Goal: Task Accomplishment & Management: Manage account settings

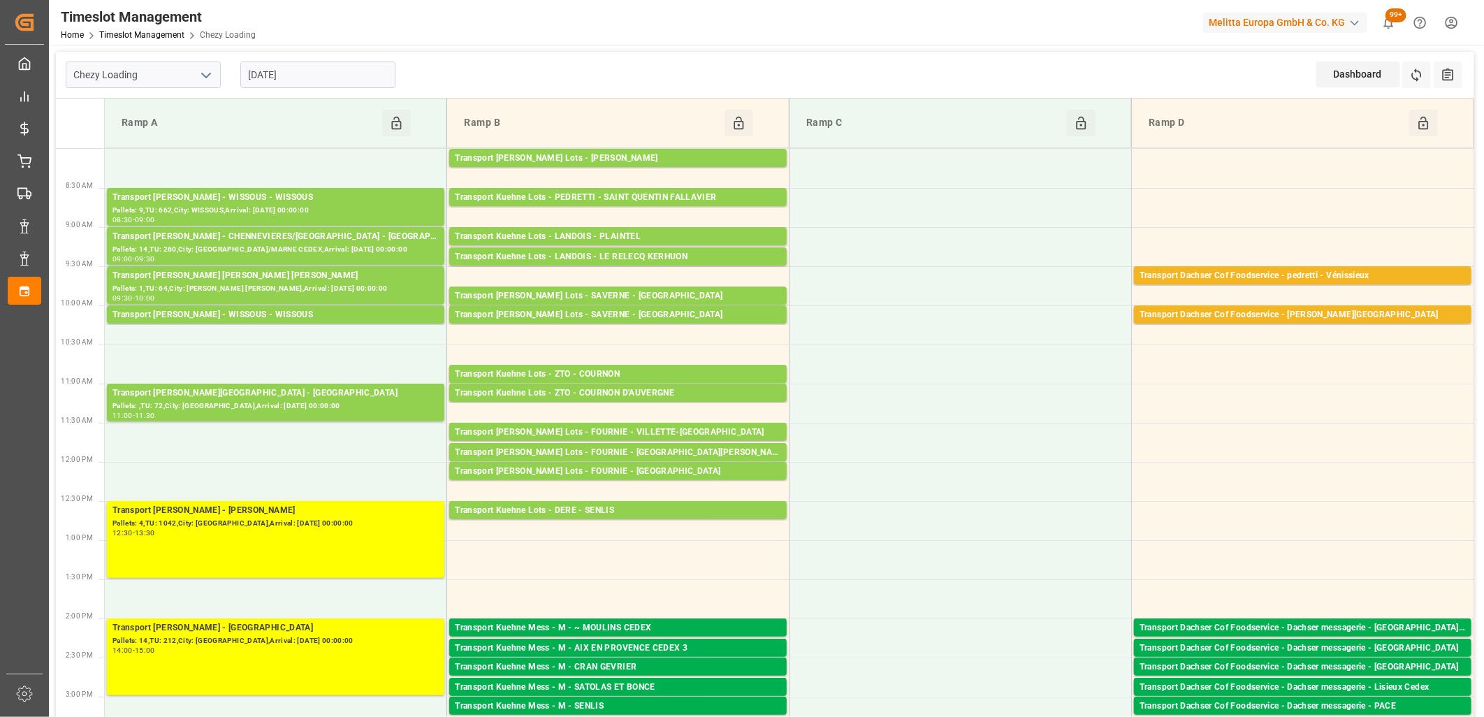
scroll to position [310, 0]
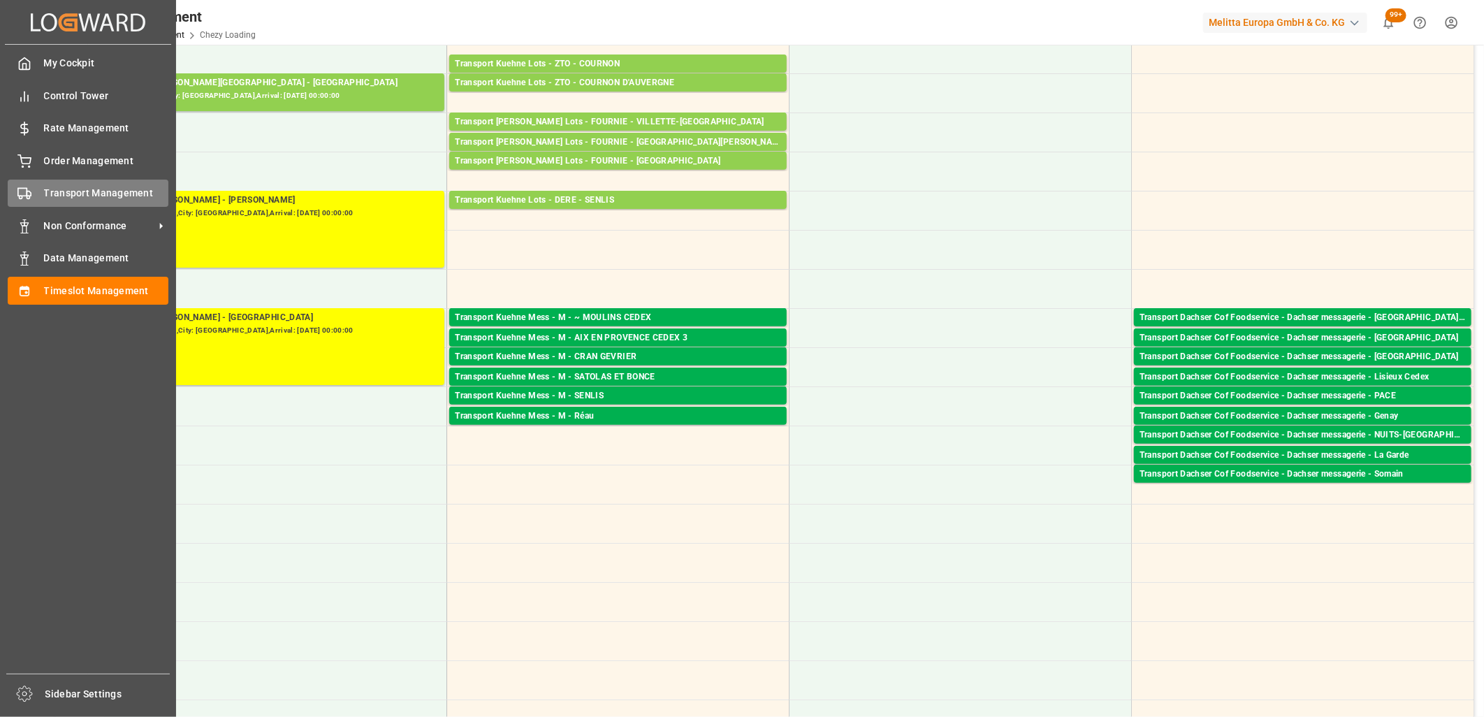
click at [21, 189] on icon at bounding box center [24, 194] width 14 height 14
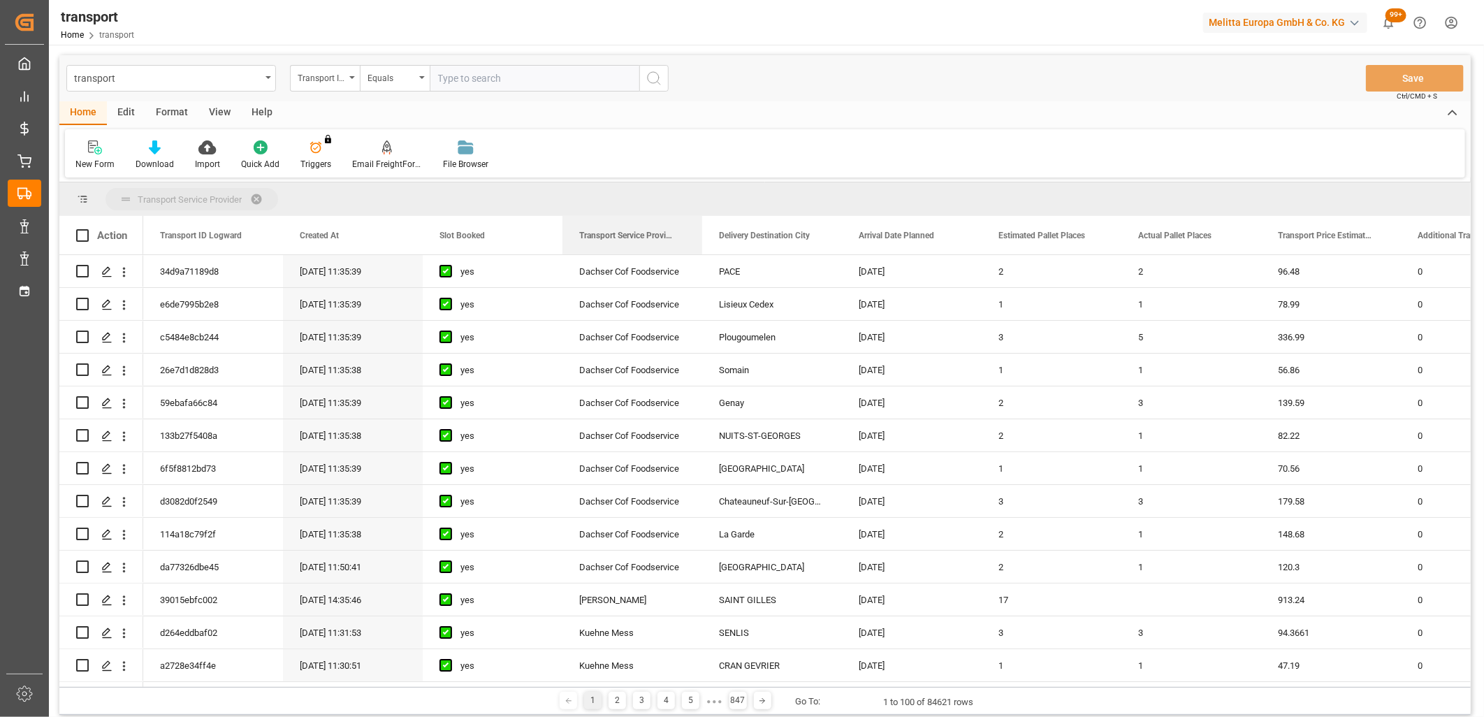
drag, startPoint x: 634, startPoint y: 239, endPoint x: 636, endPoint y: 208, distance: 31.5
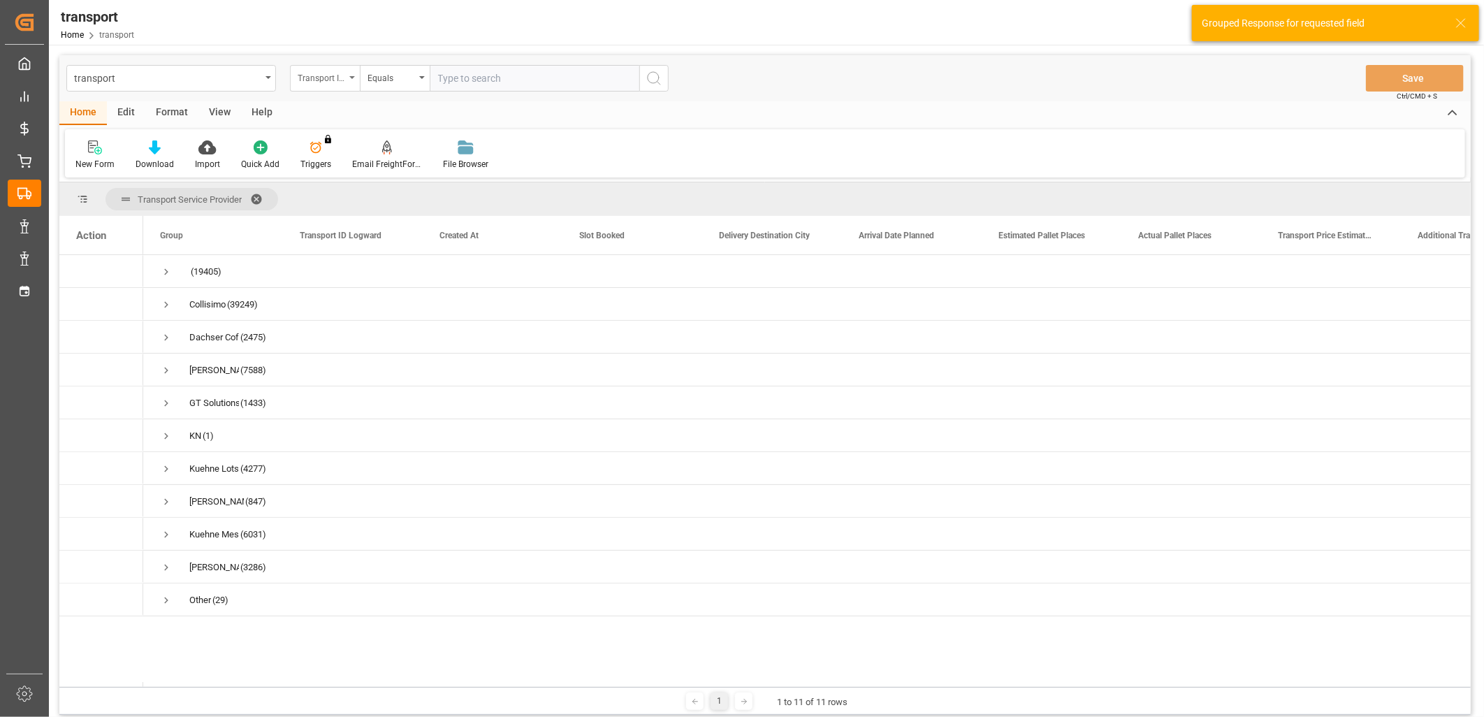
click at [339, 77] on div "Transport ID Logward" at bounding box center [322, 76] width 48 height 16
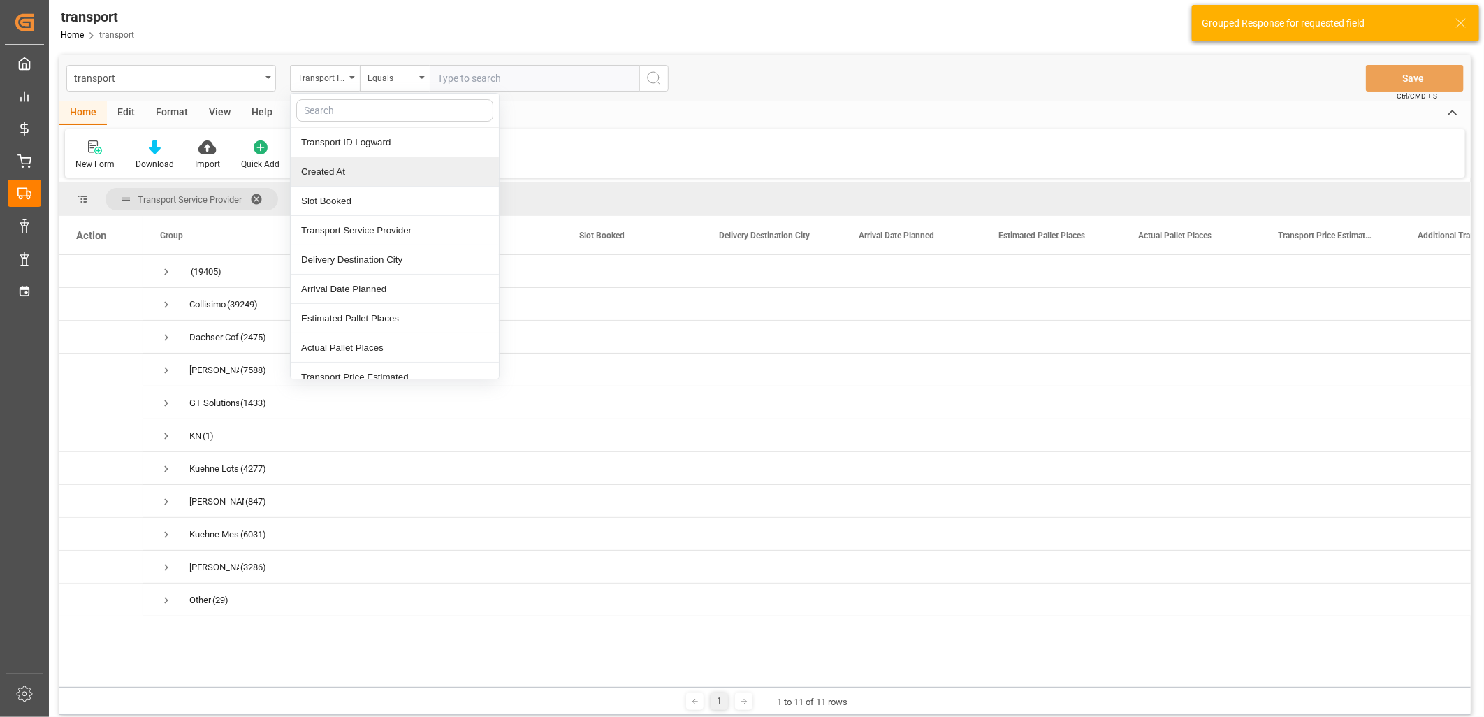
click at [310, 177] on div "Created At" at bounding box center [395, 171] width 208 height 29
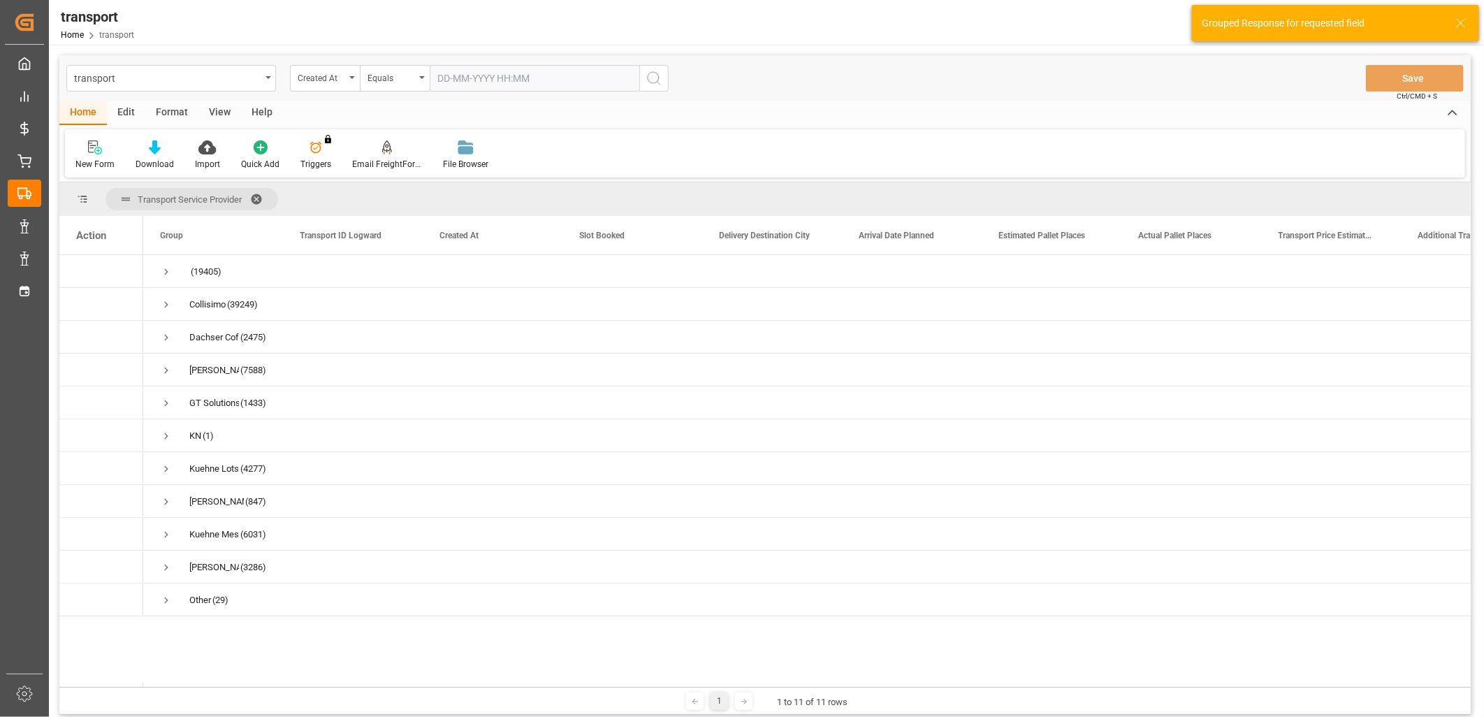
click at [445, 79] on input "text" at bounding box center [535, 78] width 210 height 27
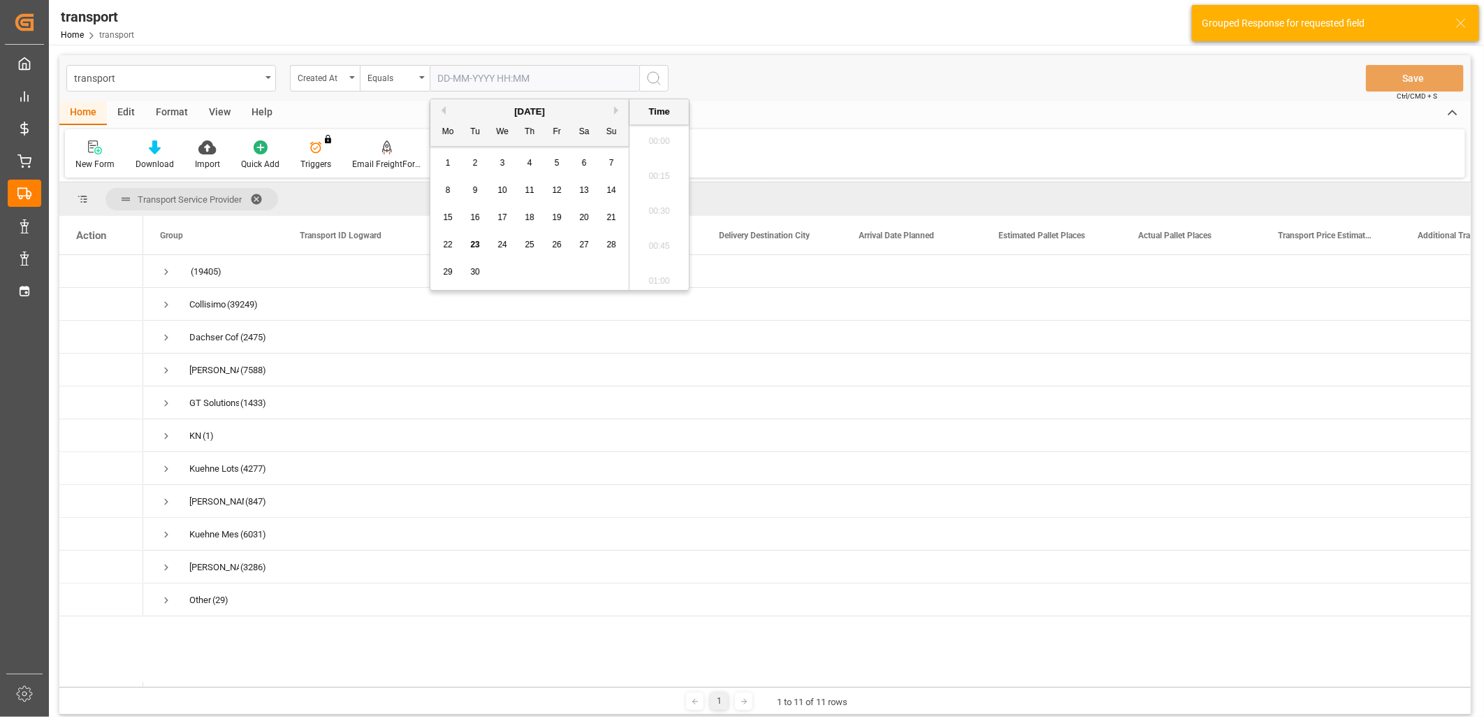
scroll to position [1332, 0]
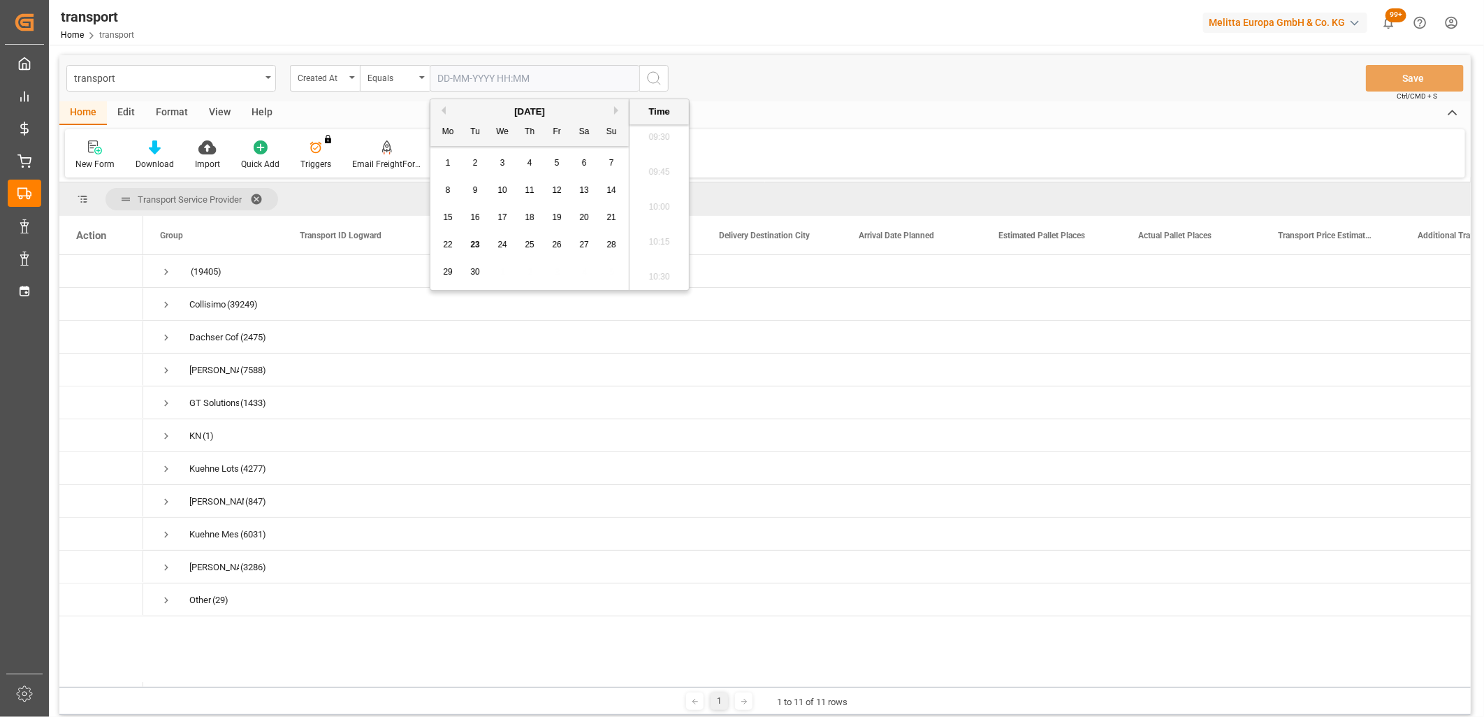
click at [437, 242] on div "22 23 24 25 26 27 28" at bounding box center [530, 244] width 191 height 27
click at [442, 242] on div "22" at bounding box center [447, 245] width 17 height 17
type input "22-09-2025 00:00"
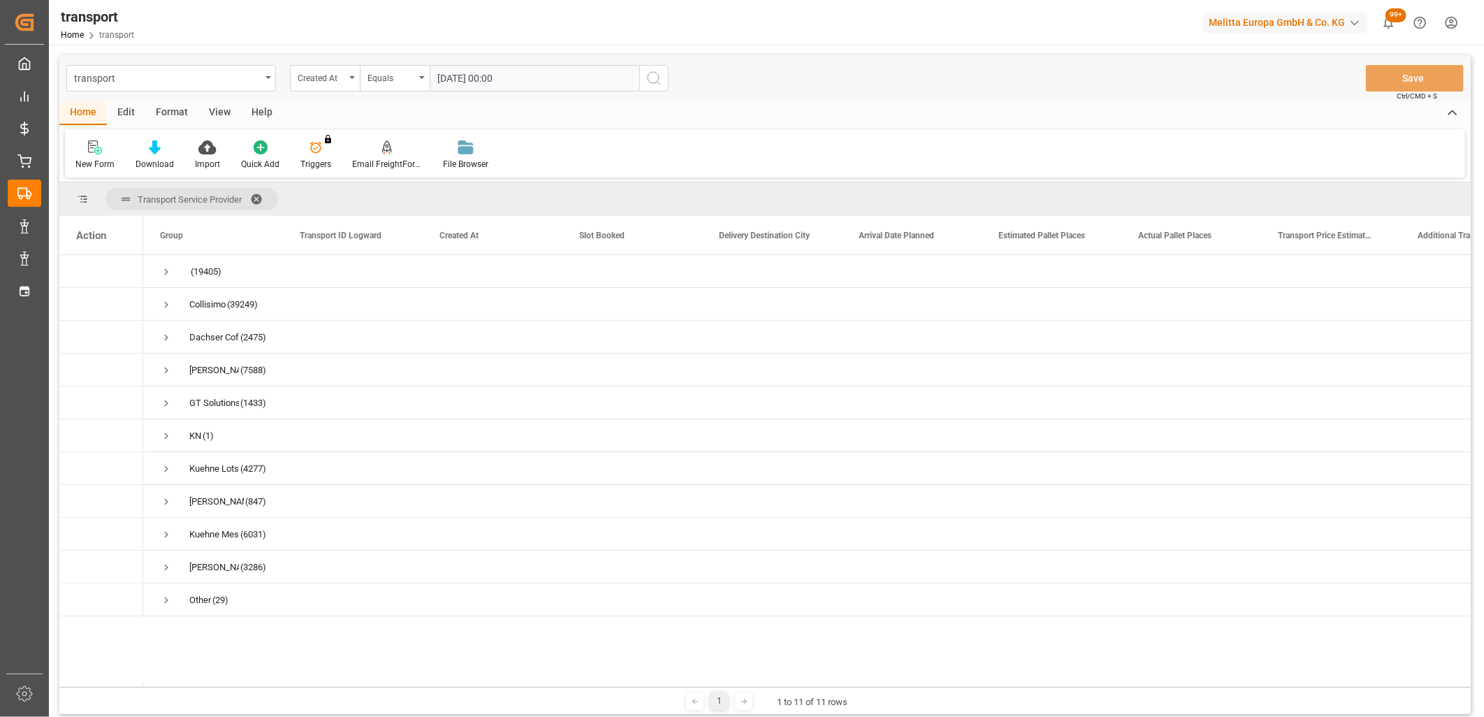
click at [651, 75] on icon "search button" at bounding box center [654, 78] width 17 height 17
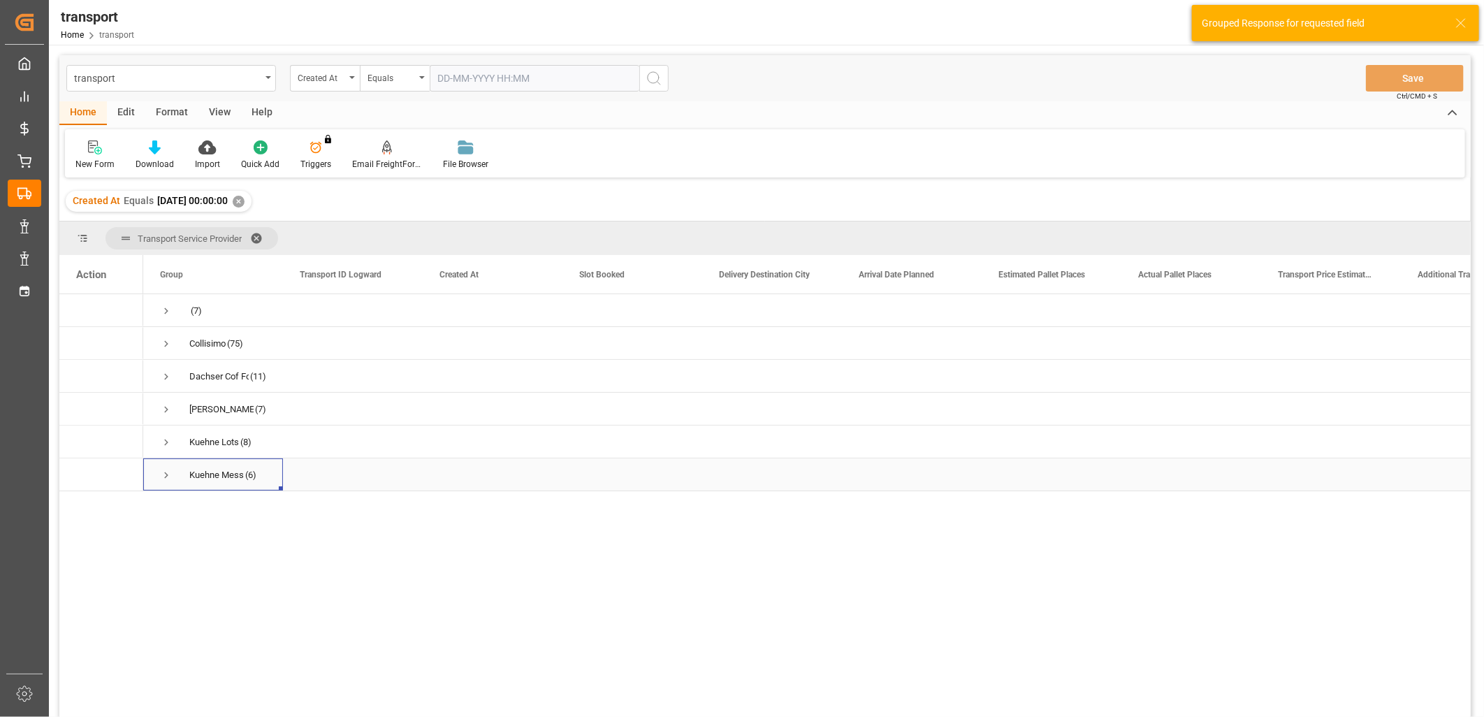
click at [164, 474] on span "Press SPACE to select this row." at bounding box center [166, 475] width 13 height 13
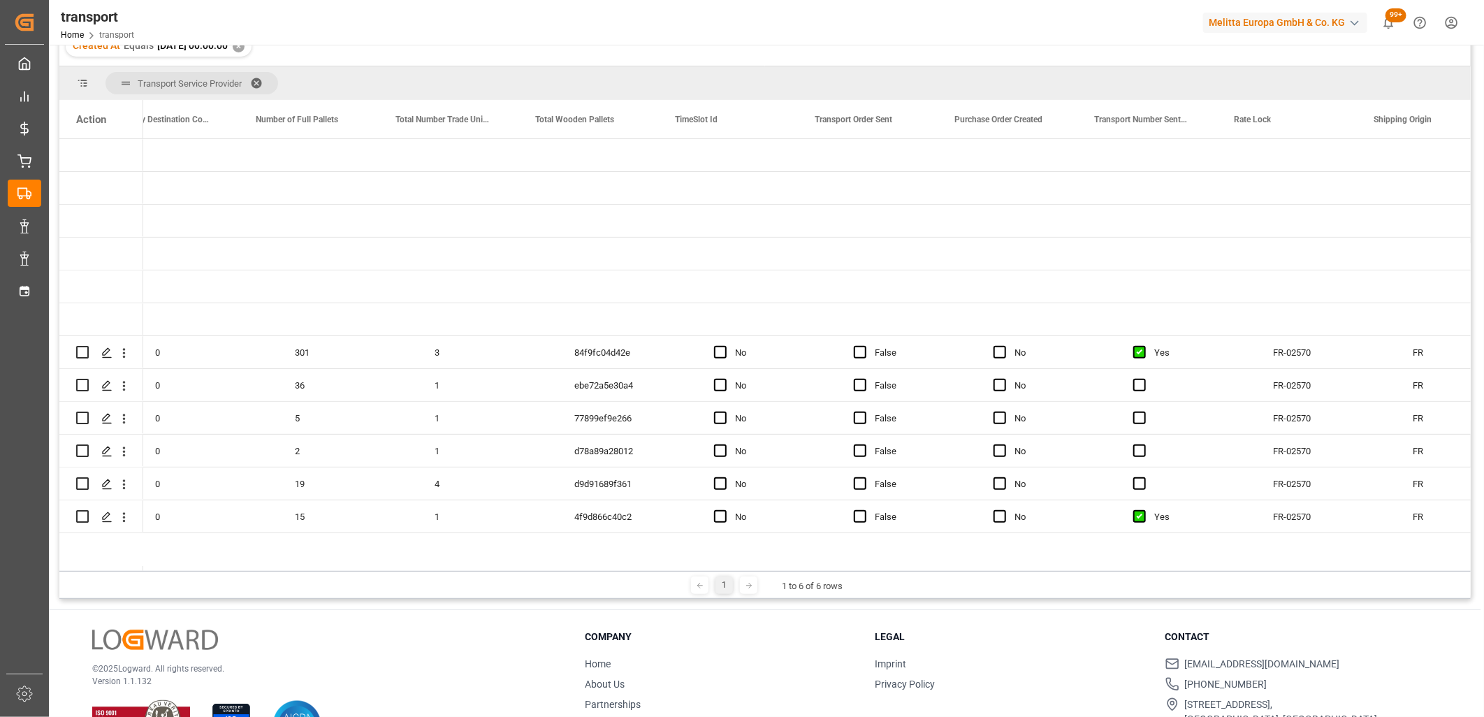
scroll to position [0, 3654]
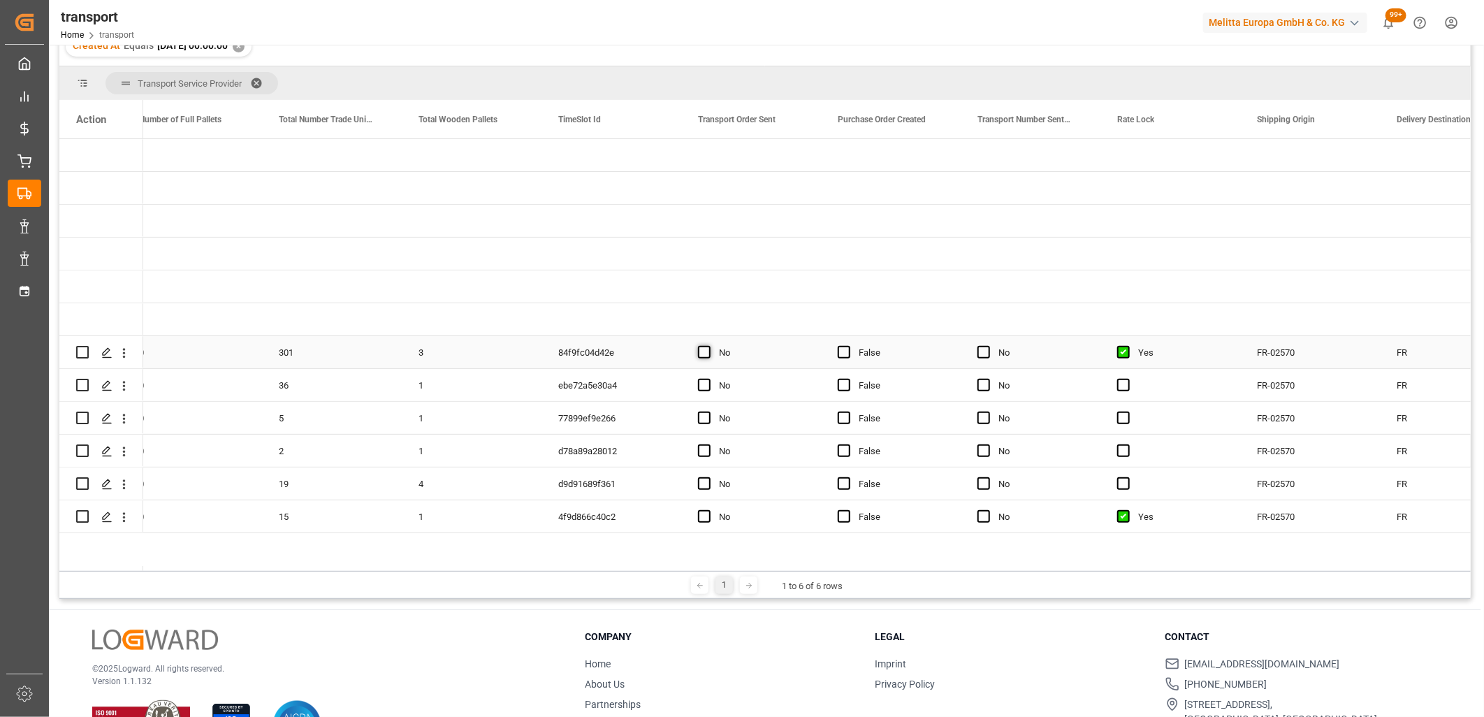
click at [704, 347] on span "Press SPACE to select this row." at bounding box center [704, 352] width 13 height 13
click at [708, 346] on input "Press SPACE to select this row." at bounding box center [708, 346] width 0 height 0
click at [707, 386] on span "Press SPACE to select this row." at bounding box center [704, 385] width 13 height 13
click at [708, 379] on input "Press SPACE to select this row." at bounding box center [708, 379] width 0 height 0
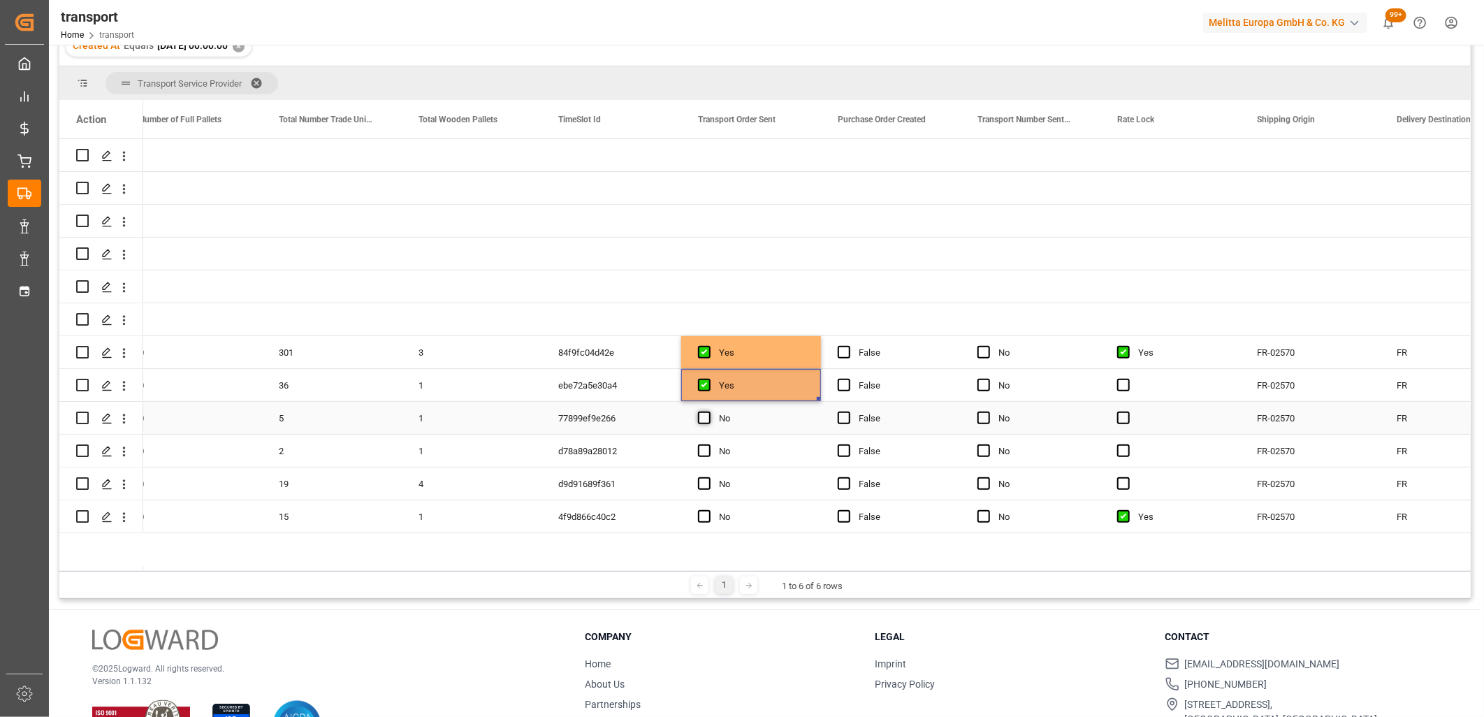
click at [701, 415] on span "Press SPACE to select this row." at bounding box center [704, 418] width 13 height 13
click at [708, 412] on input "Press SPACE to select this row." at bounding box center [708, 412] width 0 height 0
click at [702, 451] on span "Press SPACE to select this row." at bounding box center [704, 450] width 13 height 13
click at [708, 444] on input "Press SPACE to select this row." at bounding box center [708, 444] width 0 height 0
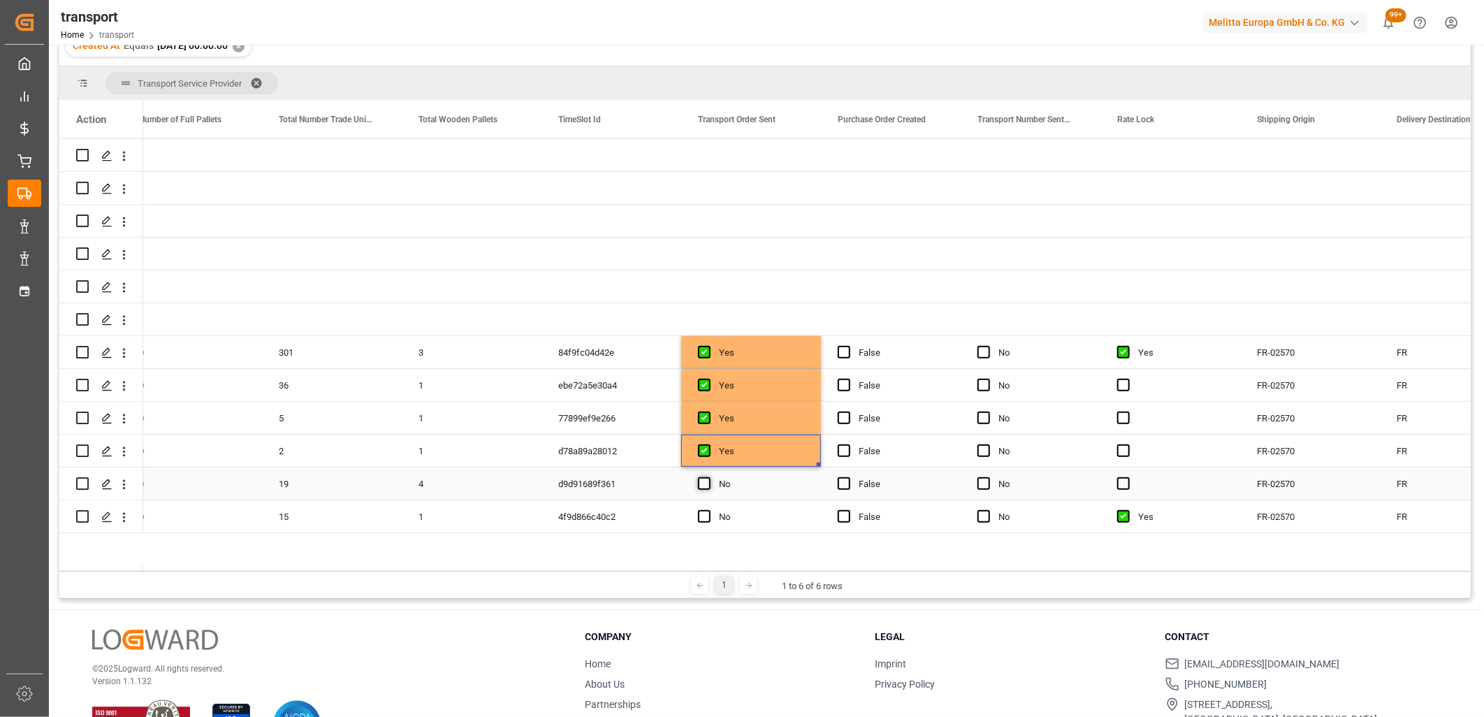
click at [701, 484] on span "Press SPACE to select this row." at bounding box center [704, 483] width 13 height 13
click at [708, 477] on input "Press SPACE to select this row." at bounding box center [708, 477] width 0 height 0
click at [704, 515] on span "Press SPACE to select this row." at bounding box center [704, 516] width 13 height 13
click at [708, 510] on input "Press SPACE to select this row." at bounding box center [708, 510] width 0 height 0
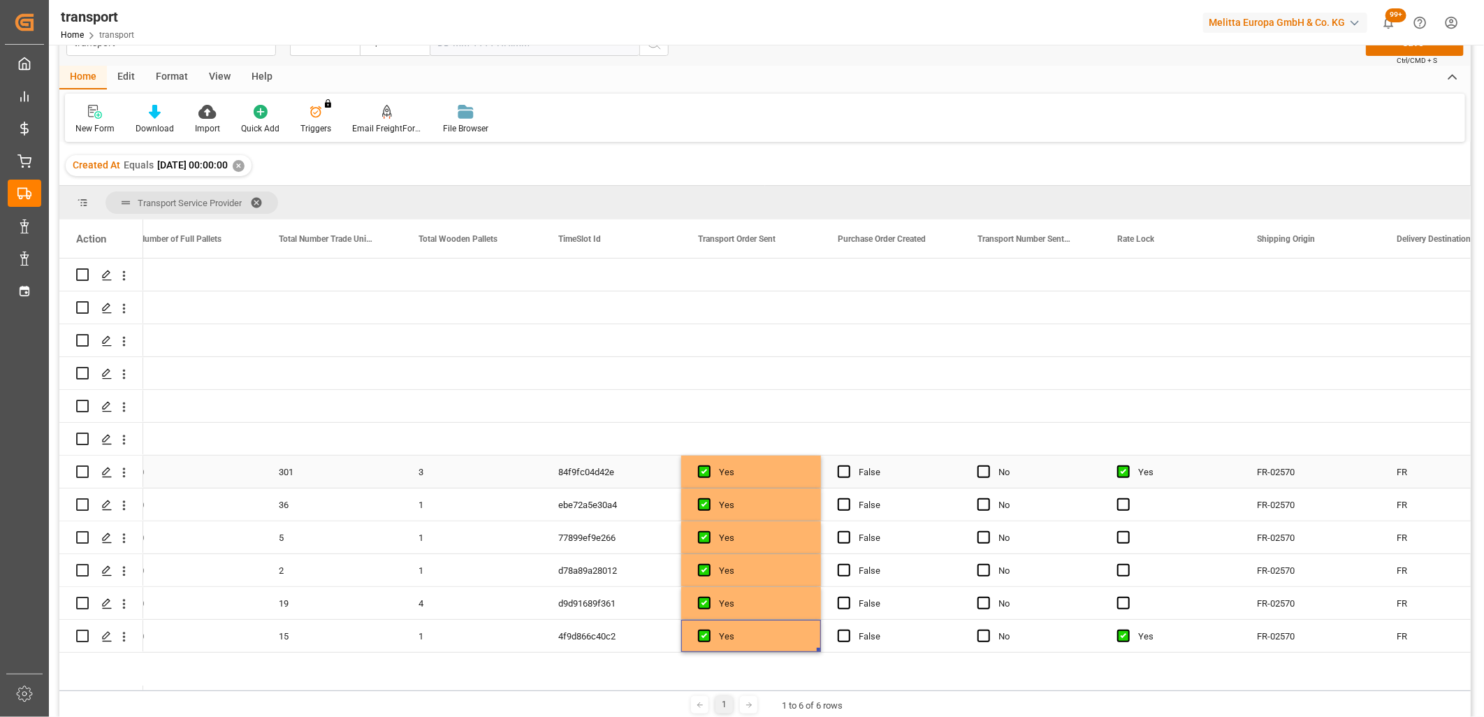
scroll to position [0, 0]
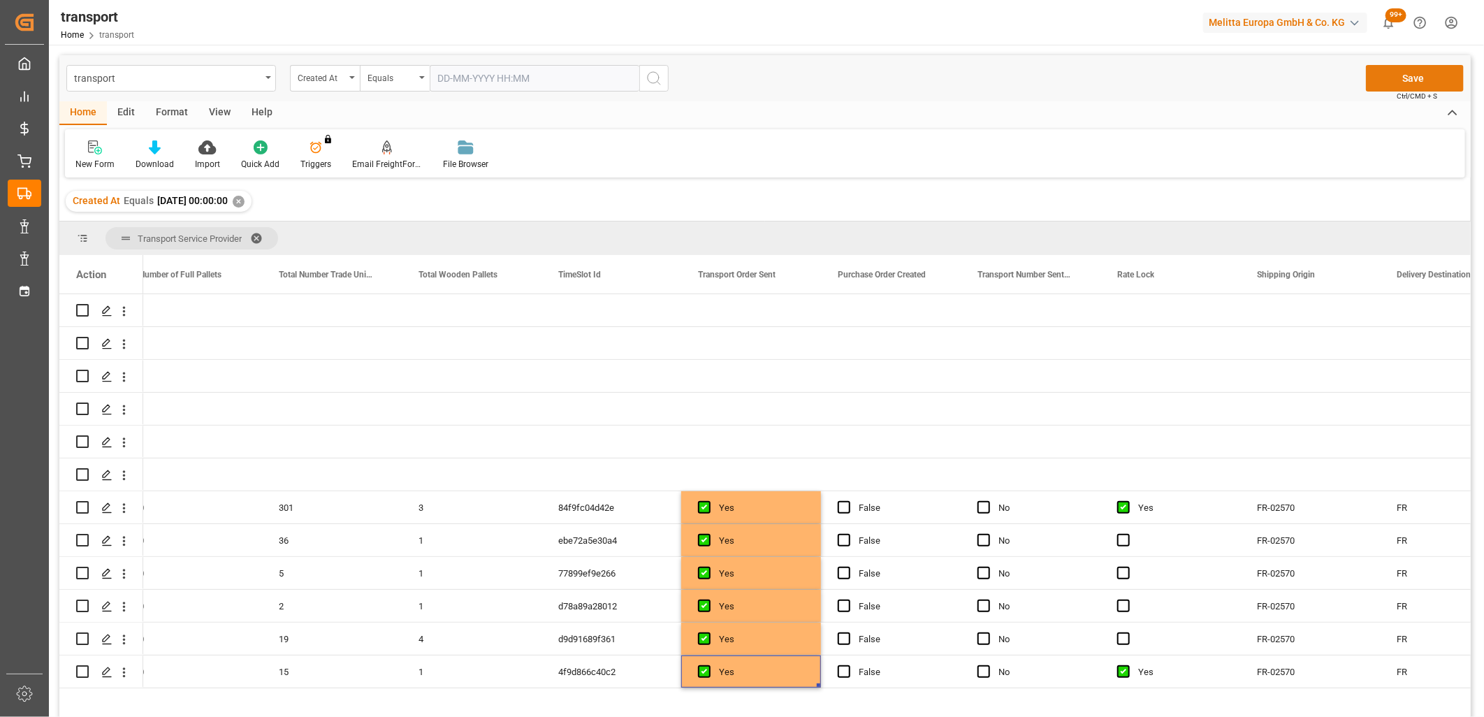
click at [1441, 73] on button "Save" at bounding box center [1415, 78] width 98 height 27
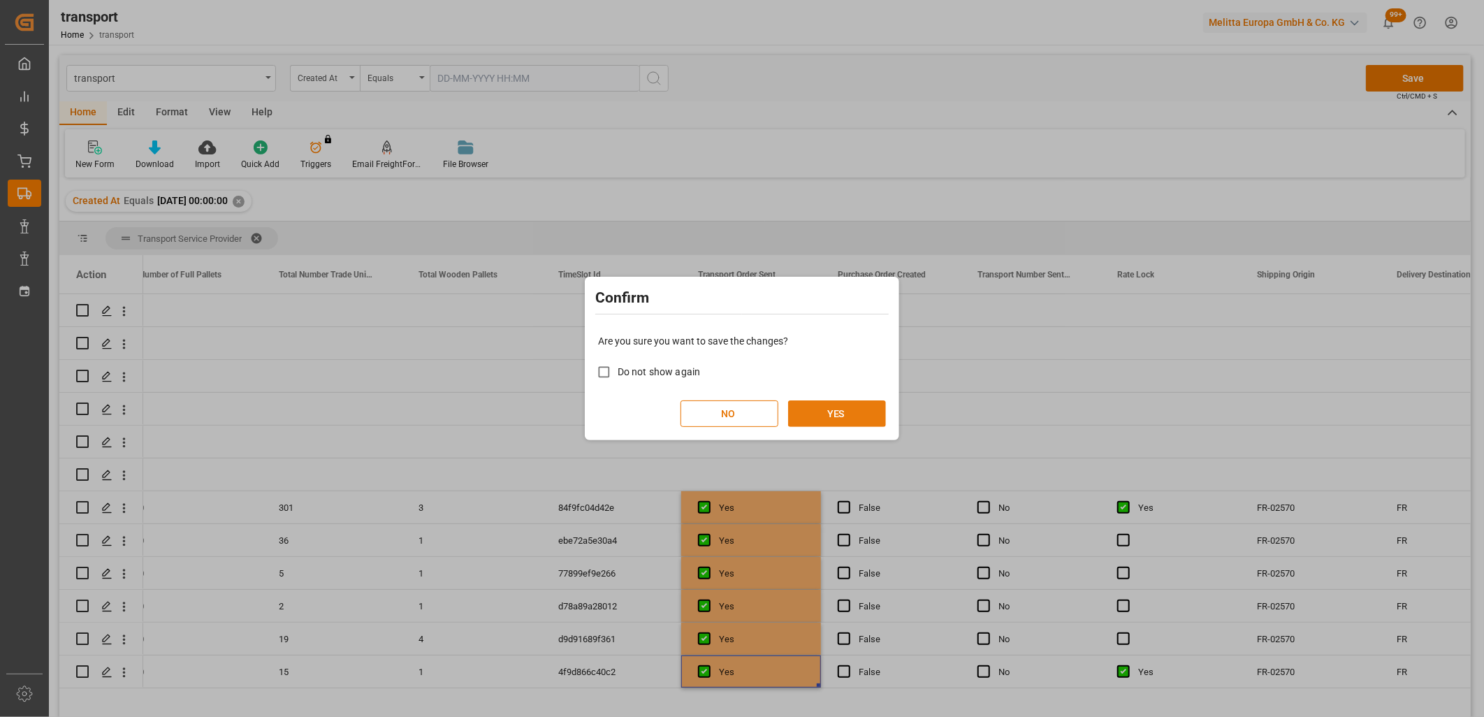
click at [858, 416] on button "YES" at bounding box center [837, 413] width 98 height 27
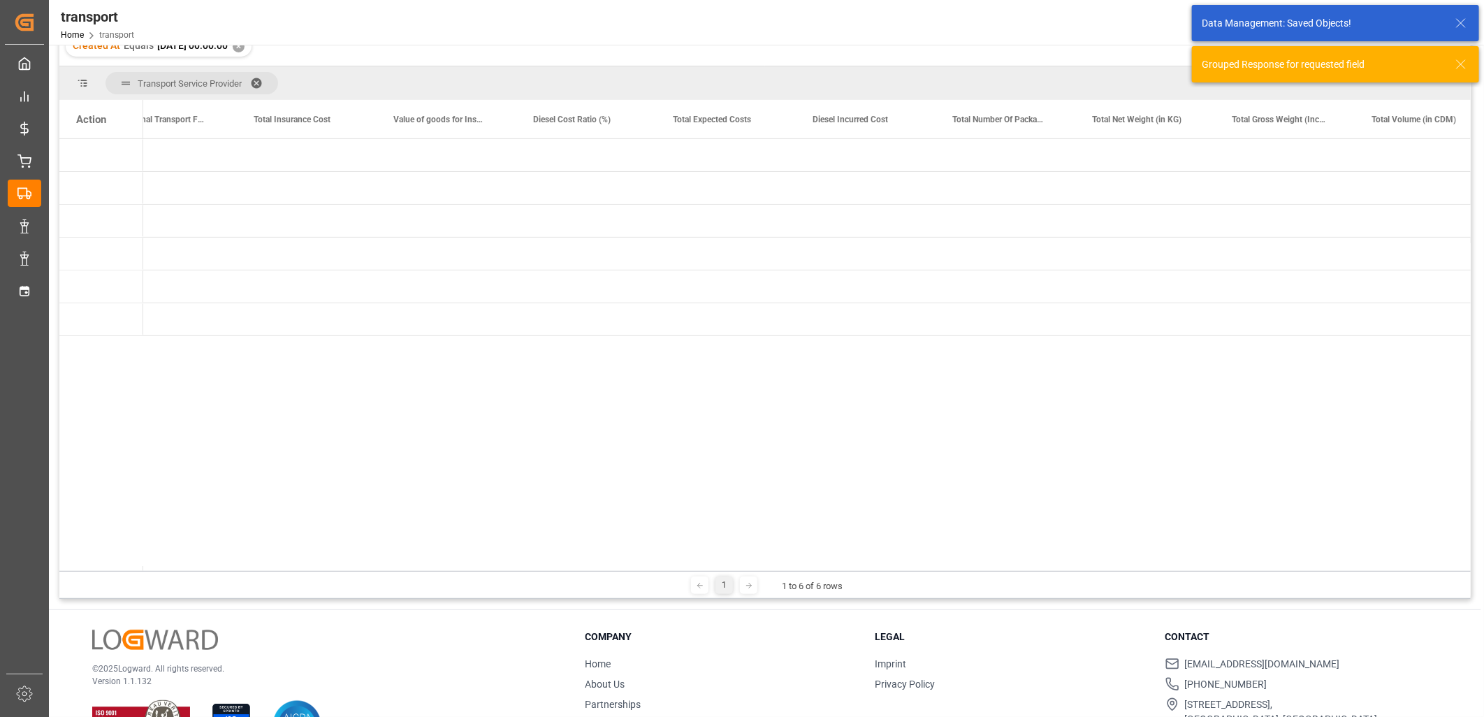
scroll to position [0, 799]
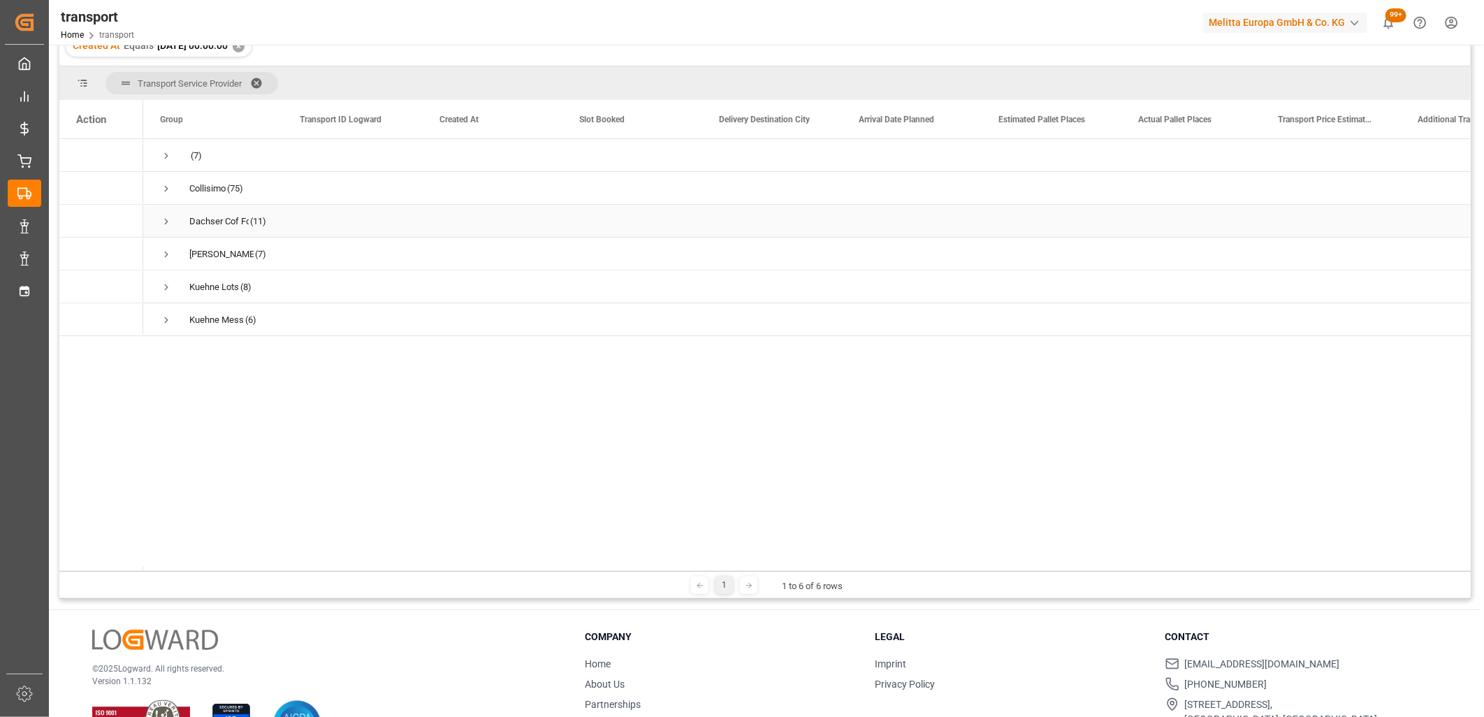
click at [163, 220] on span "Press SPACE to select this row." at bounding box center [166, 221] width 13 height 13
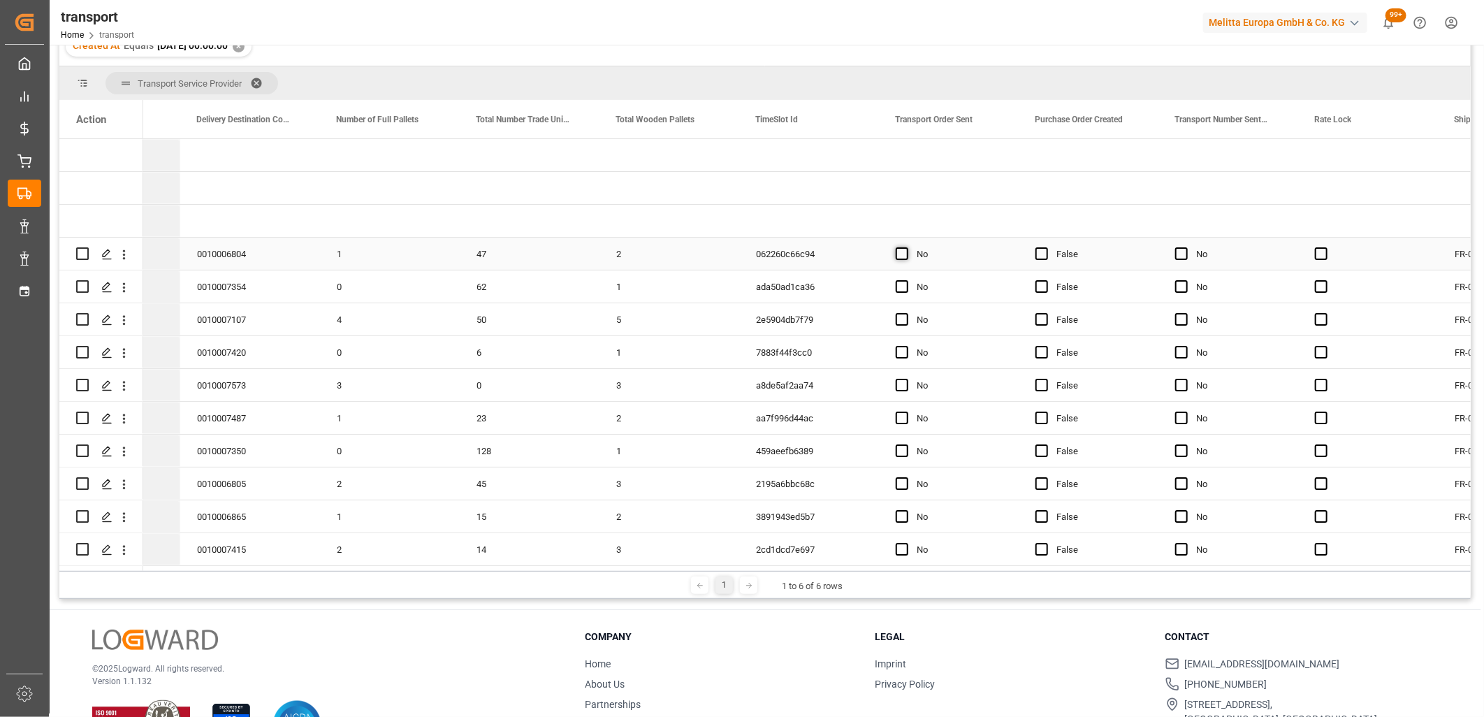
click at [897, 253] on span "Press SPACE to select this row." at bounding box center [902, 253] width 13 height 13
click at [906, 247] on input "Press SPACE to select this row." at bounding box center [906, 247] width 0 height 0
click at [898, 284] on span "Press SPACE to select this row." at bounding box center [902, 286] width 13 height 13
click at [906, 280] on input "Press SPACE to select this row." at bounding box center [906, 280] width 0 height 0
click at [903, 317] on span "Press SPACE to select this row." at bounding box center [902, 319] width 13 height 13
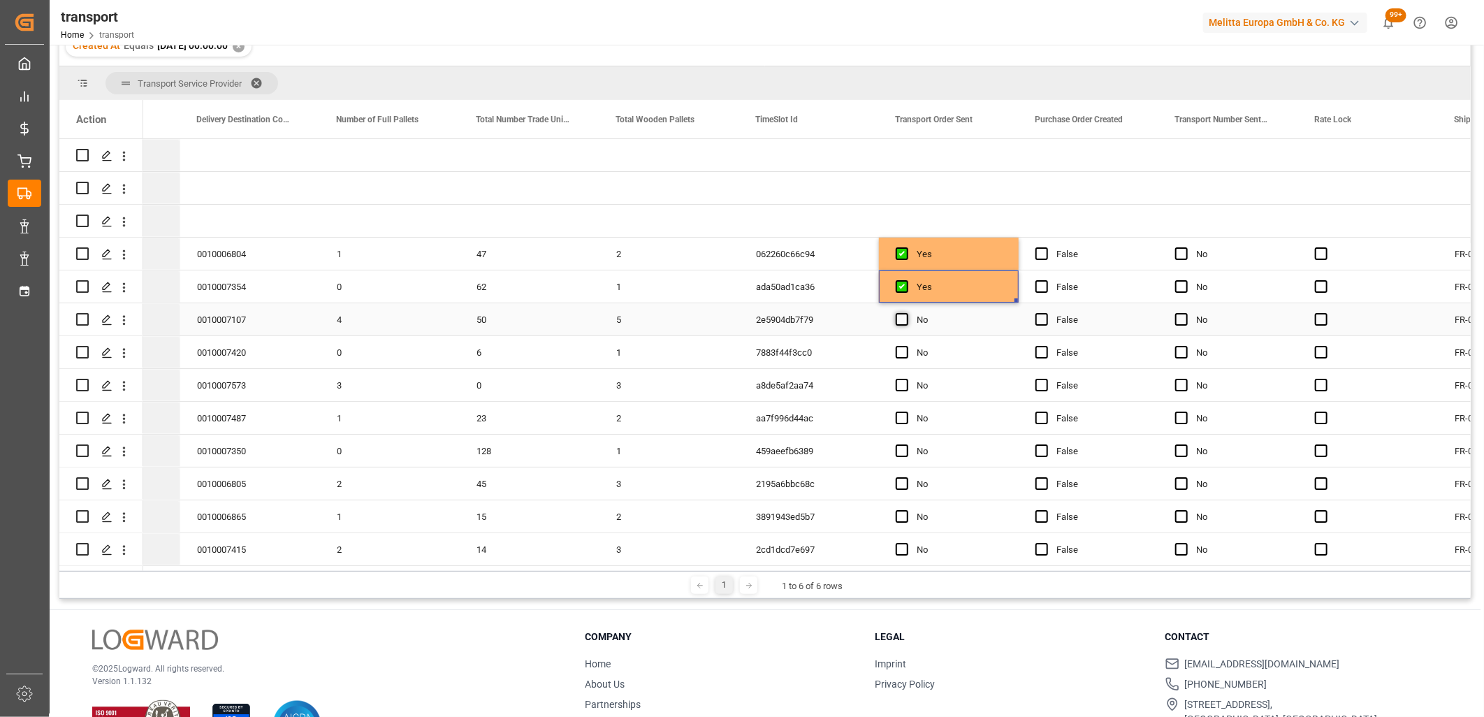
click at [906, 313] on input "Press SPACE to select this row." at bounding box center [906, 313] width 0 height 0
click at [905, 351] on span "Press SPACE to select this row." at bounding box center [902, 352] width 13 height 13
click at [906, 346] on input "Press SPACE to select this row." at bounding box center [906, 346] width 0 height 0
click at [905, 383] on span "Press SPACE to select this row." at bounding box center [902, 385] width 13 height 13
click at [906, 379] on input "Press SPACE to select this row." at bounding box center [906, 379] width 0 height 0
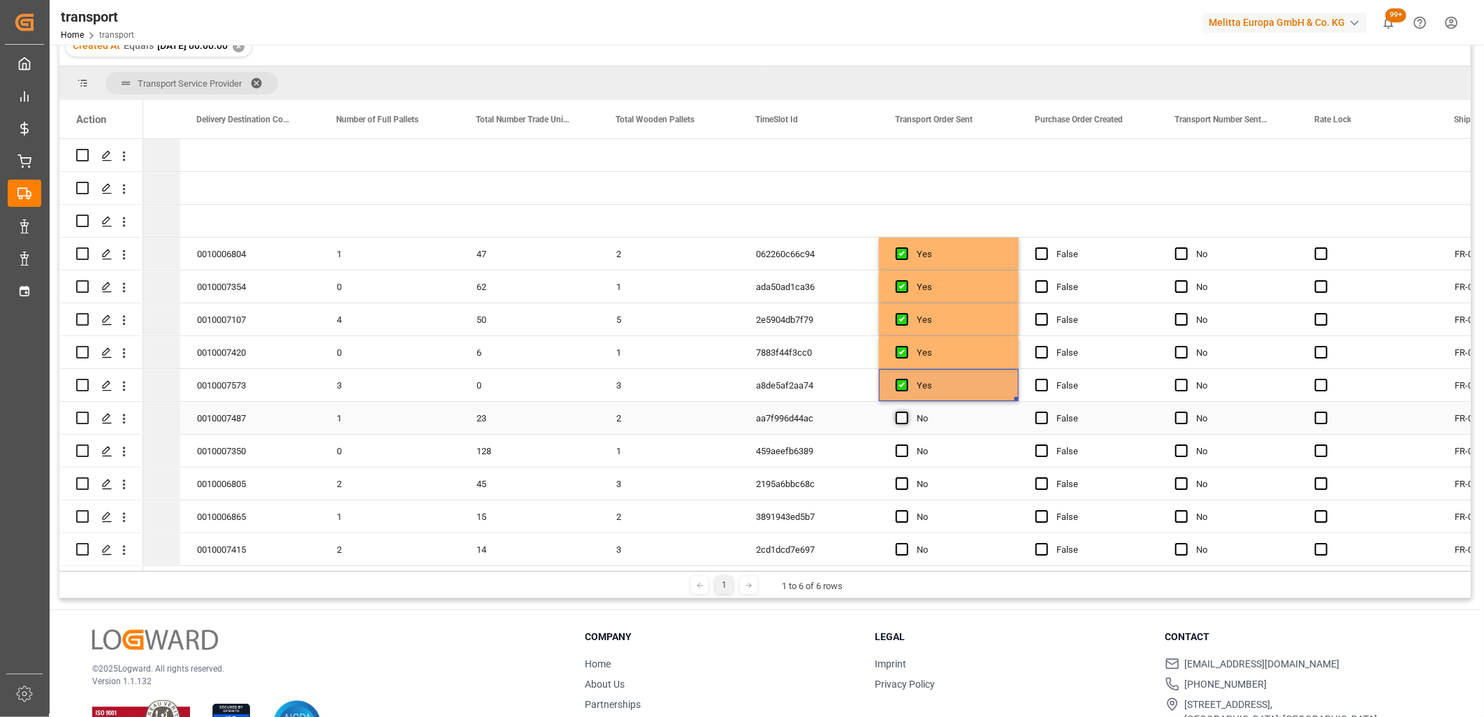
click at [902, 415] on span "Press SPACE to select this row." at bounding box center [902, 418] width 13 height 13
click at [906, 412] on input "Press SPACE to select this row." at bounding box center [906, 412] width 0 height 0
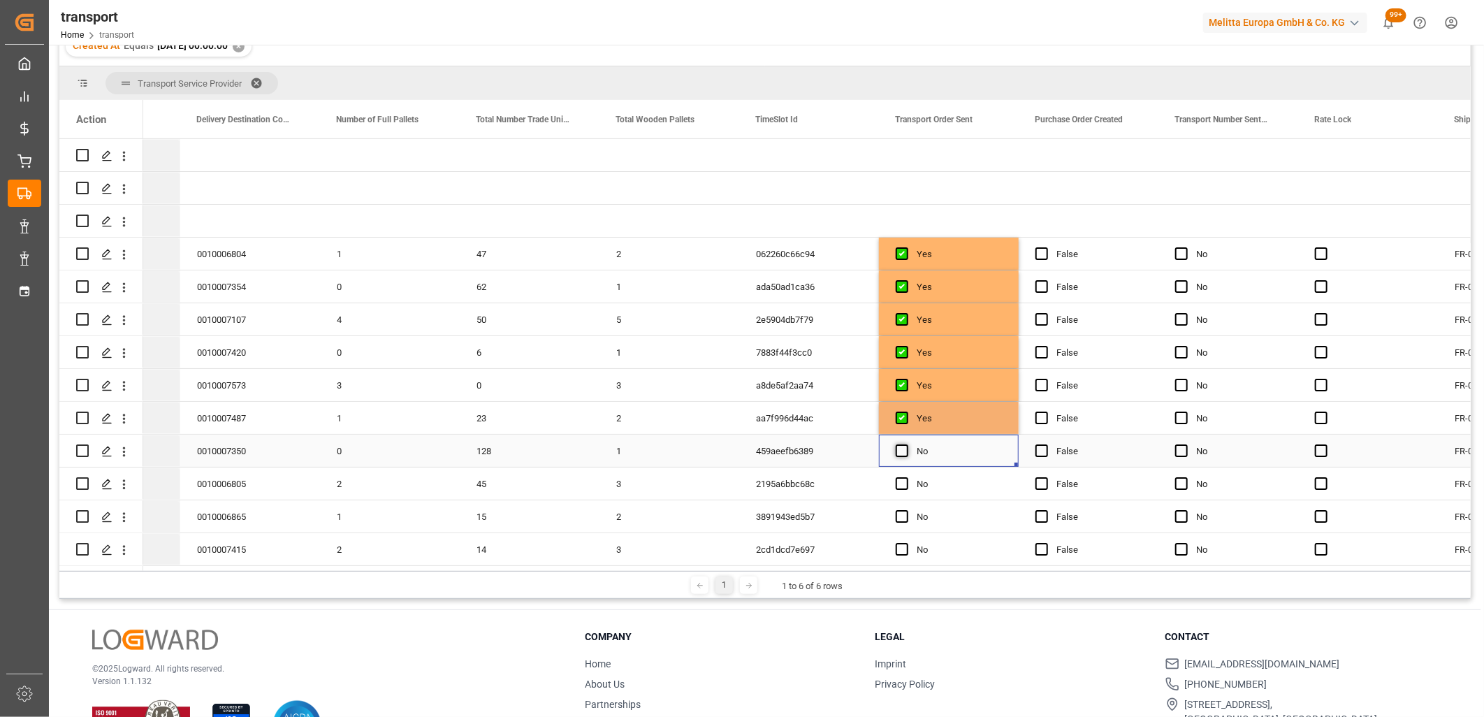
click at [905, 449] on span "Press SPACE to select this row." at bounding box center [902, 450] width 13 height 13
click at [906, 444] on input "Press SPACE to select this row." at bounding box center [906, 444] width 0 height 0
click at [904, 481] on span "Press SPACE to select this row." at bounding box center [902, 483] width 13 height 13
click at [906, 477] on input "Press SPACE to select this row." at bounding box center [906, 477] width 0 height 0
click at [904, 514] on span "Press SPACE to select this row." at bounding box center [902, 516] width 13 height 13
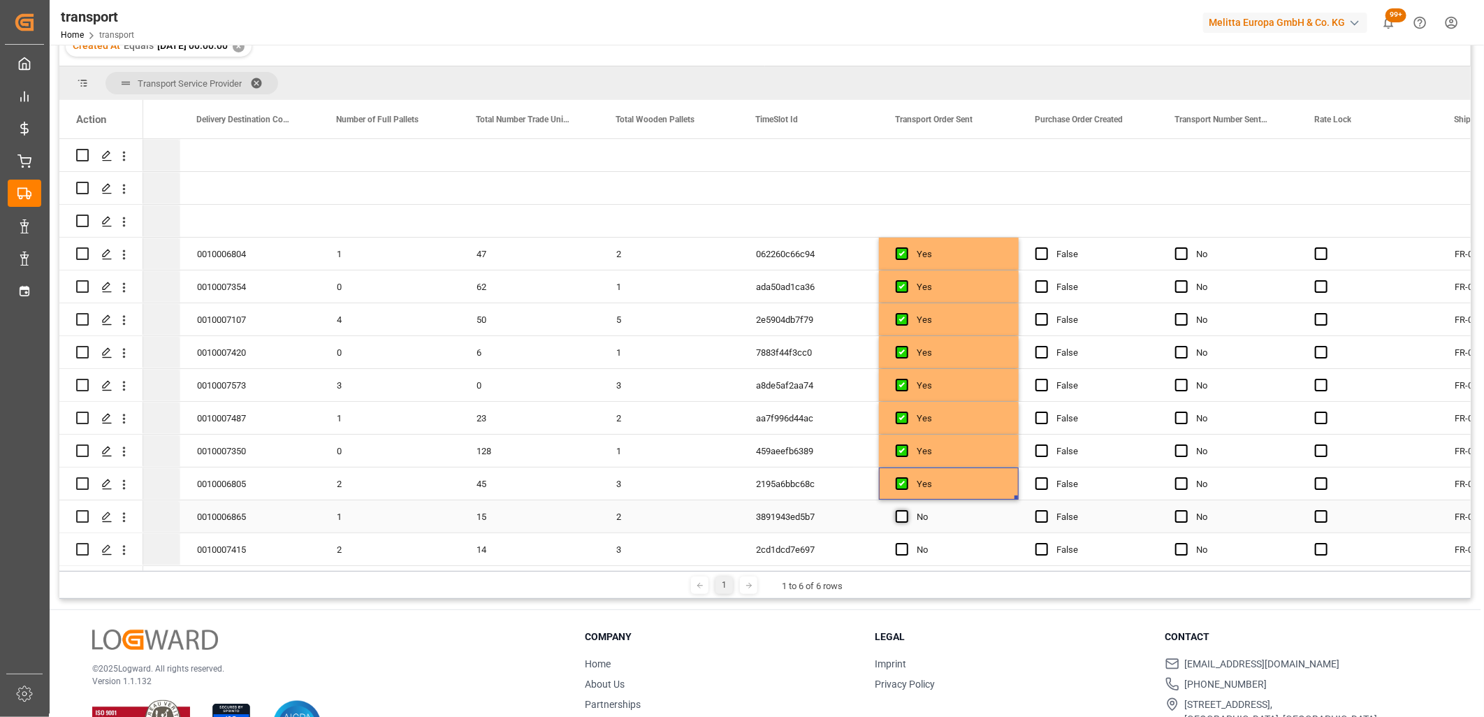
click at [906, 510] on input "Press SPACE to select this row." at bounding box center [906, 510] width 0 height 0
click at [903, 545] on span "Press SPACE to select this row." at bounding box center [902, 549] width 13 height 13
click at [906, 543] on input "Press SPACE to select this row." at bounding box center [906, 543] width 0 height 0
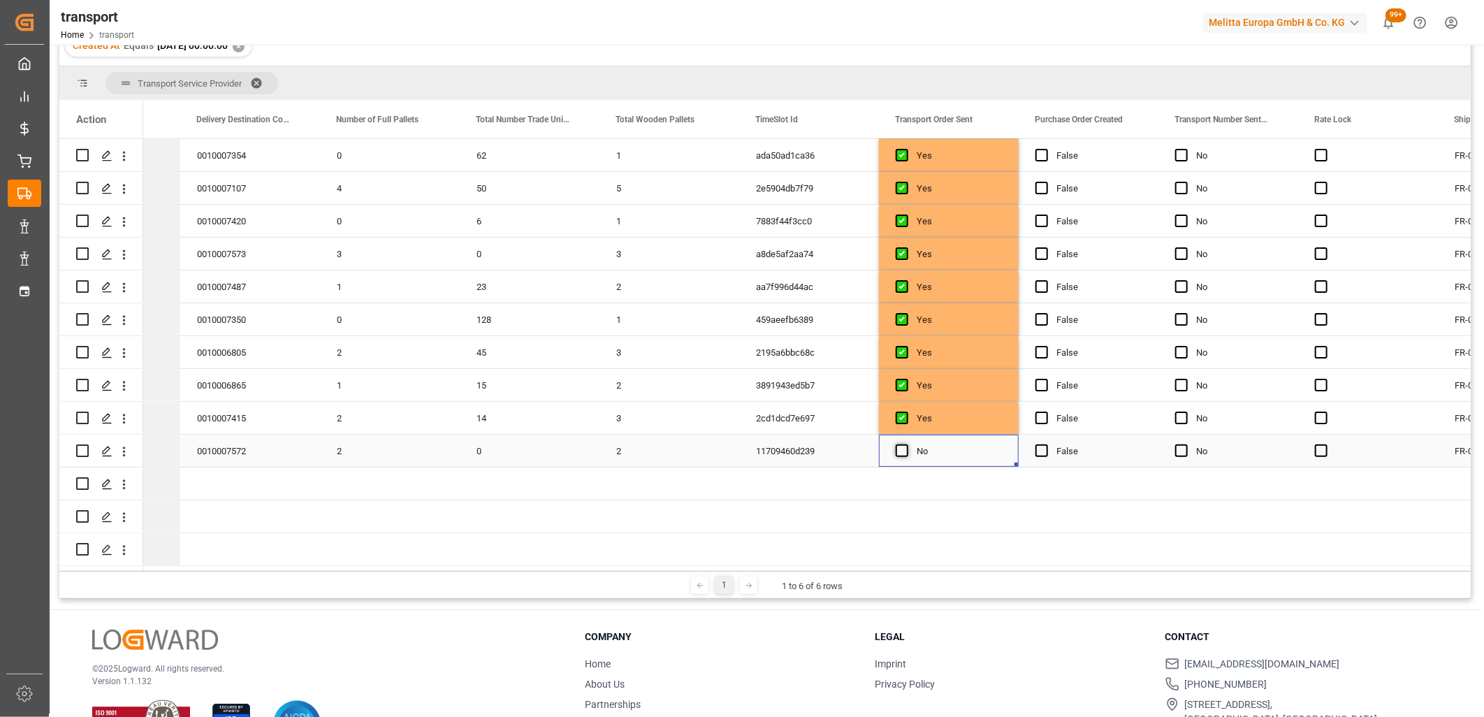
click at [899, 450] on span "Press SPACE to select this row." at bounding box center [902, 450] width 13 height 13
click at [906, 444] on input "Press SPACE to select this row." at bounding box center [906, 444] width 0 height 0
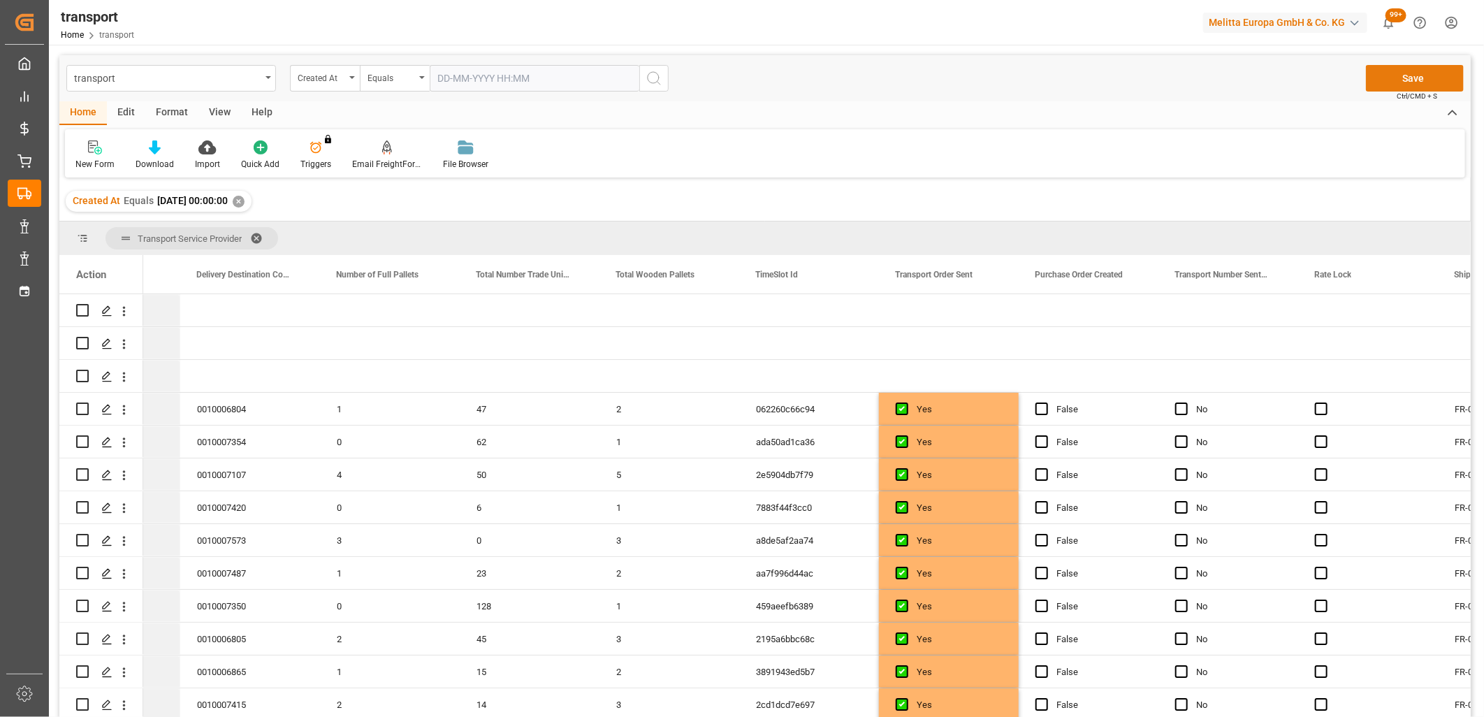
click at [1397, 78] on button "Save" at bounding box center [1415, 78] width 98 height 27
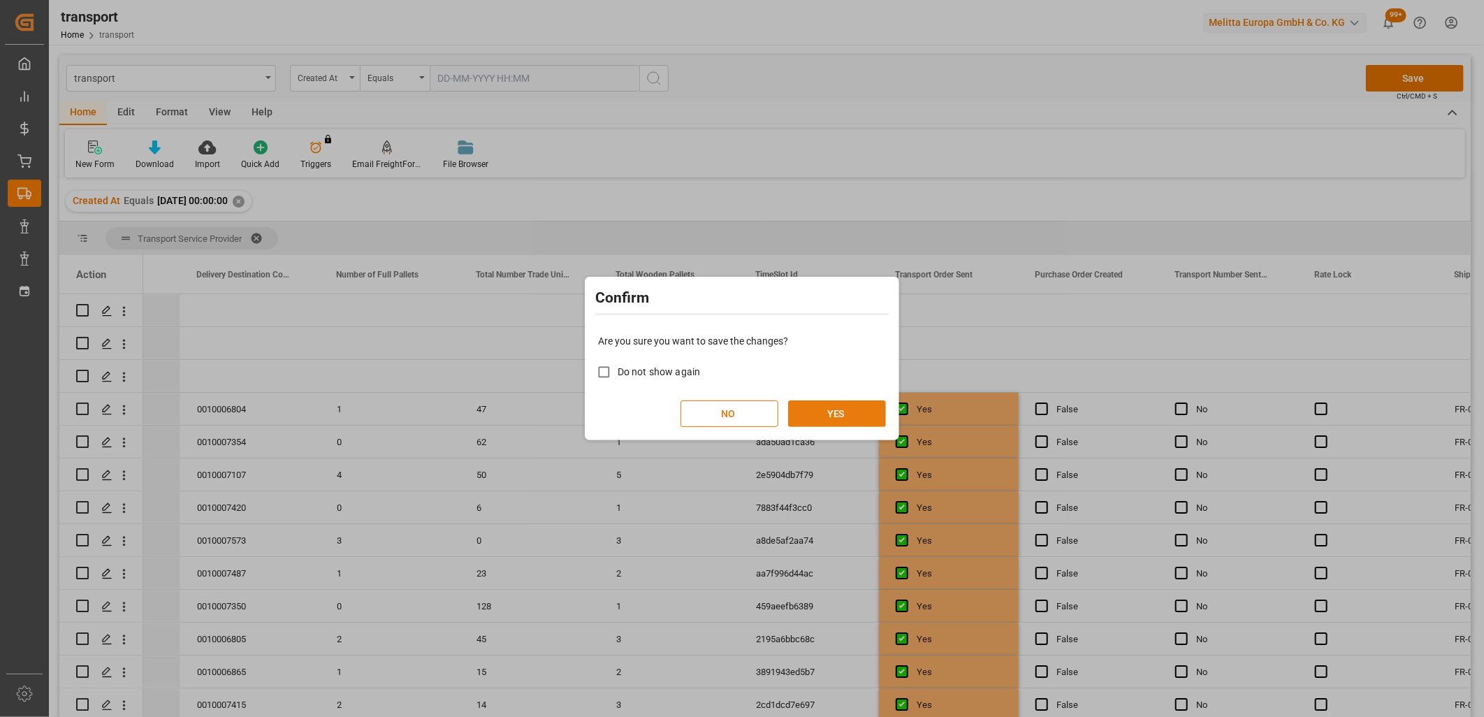
click at [841, 417] on button "YES" at bounding box center [837, 413] width 98 height 27
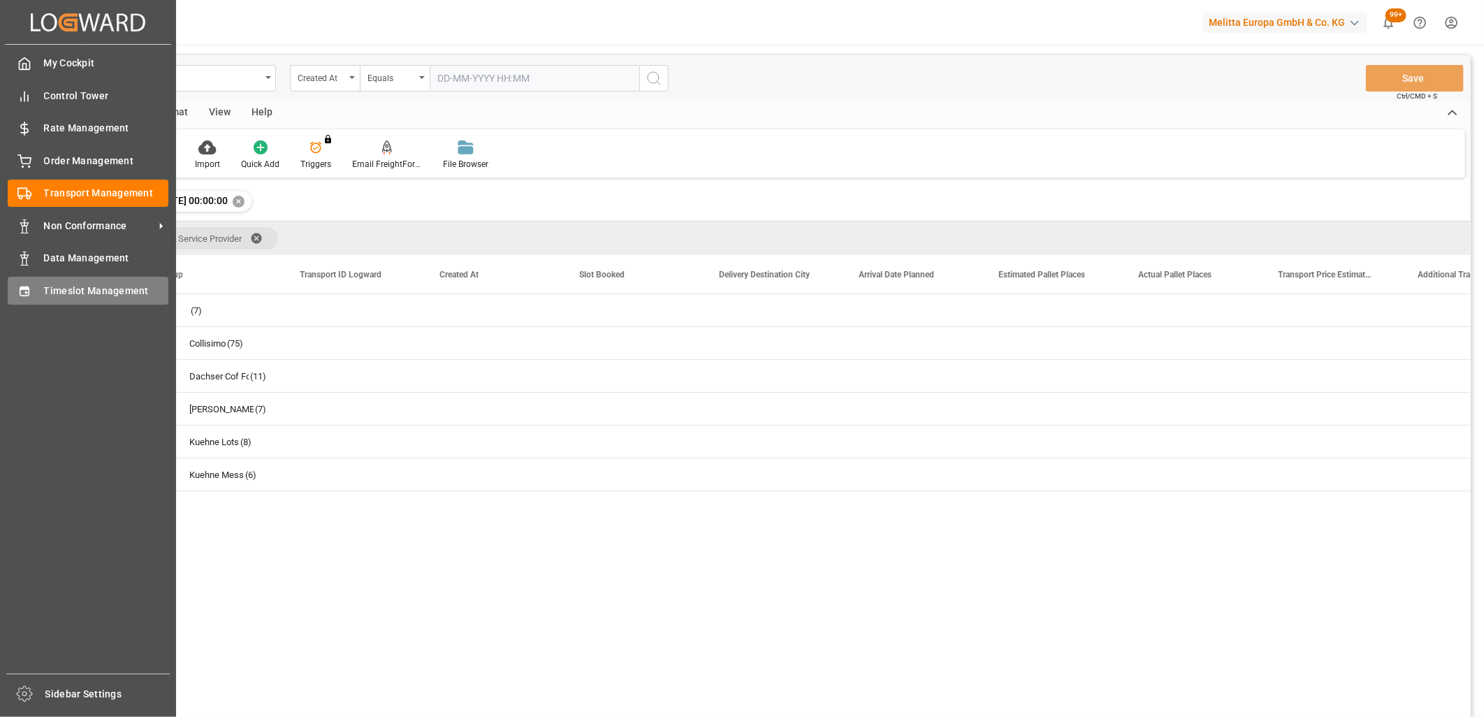
click at [37, 290] on div "Timeslot Management Timeslot Management" at bounding box center [88, 290] width 161 height 27
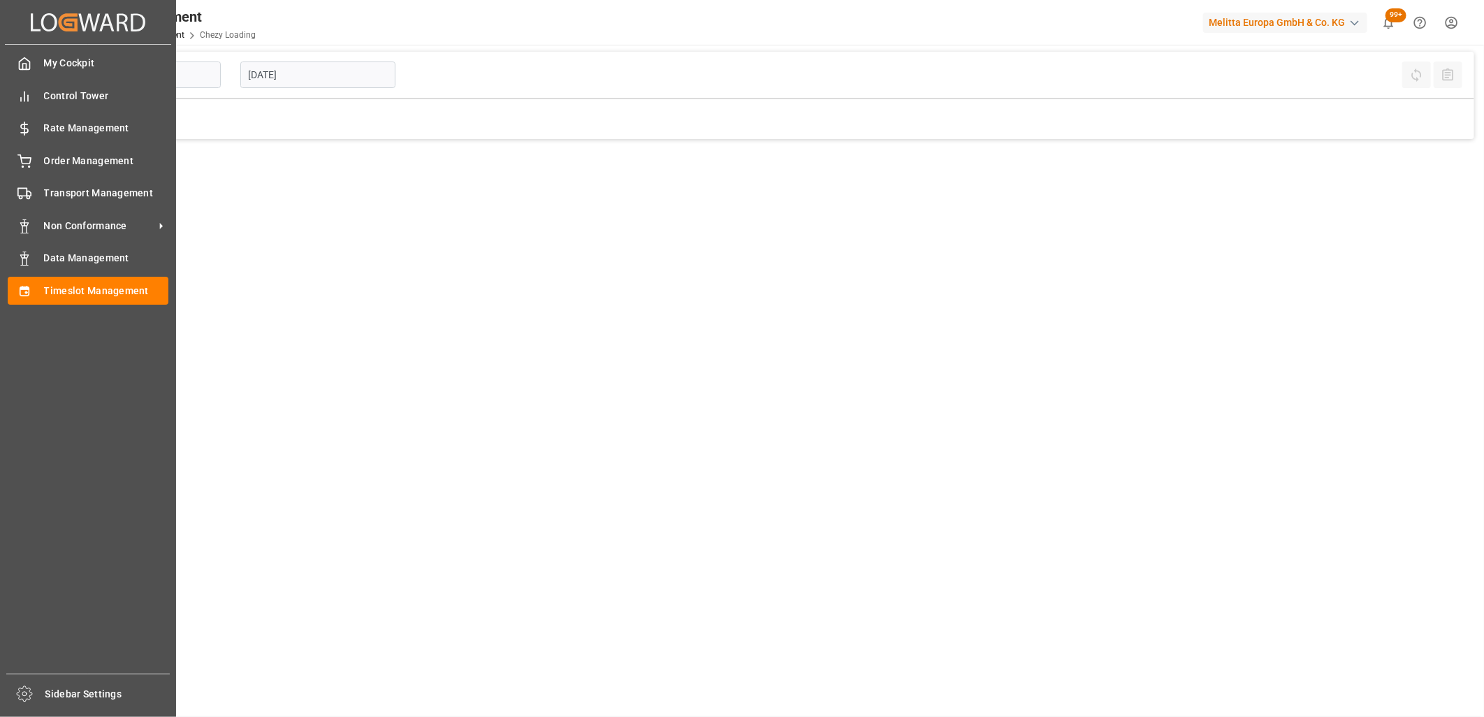
type input "Chezy Loading"
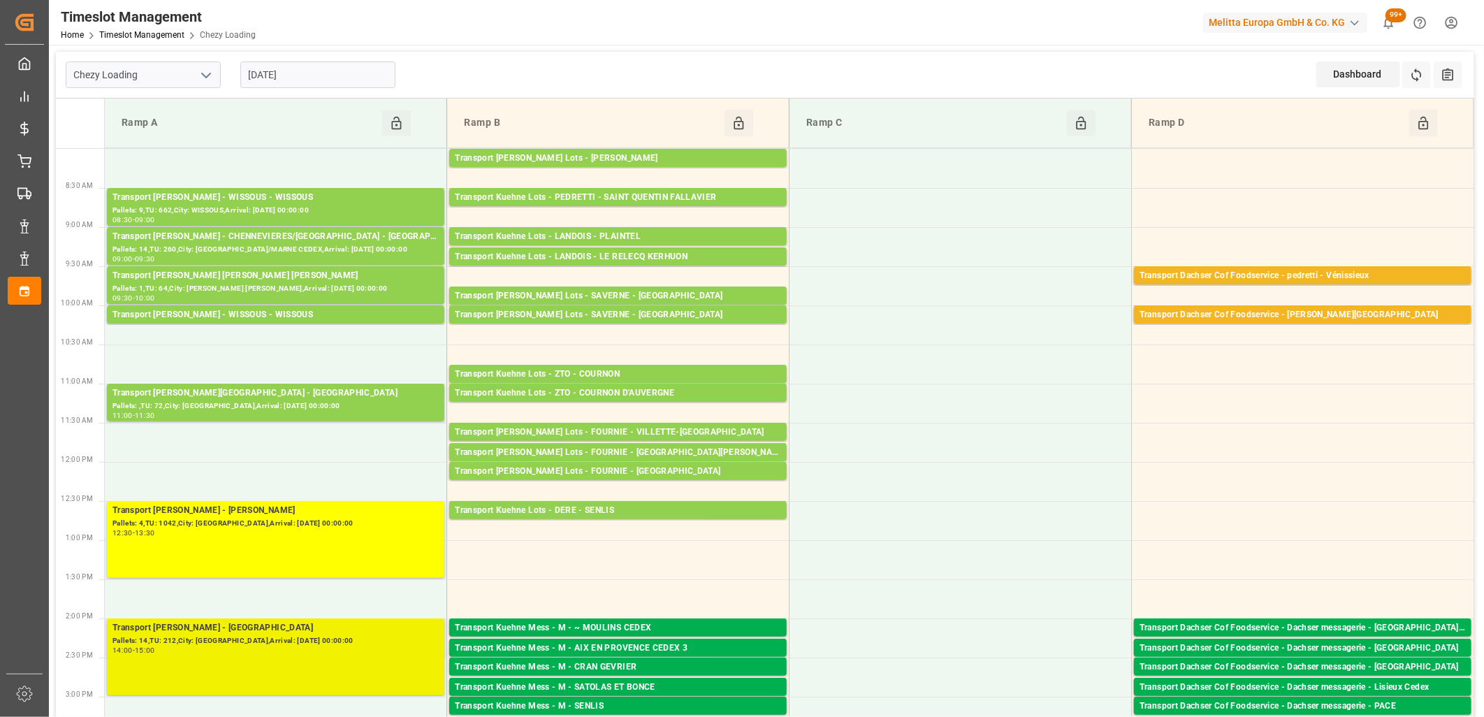
click at [328, 631] on div "Transport [PERSON_NAME] - [GEOGRAPHIC_DATA]" at bounding box center [275, 628] width 326 height 14
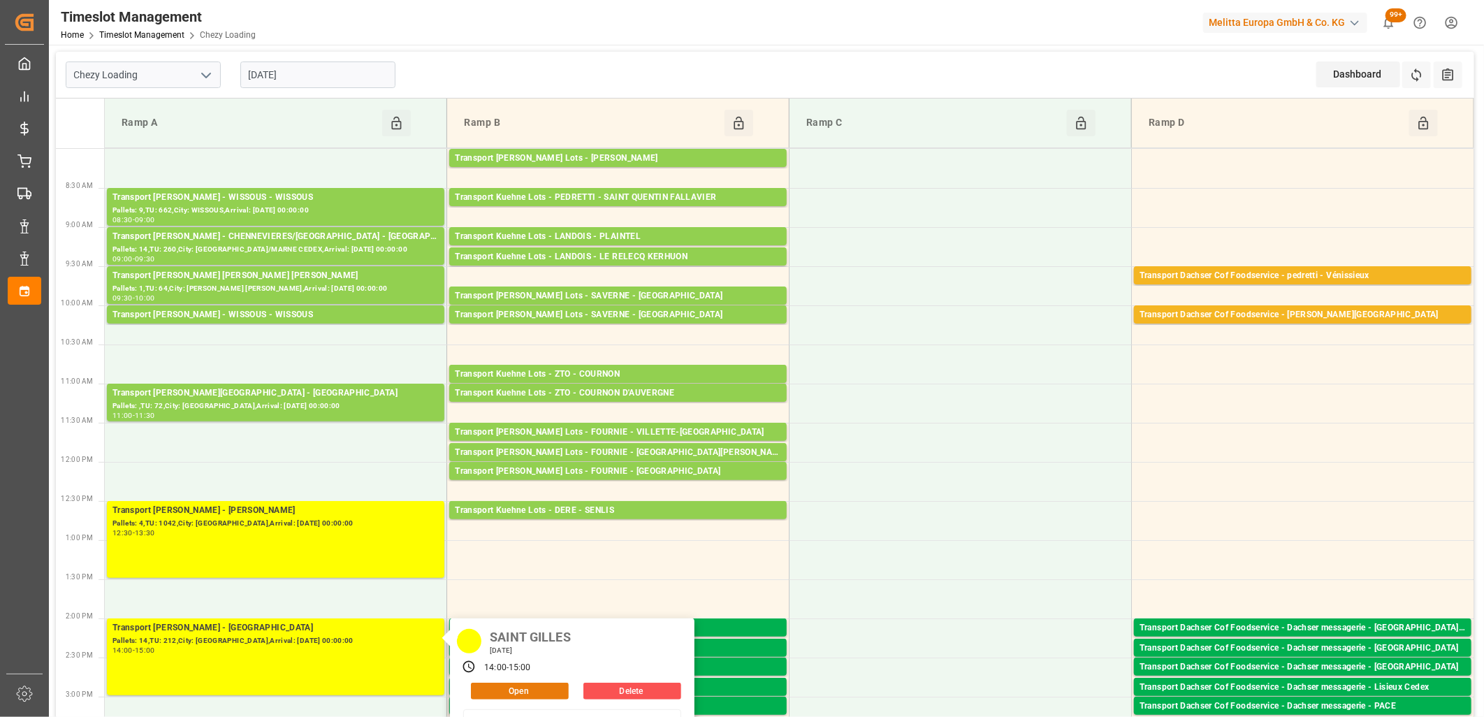
click at [518, 693] on button "Open" at bounding box center [520, 691] width 98 height 17
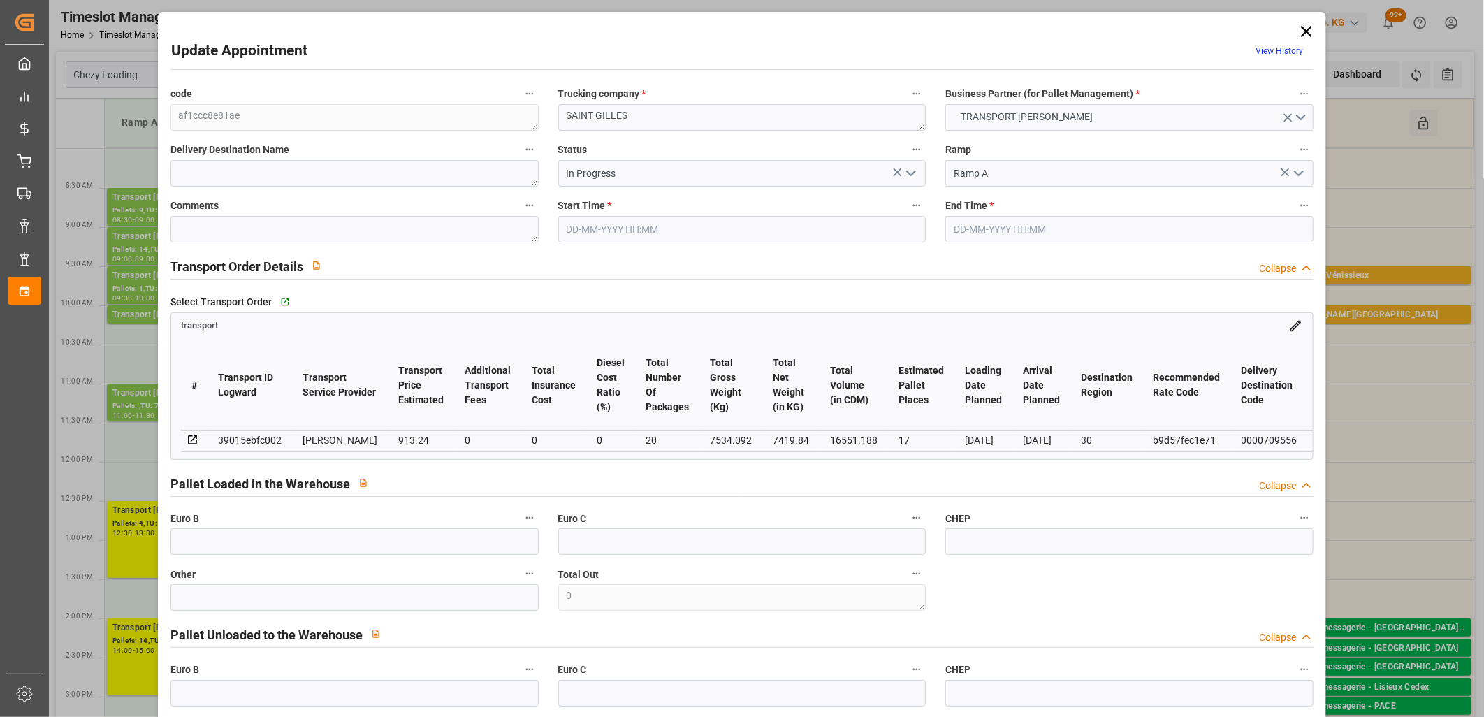
type input "17"
type input "913.24"
type input "0"
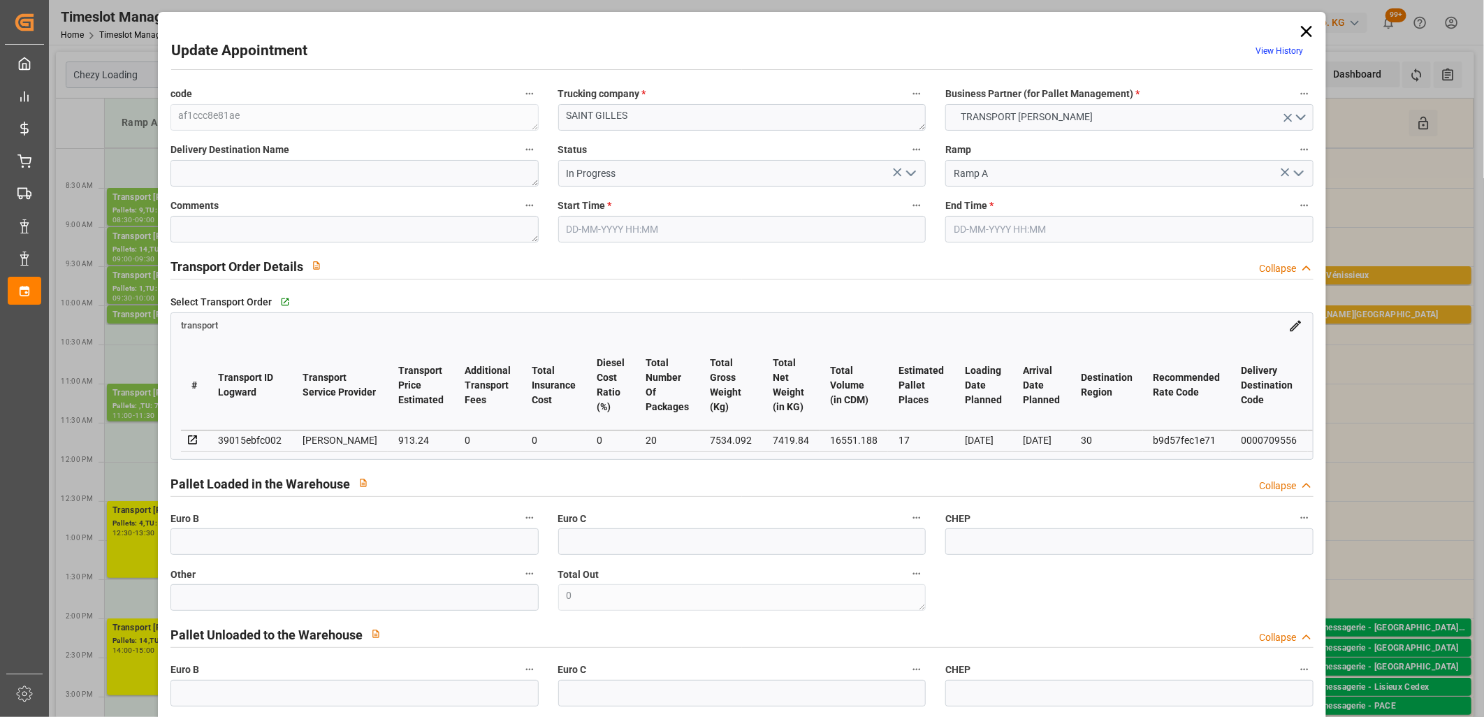
type input "882.3725"
type input "-30.8675"
type input "20"
type input "7419.84"
type input "8430.544"
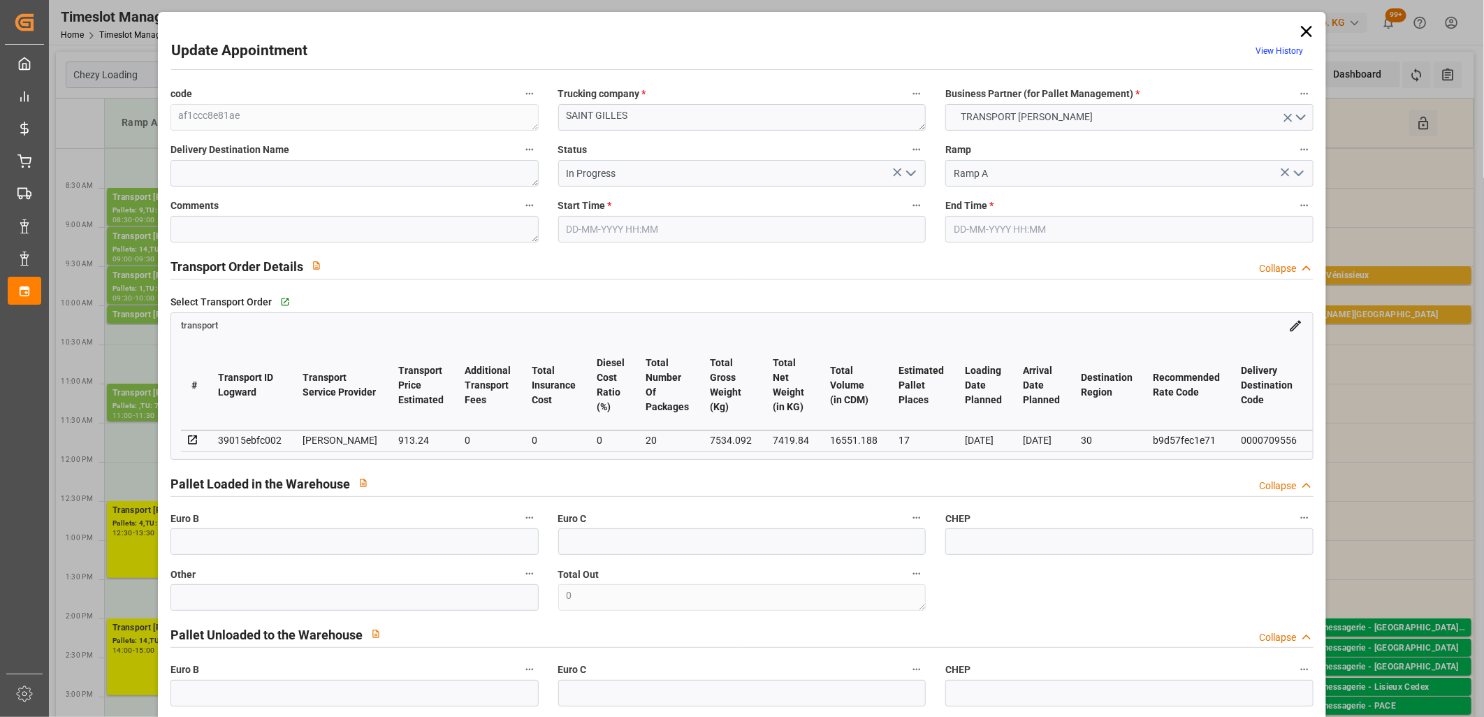
type input "16551.188"
type input "30"
type input "14"
type input "212"
type input "23"
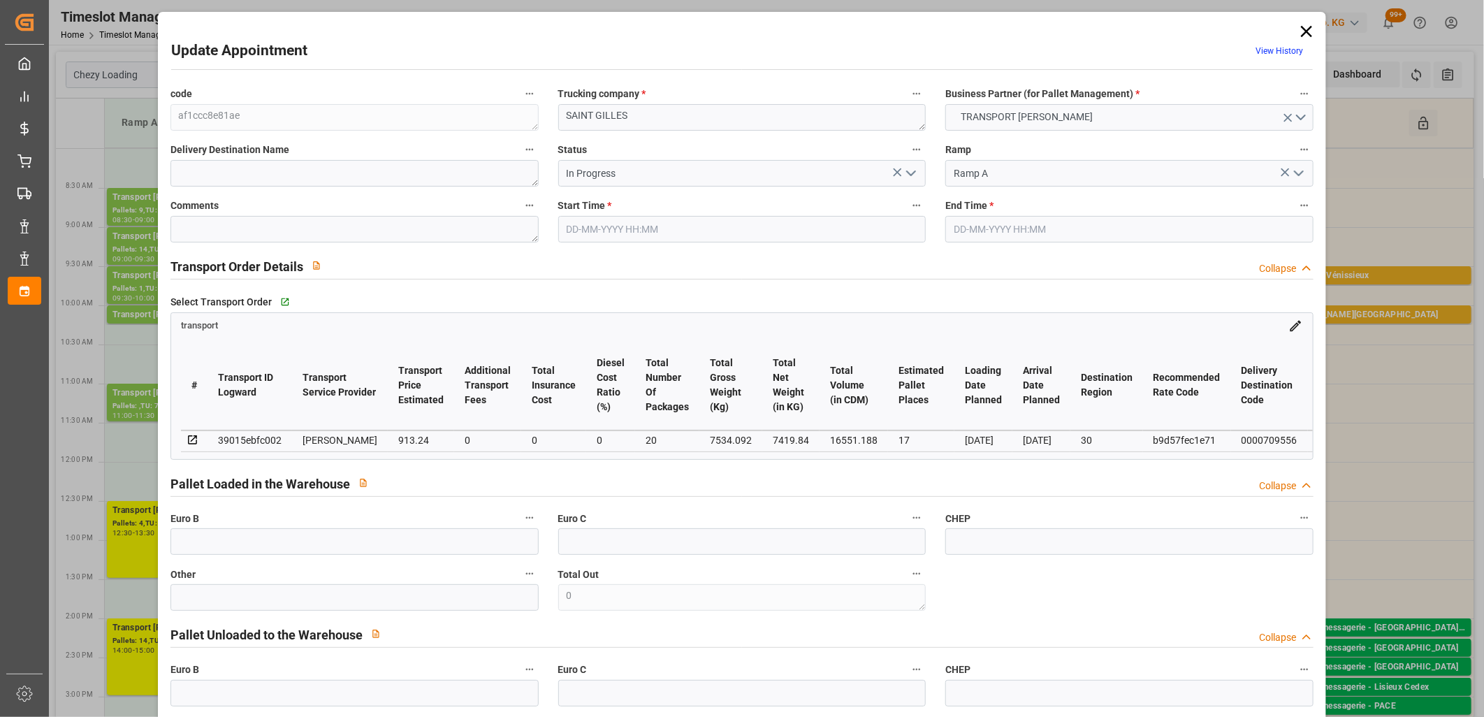
type input "101"
type input "7534.092"
type input "0"
type input "4710.8598"
type input "0"
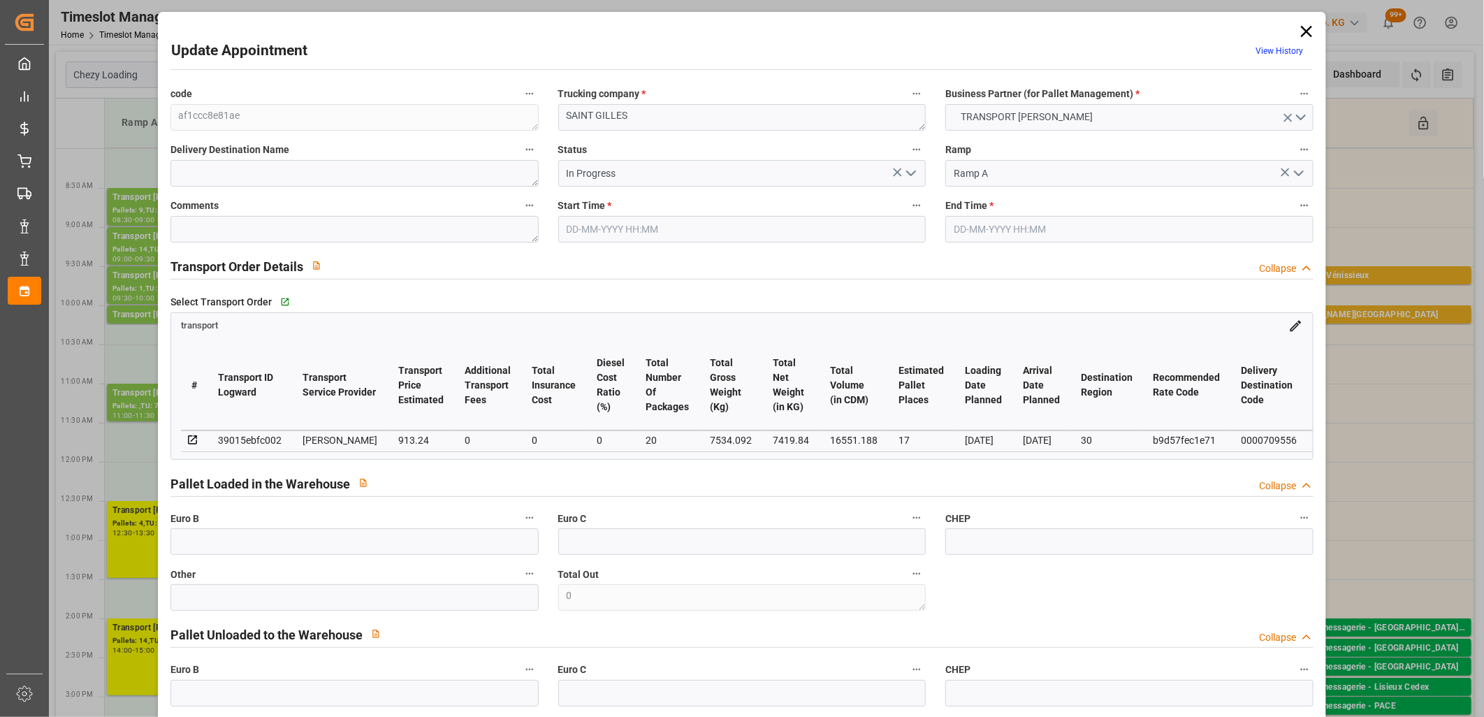
type input "0"
type input "21"
type input "35"
type input "23-09-2025 14:00"
type input "23-09-2025 15:00"
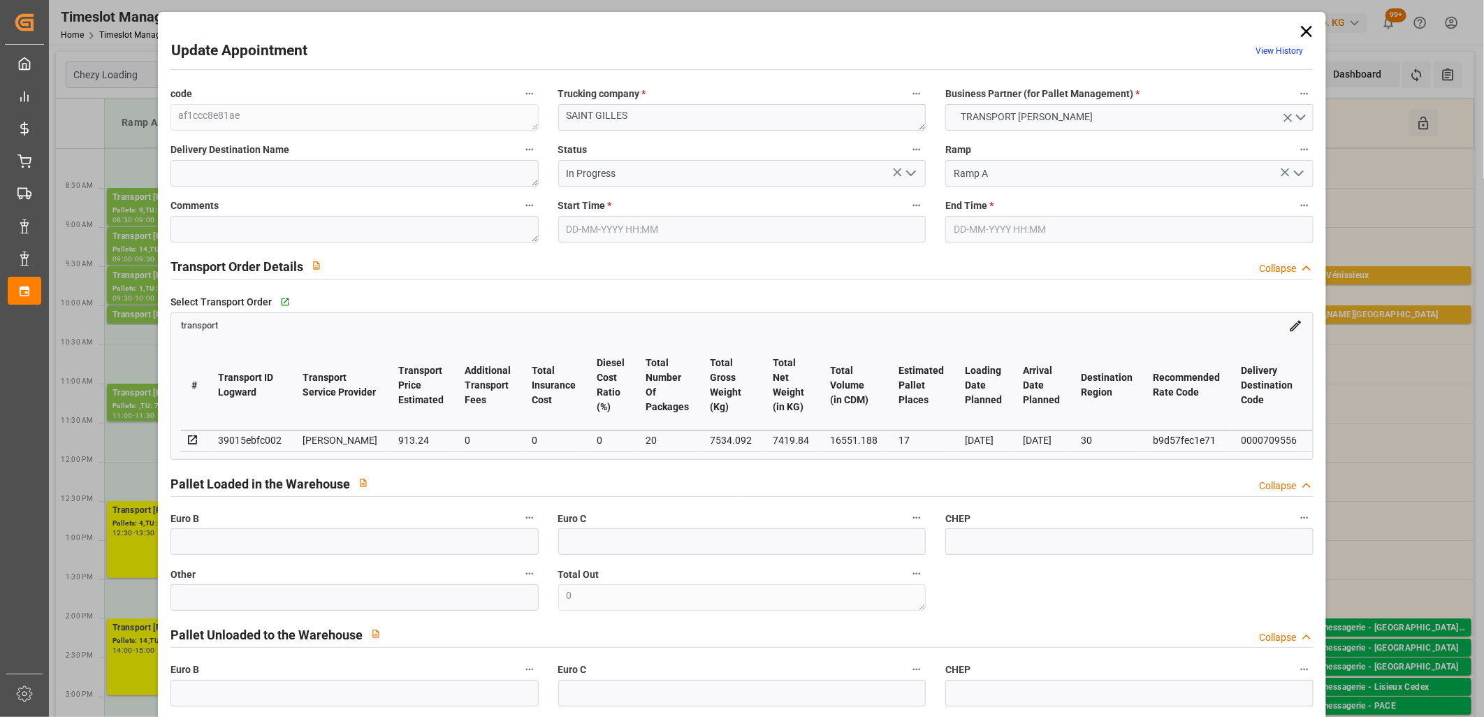
type input "22-09-2025 14:46"
type input "22-09-2025 14:35"
type input "26-09-2025"
type input "19-09-2025"
click at [1305, 33] on icon at bounding box center [1306, 31] width 11 height 11
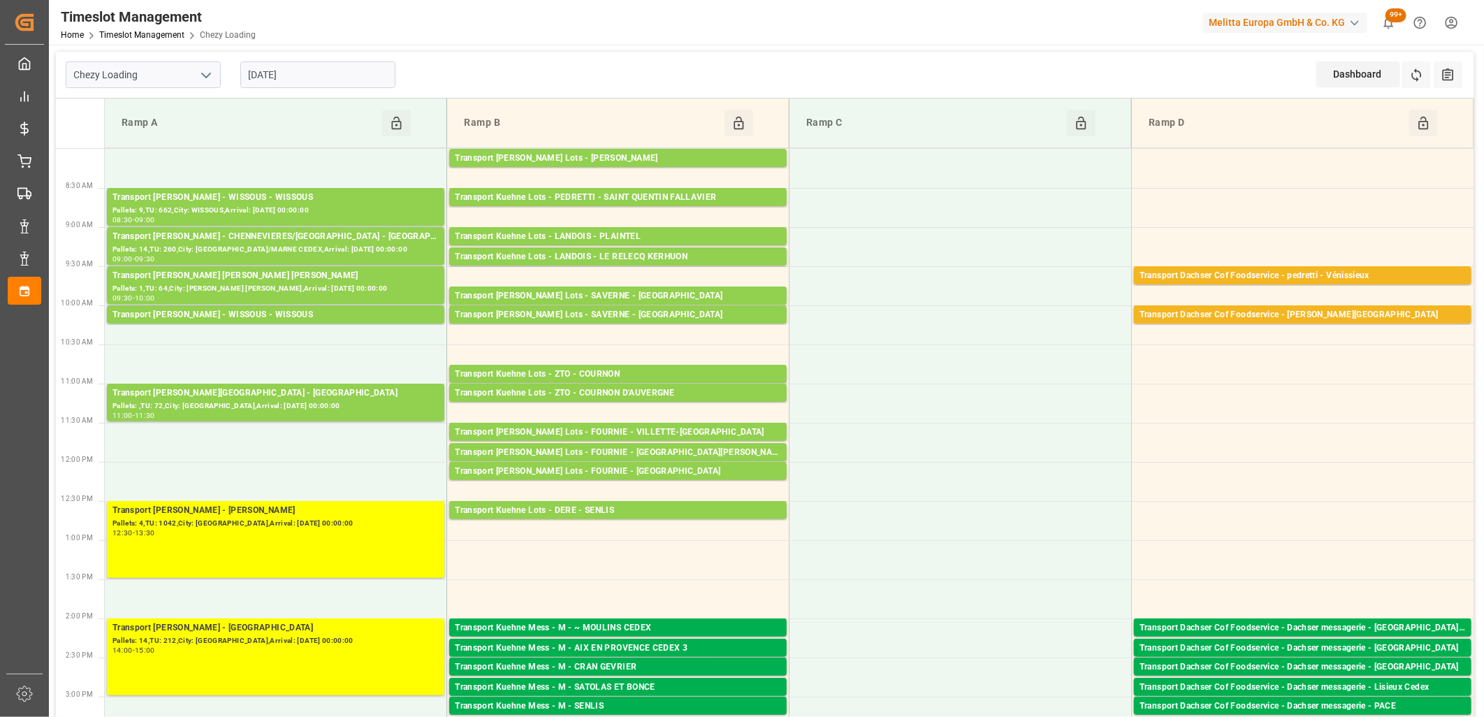
click at [354, 70] on input "[DATE]" at bounding box center [317, 74] width 155 height 27
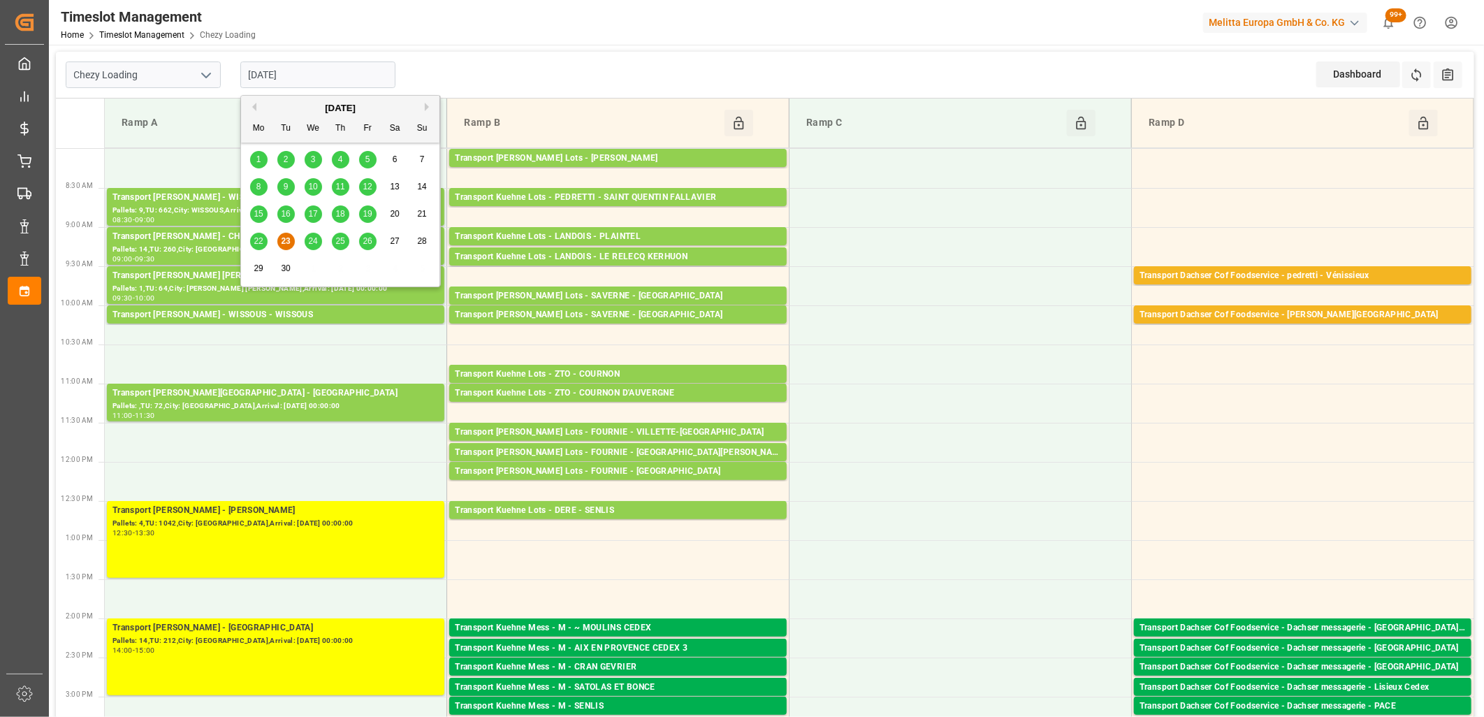
click at [312, 235] on div "24" at bounding box center [313, 241] width 17 height 17
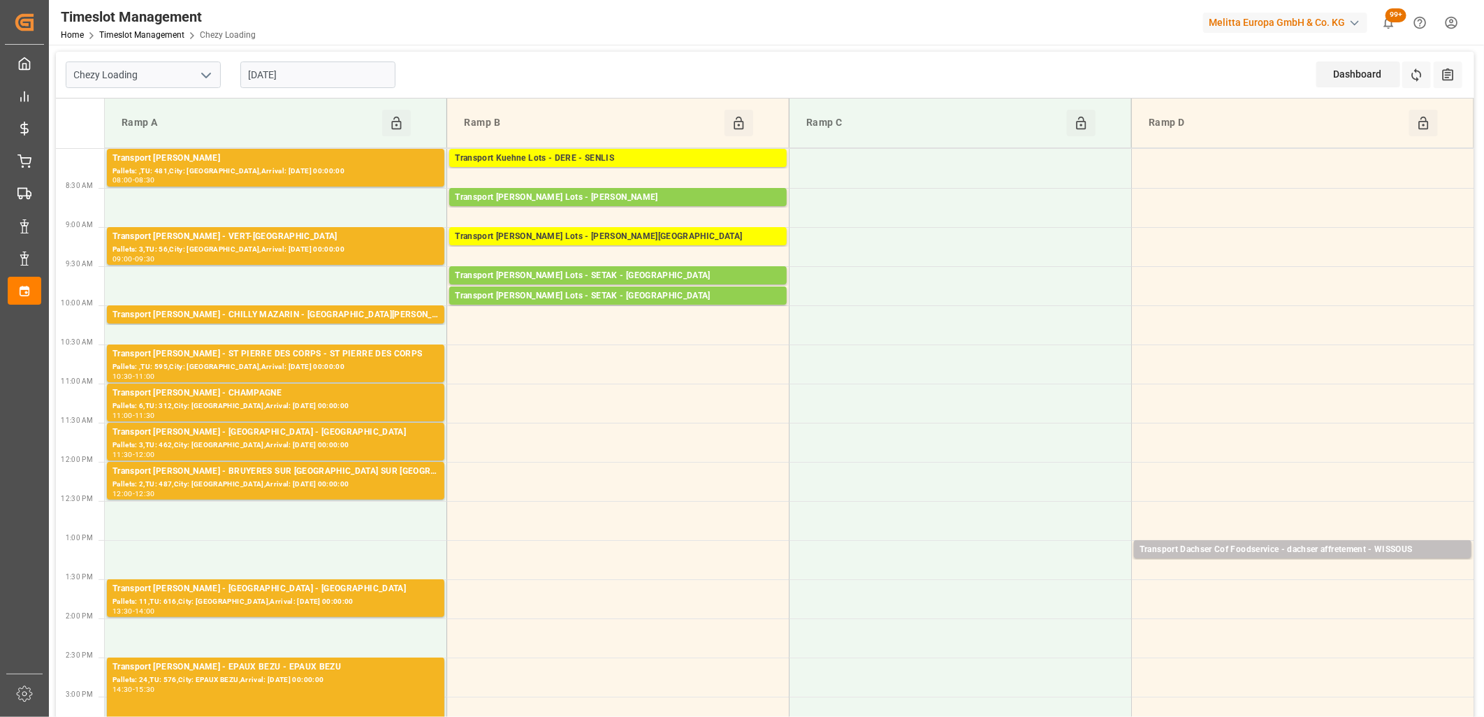
drag, startPoint x: 360, startPoint y: 78, endPoint x: 354, endPoint y: 91, distance: 14.4
click at [360, 78] on input "[DATE]" at bounding box center [317, 74] width 155 height 27
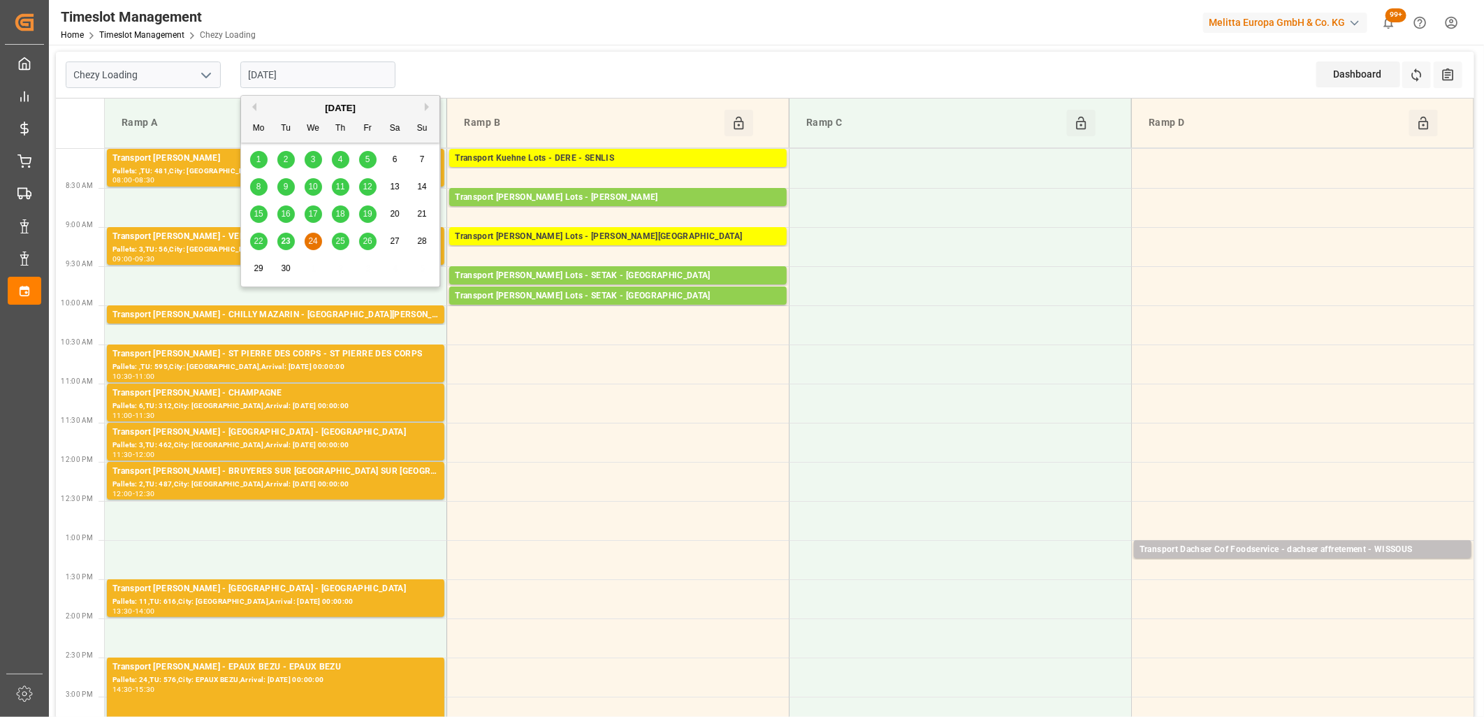
click at [289, 242] on span "23" at bounding box center [285, 241] width 9 height 10
type input "[DATE]"
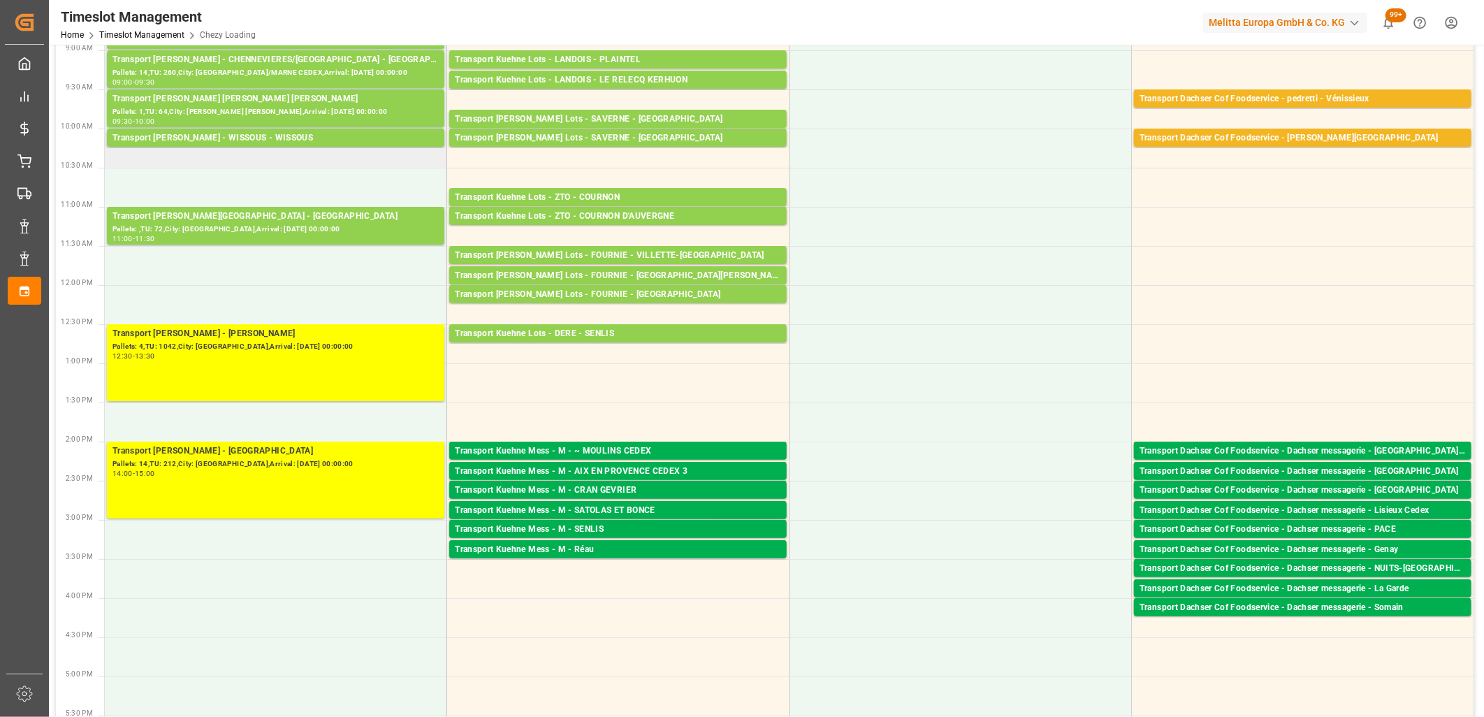
scroll to position [310, 0]
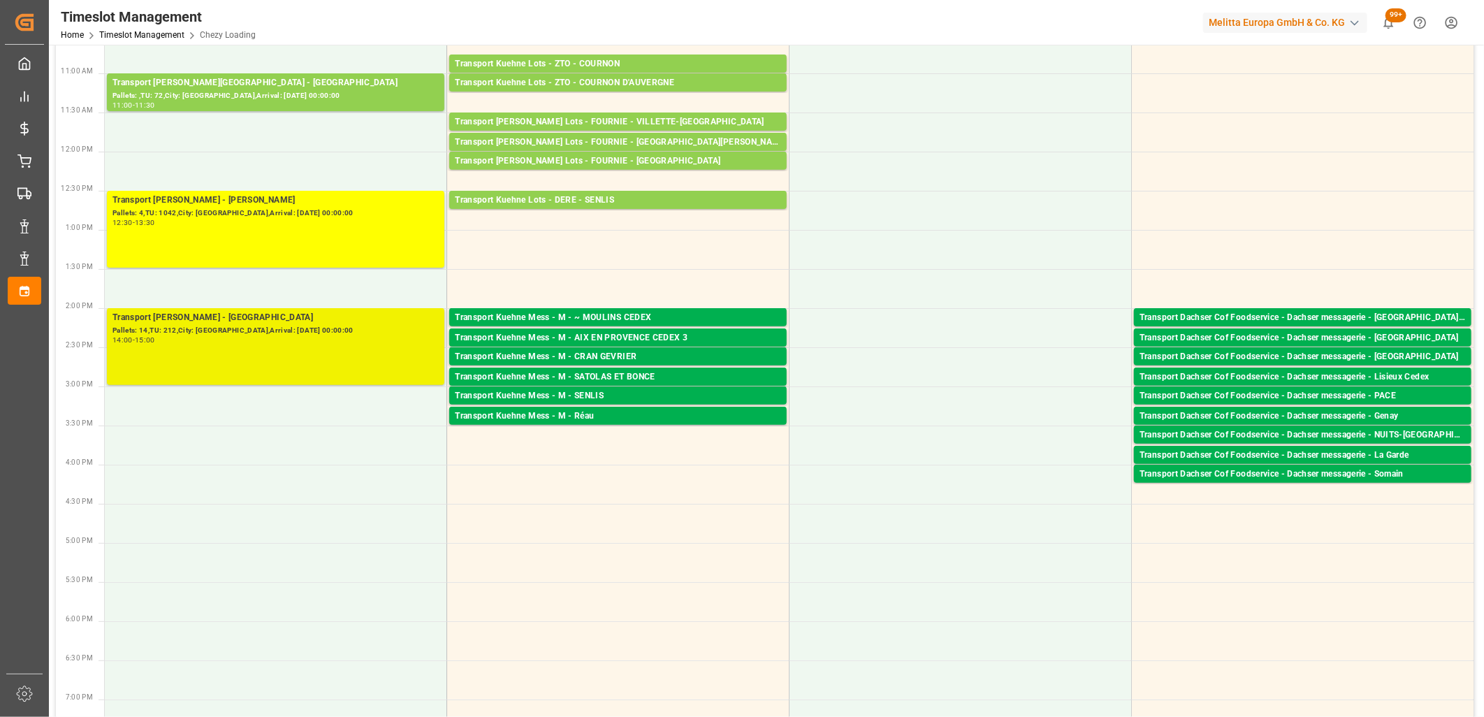
click at [267, 337] on div "14:00 - 15:00" at bounding box center [275, 341] width 326 height 8
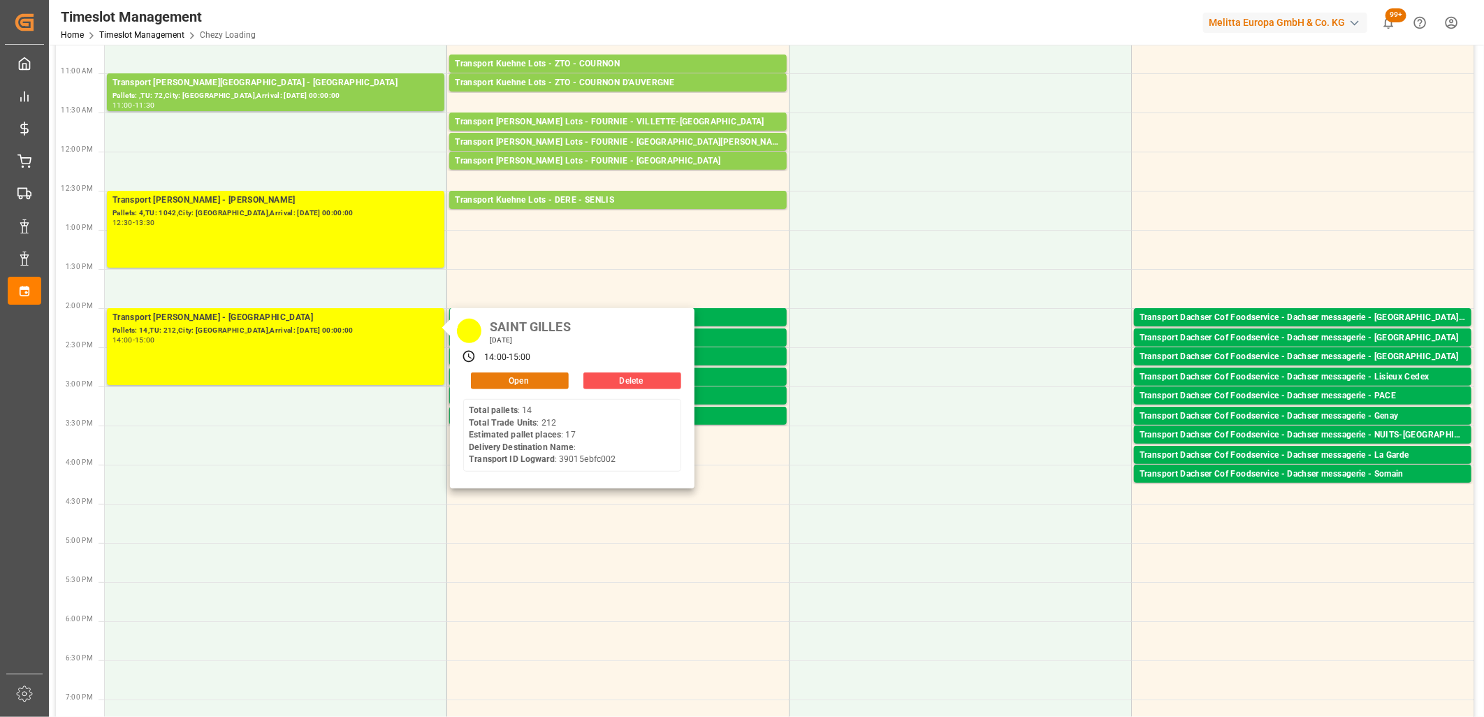
click at [521, 379] on button "Open" at bounding box center [520, 380] width 98 height 17
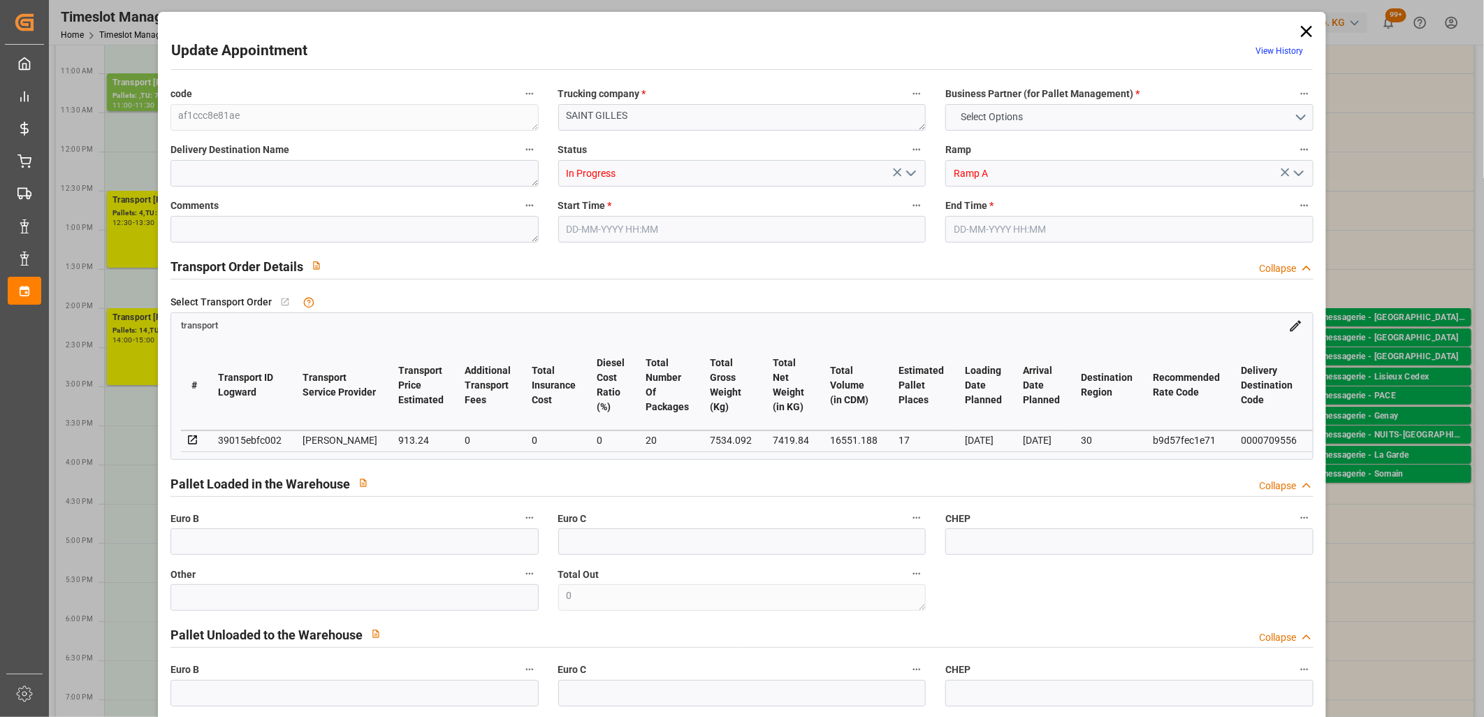
type input "17"
type input "913.24"
type input "0"
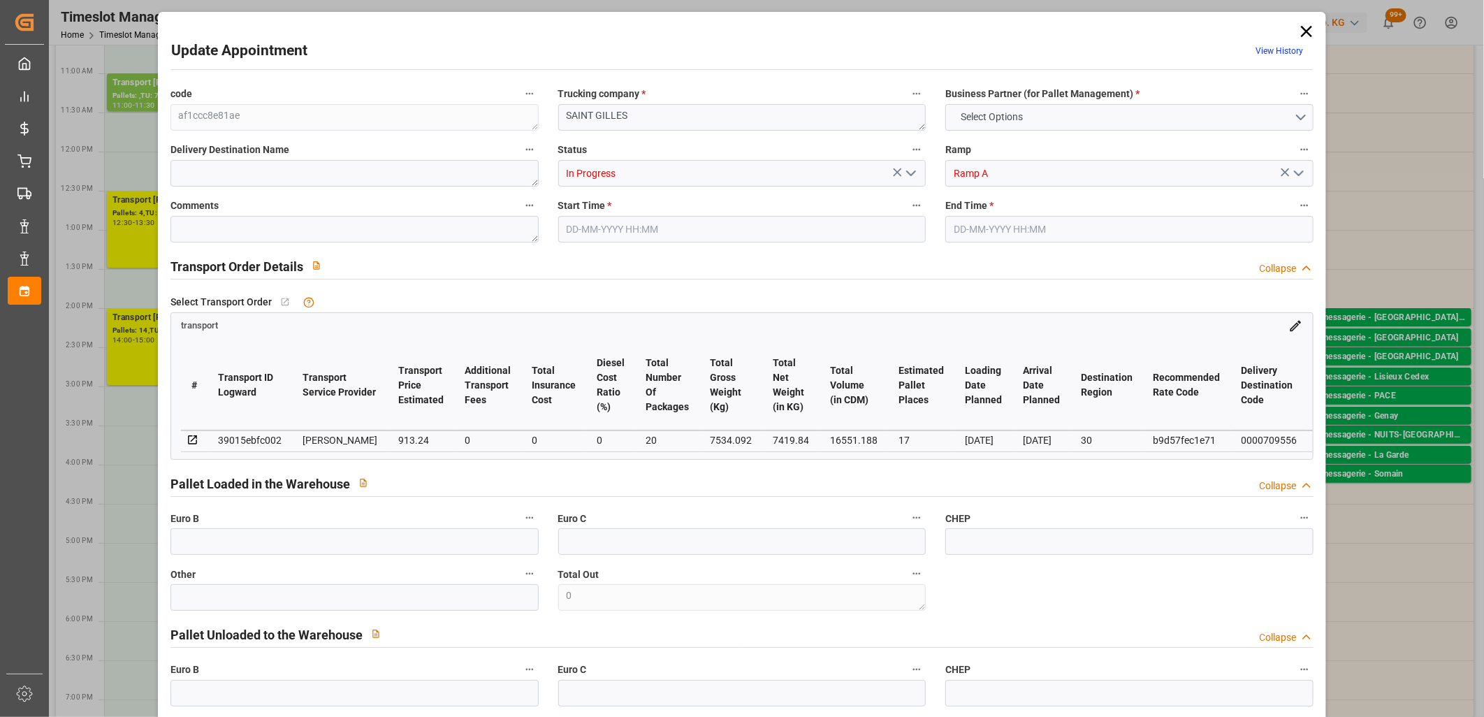
type input "882.3725"
type input "-30.8675"
type input "20"
type input "7419.84"
type input "8430.544"
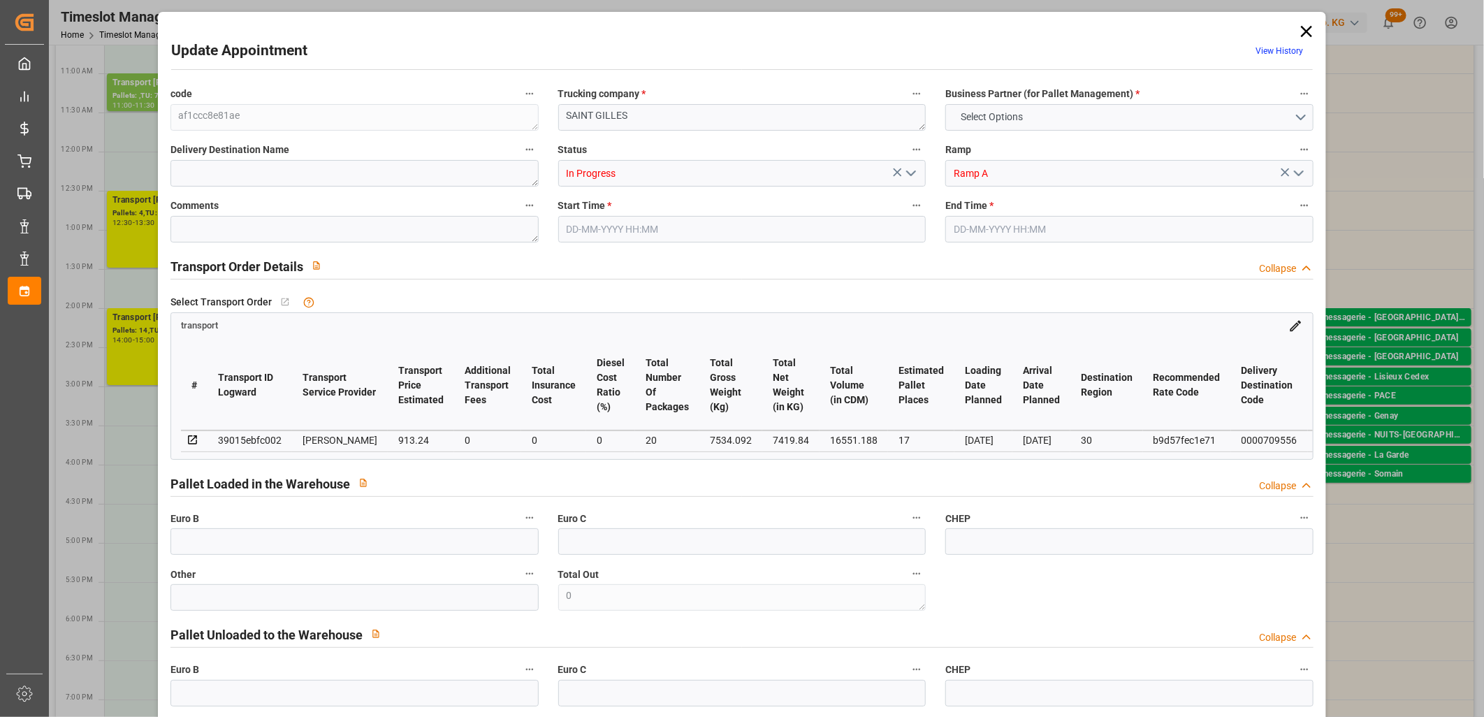
type input "16551.188"
type input "30"
type input "14"
type input "212"
type input "23"
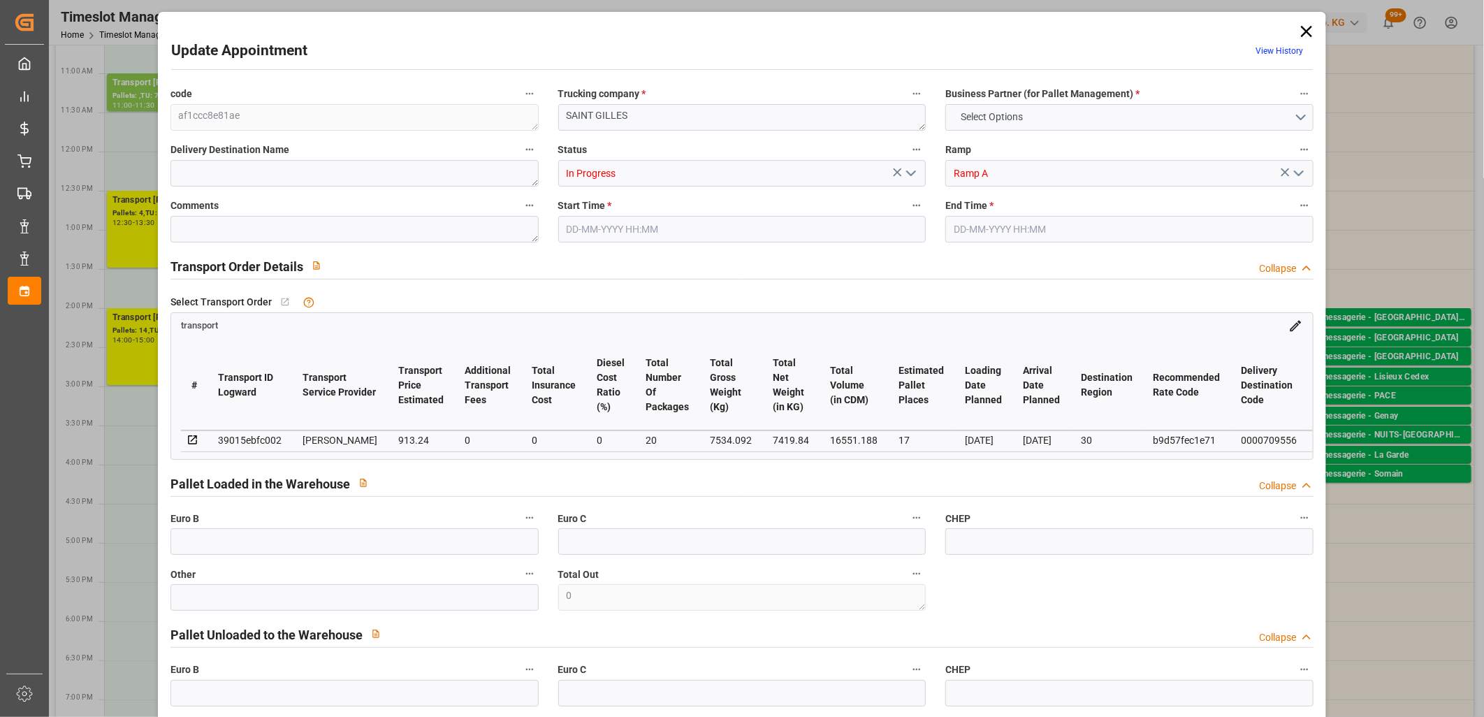
type input "101"
type input "7534.092"
type input "0"
type input "4710.8598"
type input "0"
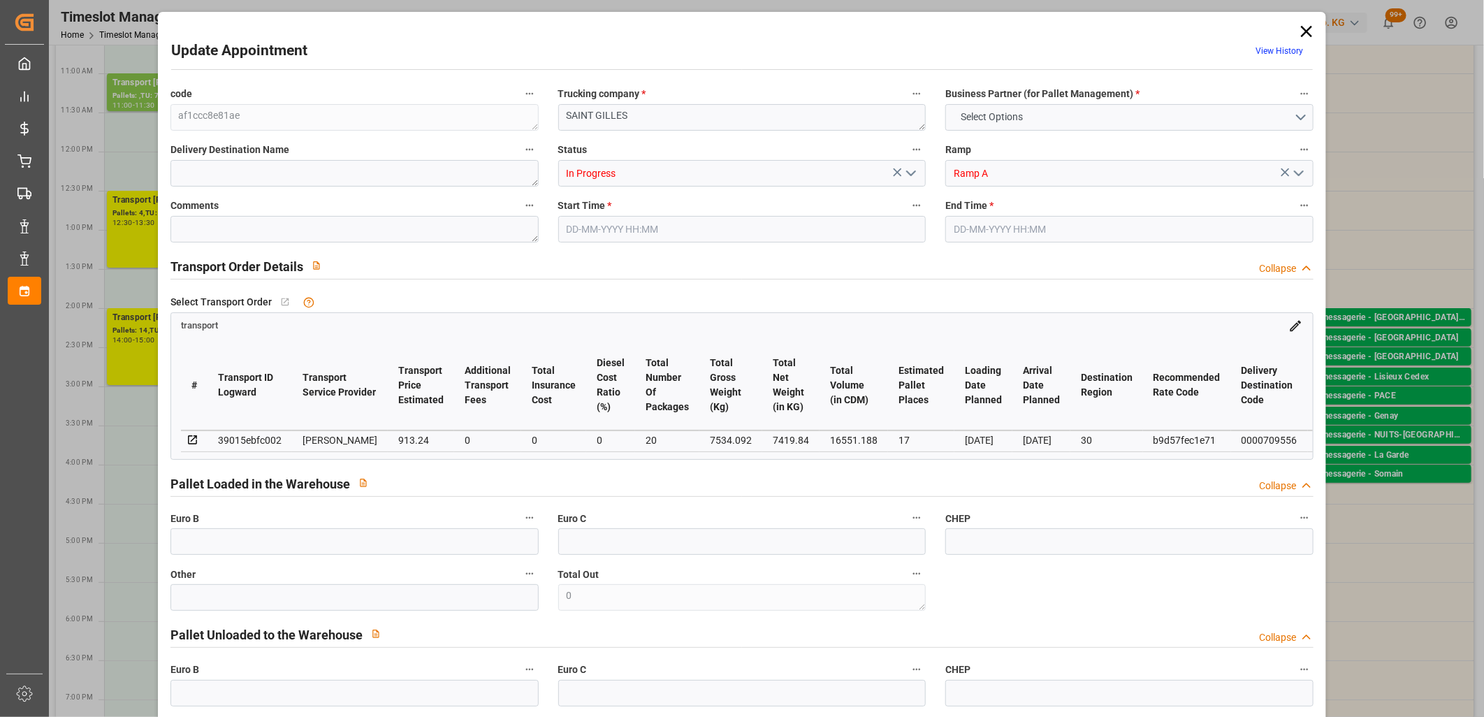
type input "0"
type input "21"
type input "35"
type input "23-09-2025 14:00"
type input "23-09-2025 15:00"
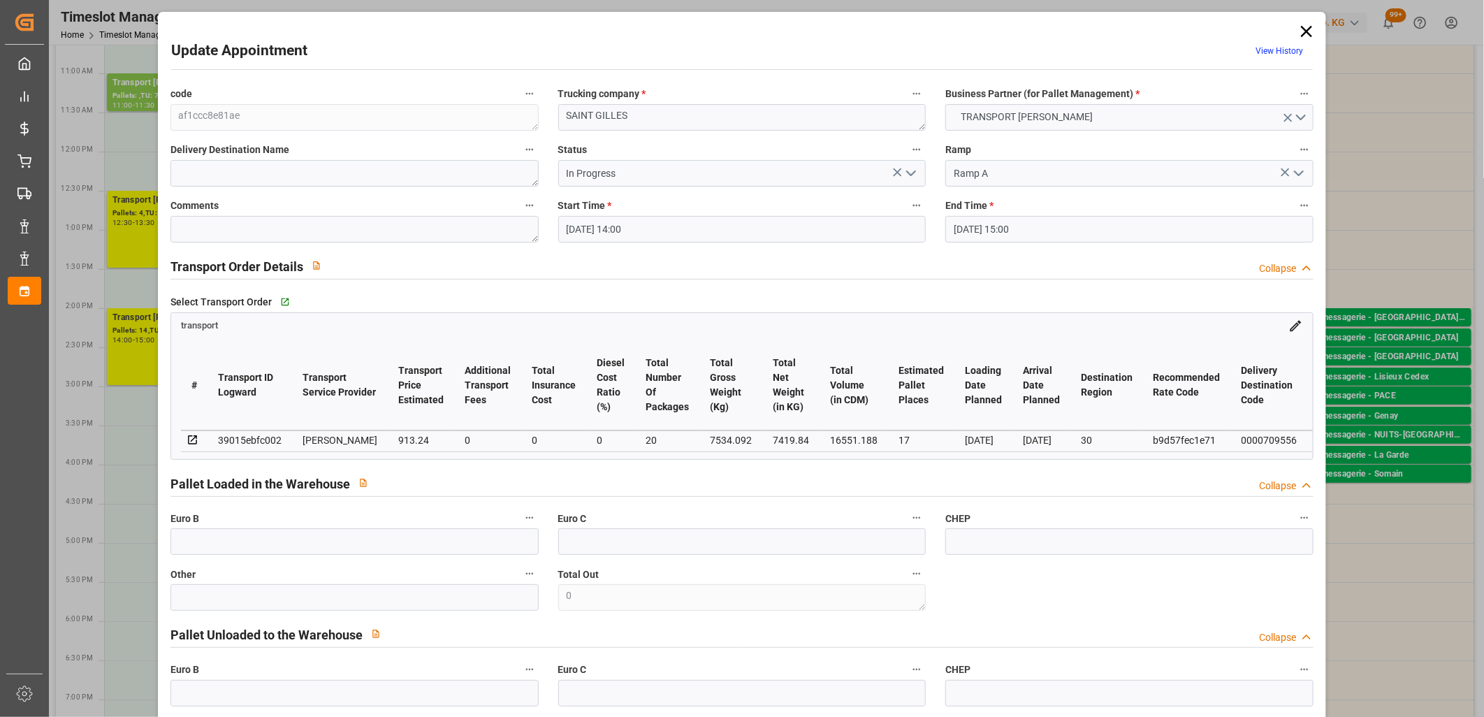
type input "22-09-2025 14:46"
type input "22-09-2025 14:35"
type input "26-09-2025"
type input "19-09-2025"
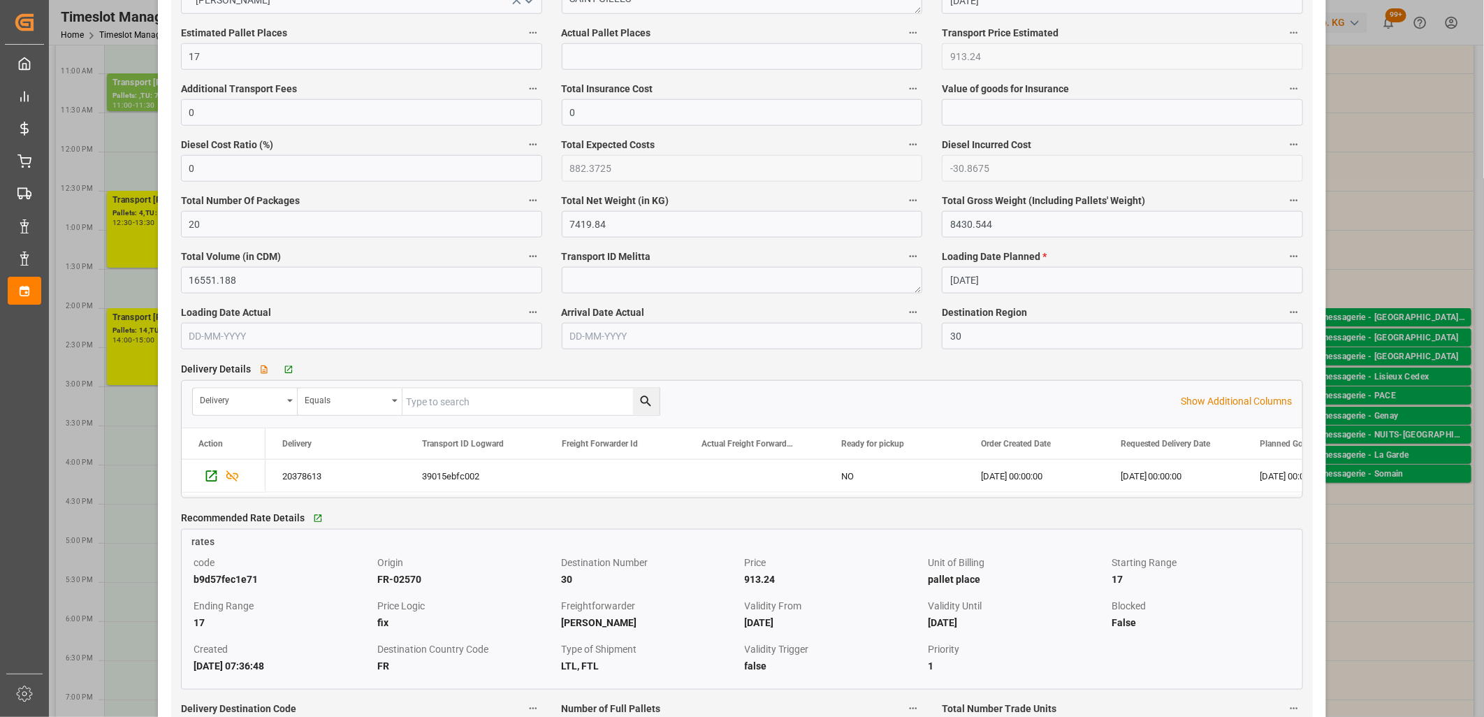
scroll to position [931, 0]
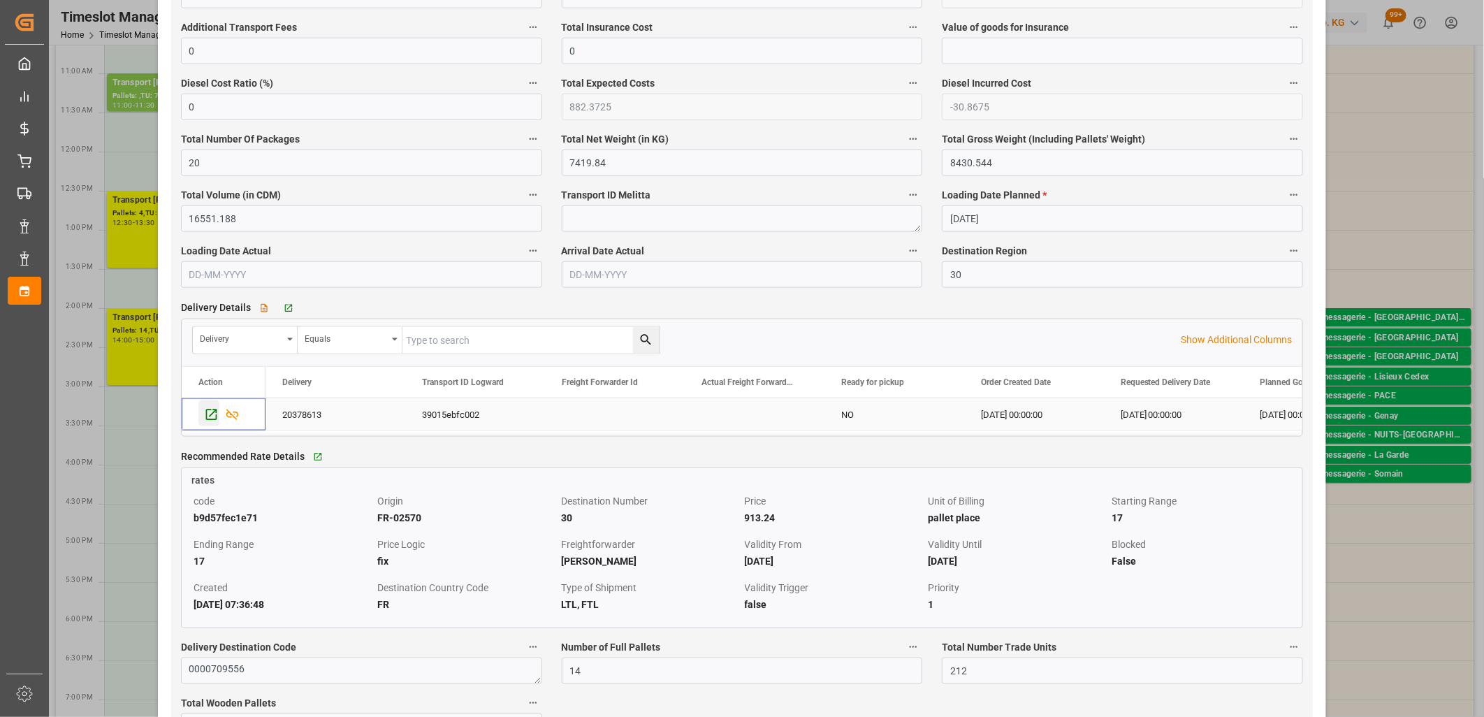
click at [206, 420] on icon "Press SPACE to select this row." at bounding box center [210, 414] width 11 height 11
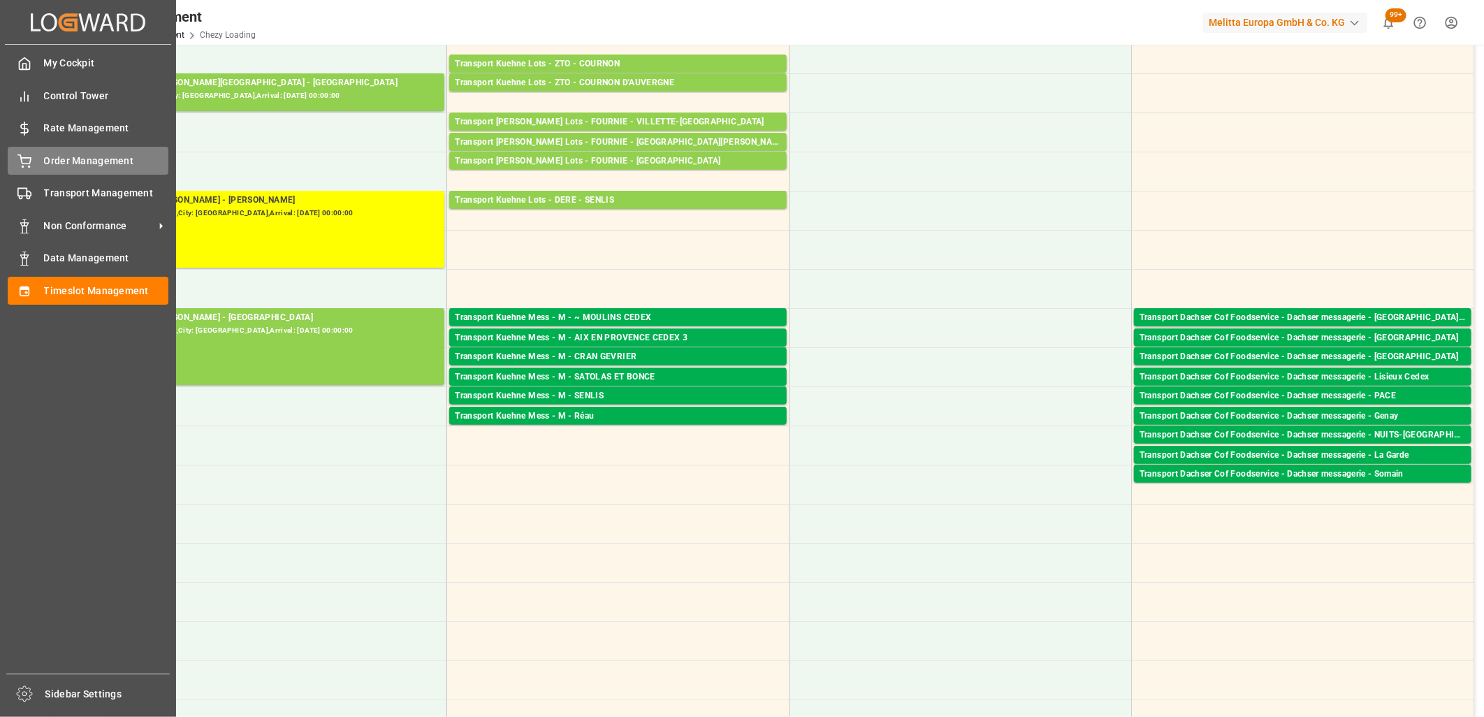
click at [30, 161] on icon at bounding box center [24, 159] width 13 height 9
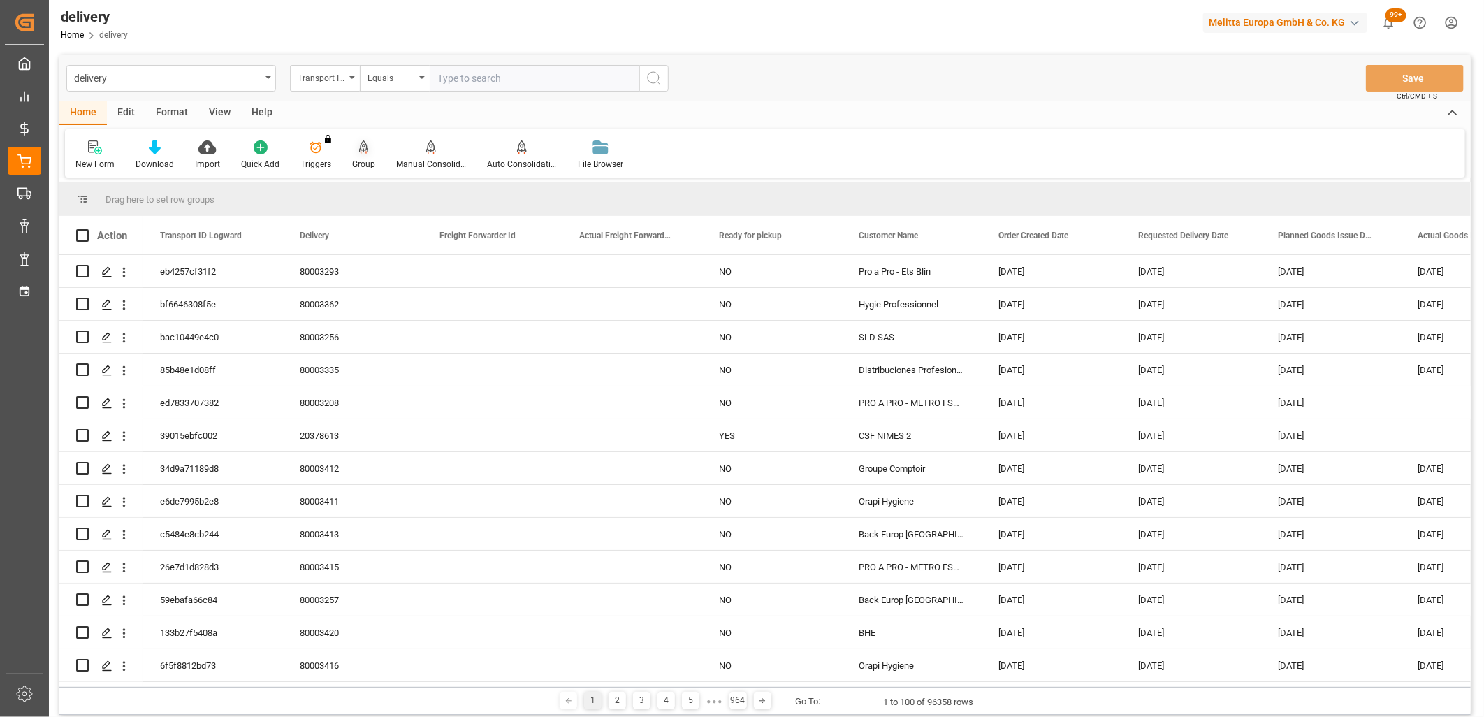
click at [361, 144] on icon at bounding box center [364, 146] width 10 height 12
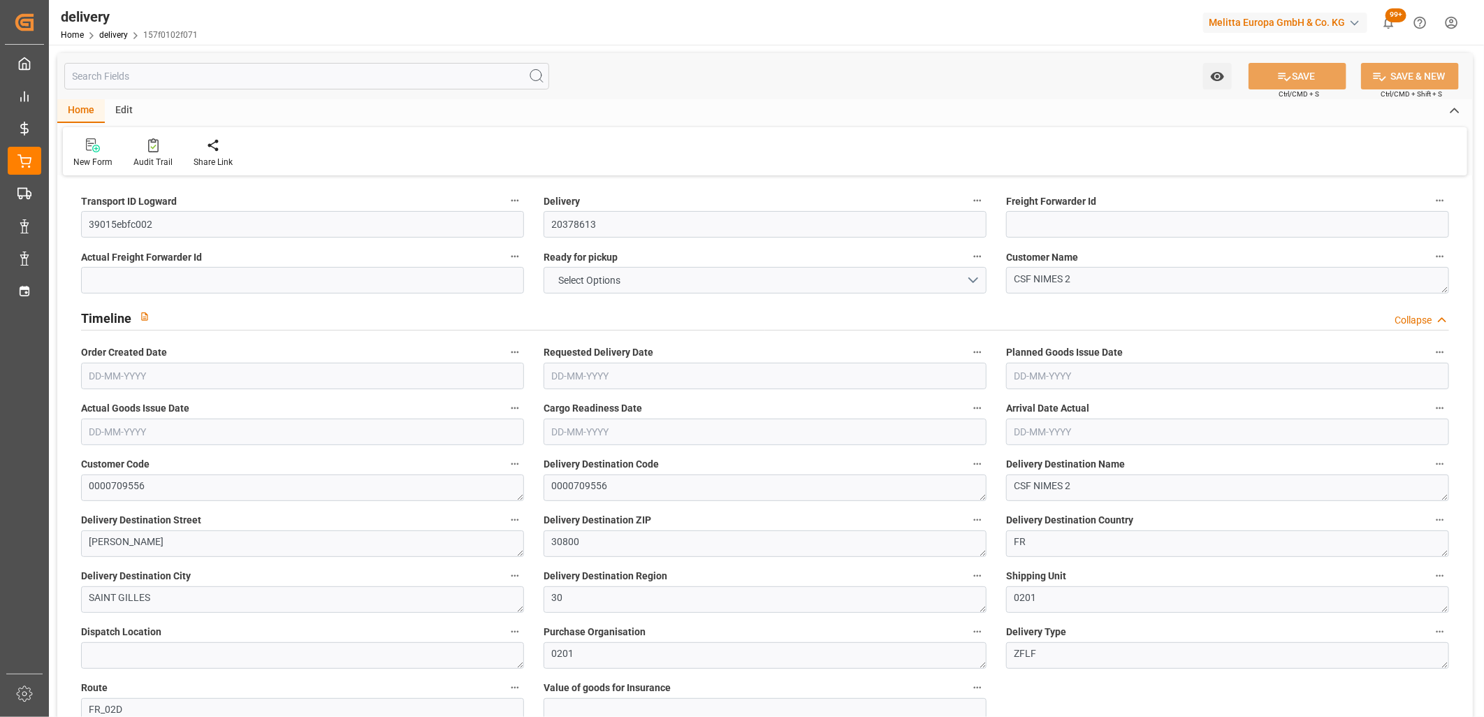
type input "20"
type input "7419.84"
type input "8430.544"
type input "16551.188"
type input "212"
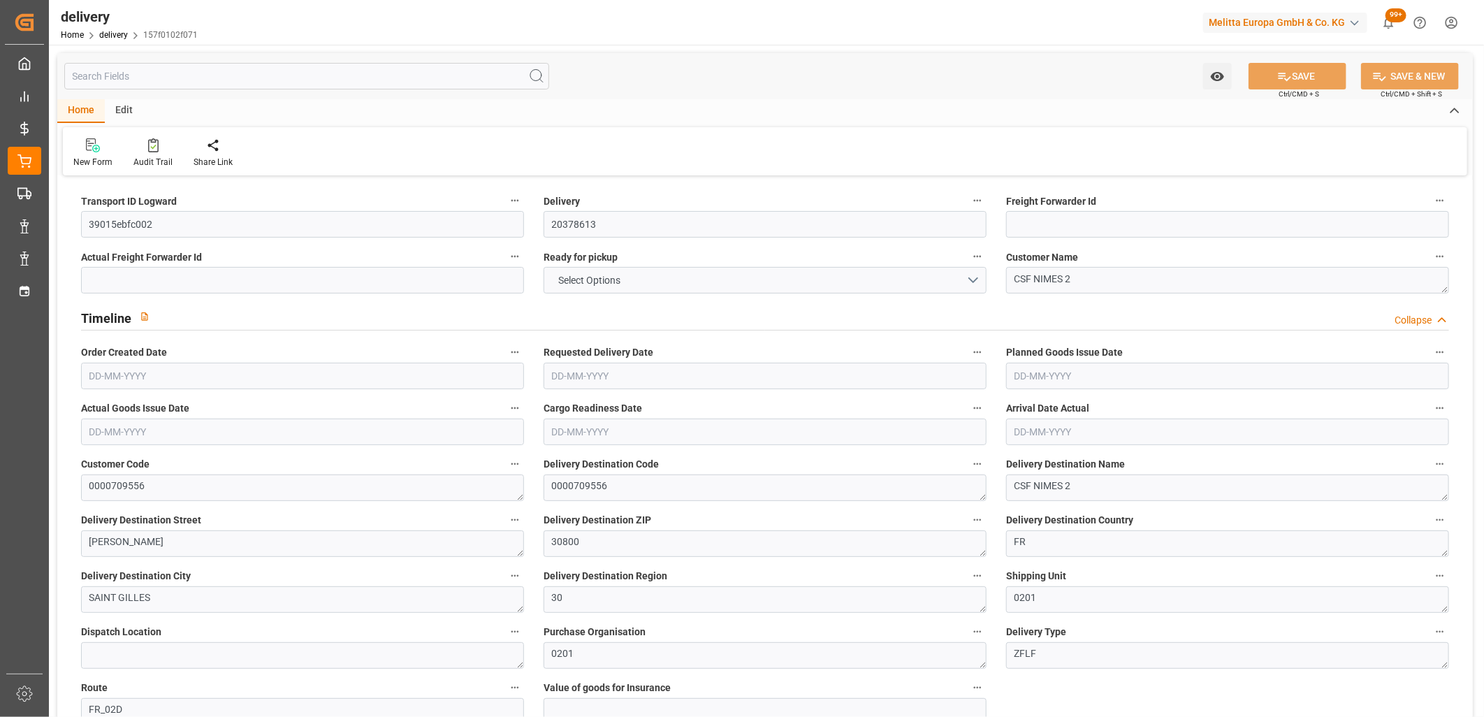
type input "23"
type input "14"
type input "17"
type input "0"
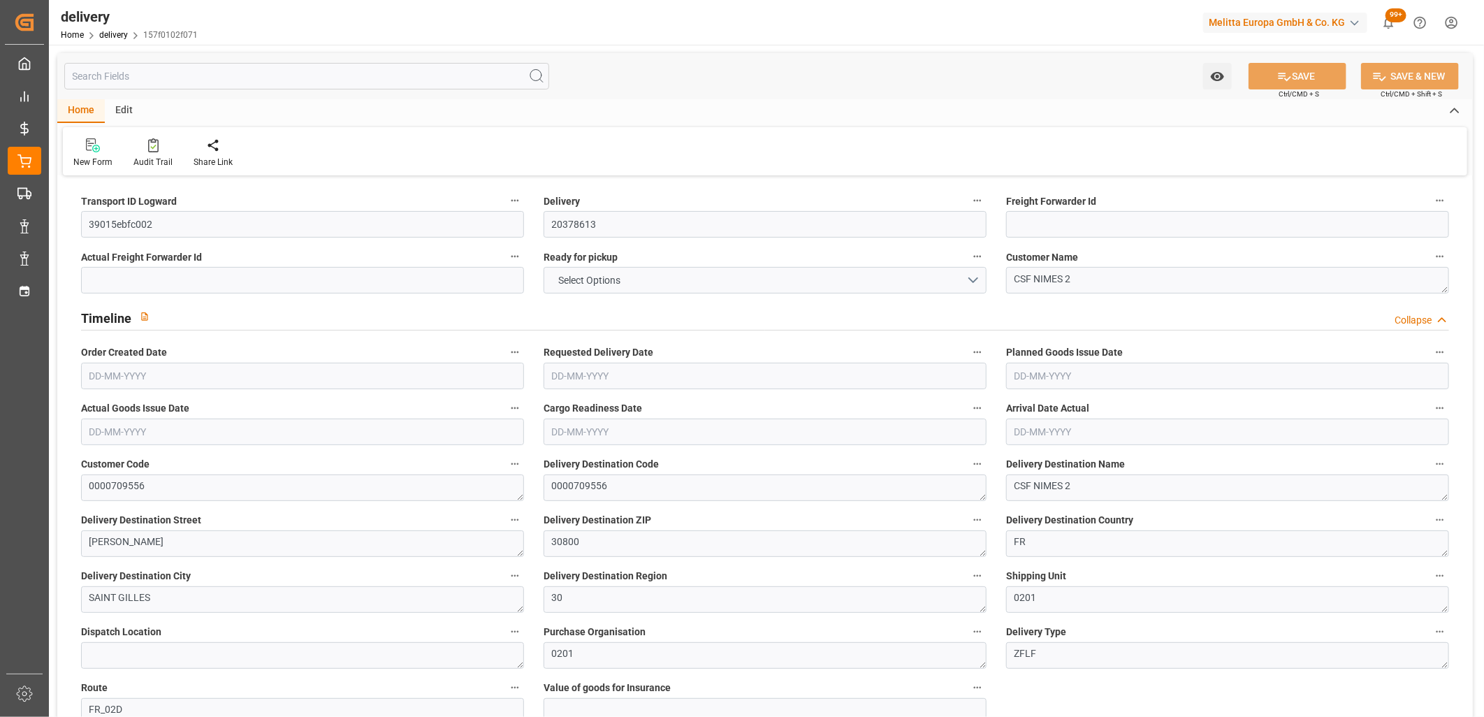
type input "-30.8675"
type input "913.24"
type input "882.3725"
type input "34.3"
type input "76.32"
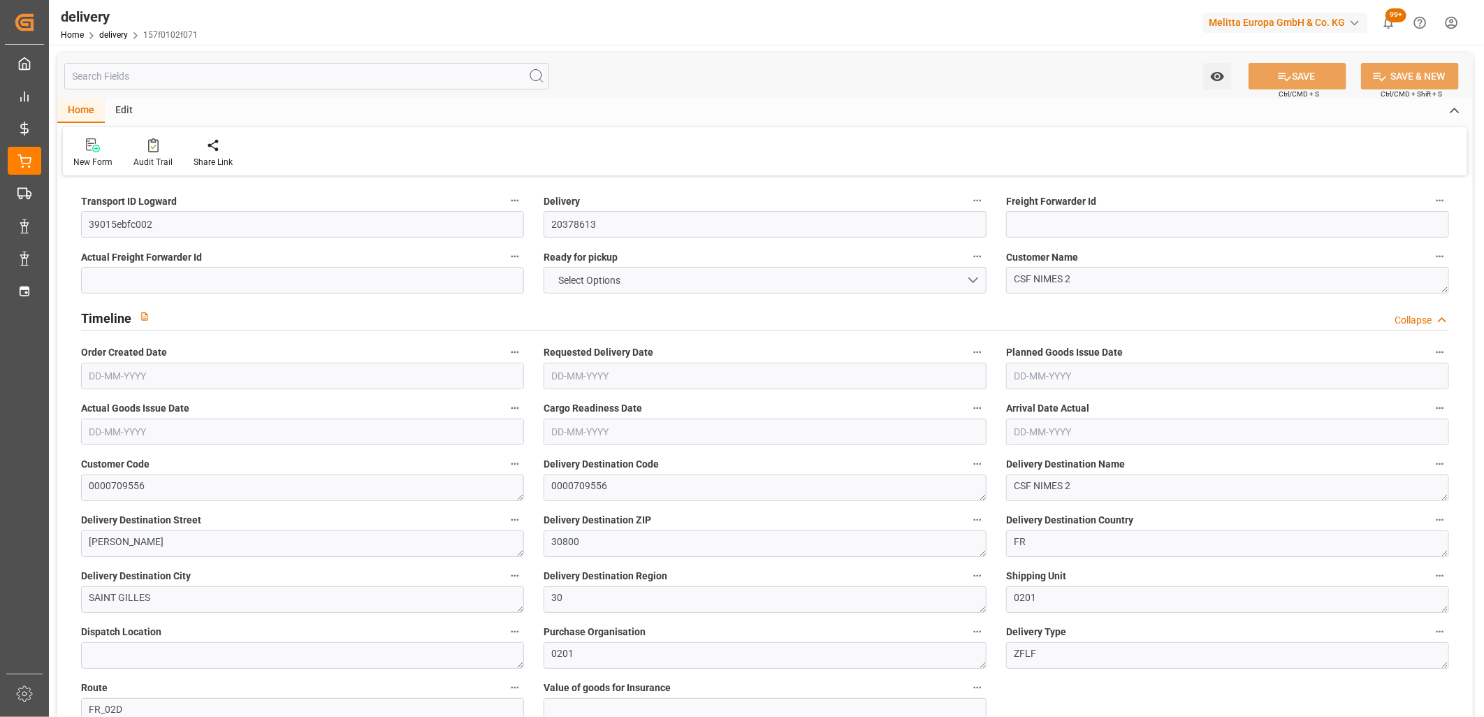
type input "1.5"
type input "1.3"
type input "0"
type input "34.5"
type input "7534.092"
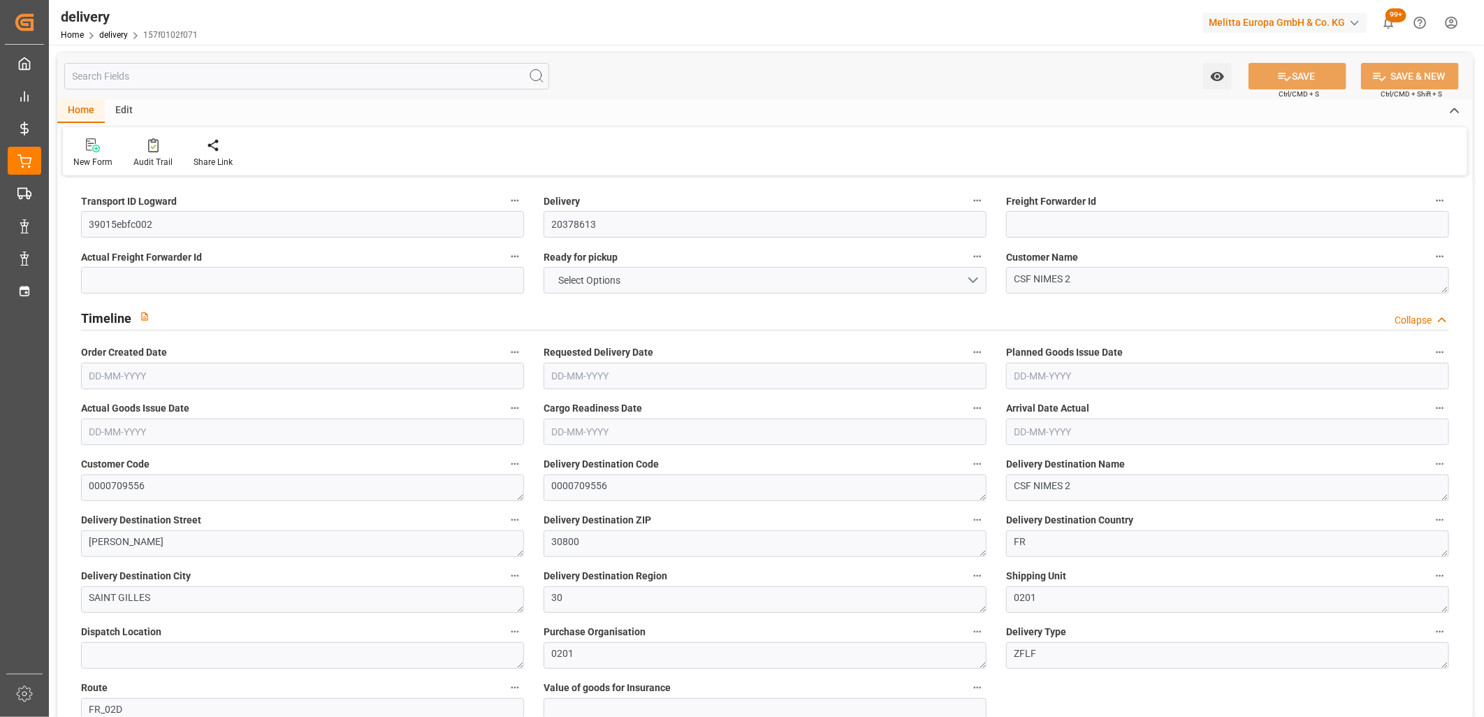
type input "101"
type input "50055.7984"
type input "3.2102"
type input "0"
type input "[DATE]"
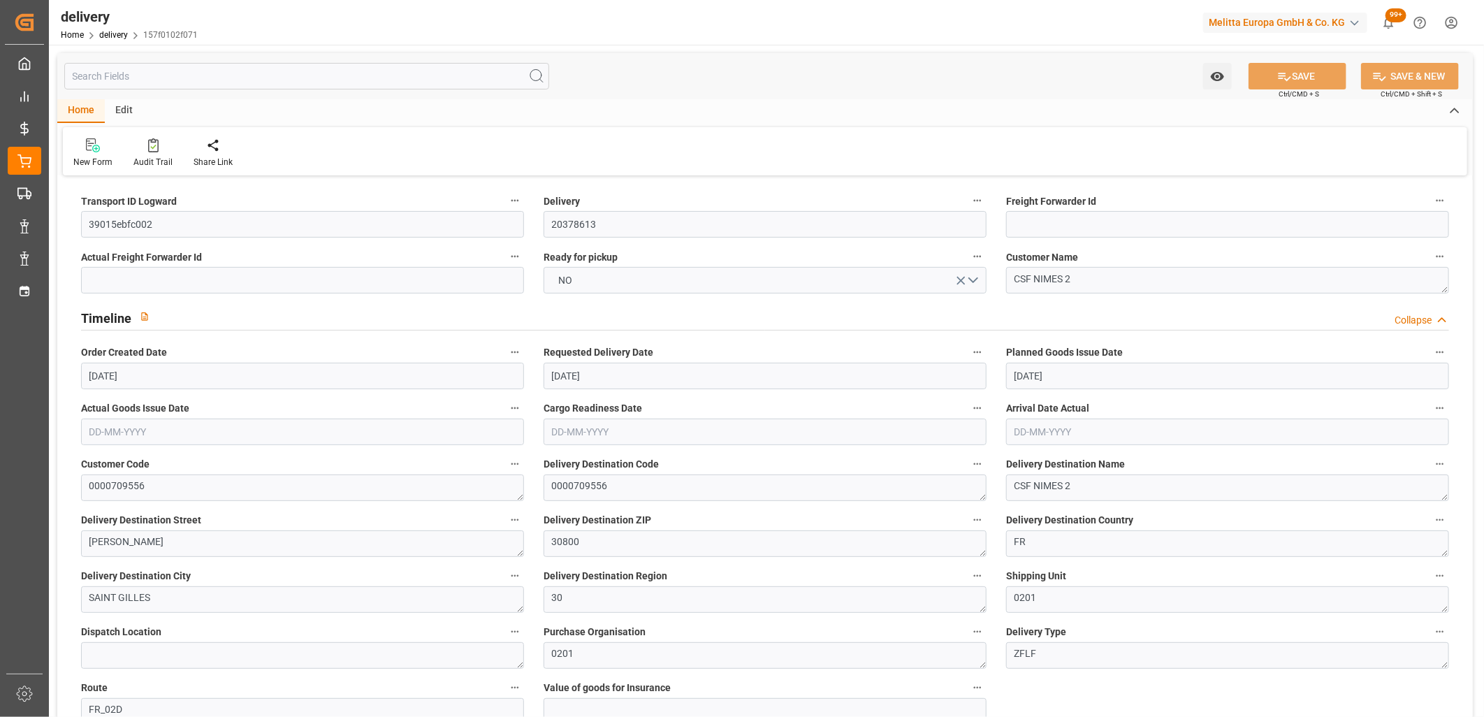
type input "26-09-2025"
type input "19-09-2025"
type input "[DATE] 11:00"
click at [604, 273] on button "NO" at bounding box center [765, 280] width 443 height 27
click at [604, 273] on div "YES" at bounding box center [765, 283] width 442 height 29
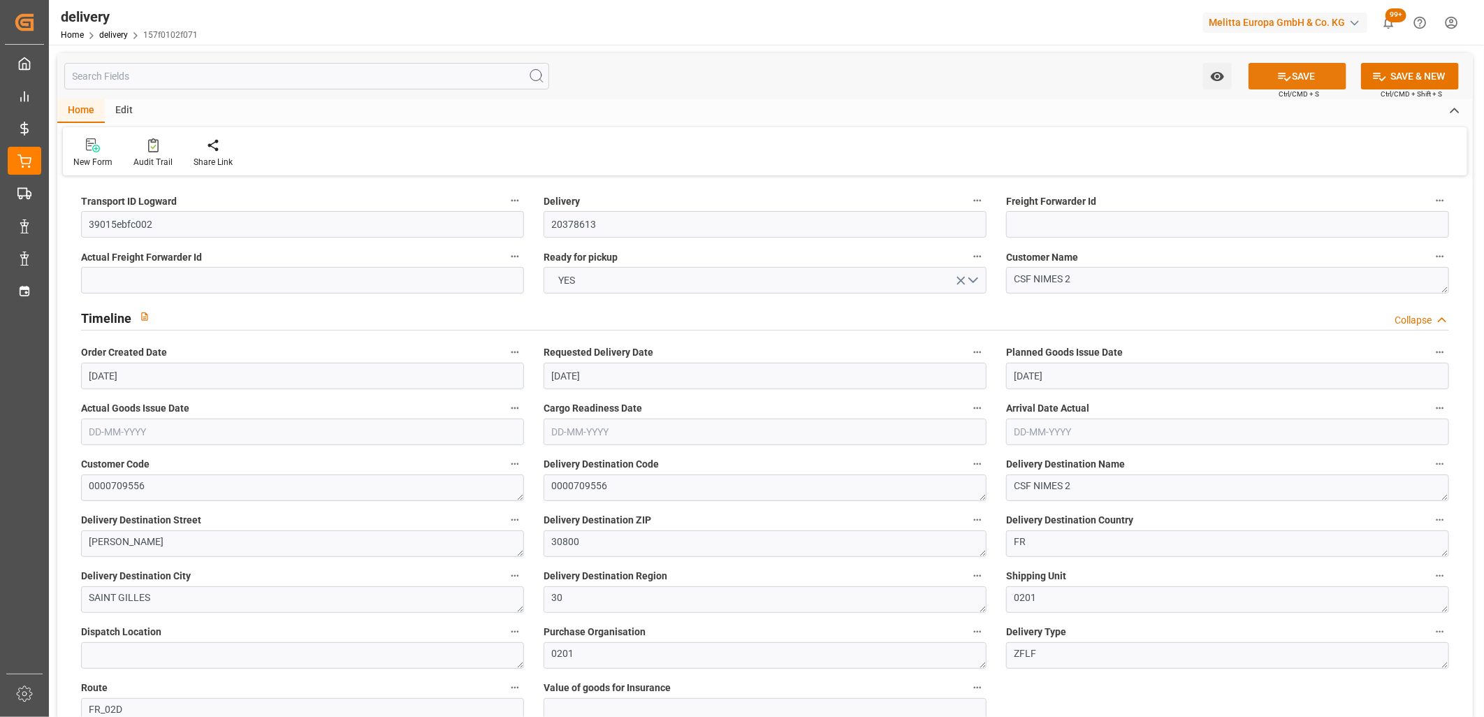
click at [1295, 71] on button "SAVE" at bounding box center [1298, 76] width 98 height 27
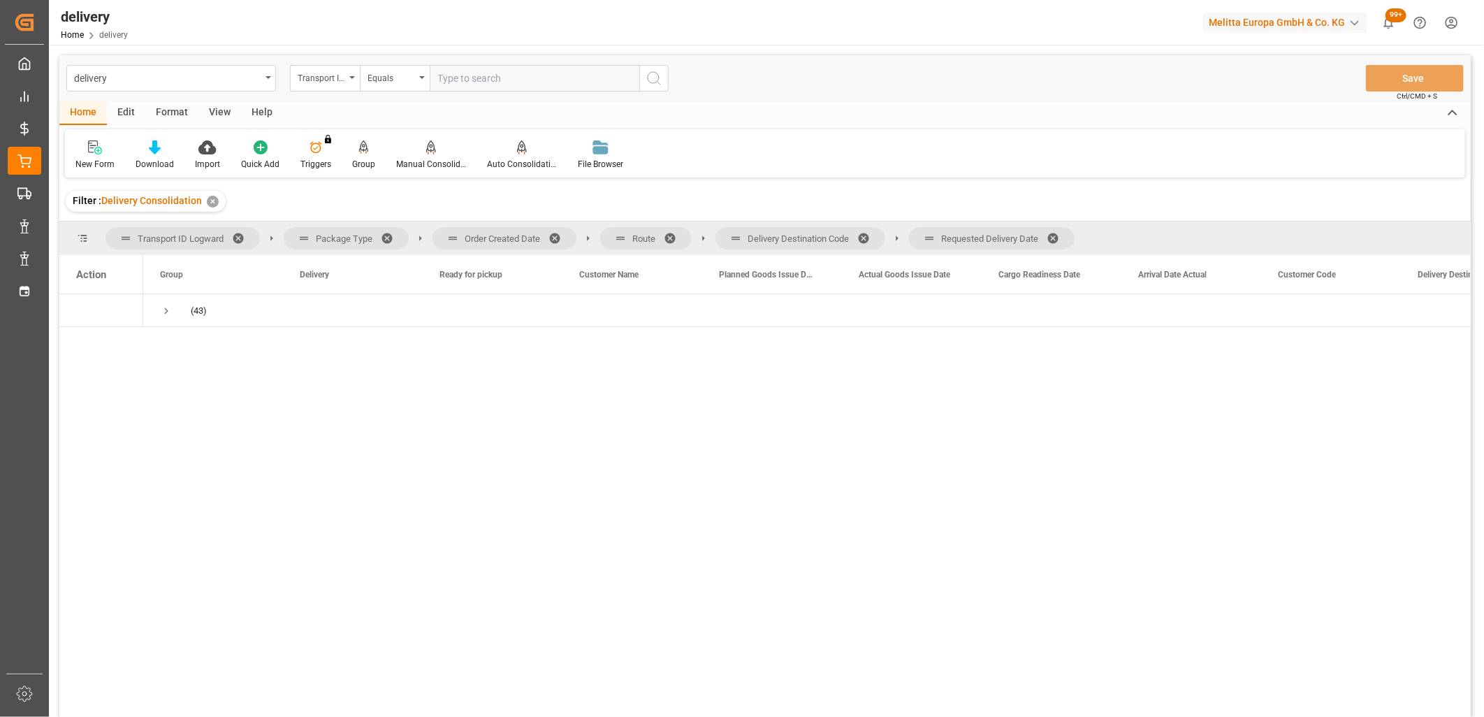
click at [1057, 236] on span at bounding box center [1058, 238] width 22 height 13
click at [871, 234] on span at bounding box center [868, 238] width 22 height 13
click at [676, 235] on span at bounding box center [675, 238] width 22 height 13
click at [560, 235] on span at bounding box center [559, 238] width 22 height 13
click at [168, 306] on span "Press SPACE to select this row." at bounding box center [166, 311] width 13 height 13
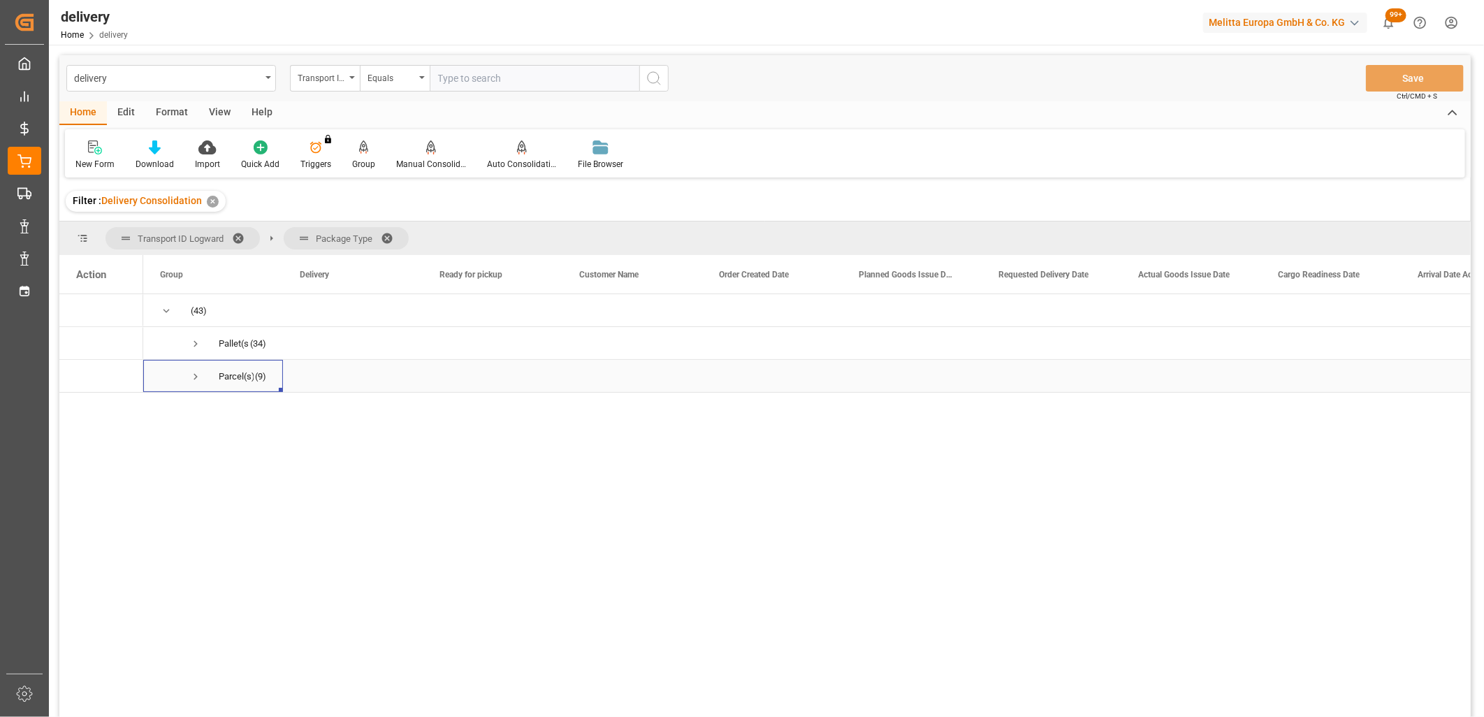
click at [192, 377] on span "Press SPACE to select this row." at bounding box center [195, 376] width 13 height 13
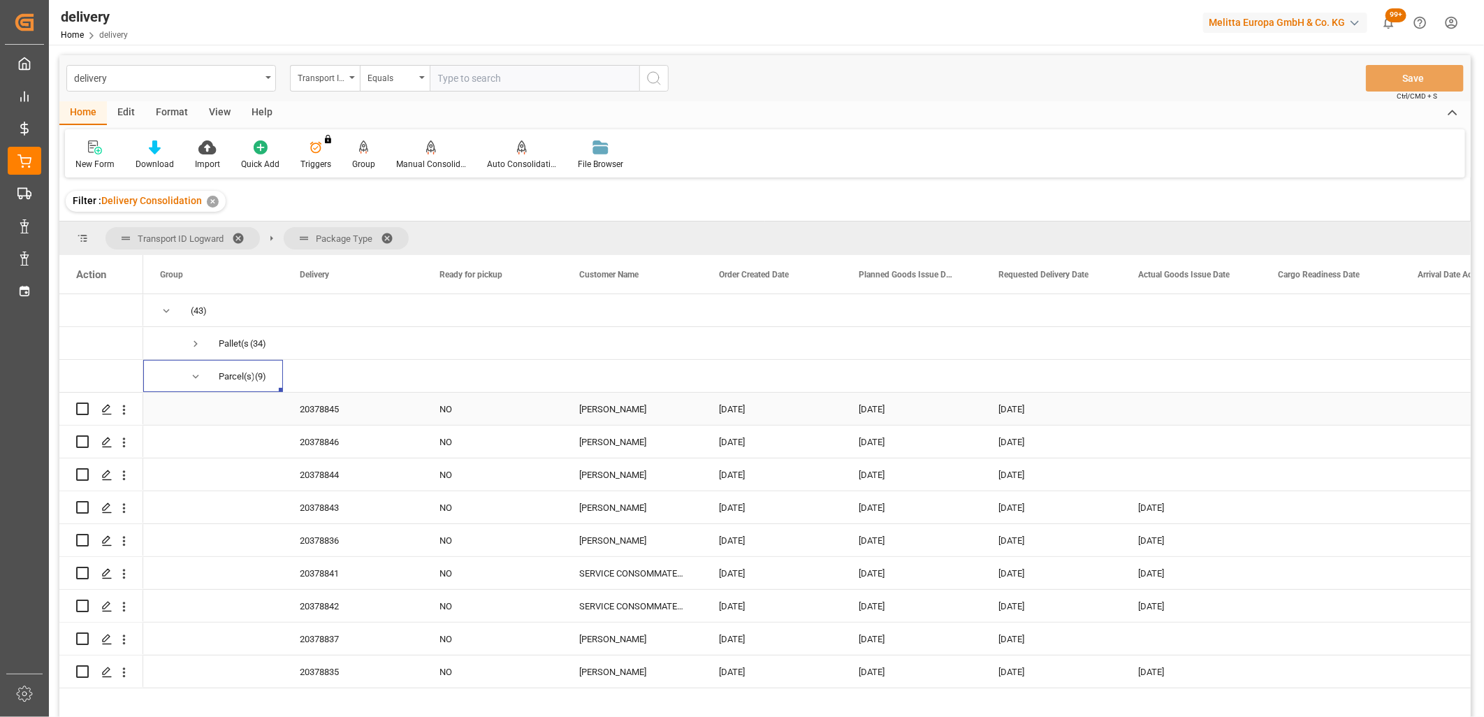
click at [81, 409] on input "Press Space to toggle row selection (unchecked)" at bounding box center [82, 408] width 13 height 13
checkbox input "true"
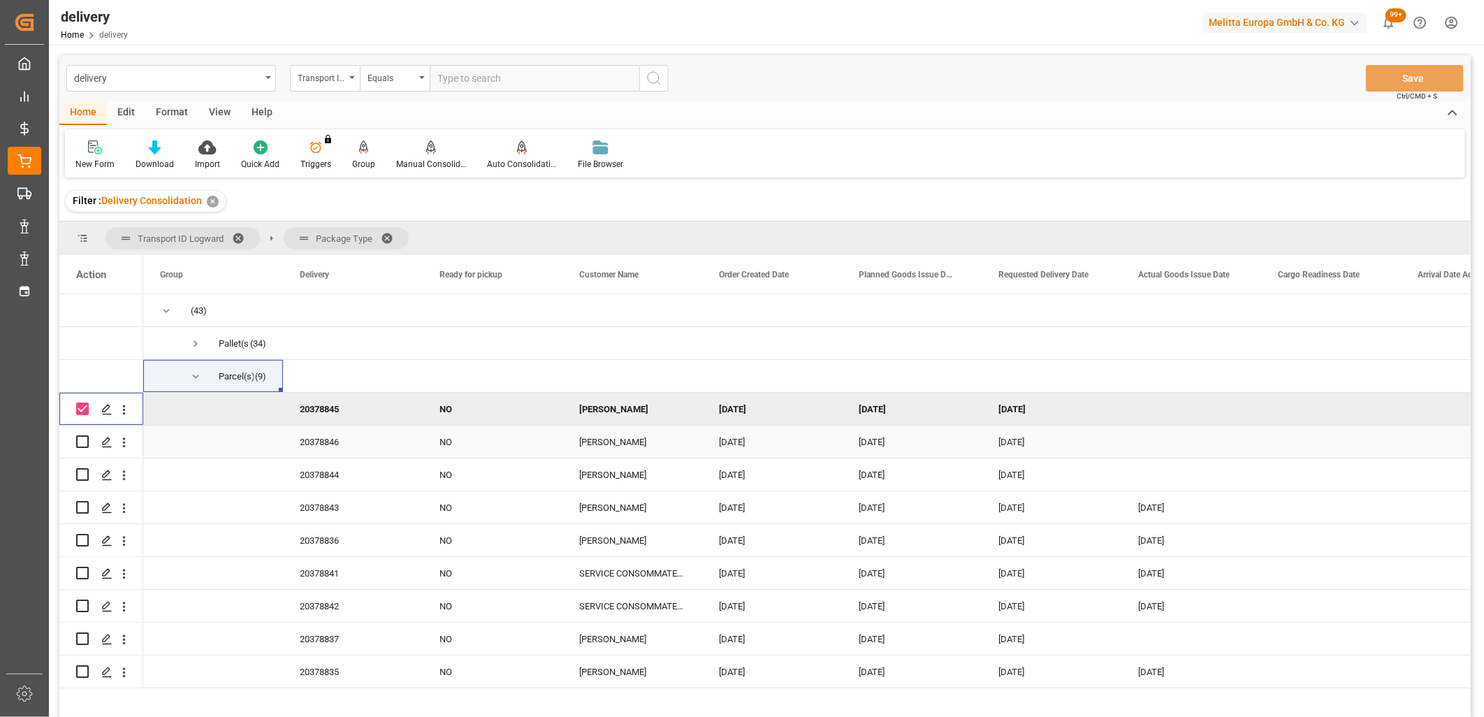
click at [80, 449] on div "Press SPACE to select this row." at bounding box center [82, 441] width 13 height 32
click at [80, 442] on input "Press Space to toggle row selection (unchecked)" at bounding box center [82, 441] width 13 height 13
checkbox input "true"
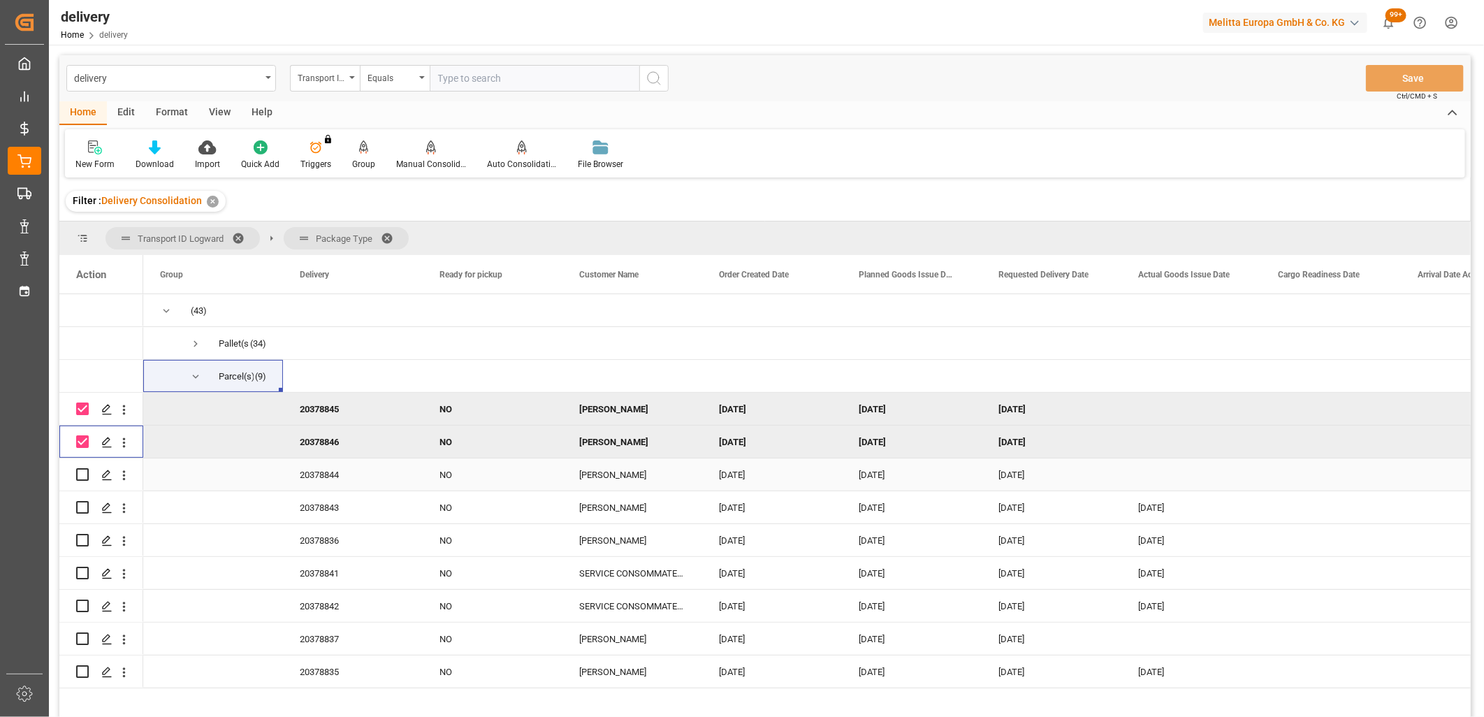
click at [79, 479] on input "Press Space to toggle row selection (unchecked)" at bounding box center [82, 474] width 13 height 13
checkbox input "true"
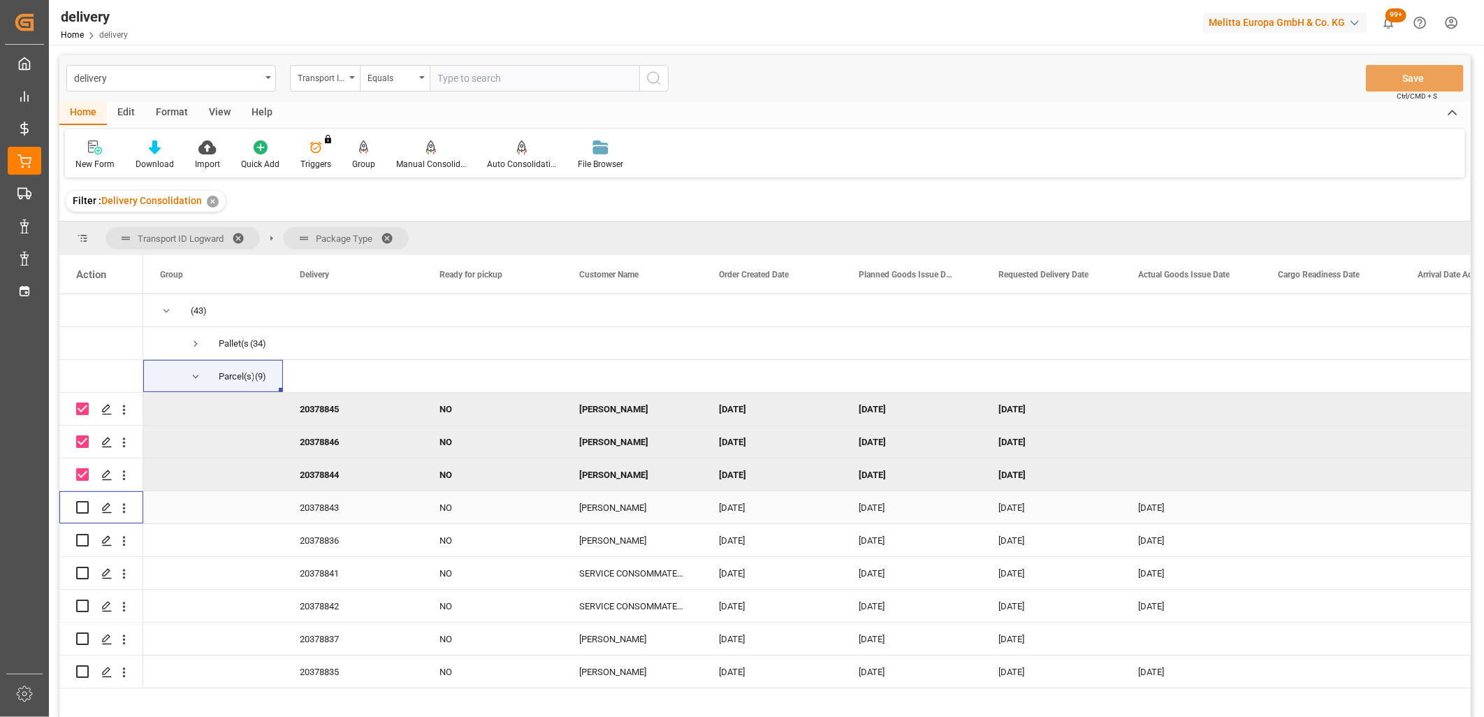
click at [80, 504] on input "Press Space to toggle row selection (unchecked)" at bounding box center [82, 507] width 13 height 13
checkbox input "true"
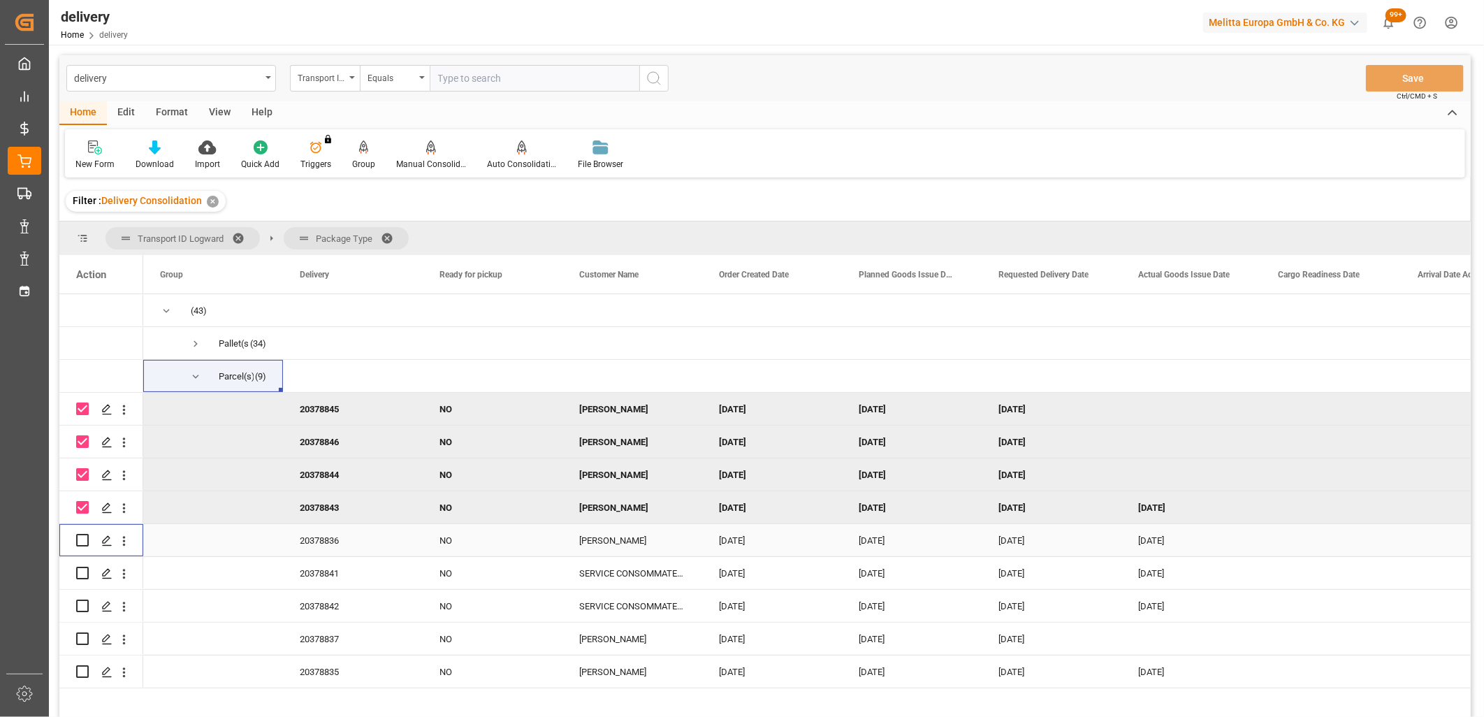
click at [82, 539] on input "Press Space to toggle row selection (unchecked)" at bounding box center [82, 540] width 13 height 13
checkbox input "true"
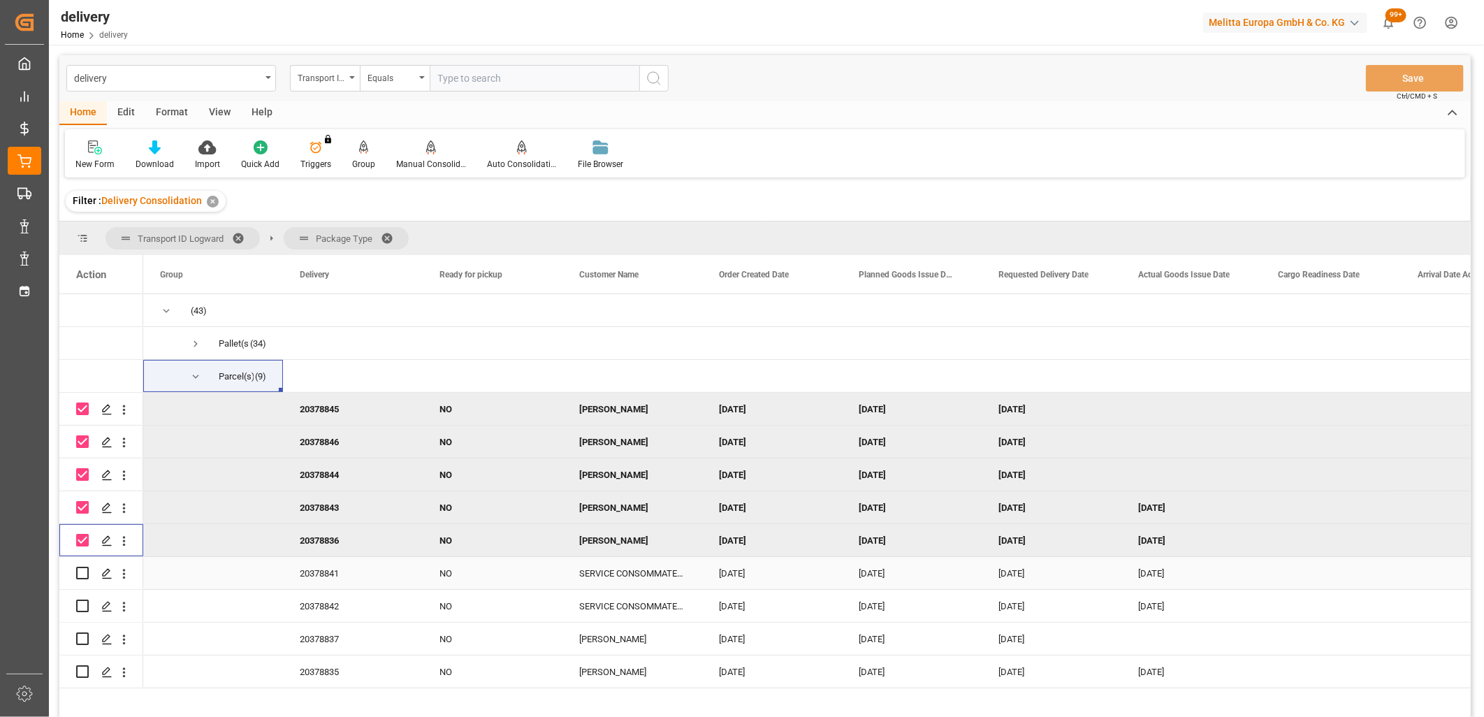
click at [80, 574] on input "Press Space to toggle row selection (unchecked)" at bounding box center [82, 573] width 13 height 13
checkbox input "true"
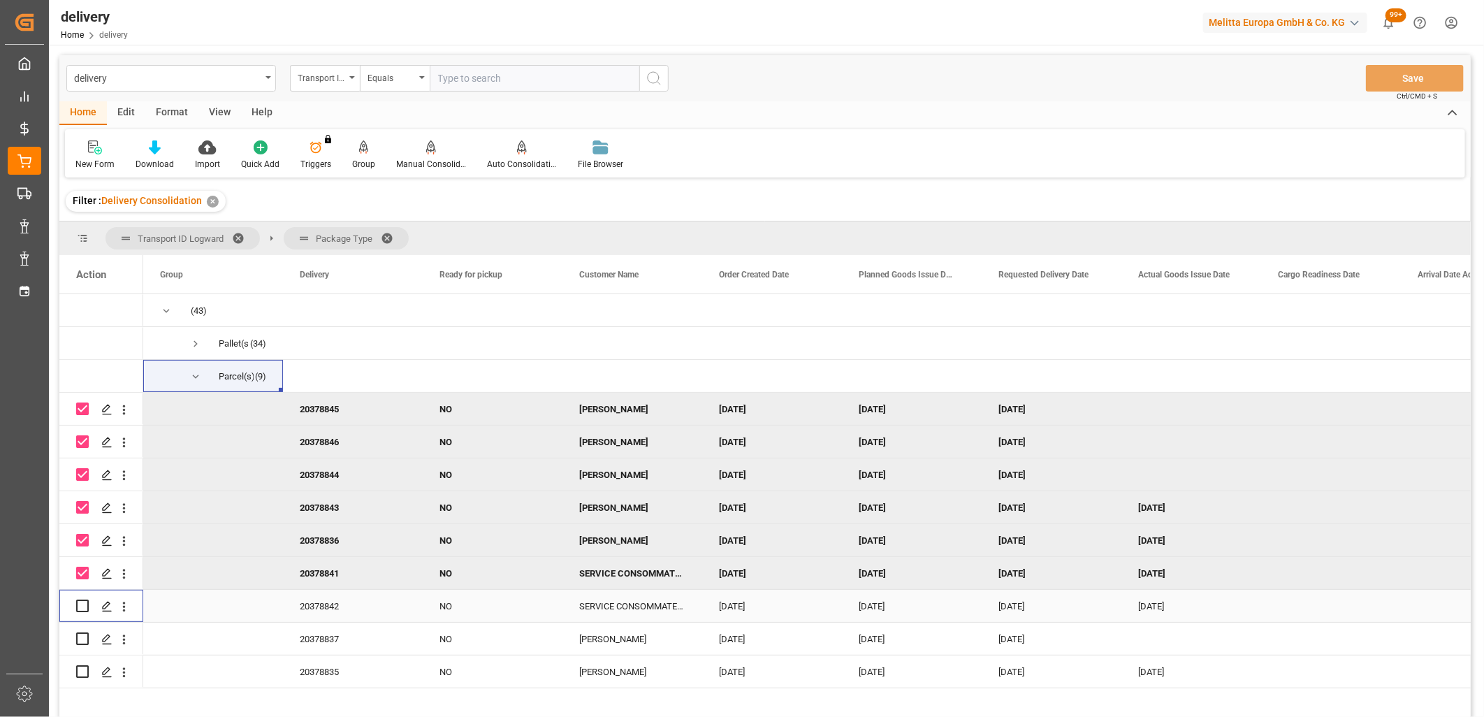
click at [84, 602] on input "Press Space to toggle row selection (unchecked)" at bounding box center [82, 605] width 13 height 13
checkbox input "true"
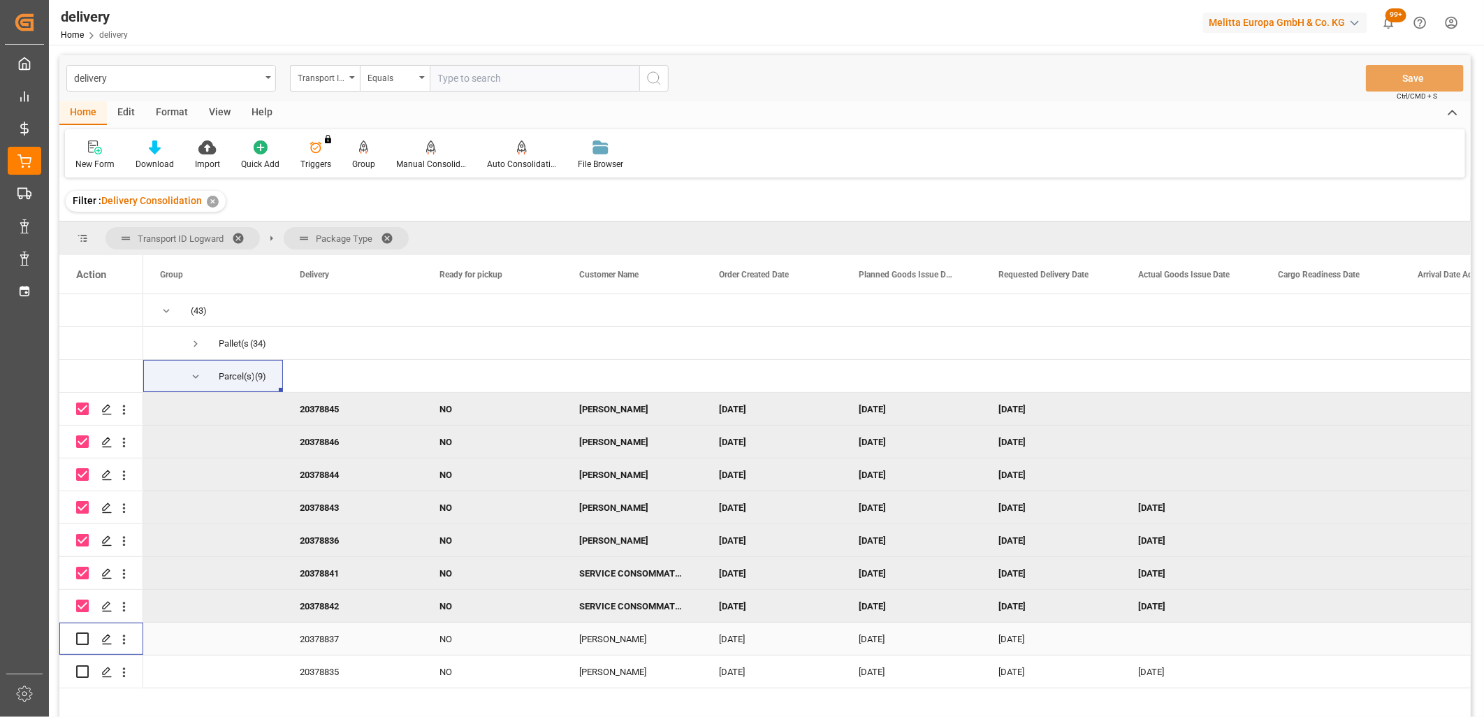
click at [87, 636] on input "Press Space to toggle row selection (unchecked)" at bounding box center [82, 638] width 13 height 13
checkbox input "true"
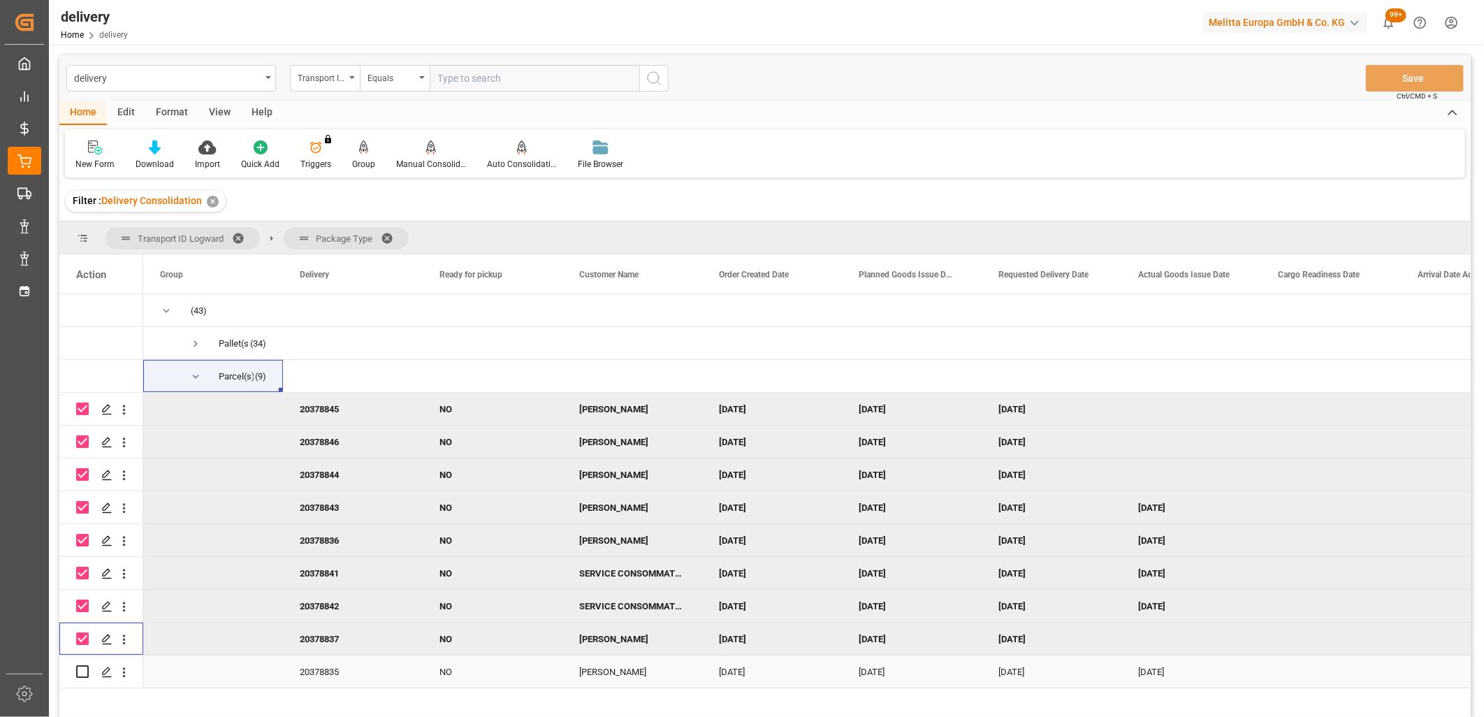
click at [80, 667] on input "Press Space to toggle row selection (unchecked)" at bounding box center [82, 671] width 13 height 13
checkbox input "true"
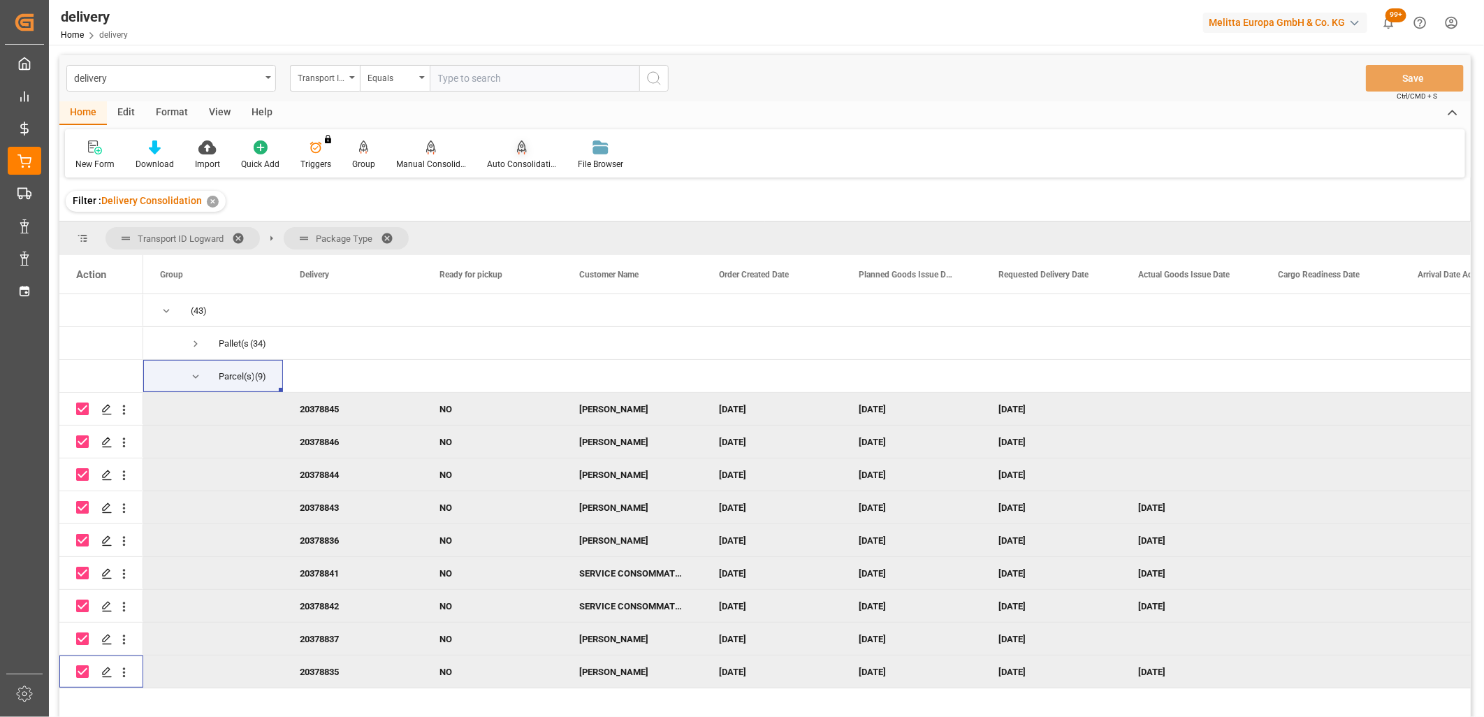
click at [527, 156] on div "Auto Consolidation" at bounding box center [521, 155] width 91 height 31
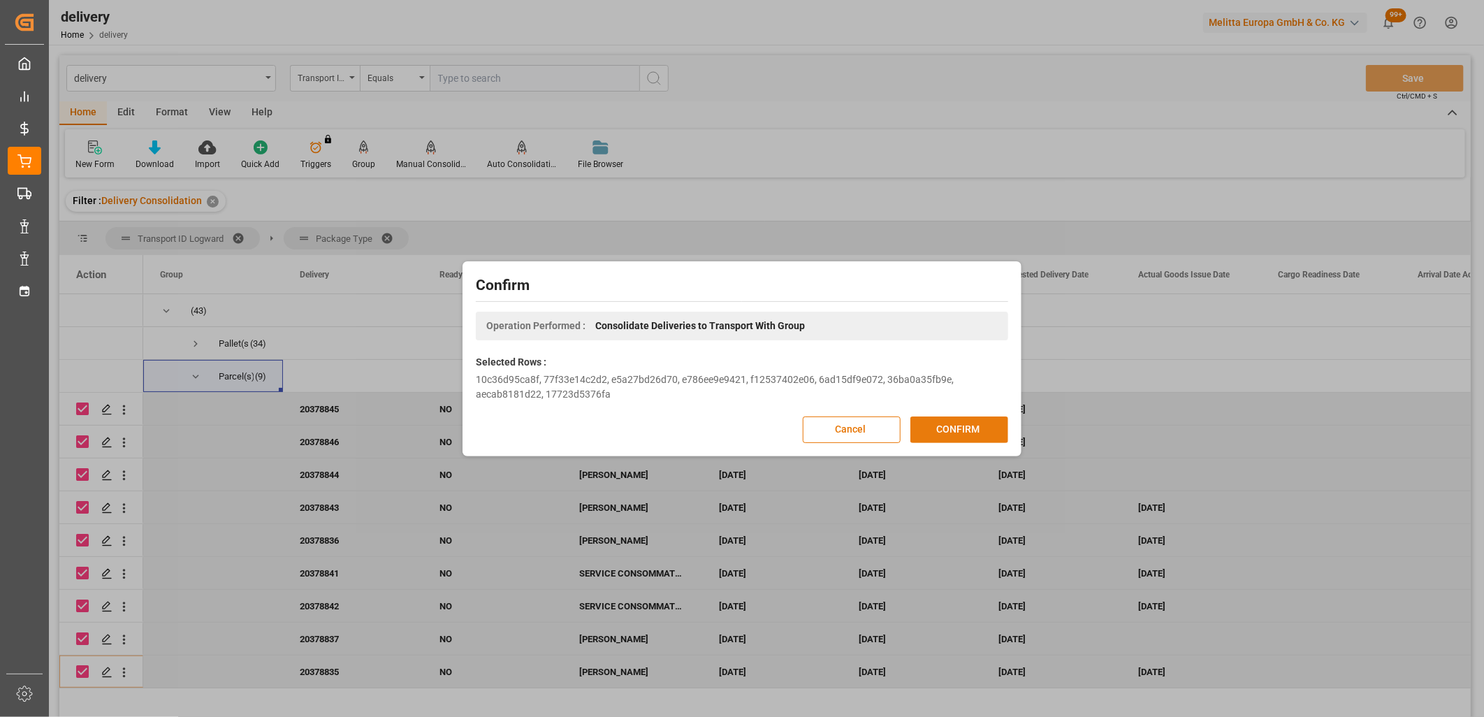
click at [923, 430] on button "CONFIRM" at bounding box center [959, 429] width 98 height 27
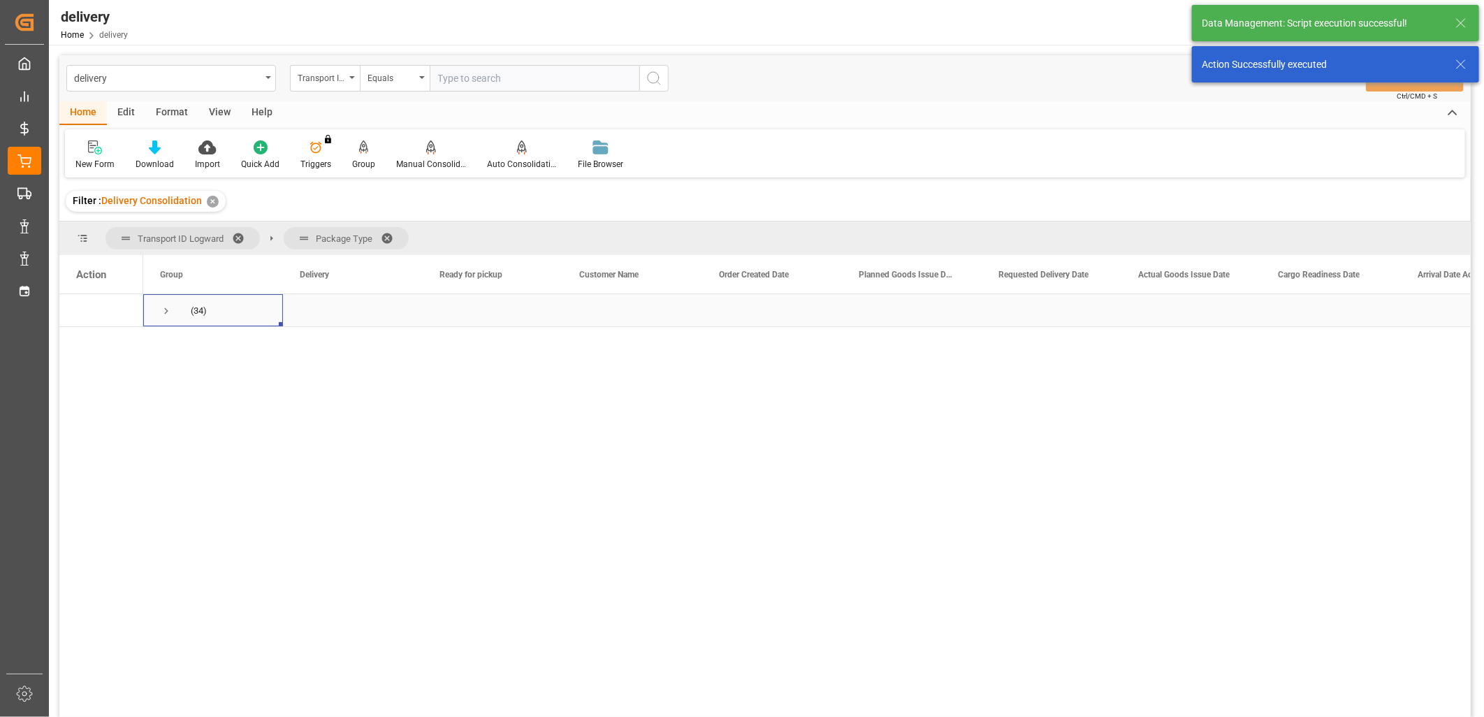
click at [166, 310] on span "Press SPACE to select this row." at bounding box center [166, 311] width 13 height 13
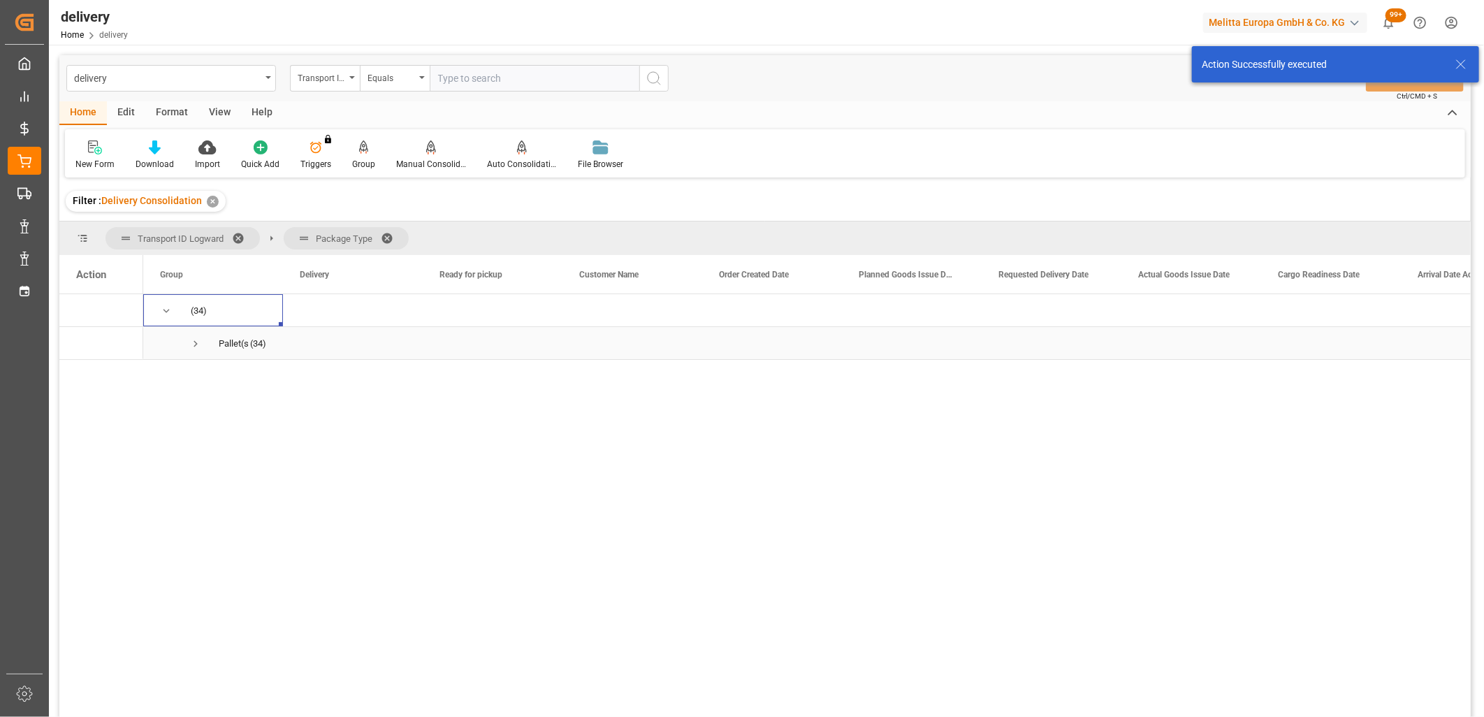
click at [194, 347] on span "Press SPACE to select this row." at bounding box center [195, 343] width 13 height 13
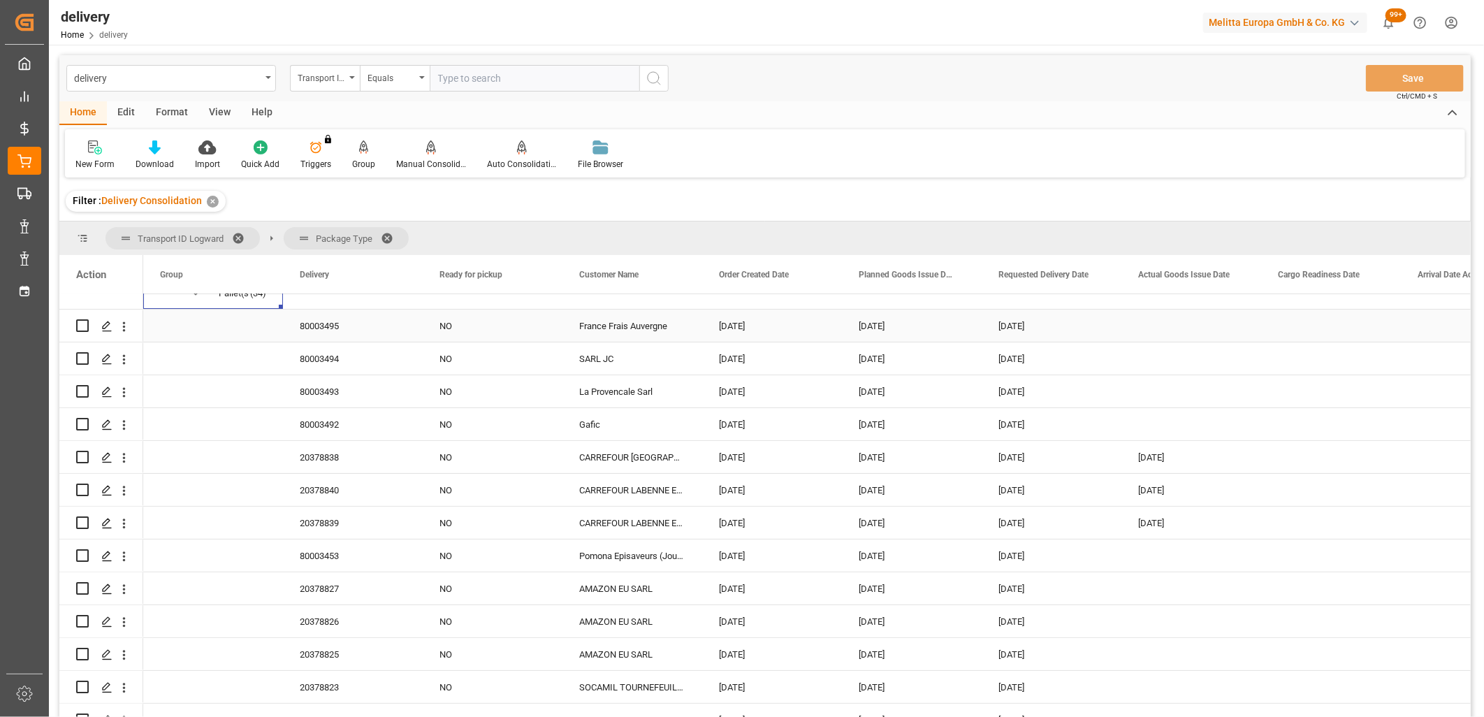
scroll to position [78, 0]
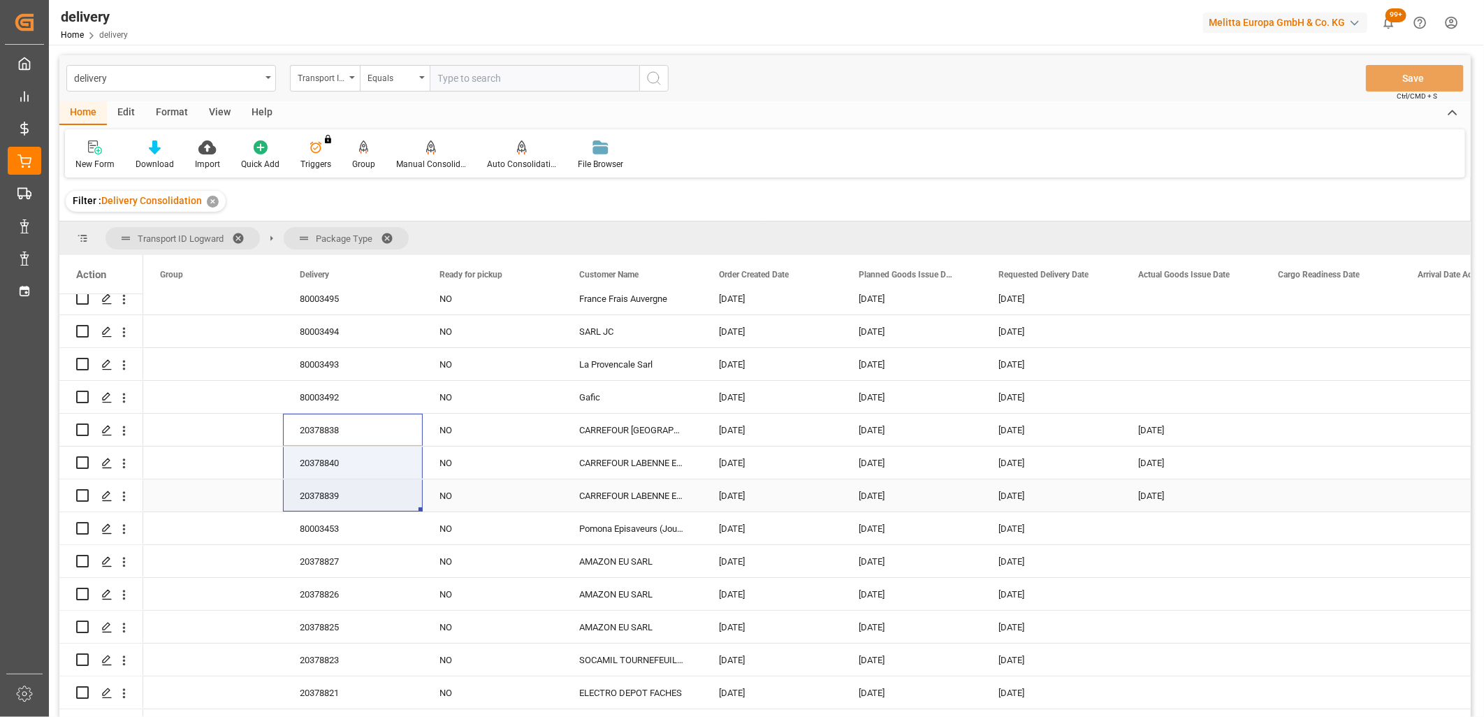
drag, startPoint x: 301, startPoint y: 424, endPoint x: 303, endPoint y: 486, distance: 61.5
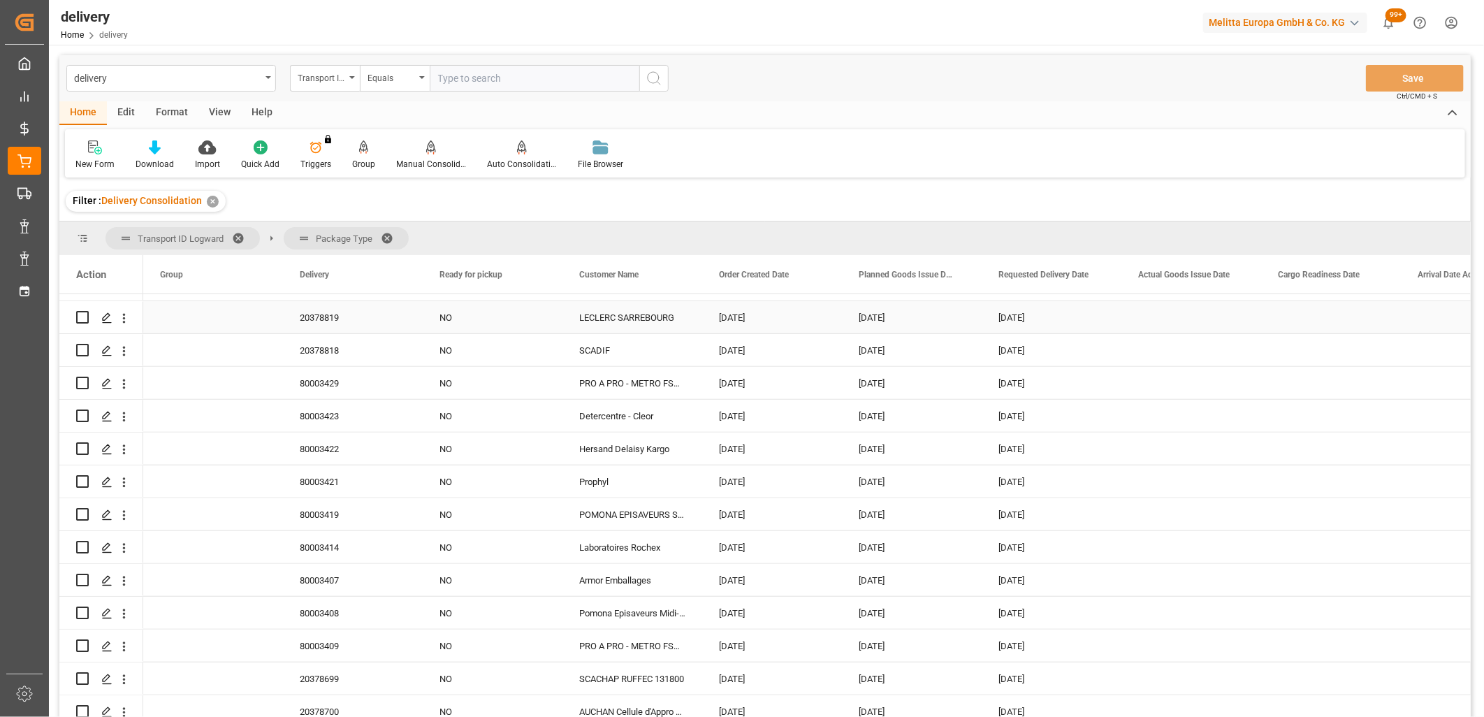
scroll to position [759, 0]
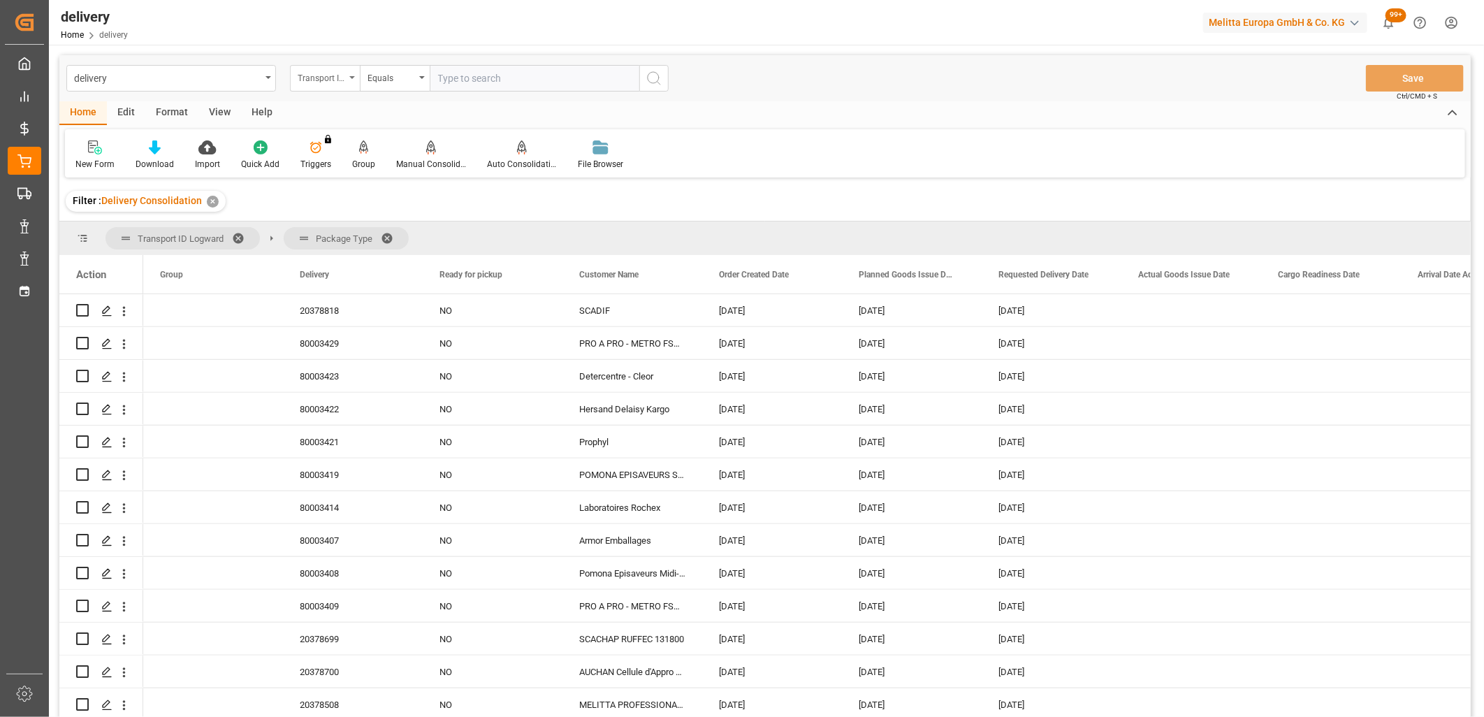
click at [337, 77] on div "Transport ID Logward" at bounding box center [322, 76] width 48 height 16
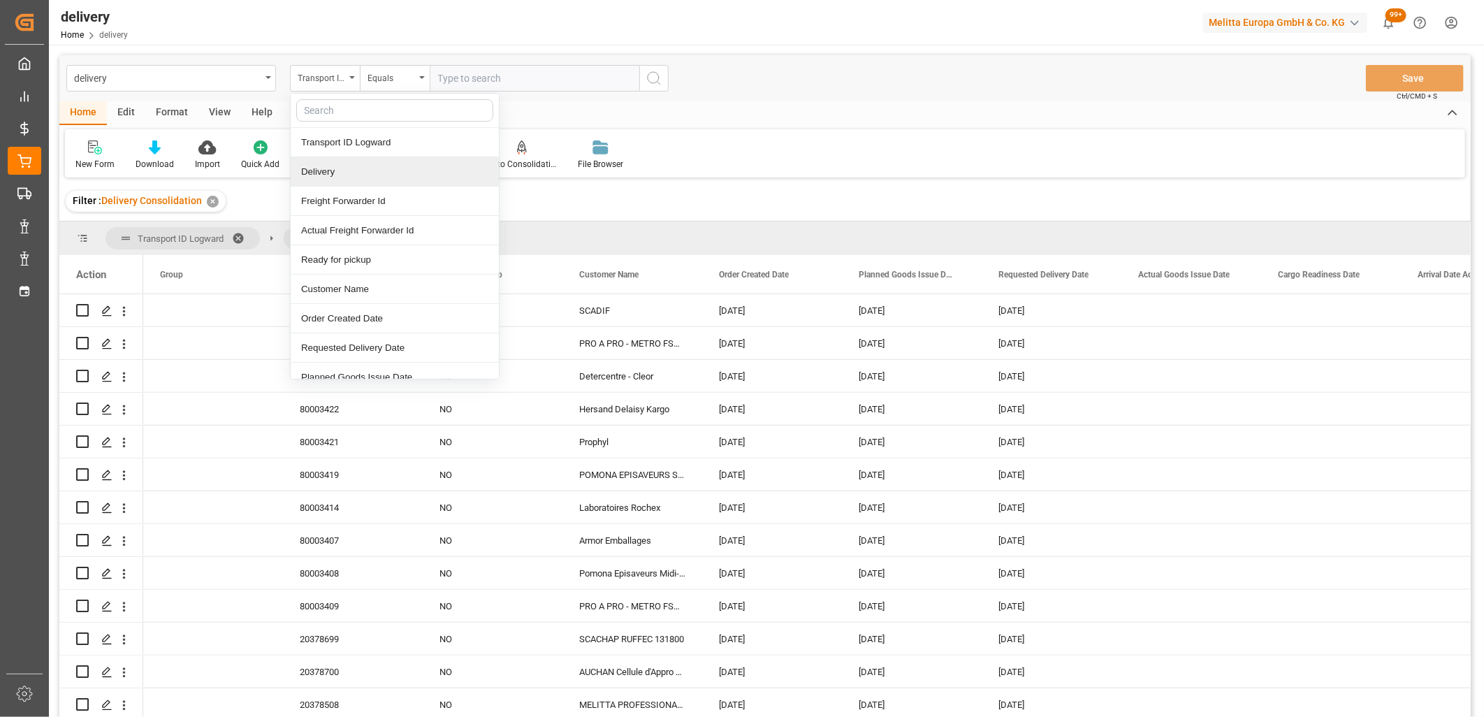
click at [332, 168] on div "Delivery" at bounding box center [395, 171] width 208 height 29
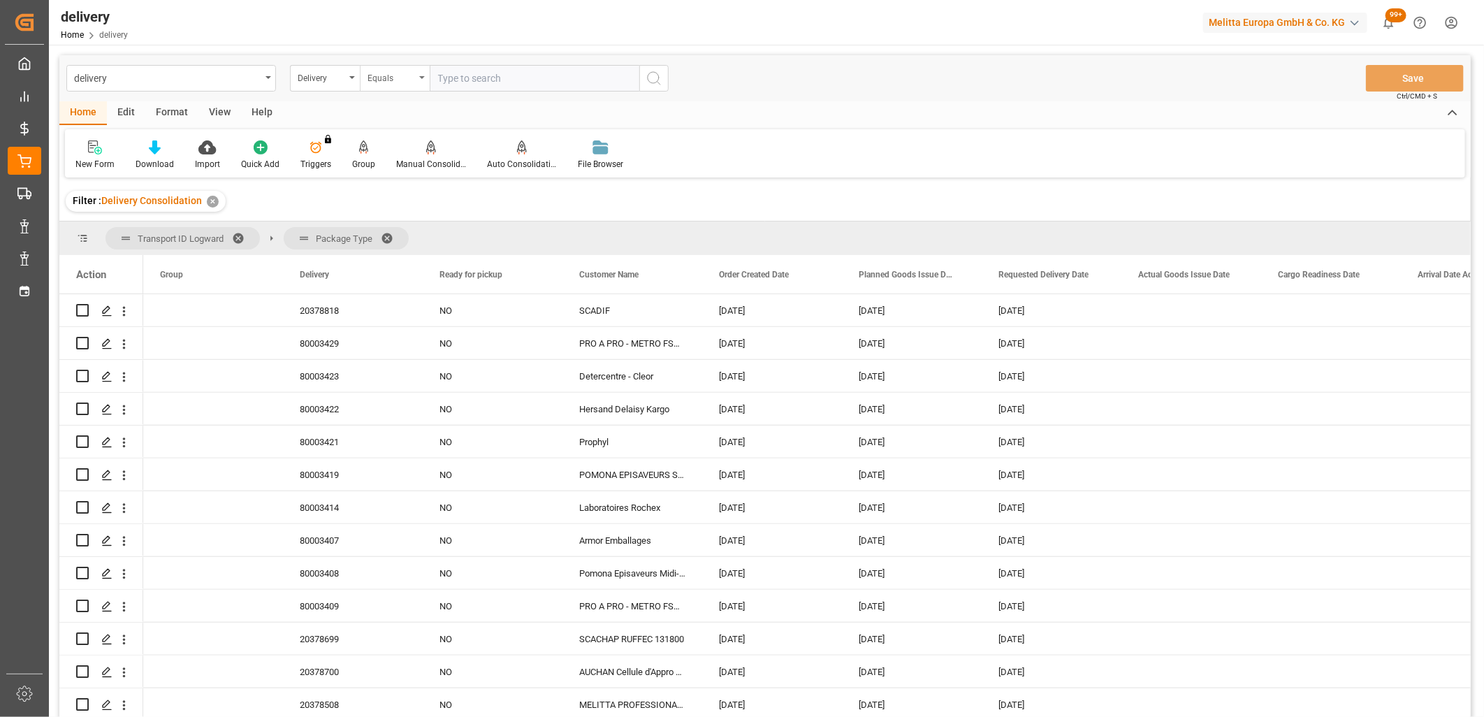
click at [381, 80] on div "Equals" at bounding box center [392, 76] width 48 height 16
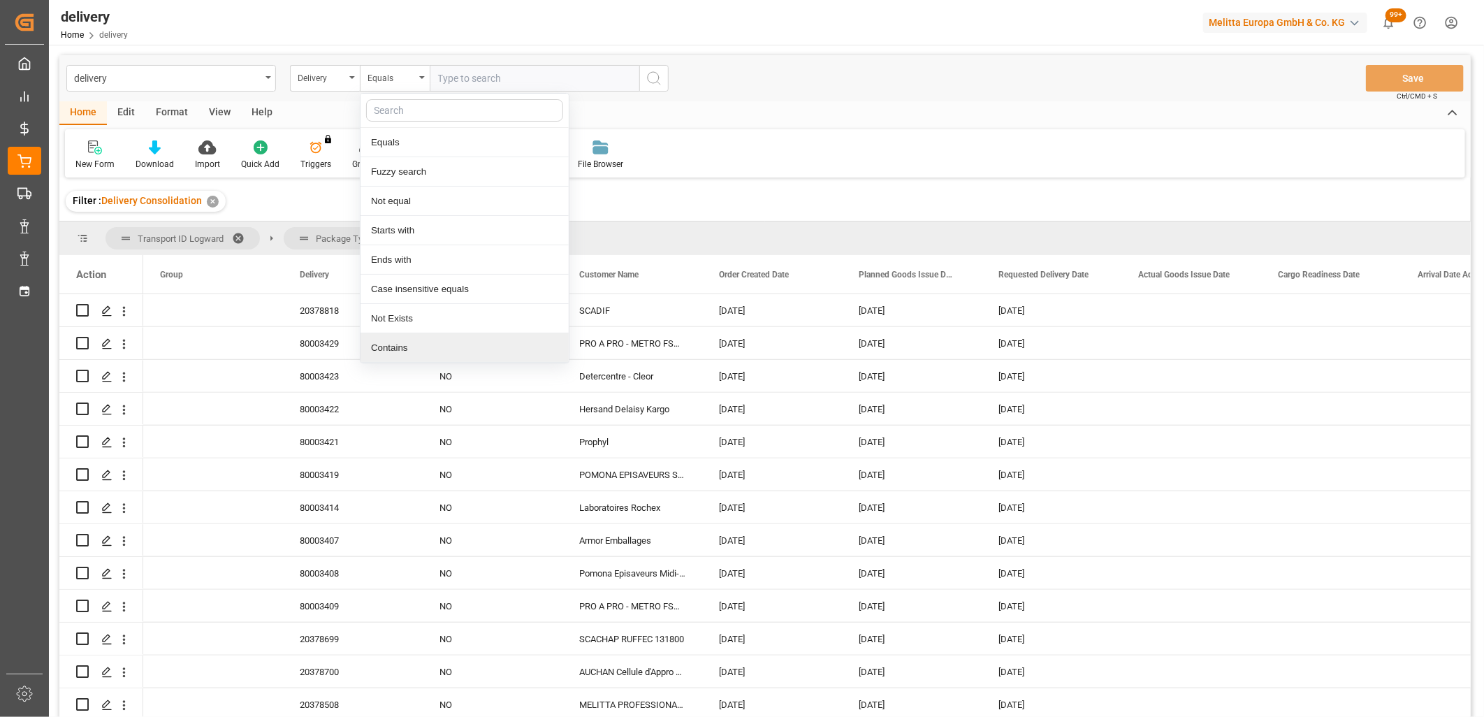
click at [405, 340] on div "Contains" at bounding box center [465, 347] width 208 height 29
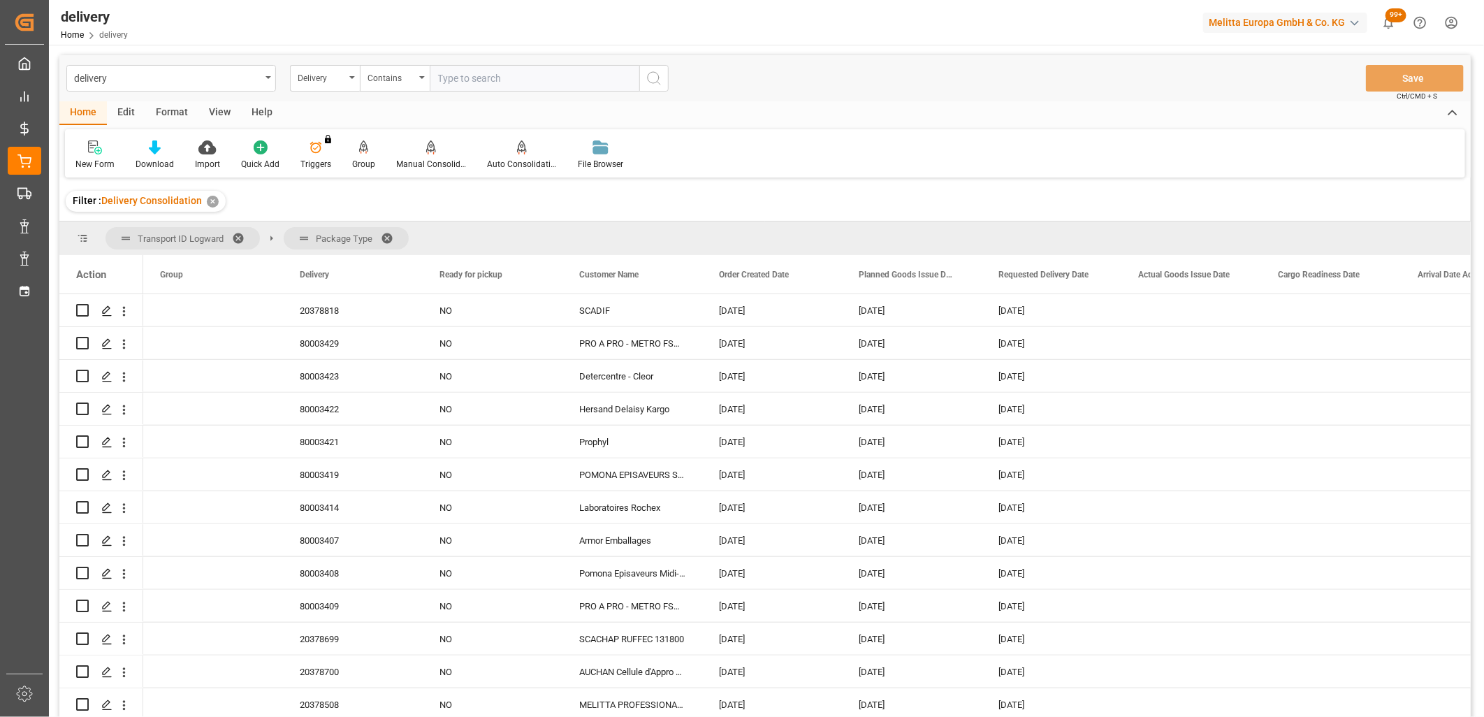
click at [491, 77] on input "text" at bounding box center [535, 78] width 210 height 27
paste input "20378838,20378840,20378839,0,0,0,0,0,0,0,0,0,0,0,0,0,0,0"
type input "20378838,20378840,20378839,0,0,0,0,0,0,0,0,0,0,0,0,0,0,0"
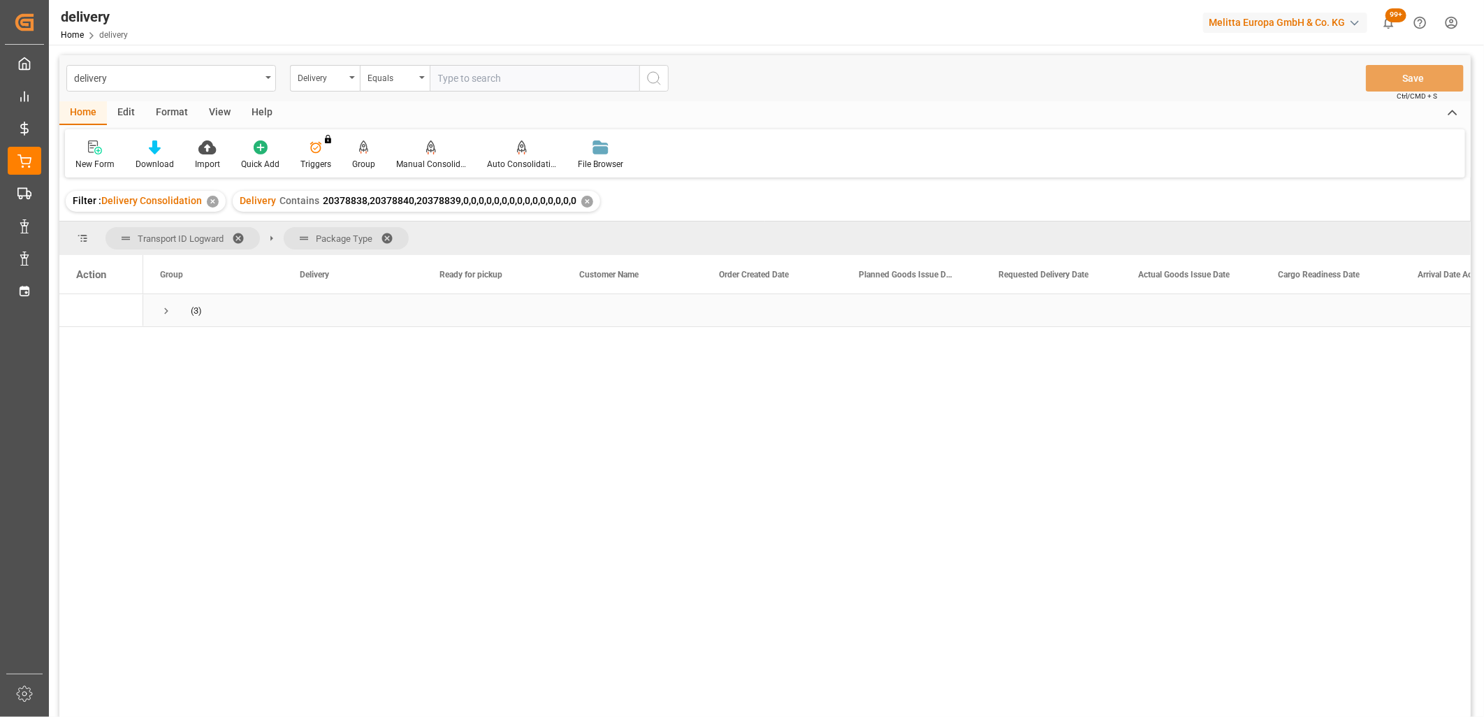
click at [169, 309] on span "Press SPACE to select this row." at bounding box center [166, 311] width 13 height 13
click at [193, 343] on span "Press SPACE to select this row." at bounding box center [195, 343] width 13 height 13
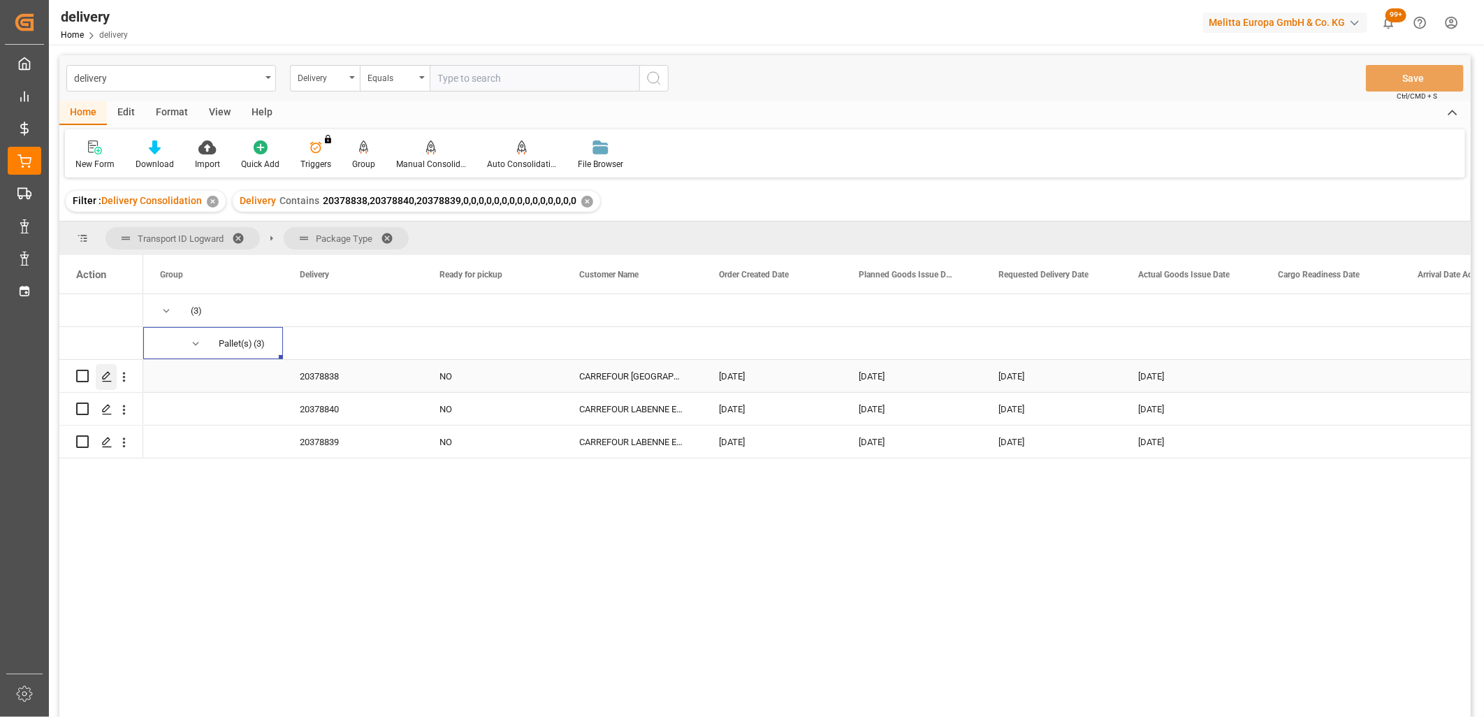
click at [109, 379] on icon "Press SPACE to select this row." at bounding box center [106, 376] width 11 height 11
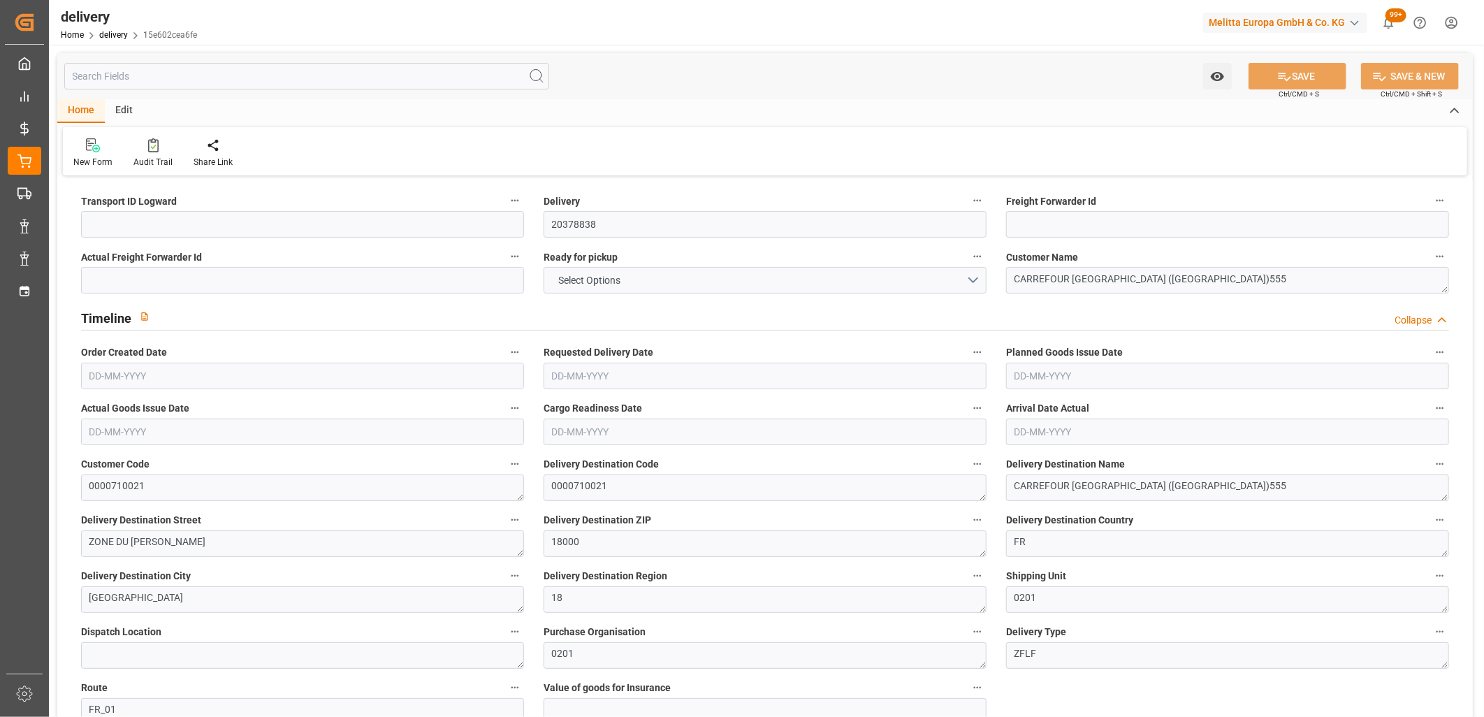
type input "8.25"
type input "34.55"
type input "53.4"
type input "15"
type input "1"
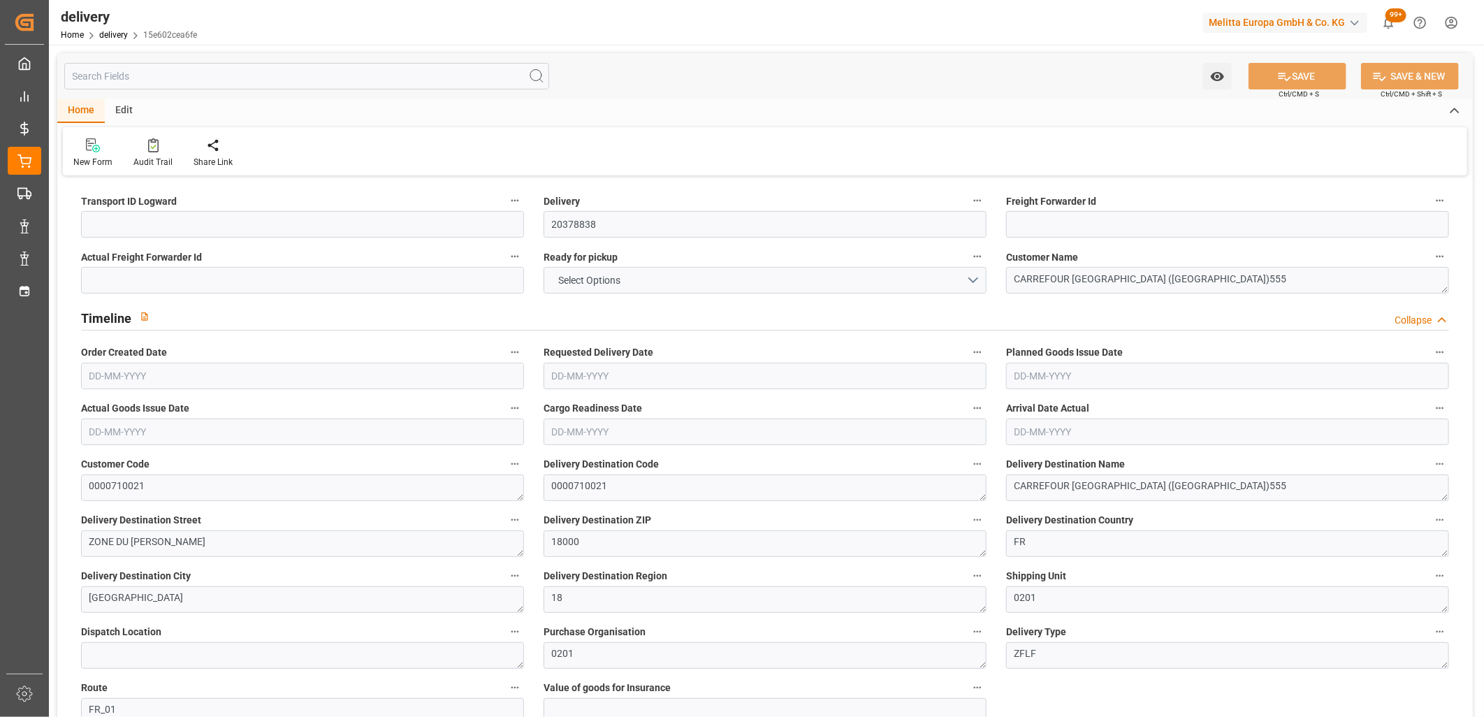
type input "0"
type input "1"
type input "0"
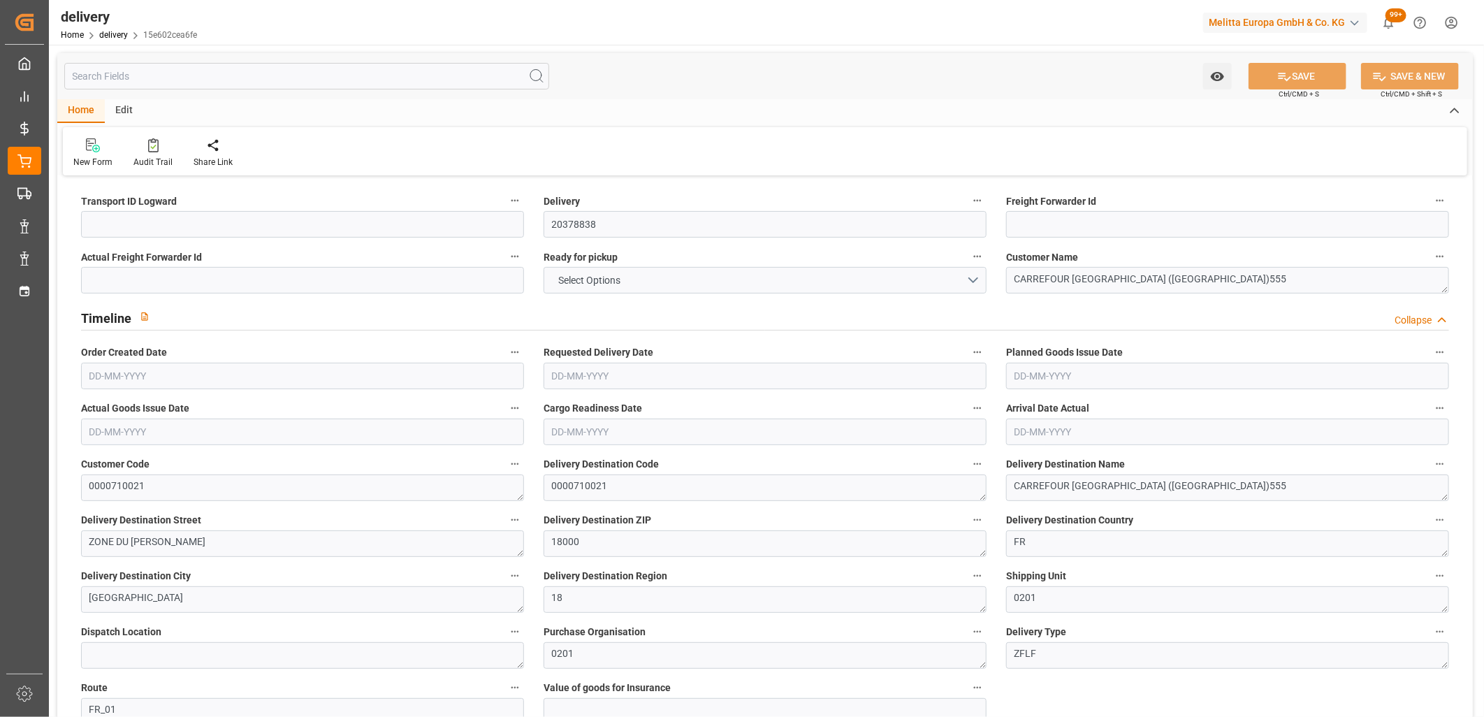
type input "0"
type input "5.4"
type input "1.5"
type input "1.3"
type input "0"
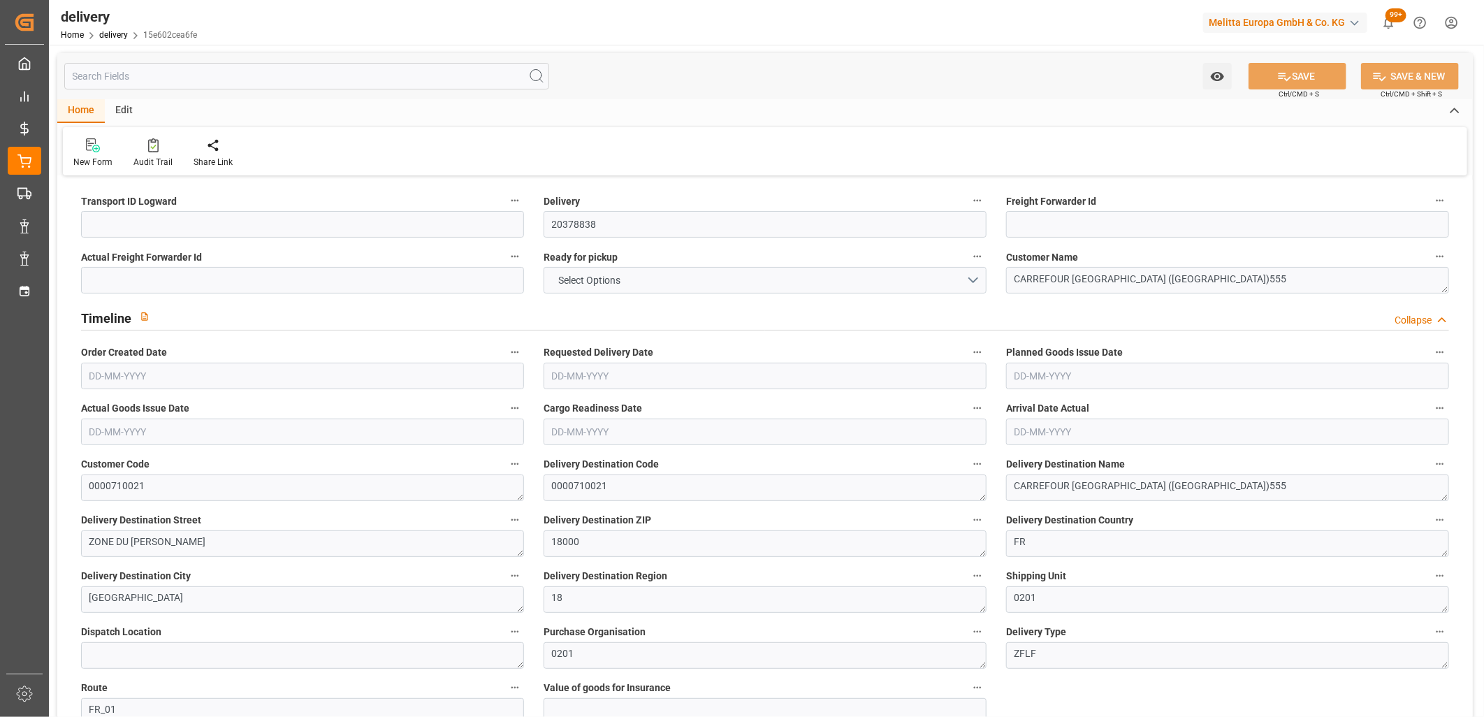
type input "1.5"
type input "11.55"
type input "101"
type input "0"
type input "22-09-2025"
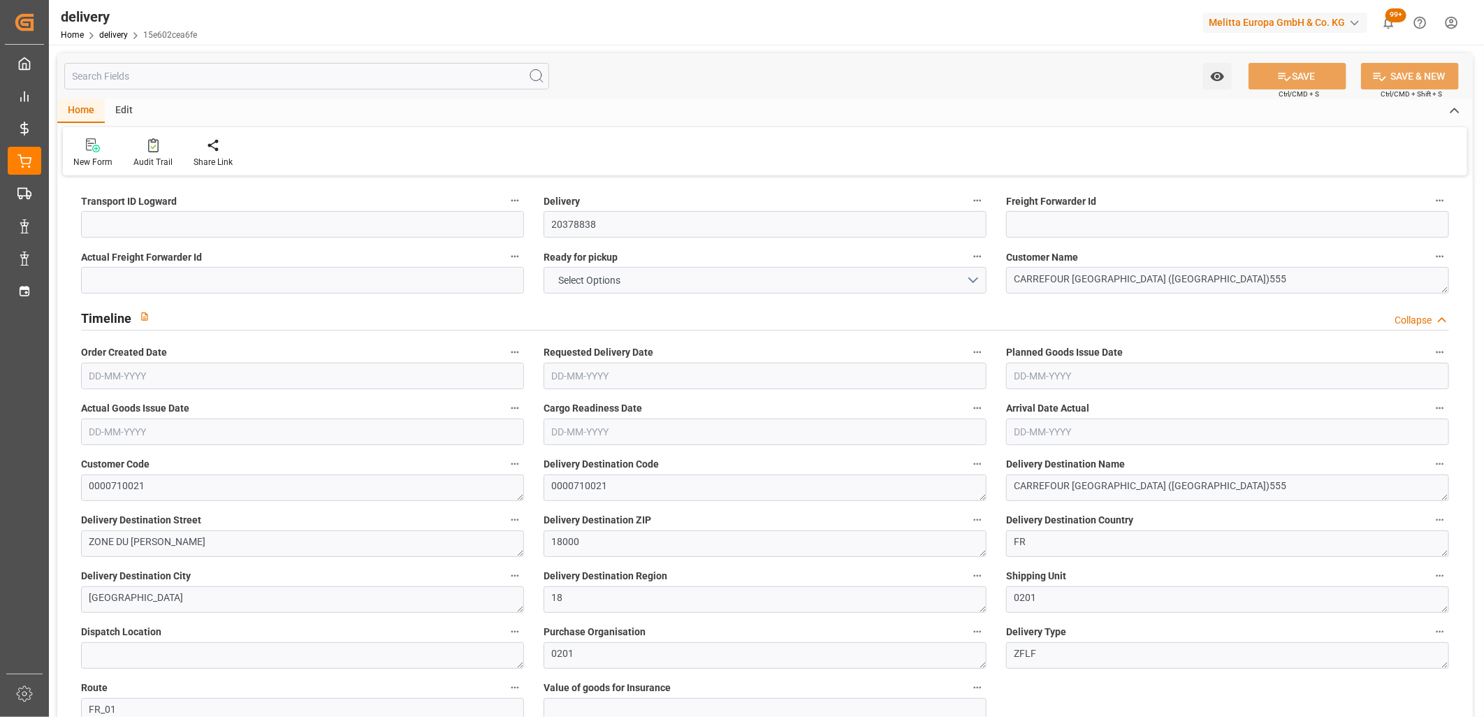
type input "[DATE]"
type input "22-09-2025"
type input "22-09-2025 15:00"
click at [110, 231] on input at bounding box center [302, 224] width 443 height 27
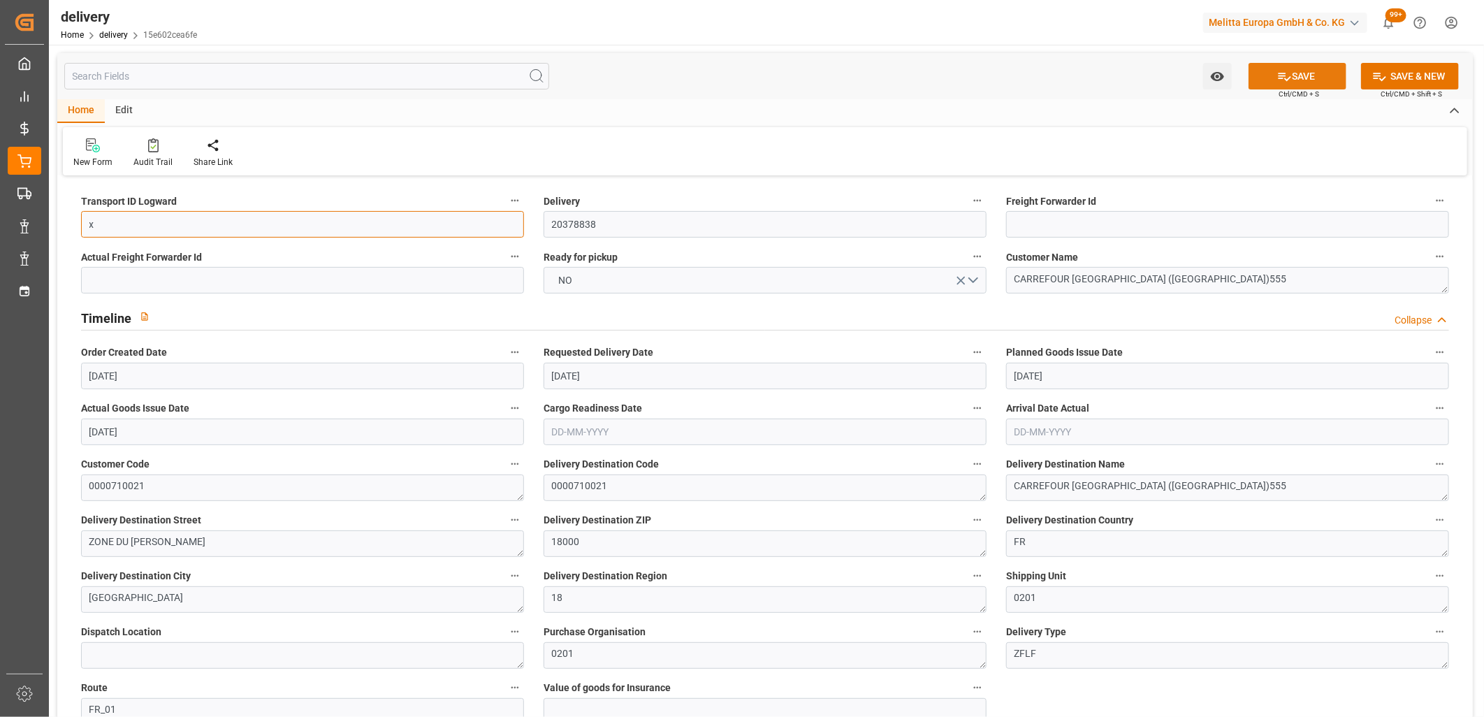
type input "x"
click at [1302, 75] on button "SAVE" at bounding box center [1298, 76] width 98 height 27
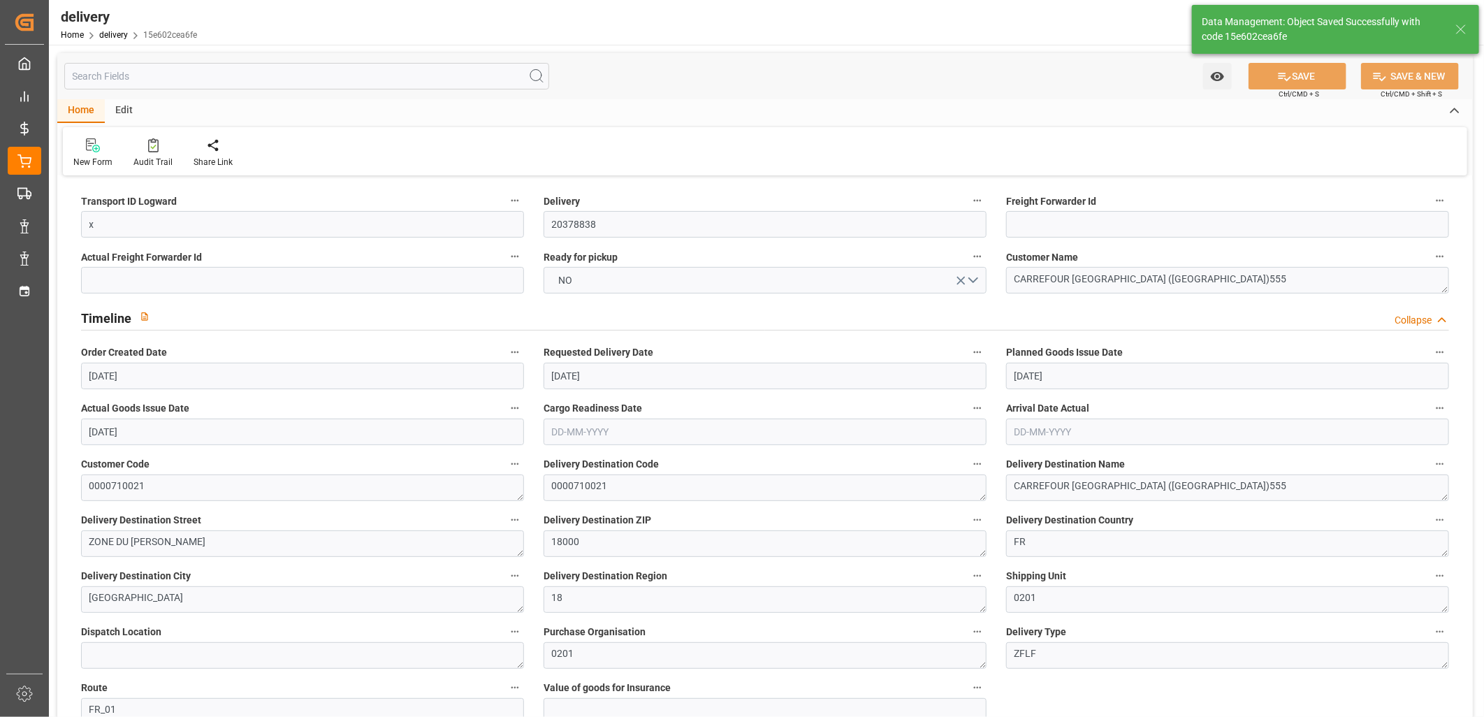
type textarea "x ~ Pallet(s) ~ 2025-09-22 00:00:00 ~ FR_01 ~ 2025-09-24 00:00:00~0000710021"
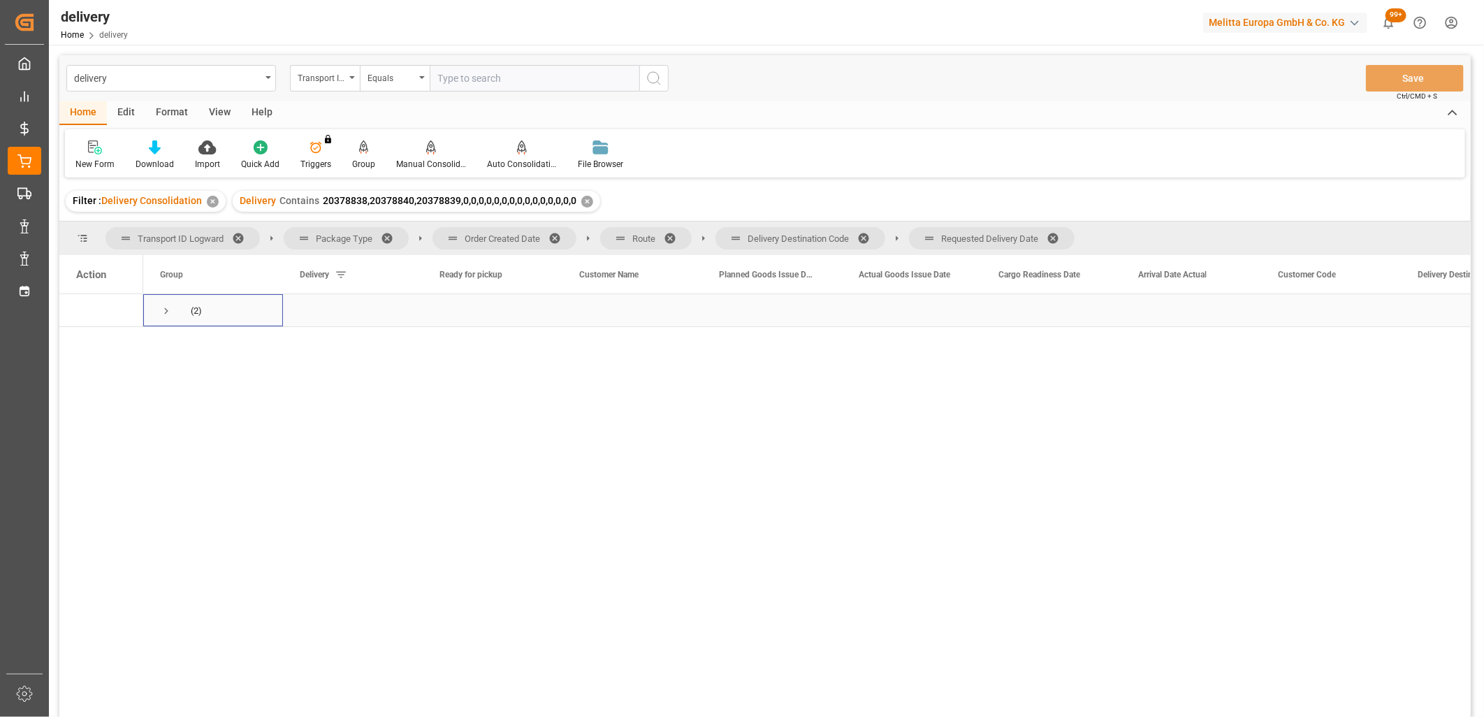
click at [163, 312] on span "Press SPACE to select this row." at bounding box center [166, 311] width 13 height 13
click at [194, 349] on span "Press SPACE to select this row." at bounding box center [195, 343] width 13 height 13
click at [226, 371] on span "Press SPACE to select this row." at bounding box center [225, 376] width 13 height 13
click at [583, 199] on div "✕" at bounding box center [587, 202] width 12 height 12
click at [212, 201] on div "✕" at bounding box center [213, 202] width 12 height 12
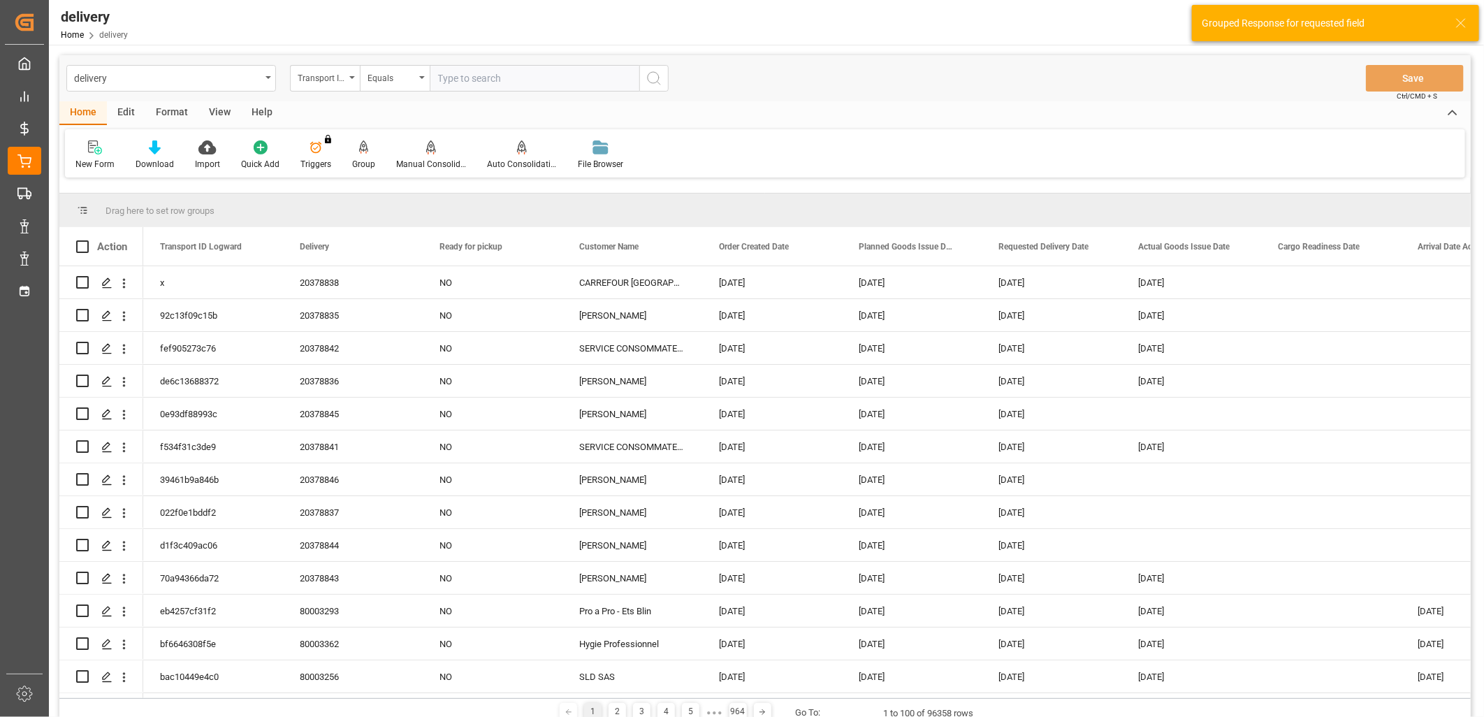
click at [337, 84] on div "Transport ID Logward" at bounding box center [322, 76] width 48 height 16
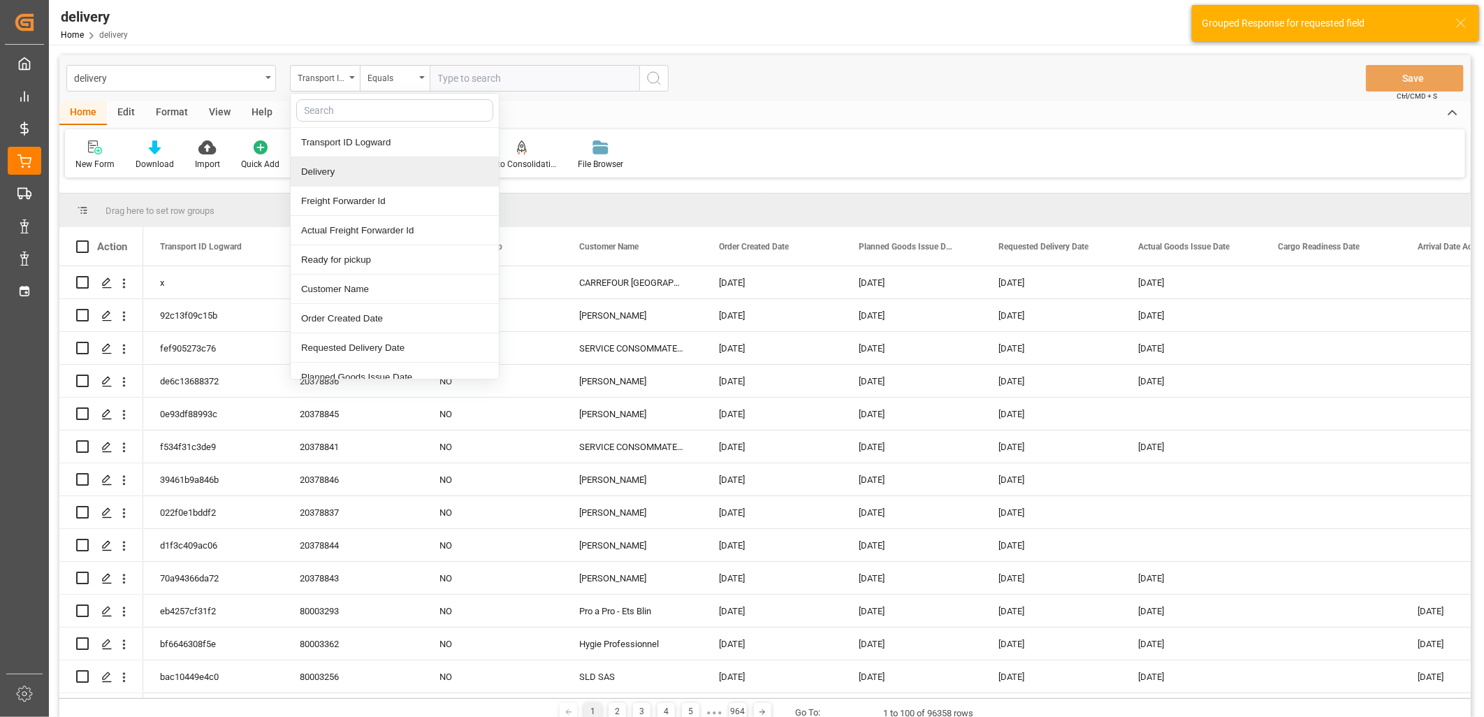
click at [338, 165] on div "Delivery" at bounding box center [395, 171] width 208 height 29
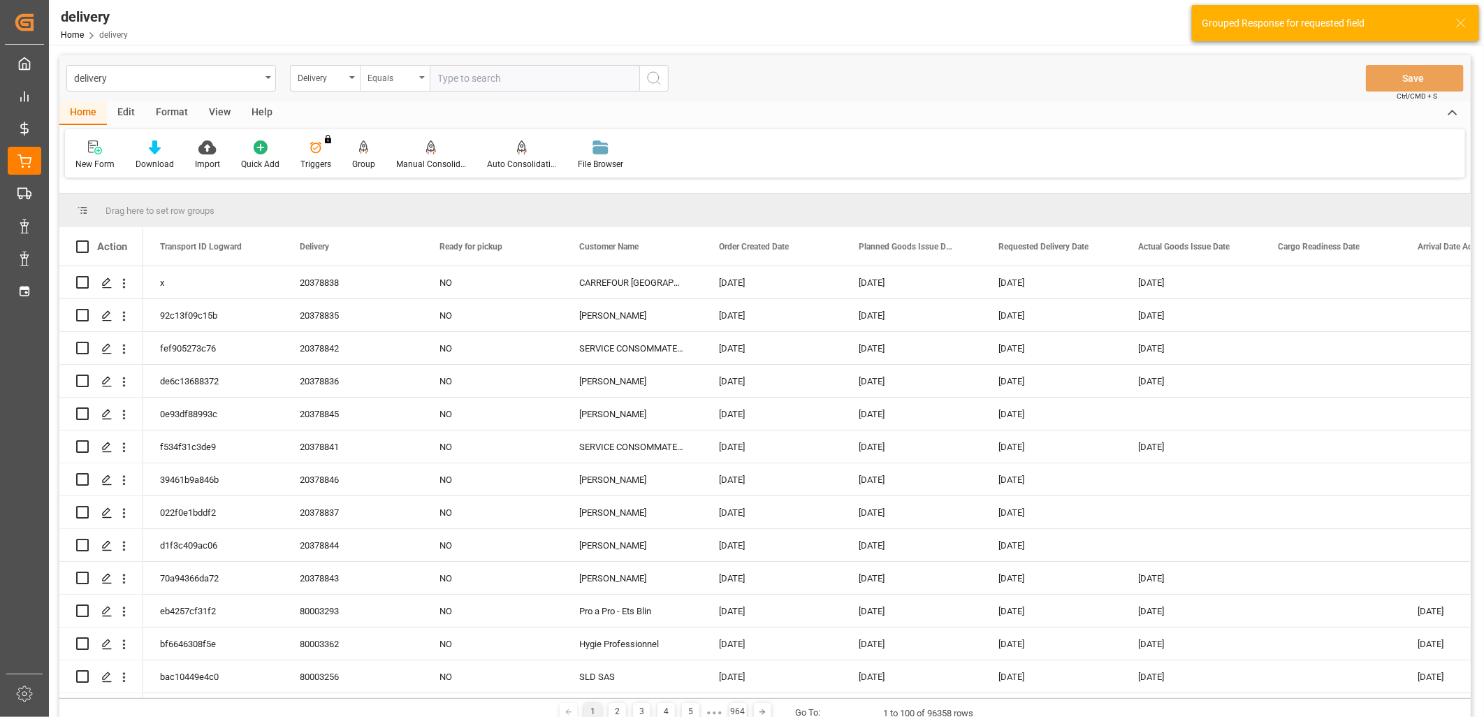
click at [386, 78] on div "Equals" at bounding box center [392, 76] width 48 height 16
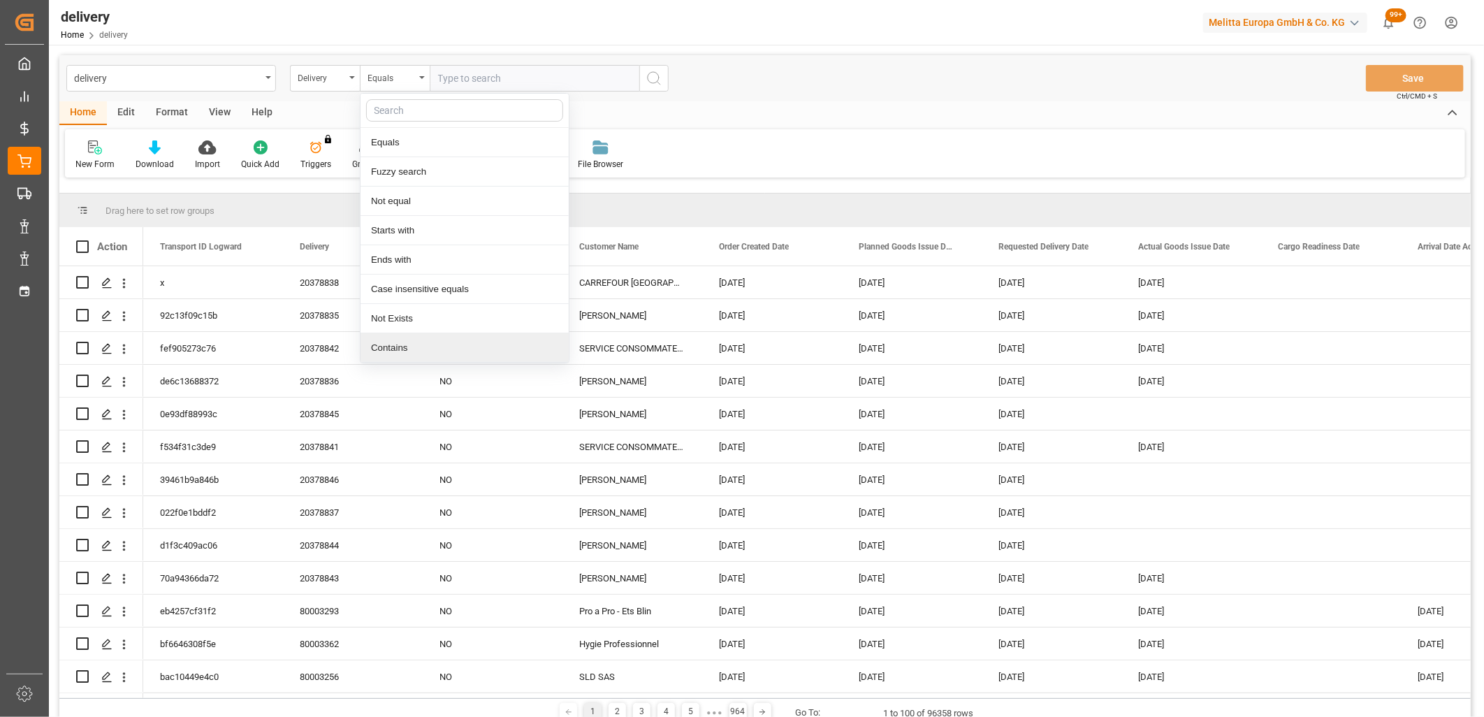
click at [389, 344] on div "Contains" at bounding box center [465, 347] width 208 height 29
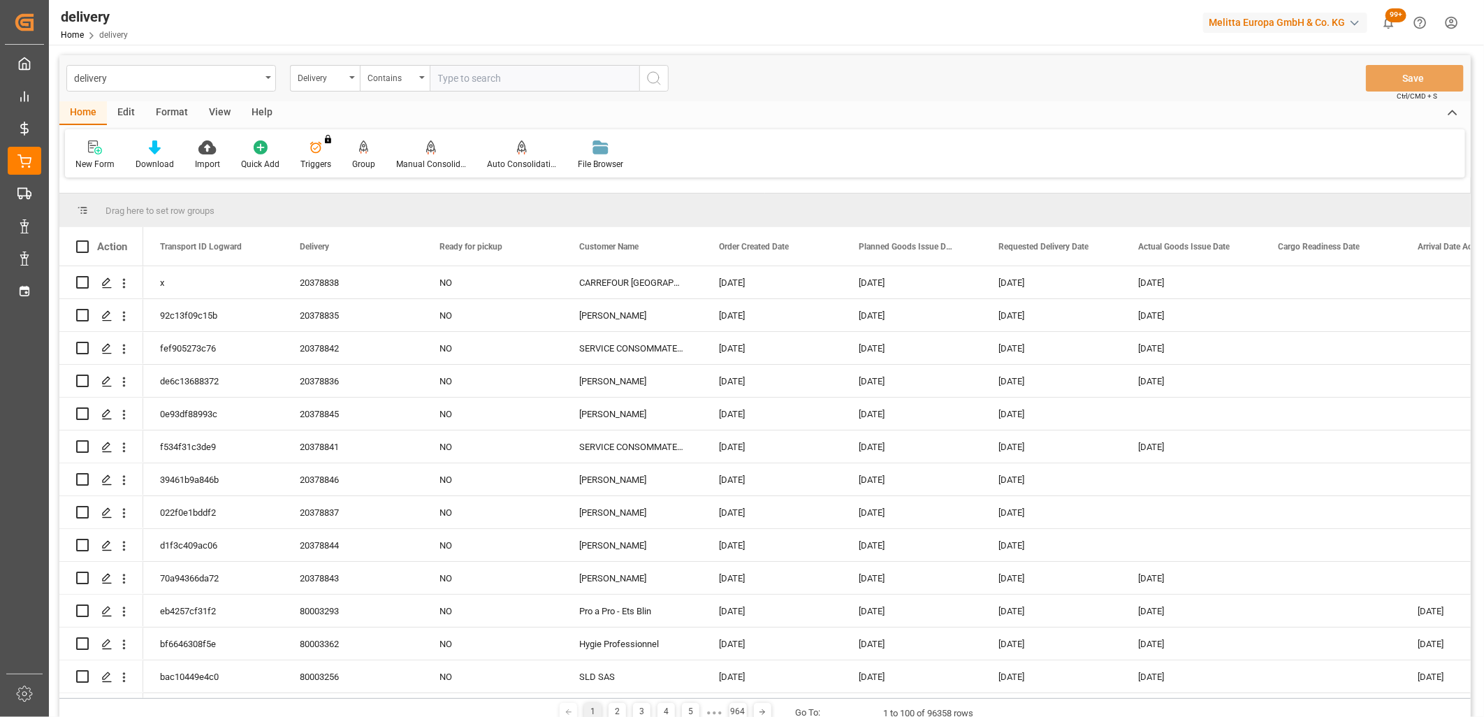
click at [471, 75] on input "text" at bounding box center [535, 78] width 210 height 27
paste input "20378838,20378840,20378839,0,0,0,0,0,0,0,0,0,0,0,0,0,0,0"
type input "20378838,20378840,20378839,0,0,0,0,0,0,0,0,0,0,0,0,0,0,0"
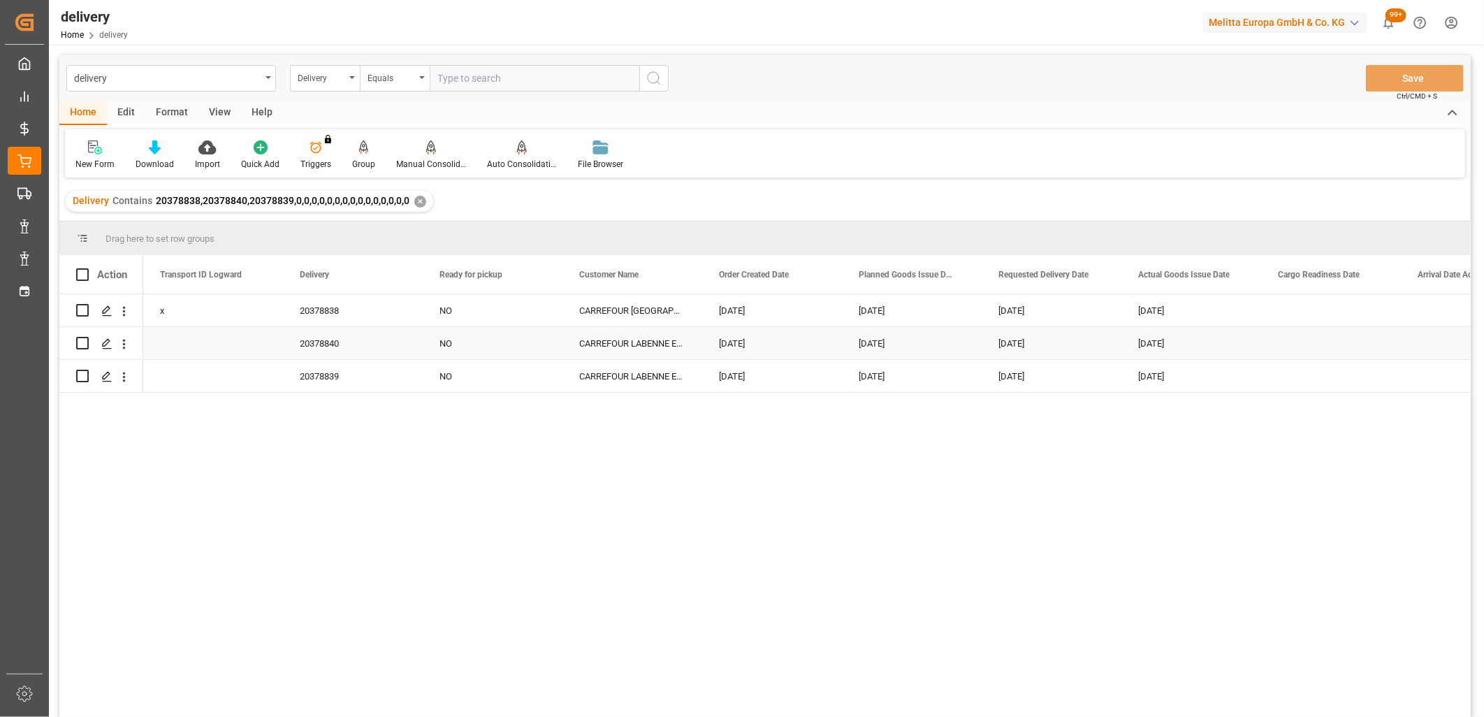
click at [170, 314] on div "x" at bounding box center [213, 310] width 140 height 32
drag, startPoint x: 280, startPoint y: 324, endPoint x: 275, endPoint y: 365, distance: 41.5
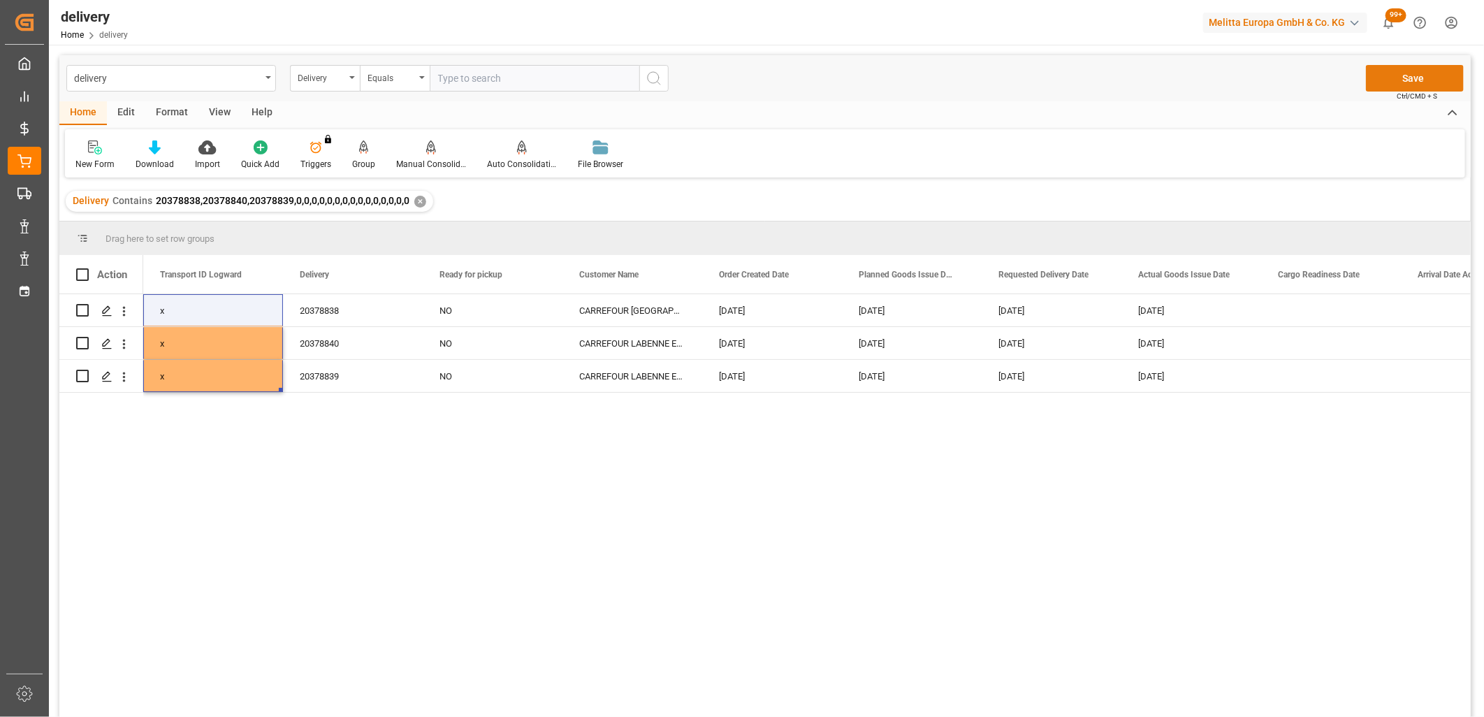
click at [1396, 78] on button "Save" at bounding box center [1415, 78] width 98 height 27
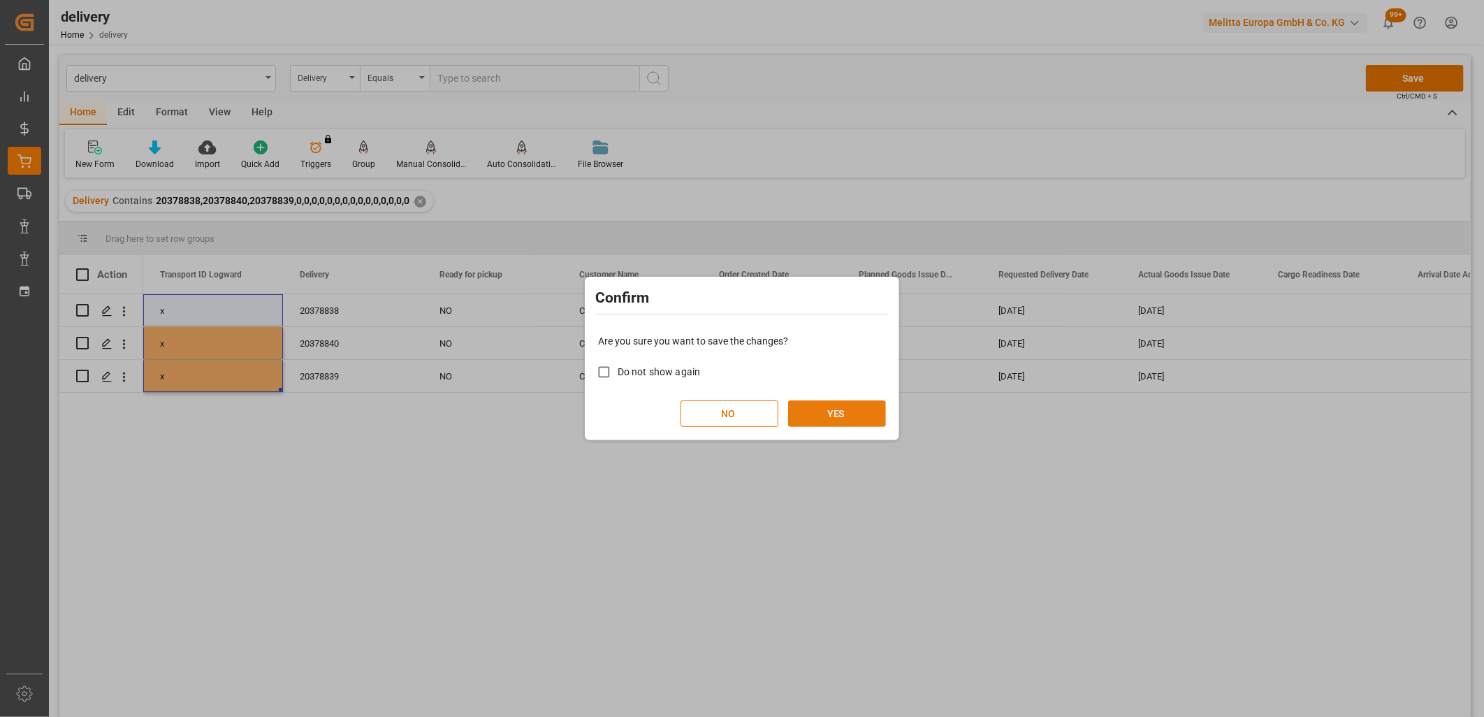
click at [864, 416] on button "YES" at bounding box center [837, 413] width 98 height 27
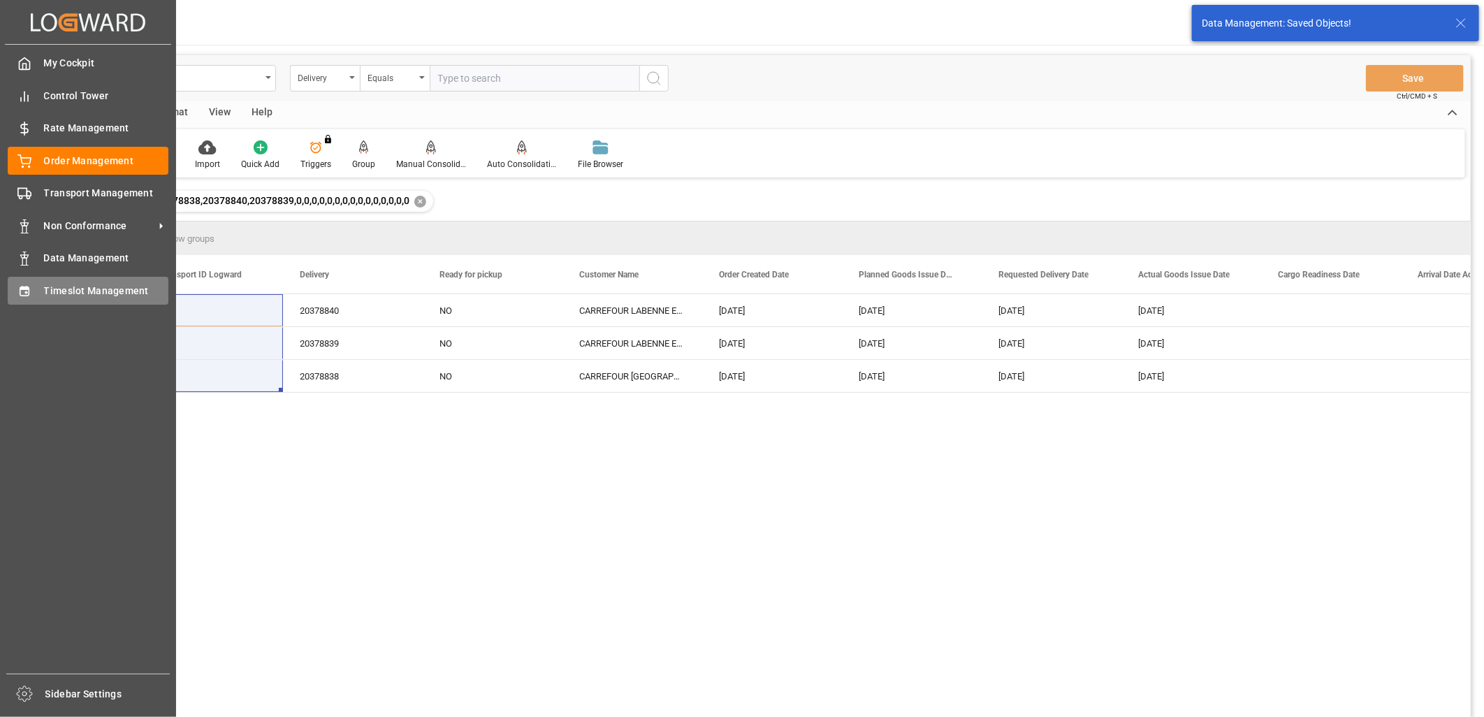
click at [36, 295] on div "Timeslot Management Timeslot Management" at bounding box center [88, 290] width 161 height 27
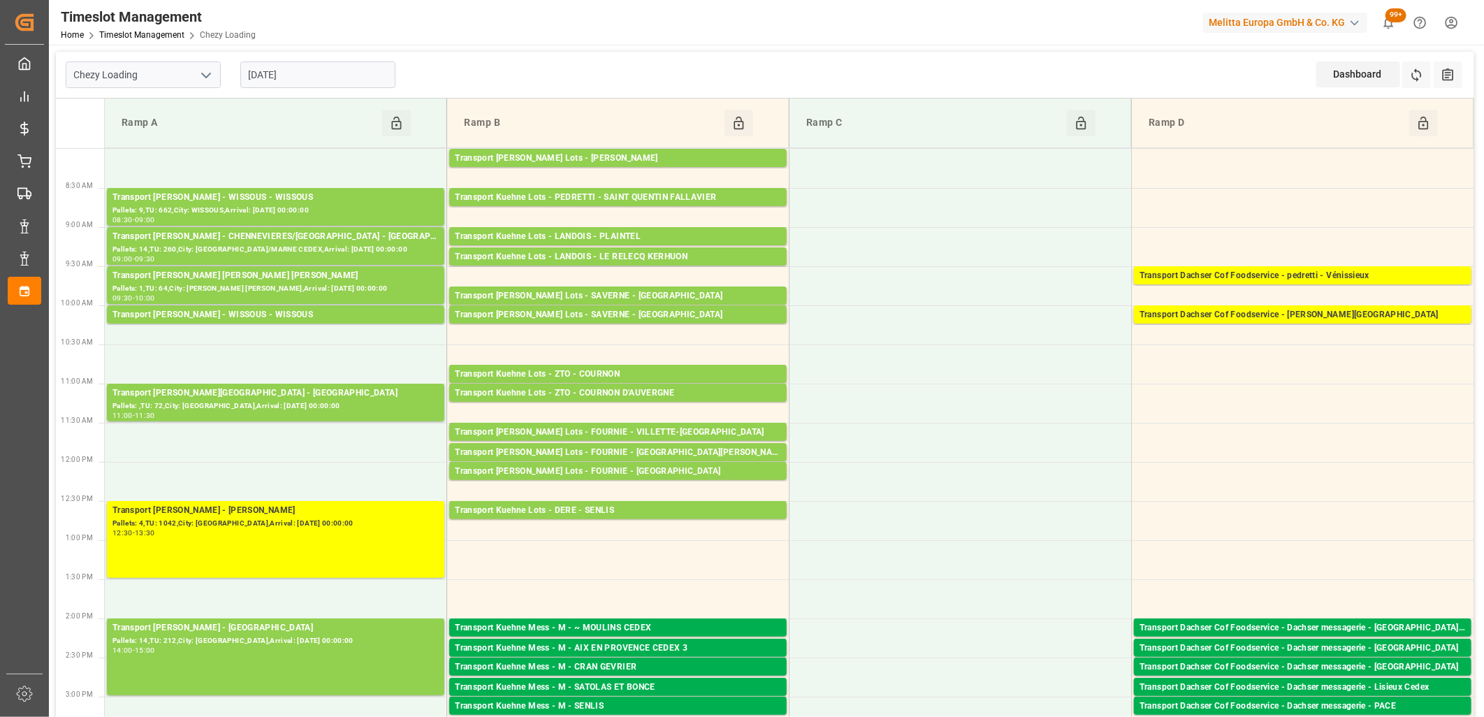
click at [322, 78] on input "[DATE]" at bounding box center [317, 74] width 155 height 27
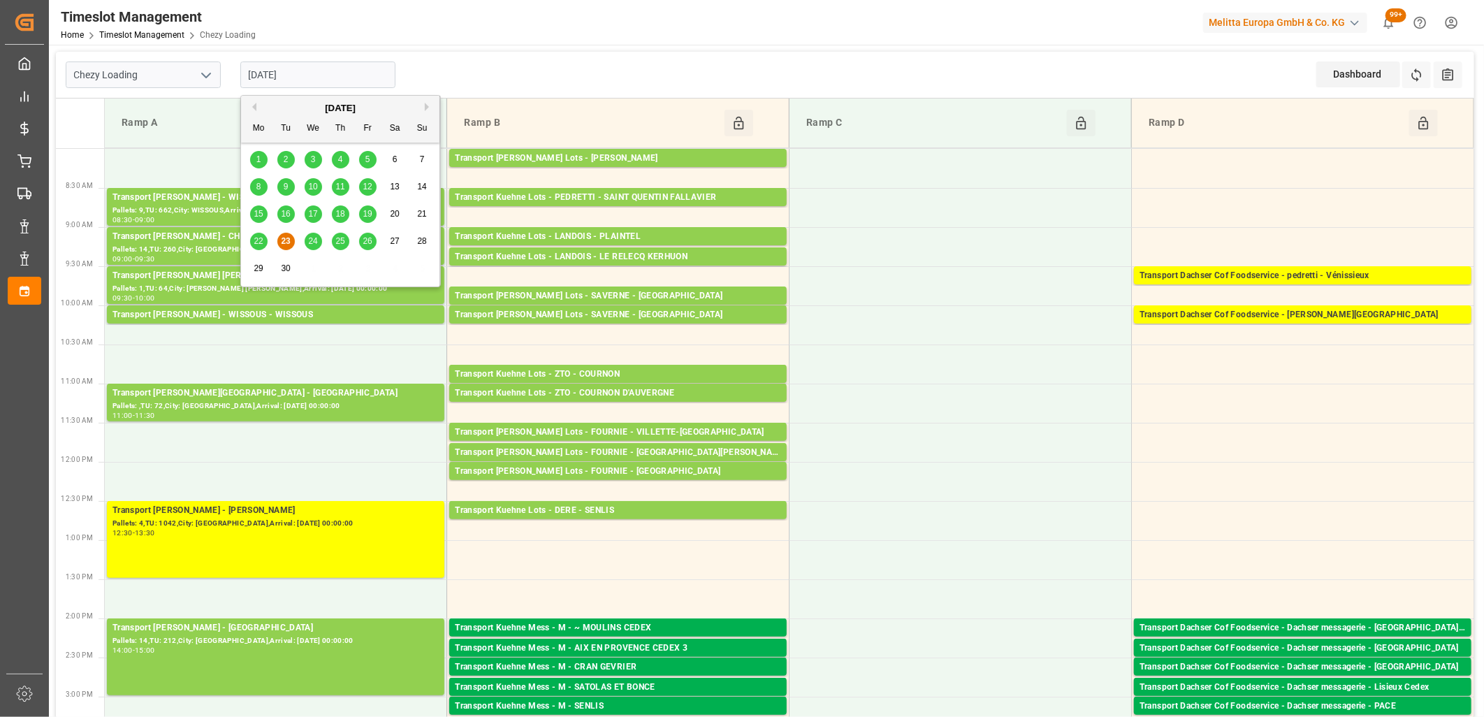
click at [314, 236] on div "24" at bounding box center [313, 241] width 17 height 17
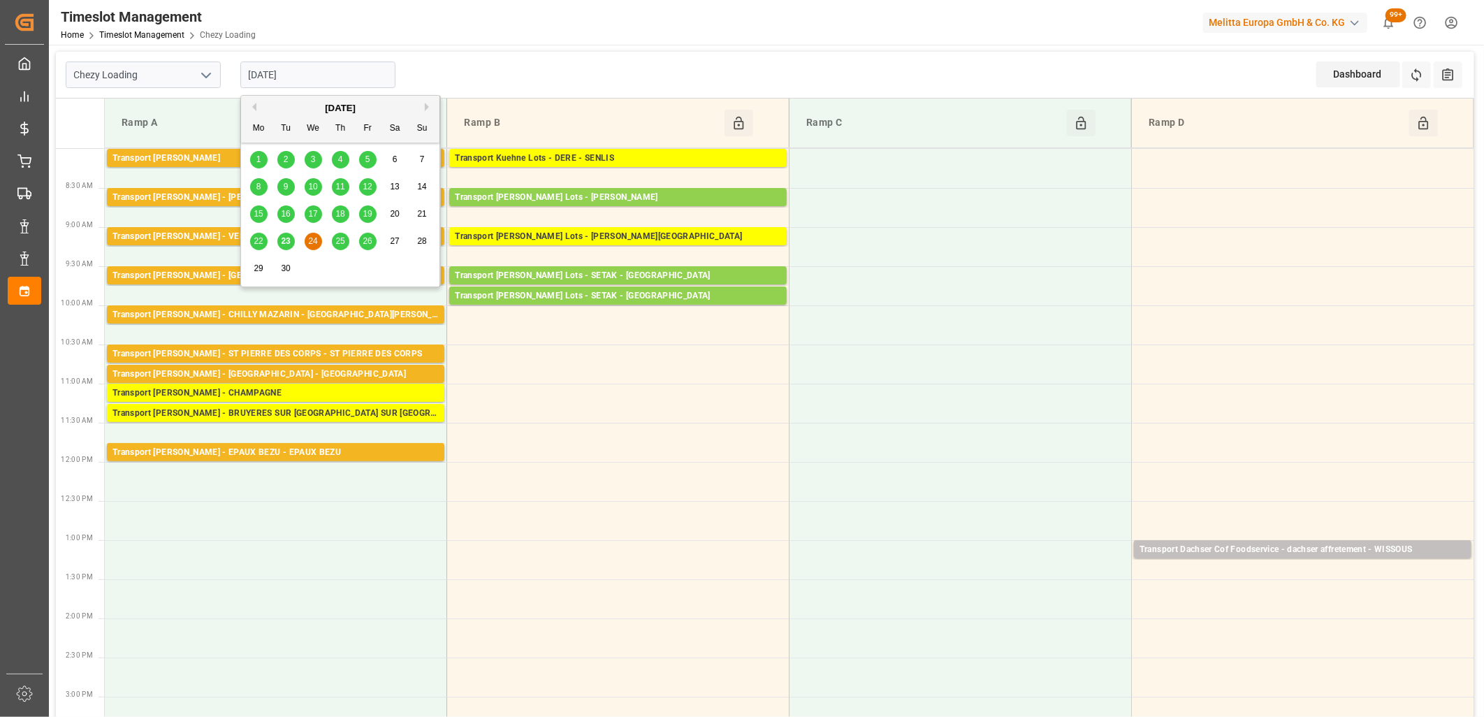
click at [303, 80] on input "[DATE]" at bounding box center [317, 74] width 155 height 27
click at [338, 239] on span "25" at bounding box center [339, 241] width 9 height 10
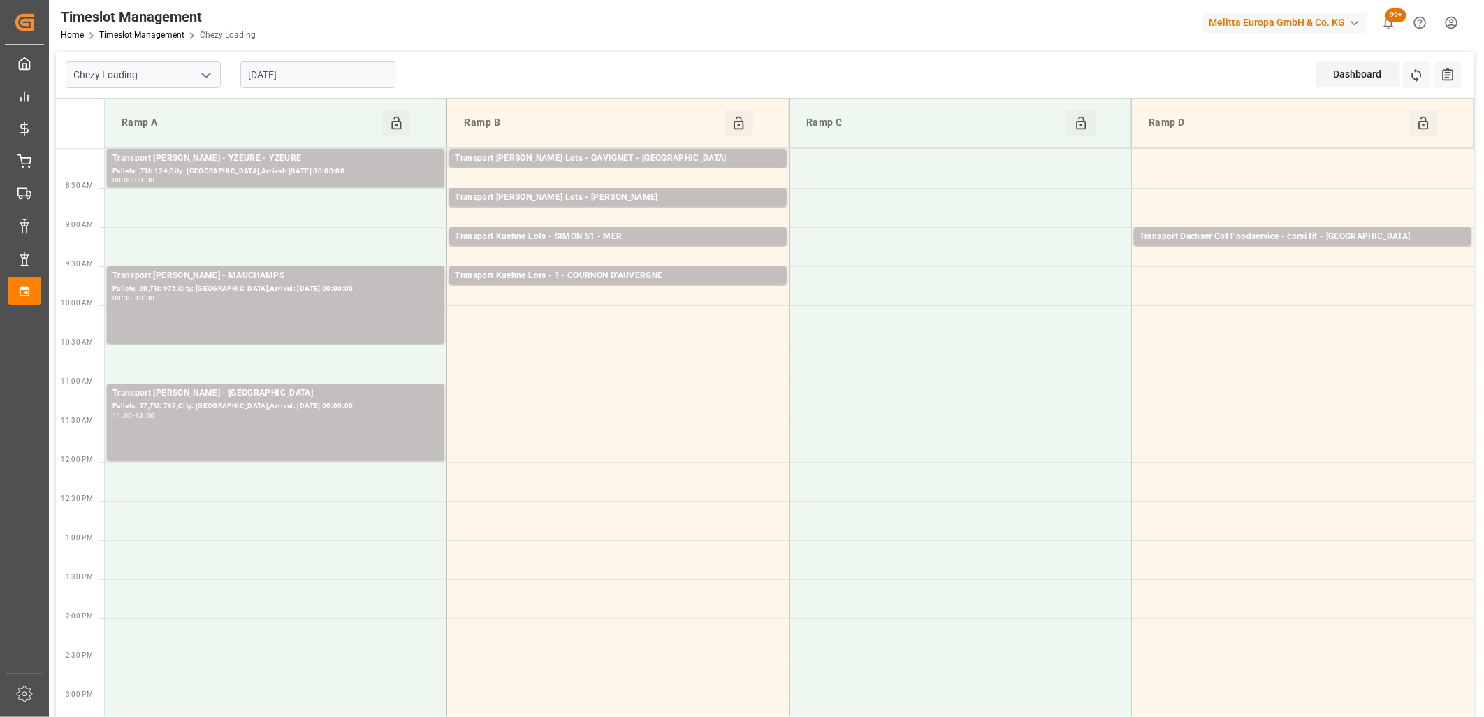
click at [328, 75] on input "[DATE]" at bounding box center [317, 74] width 155 height 27
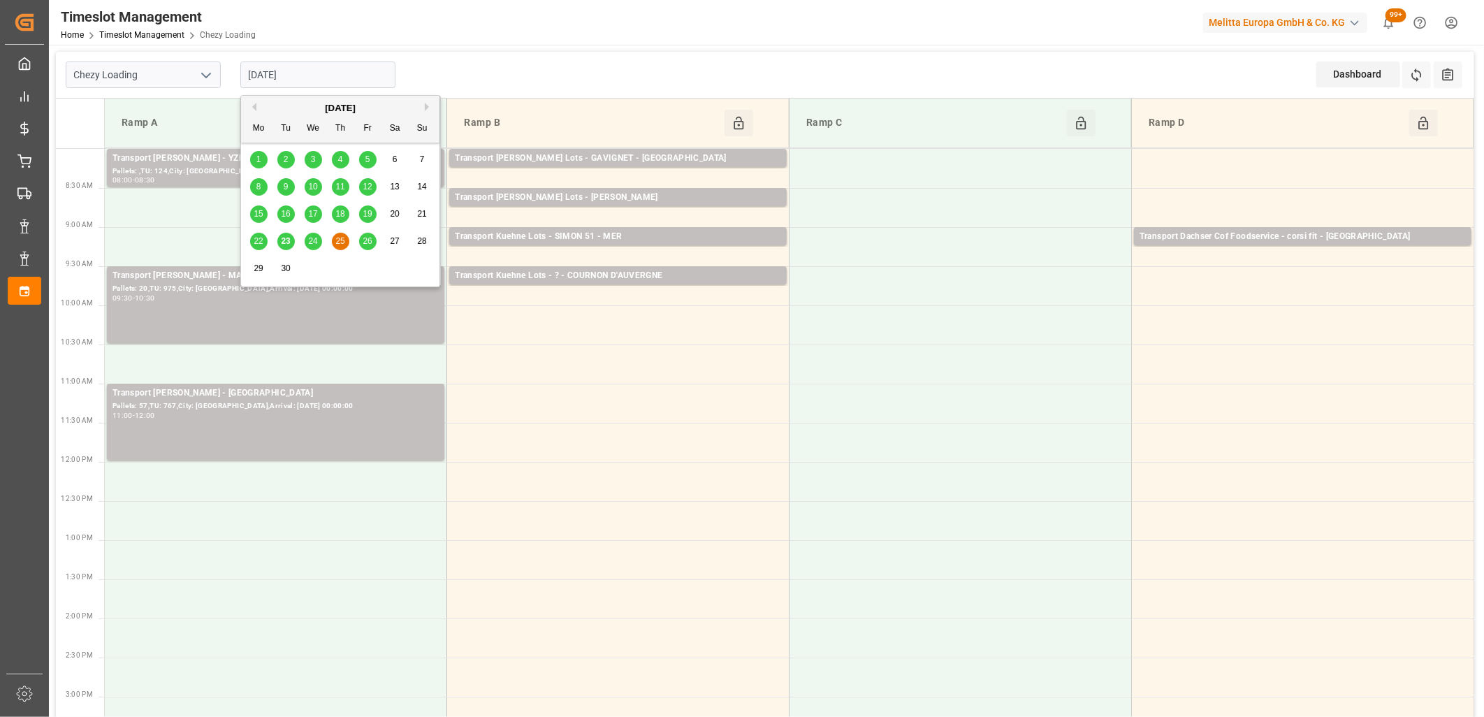
click at [369, 242] on span "26" at bounding box center [367, 241] width 9 height 10
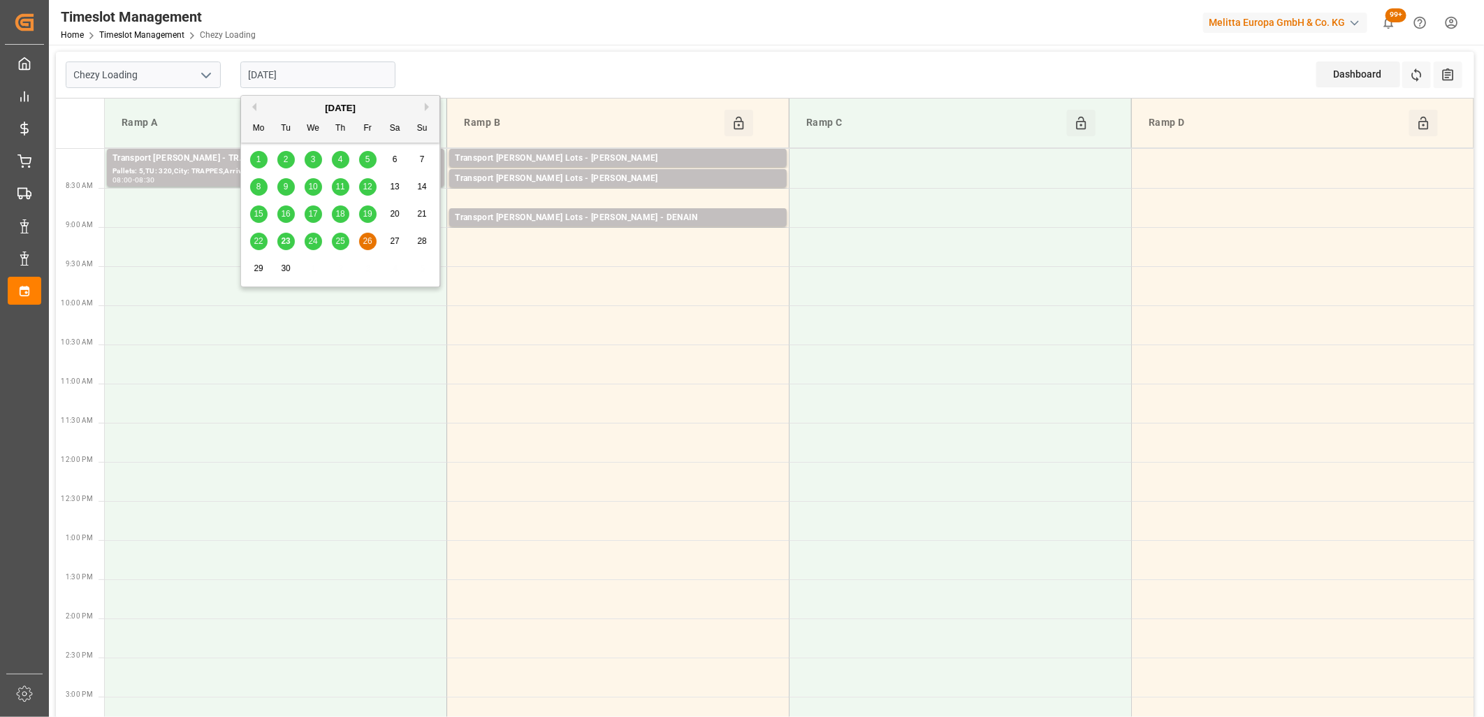
click at [362, 73] on input "26-09-2025" at bounding box center [317, 74] width 155 height 27
click at [289, 245] on span "23" at bounding box center [285, 241] width 9 height 10
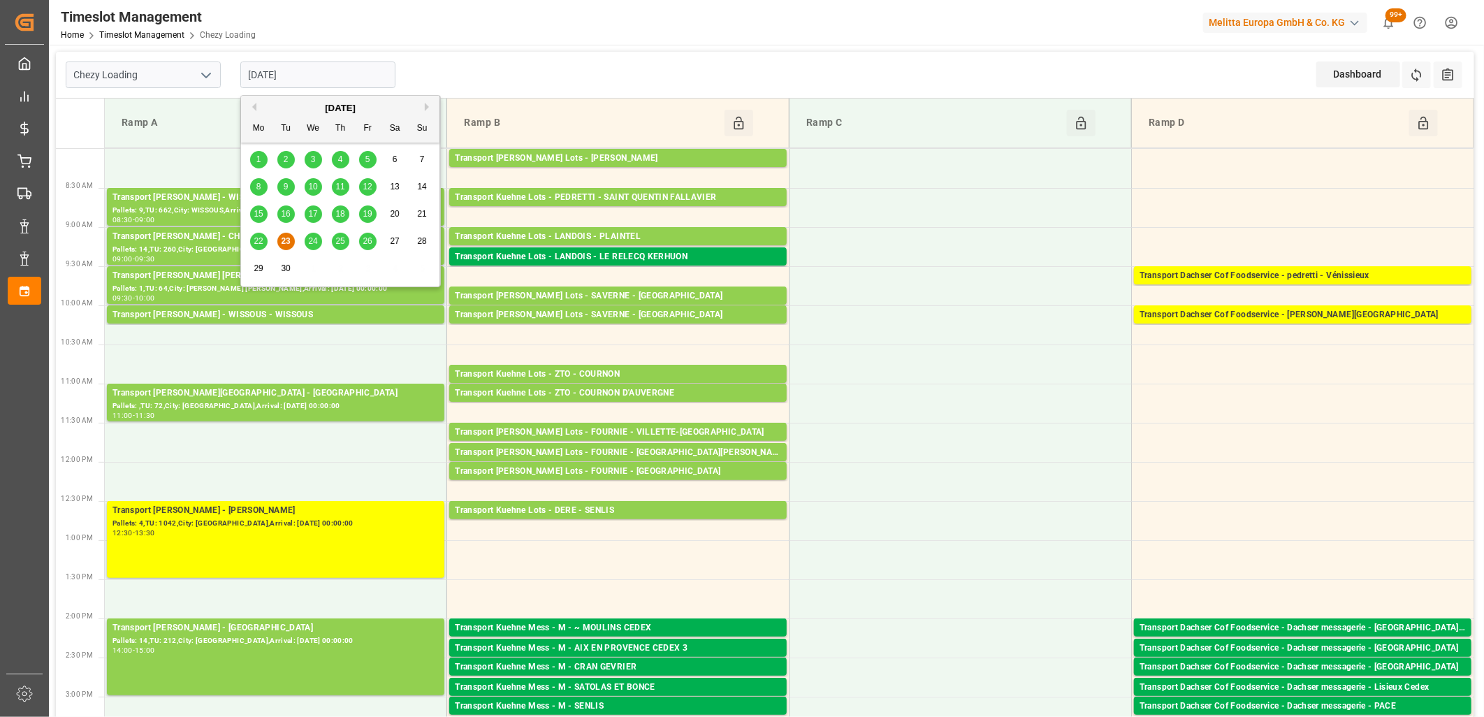
click at [323, 80] on input "[DATE]" at bounding box center [317, 74] width 155 height 27
click at [314, 241] on span "24" at bounding box center [312, 241] width 9 height 10
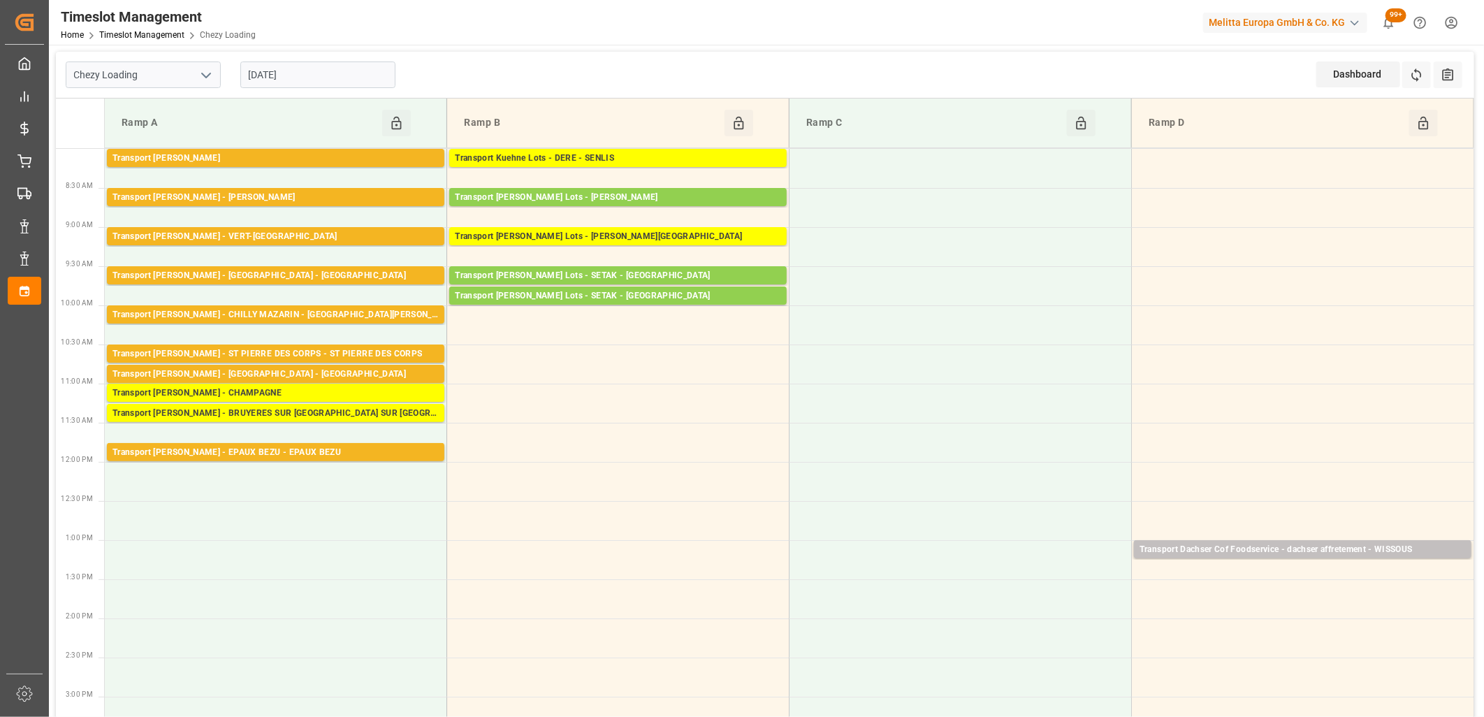
click at [317, 75] on input "[DATE]" at bounding box center [317, 74] width 155 height 27
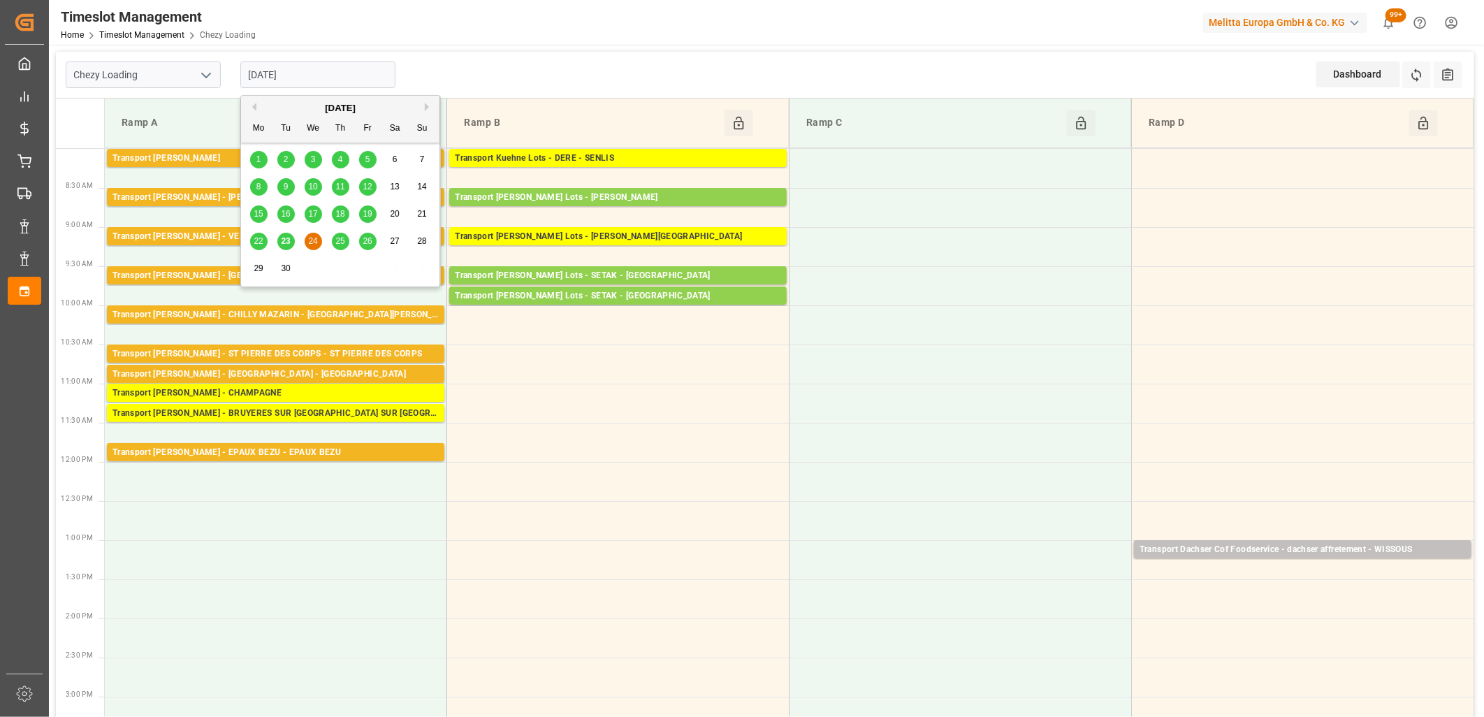
click at [339, 240] on span "25" at bounding box center [339, 241] width 9 height 10
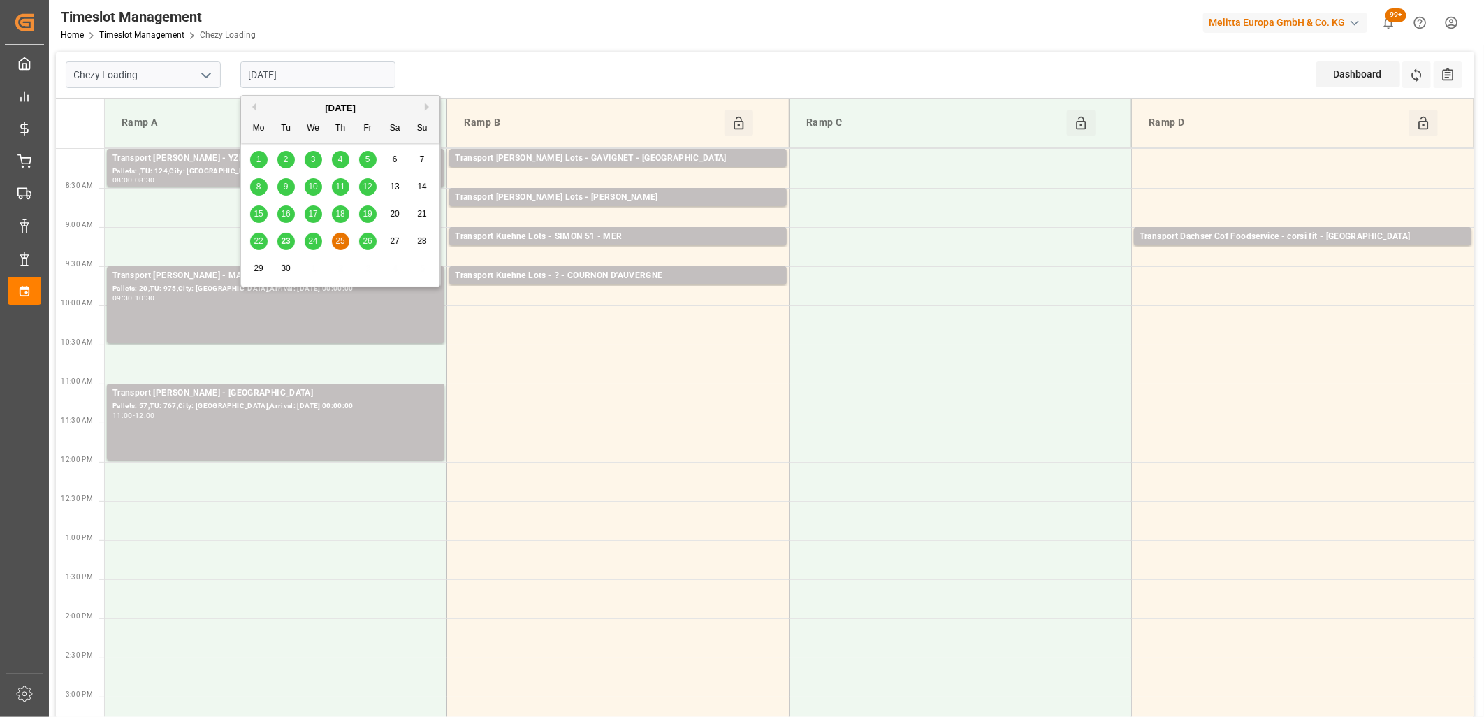
click at [353, 71] on input "[DATE]" at bounding box center [317, 74] width 155 height 27
click at [366, 245] on span "26" at bounding box center [367, 241] width 9 height 10
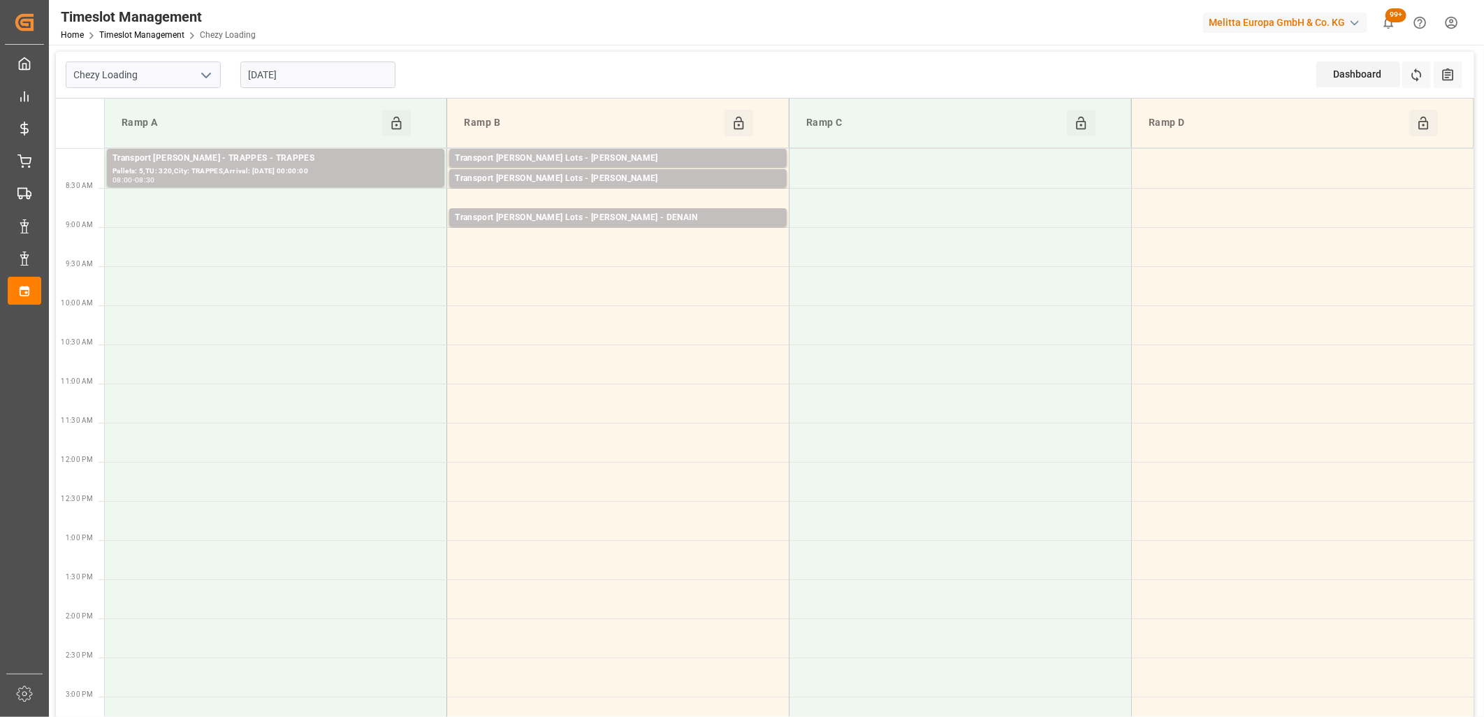
click at [314, 78] on input "26-09-2025" at bounding box center [317, 74] width 155 height 27
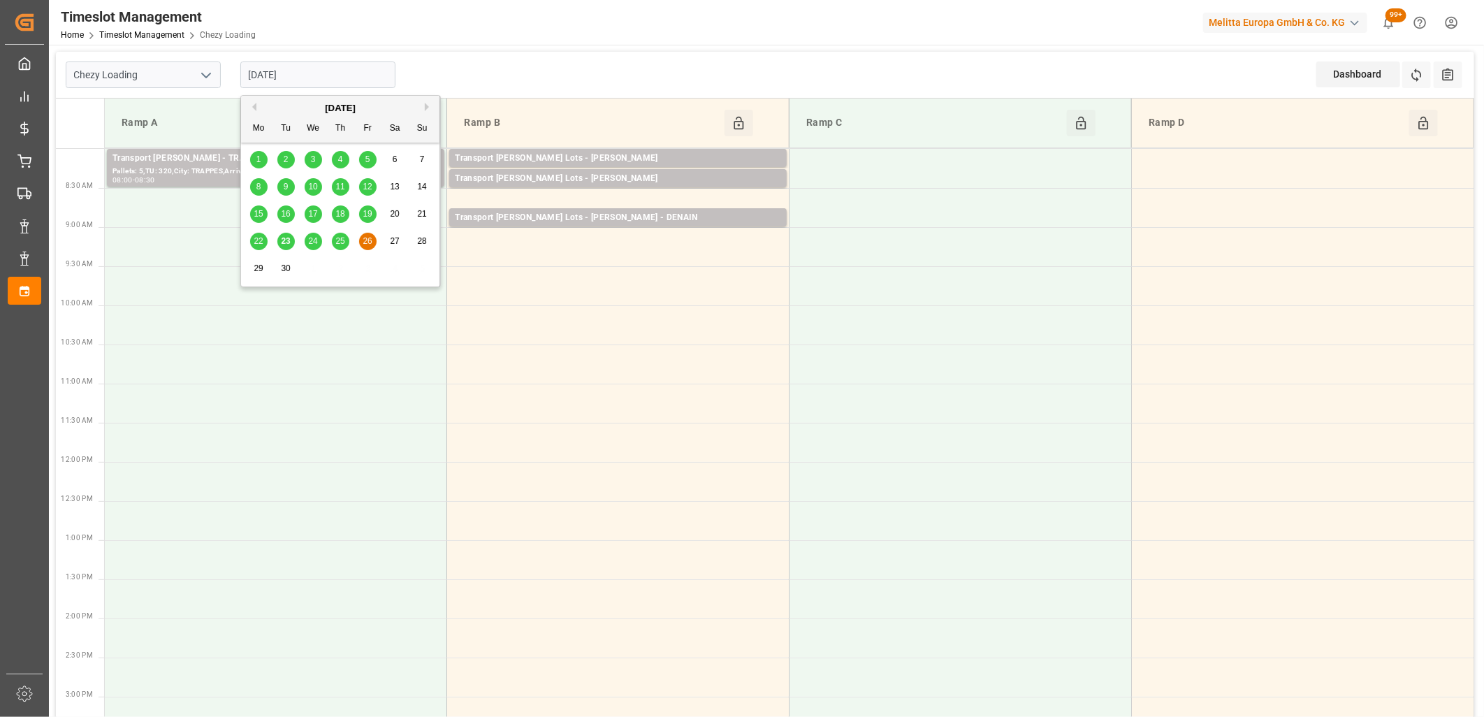
click at [291, 240] on div "23" at bounding box center [285, 241] width 17 height 17
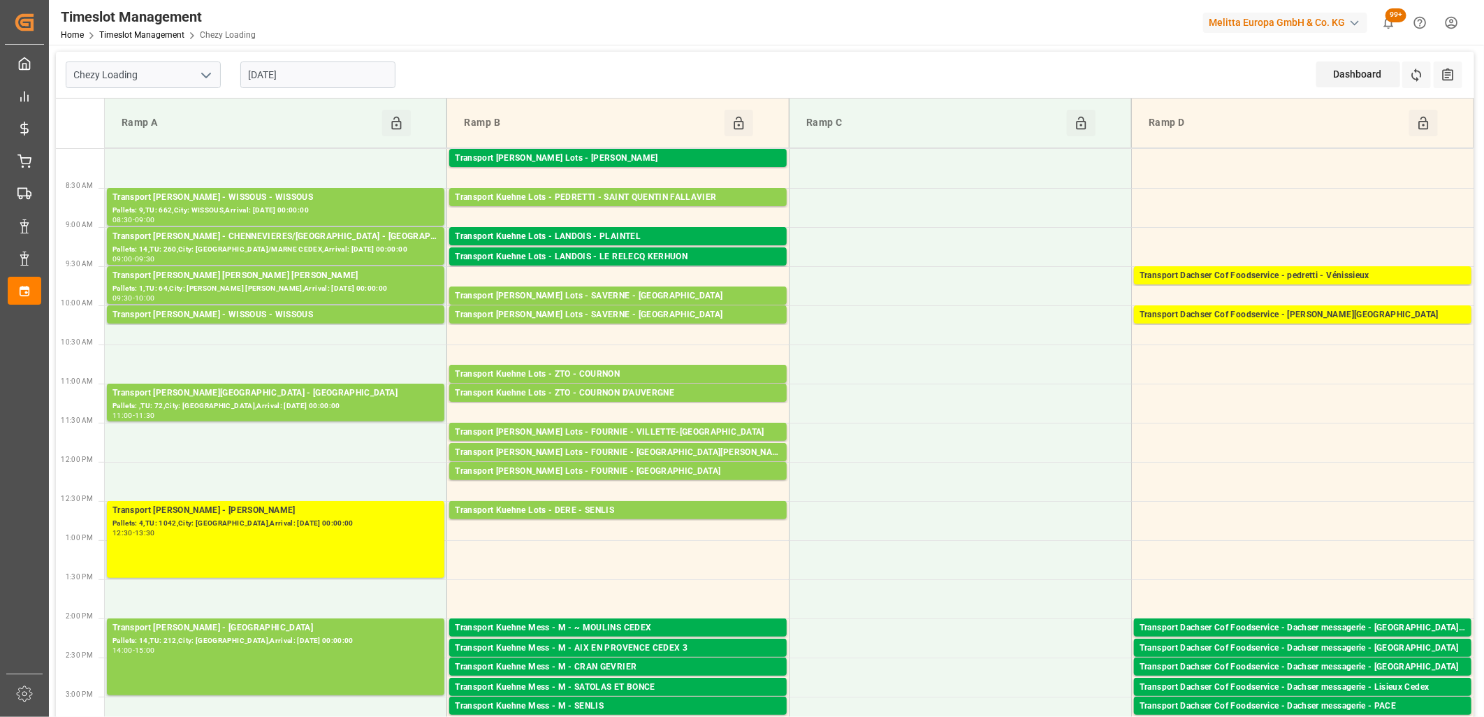
click at [369, 70] on input "[DATE]" at bounding box center [317, 74] width 155 height 27
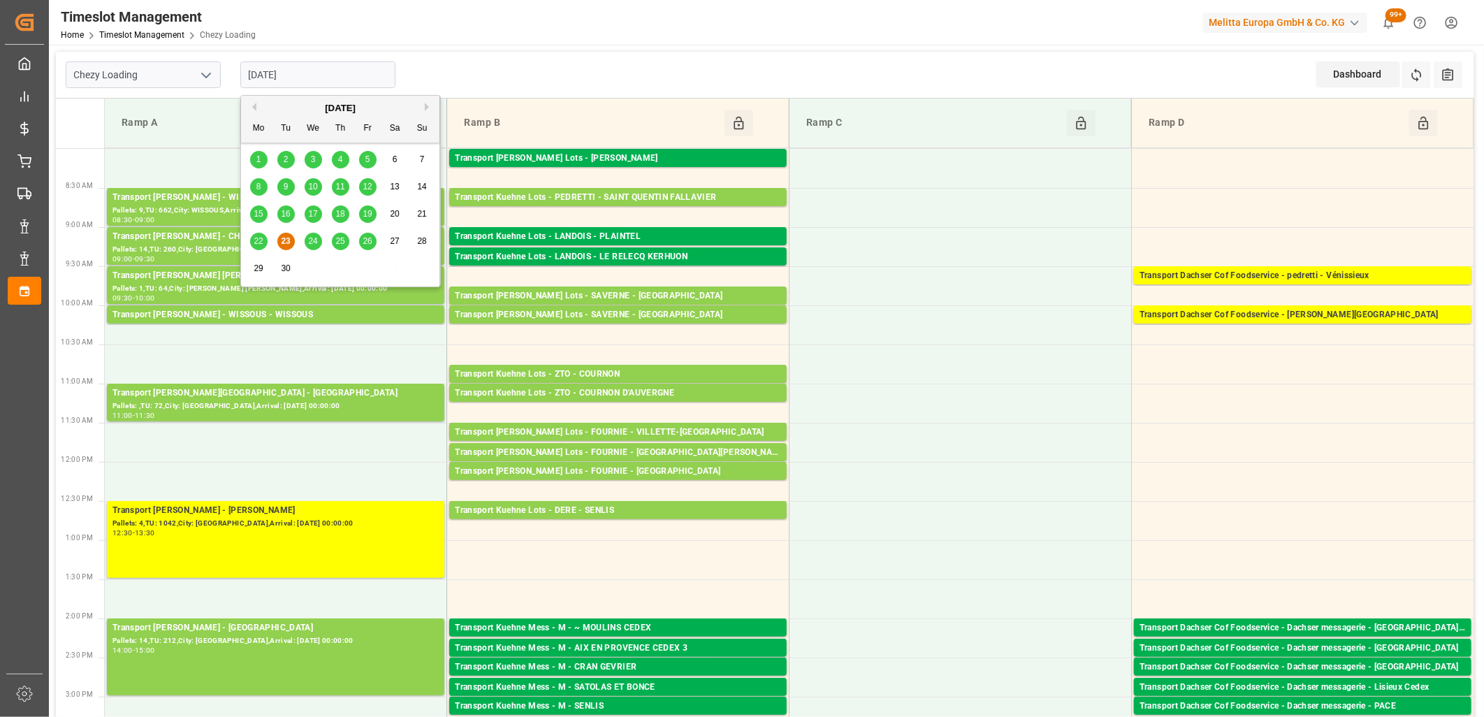
click at [304, 71] on input "[DATE]" at bounding box center [317, 74] width 155 height 27
click at [333, 64] on input "[DATE]" at bounding box center [317, 74] width 155 height 27
click at [314, 236] on span "24" at bounding box center [312, 241] width 9 height 10
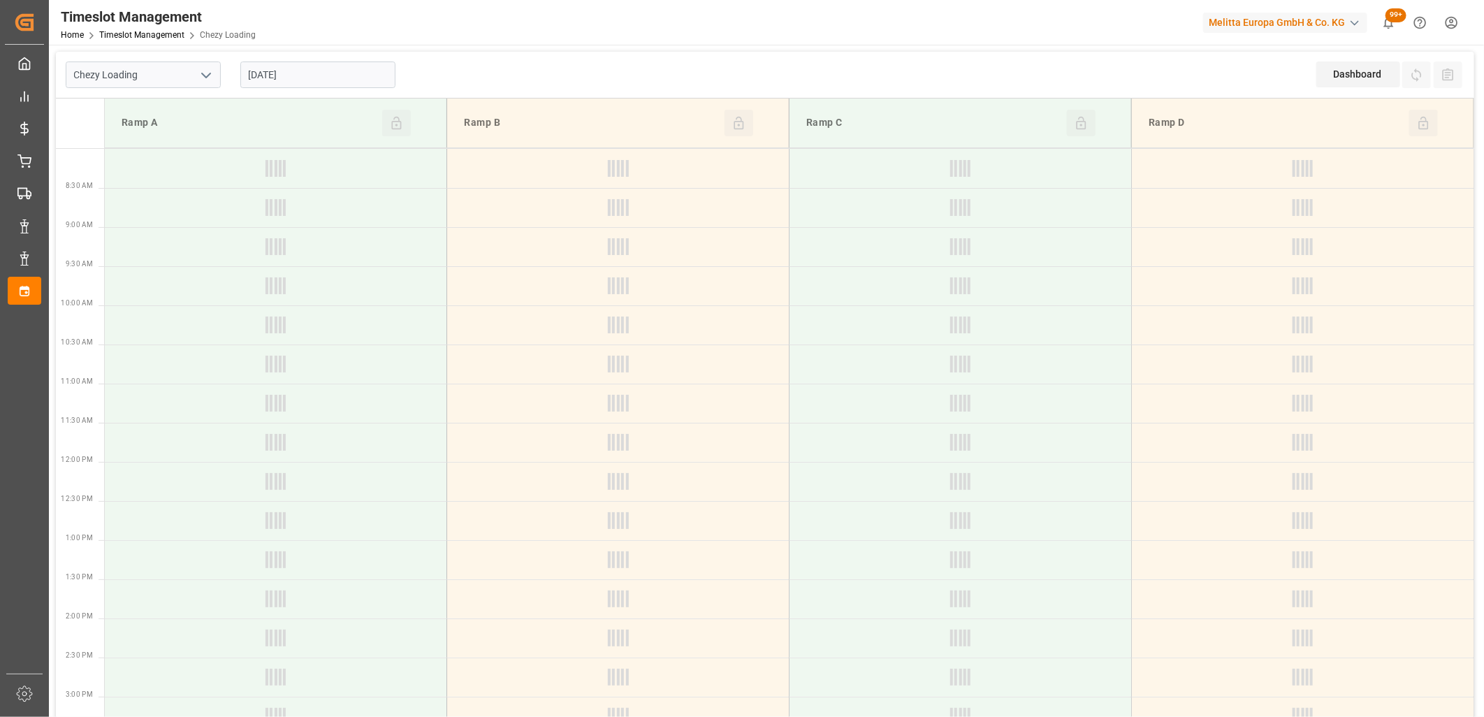
type input "[DATE]"
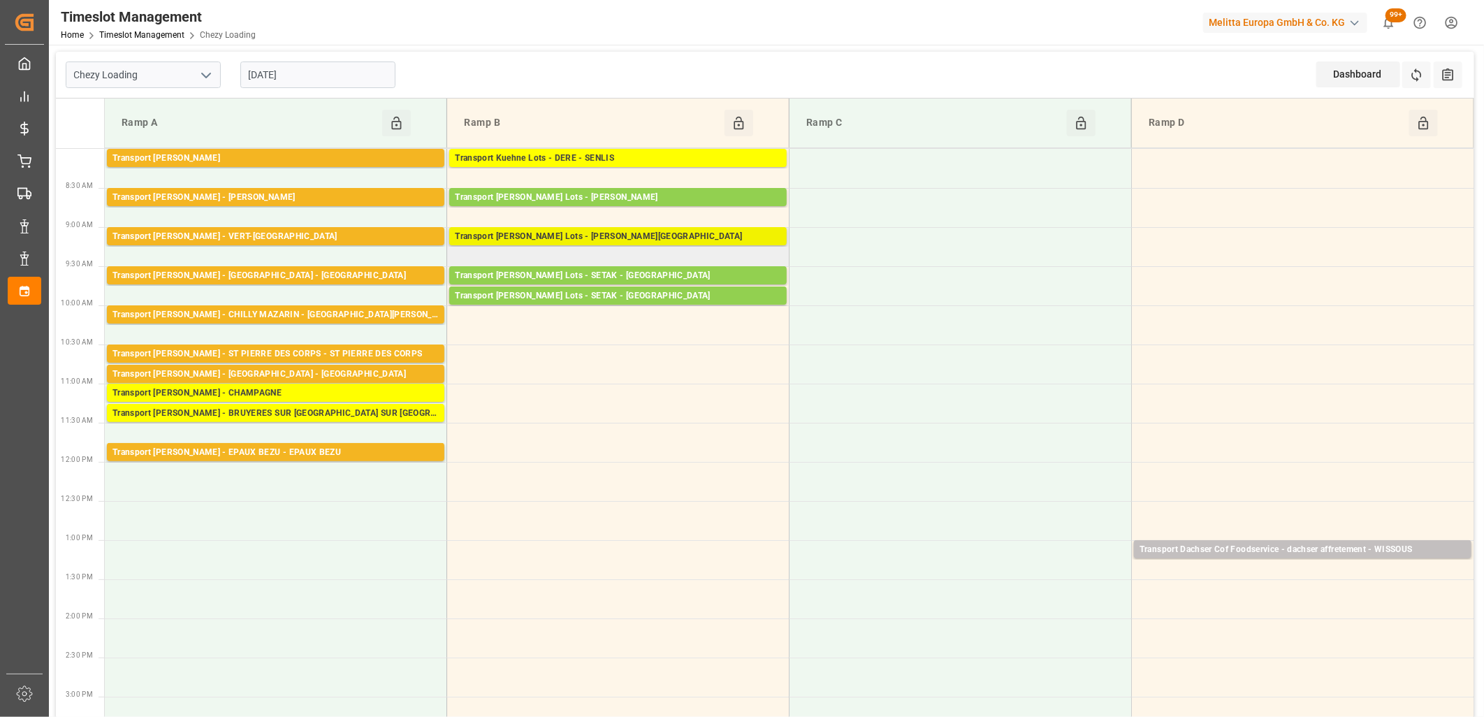
click at [553, 240] on div "Transport [PERSON_NAME] Lots - [PERSON_NAME][GEOGRAPHIC_DATA]" at bounding box center [618, 237] width 326 height 14
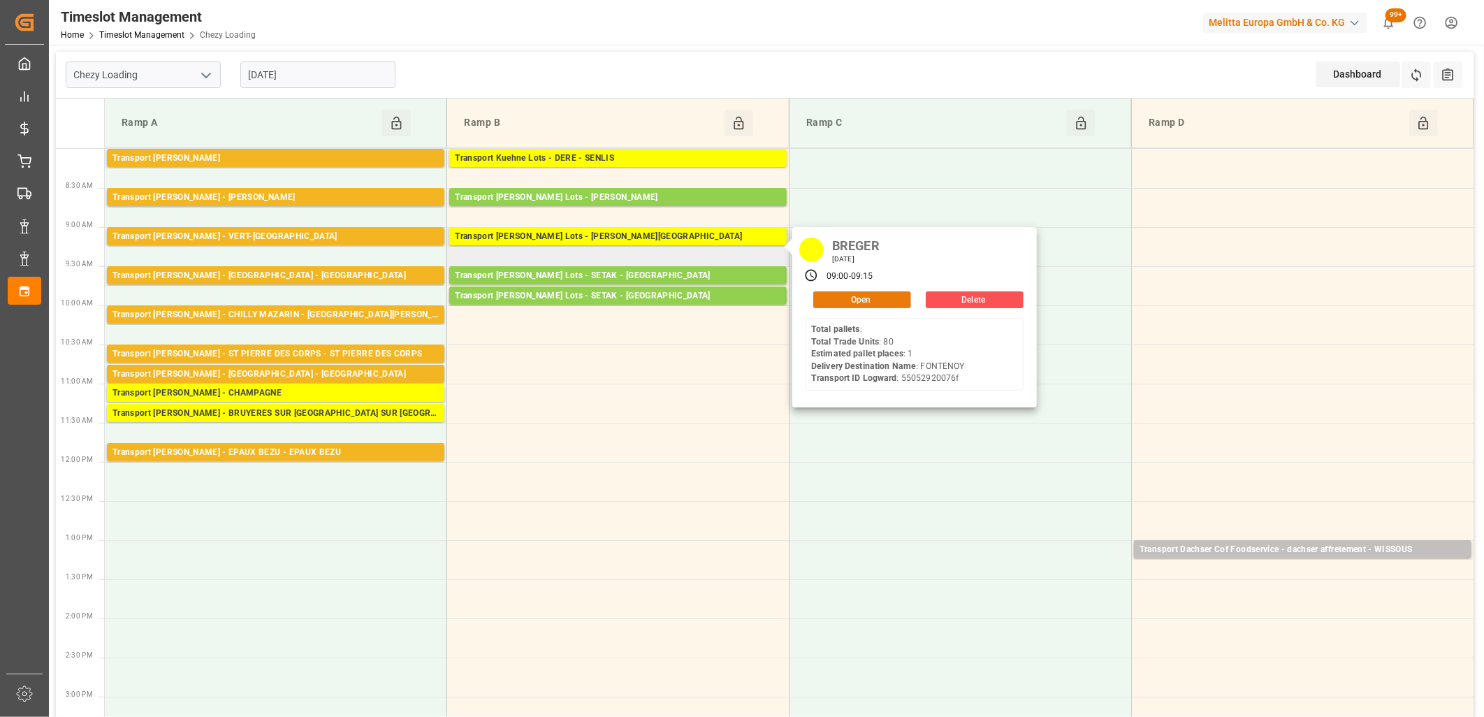
click at [843, 296] on button "Open" at bounding box center [862, 299] width 98 height 17
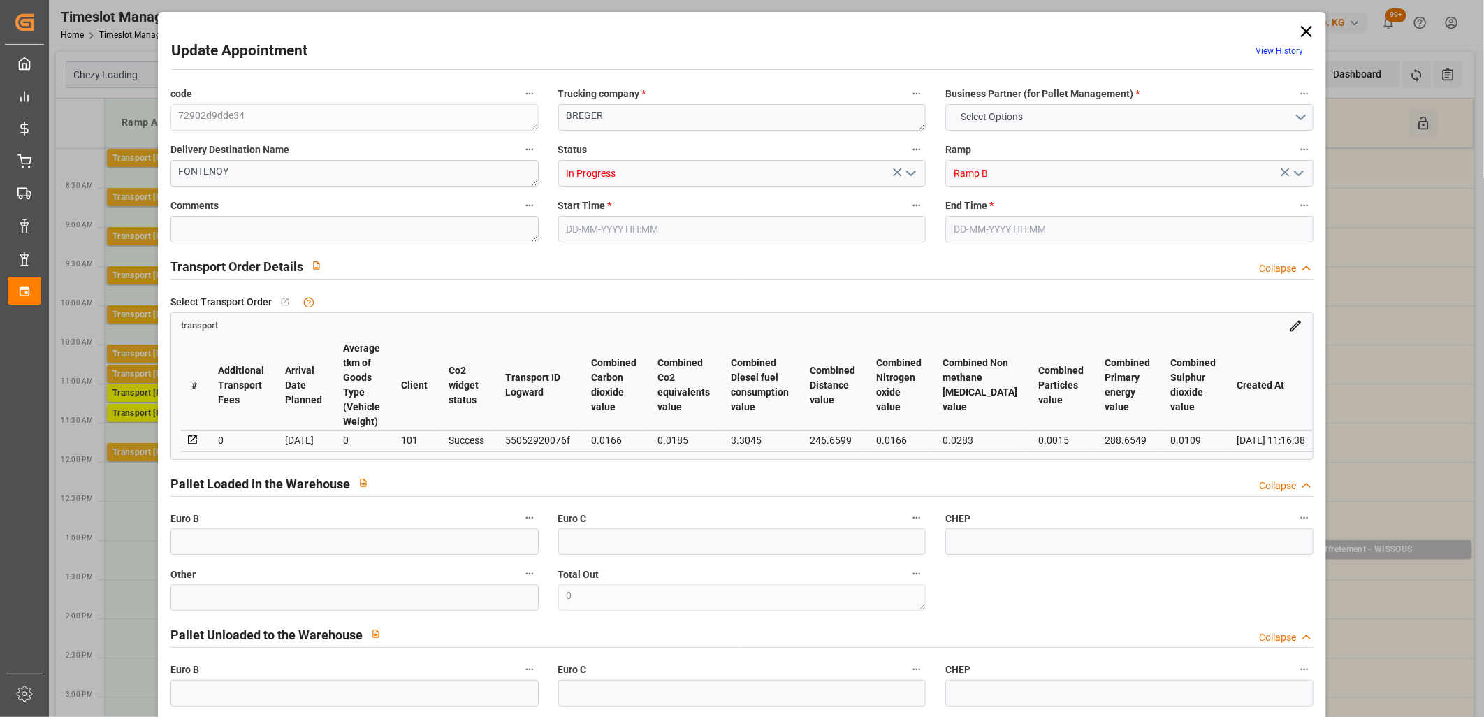
type input "1"
type input "128.45"
type input "0"
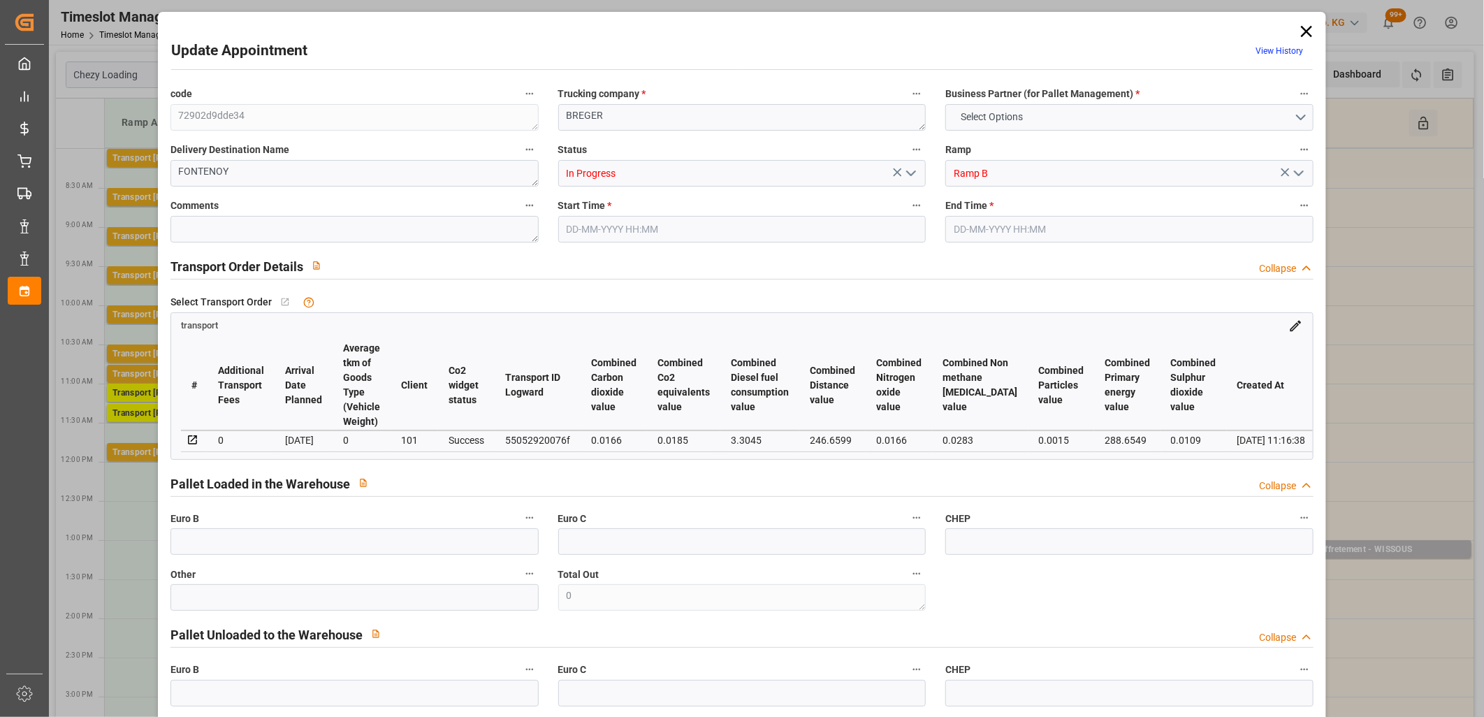
type input "128.45"
type input "0"
type input "1"
type input "104.688"
type input "183.952"
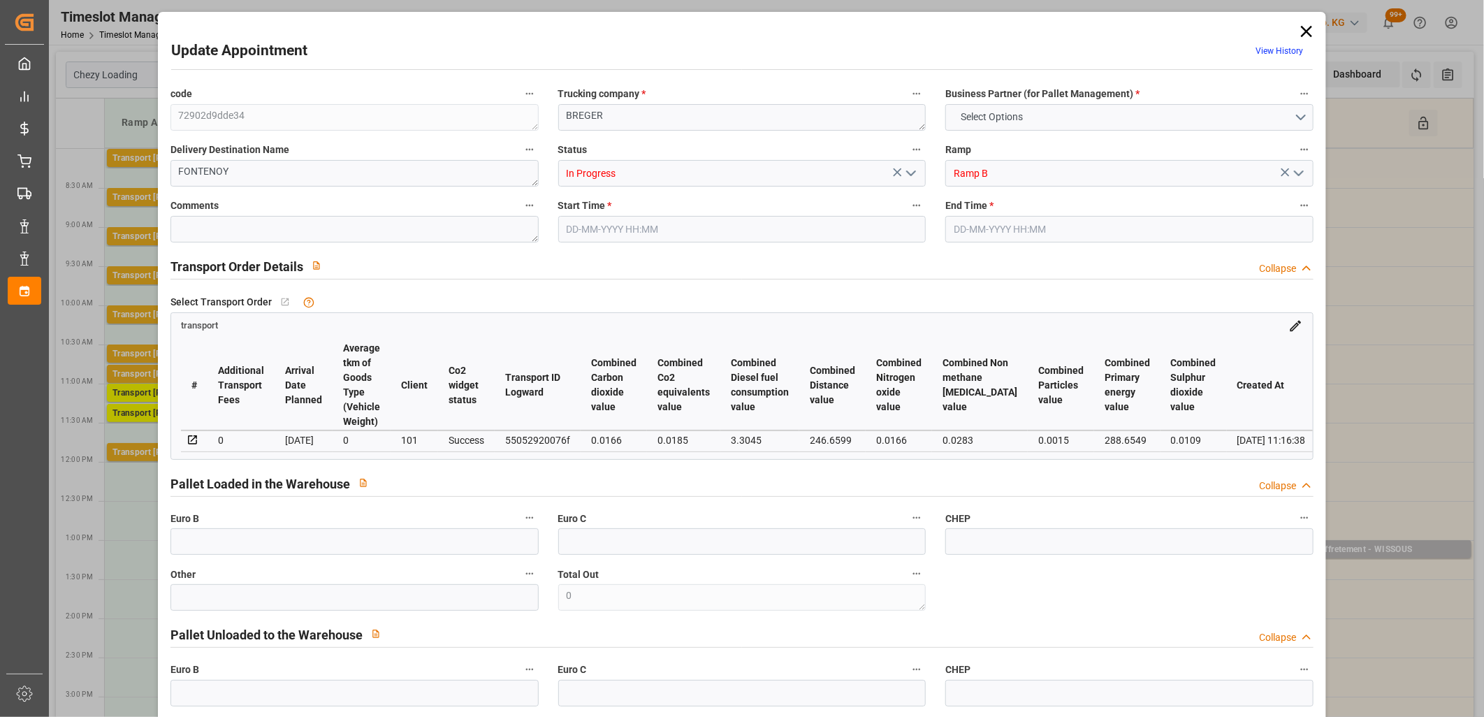
type input "780.48"
type input "54"
type input "0"
type input "80"
type input "2"
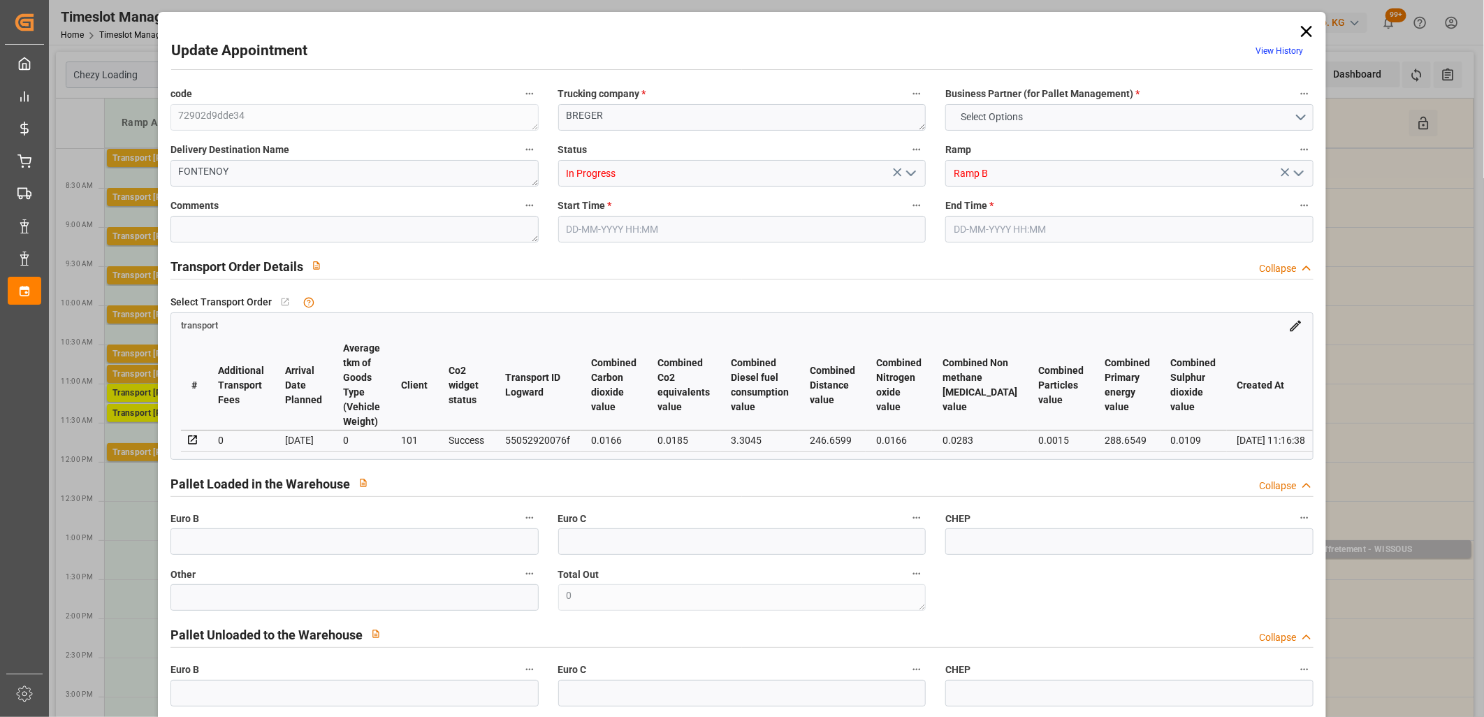
type input "101"
type input "137.952"
type input "0"
type input "4710.8598"
type input "0"
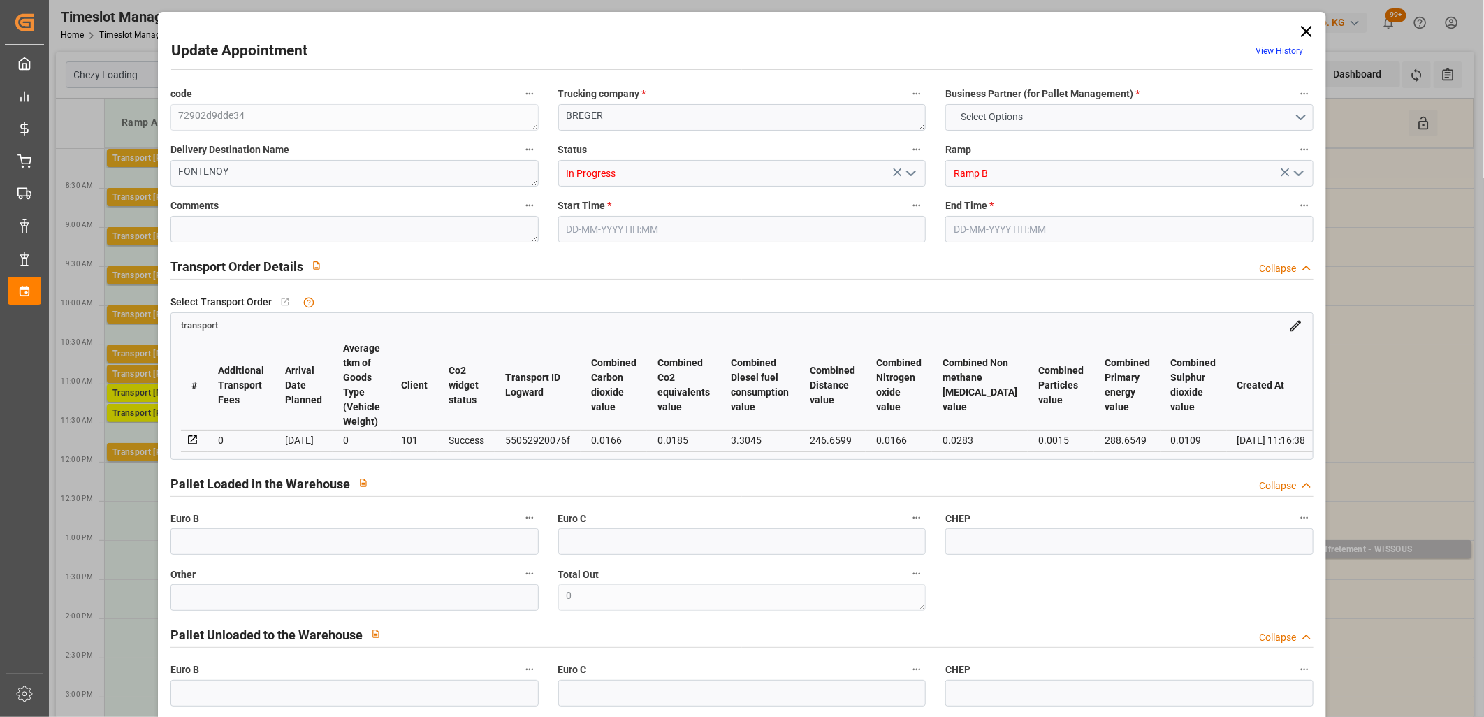
type input "0"
type input "21"
type input "35"
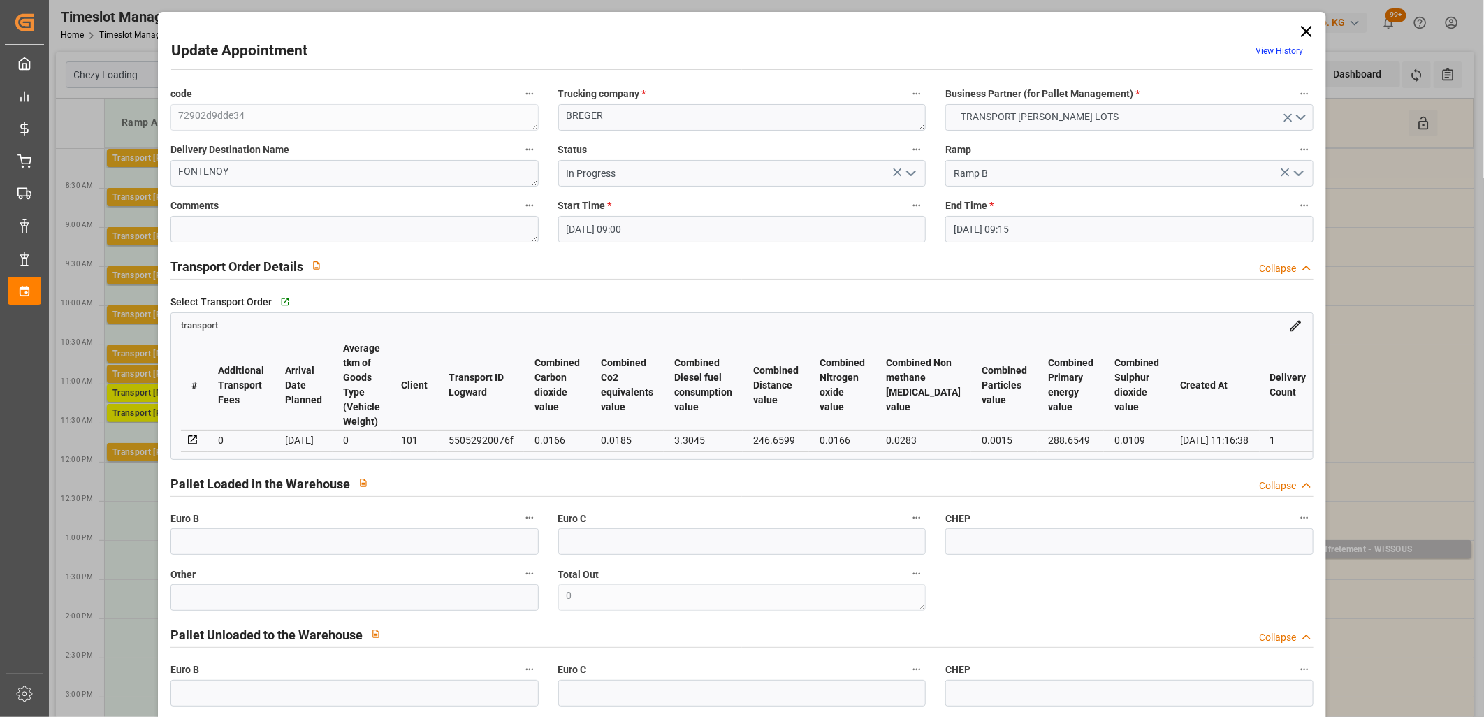
type input "24-09-2025 09:00"
type input "24-09-2025 09:15"
type input "19-09-2025 14:59"
type input "19-09-2025 11:16"
type input "26-09-2025"
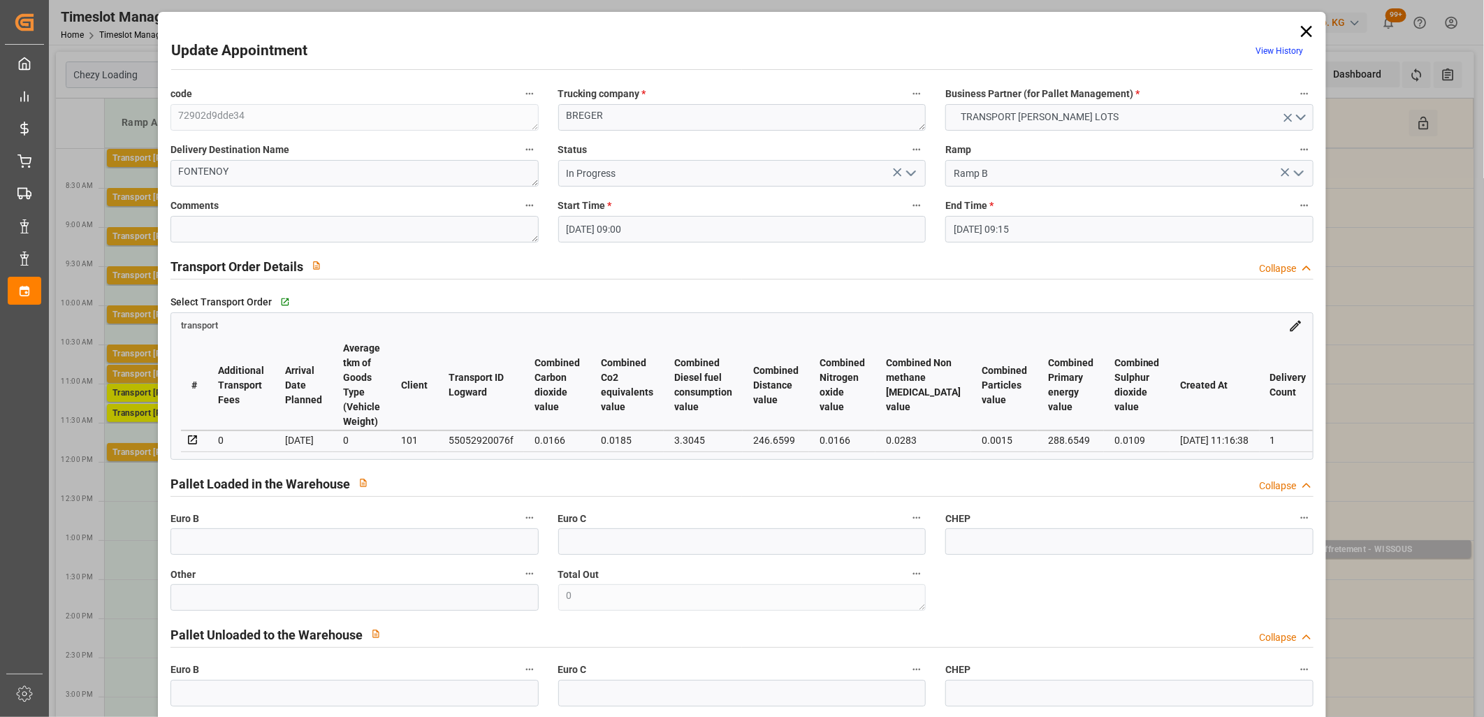
type input "[DATE]"
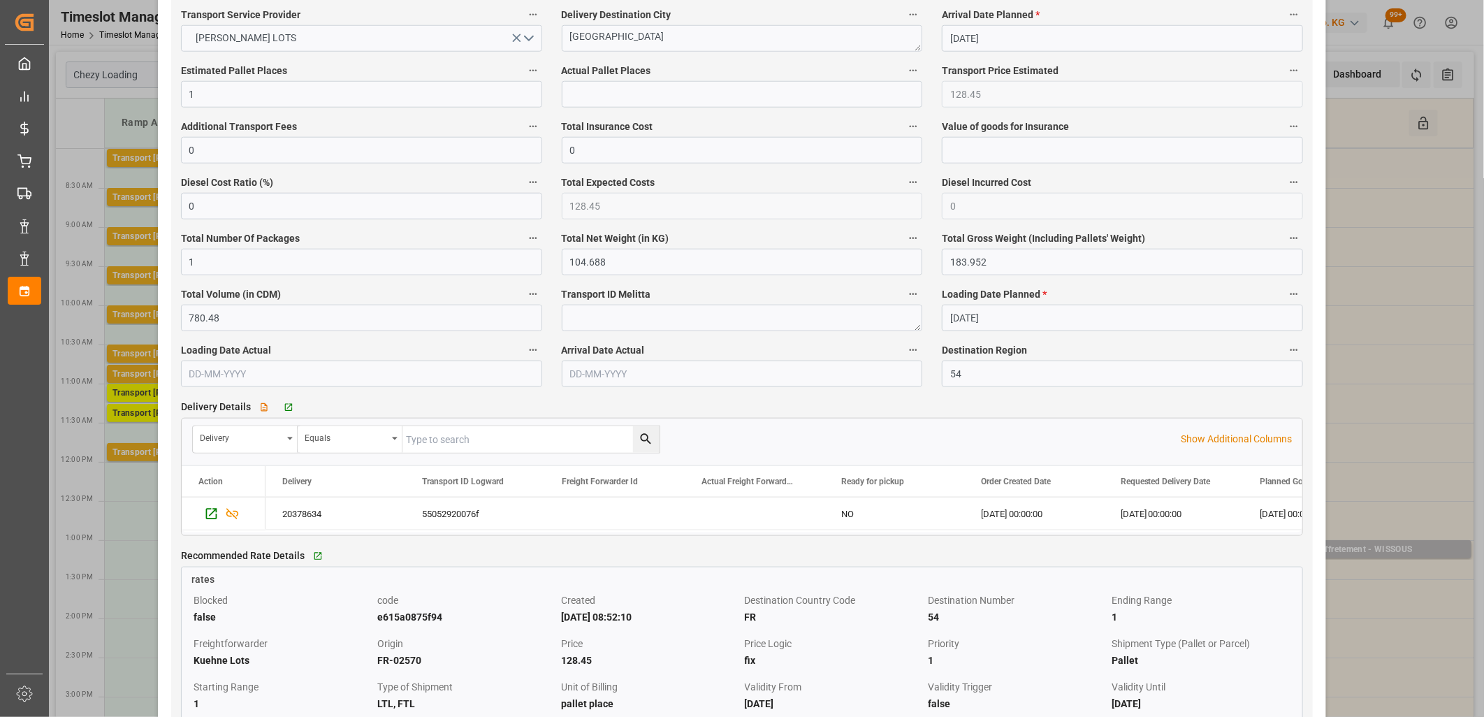
scroll to position [931, 0]
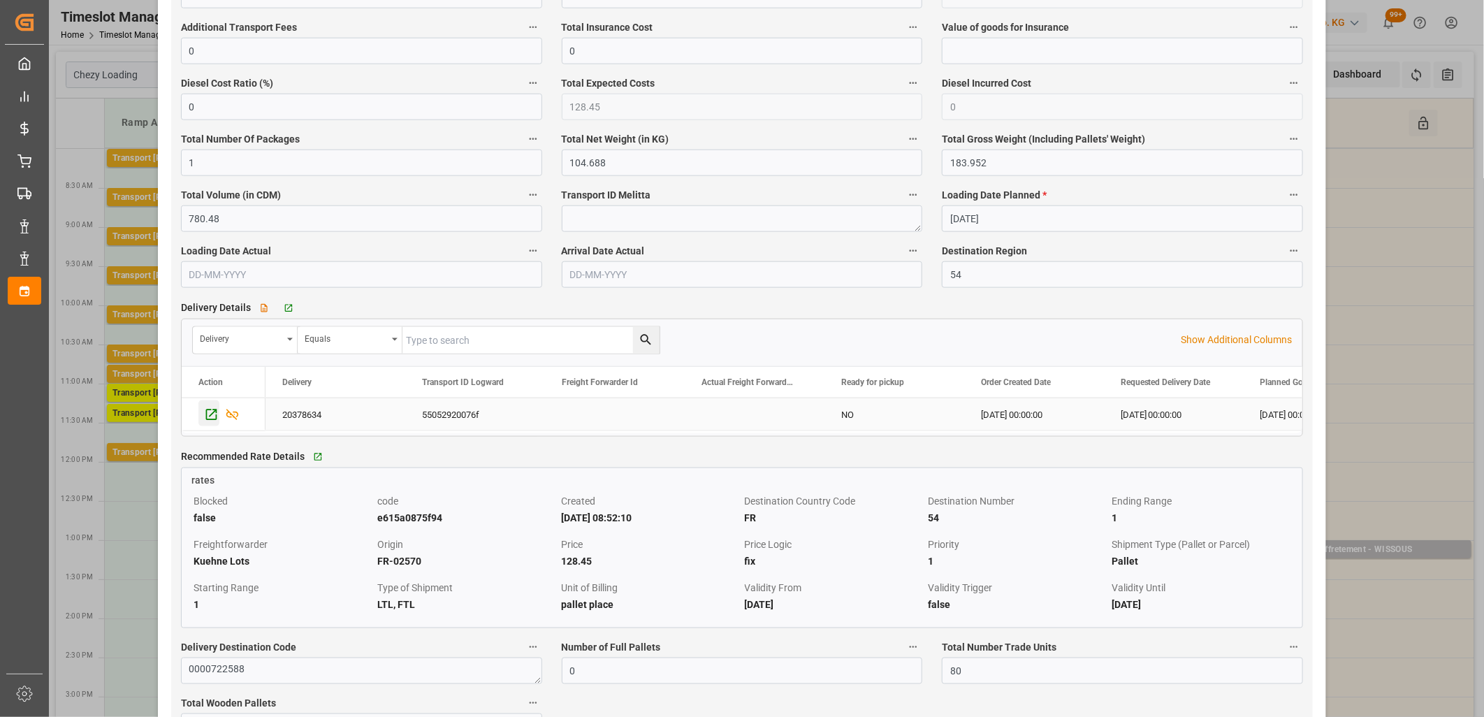
click at [213, 416] on icon "Press SPACE to select this row." at bounding box center [211, 414] width 15 height 15
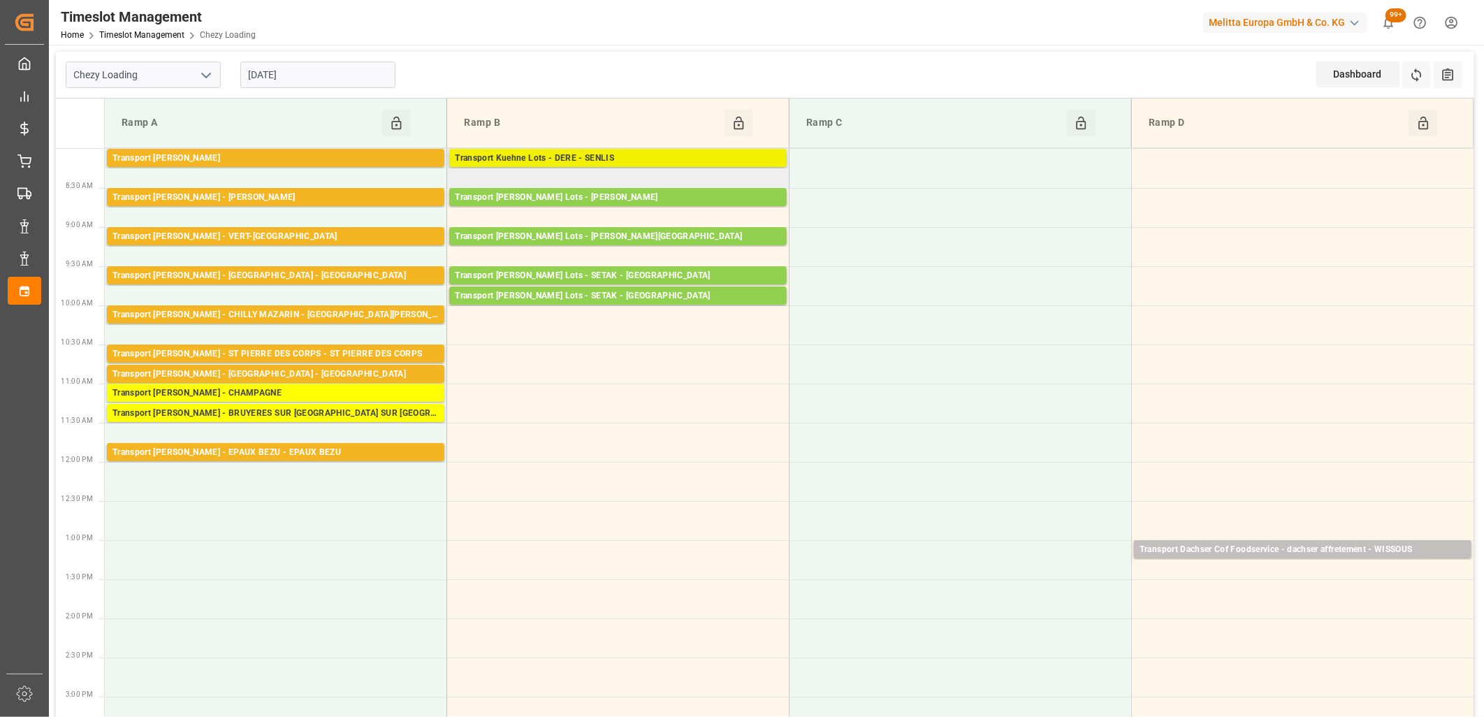
click at [541, 158] on div "Transport Kuehne Lots - DERE - SENLIS" at bounding box center [618, 159] width 326 height 14
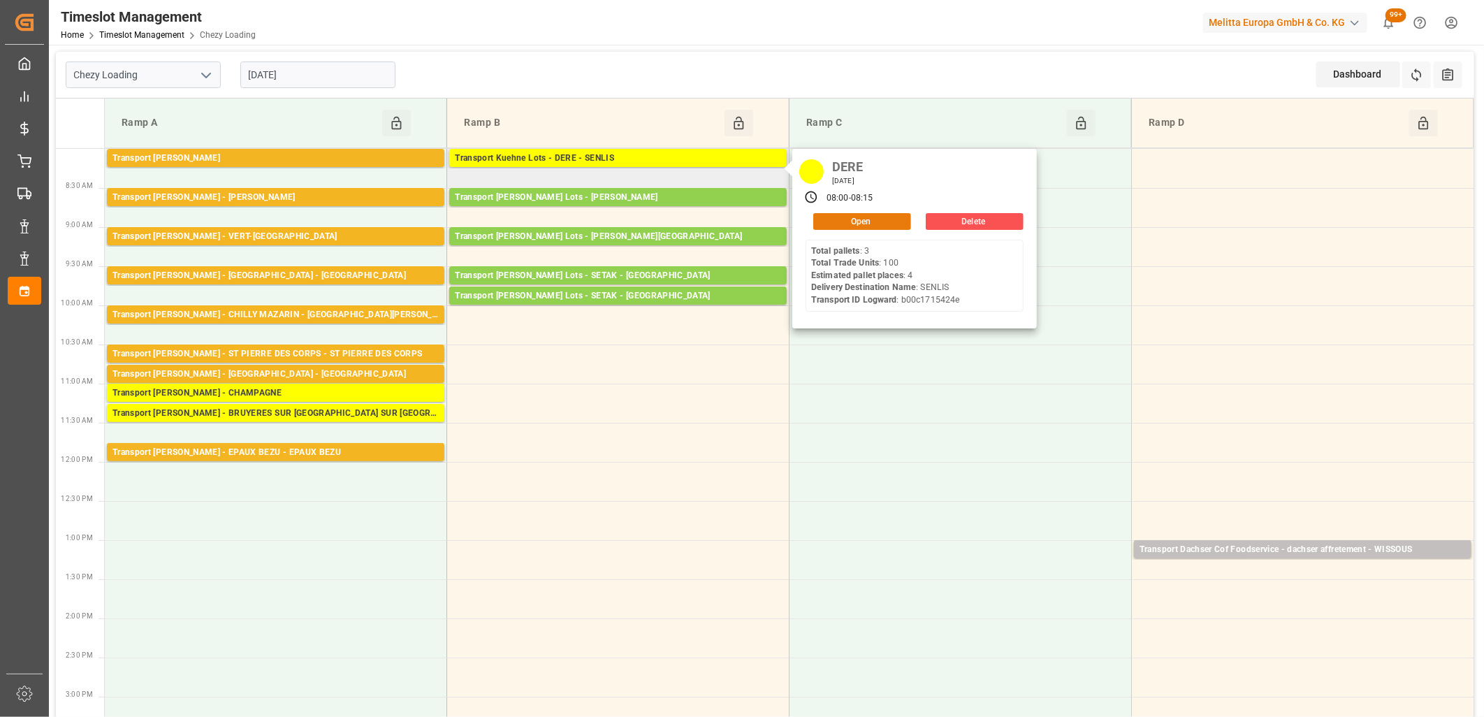
click at [829, 226] on button "Open" at bounding box center [862, 221] width 98 height 17
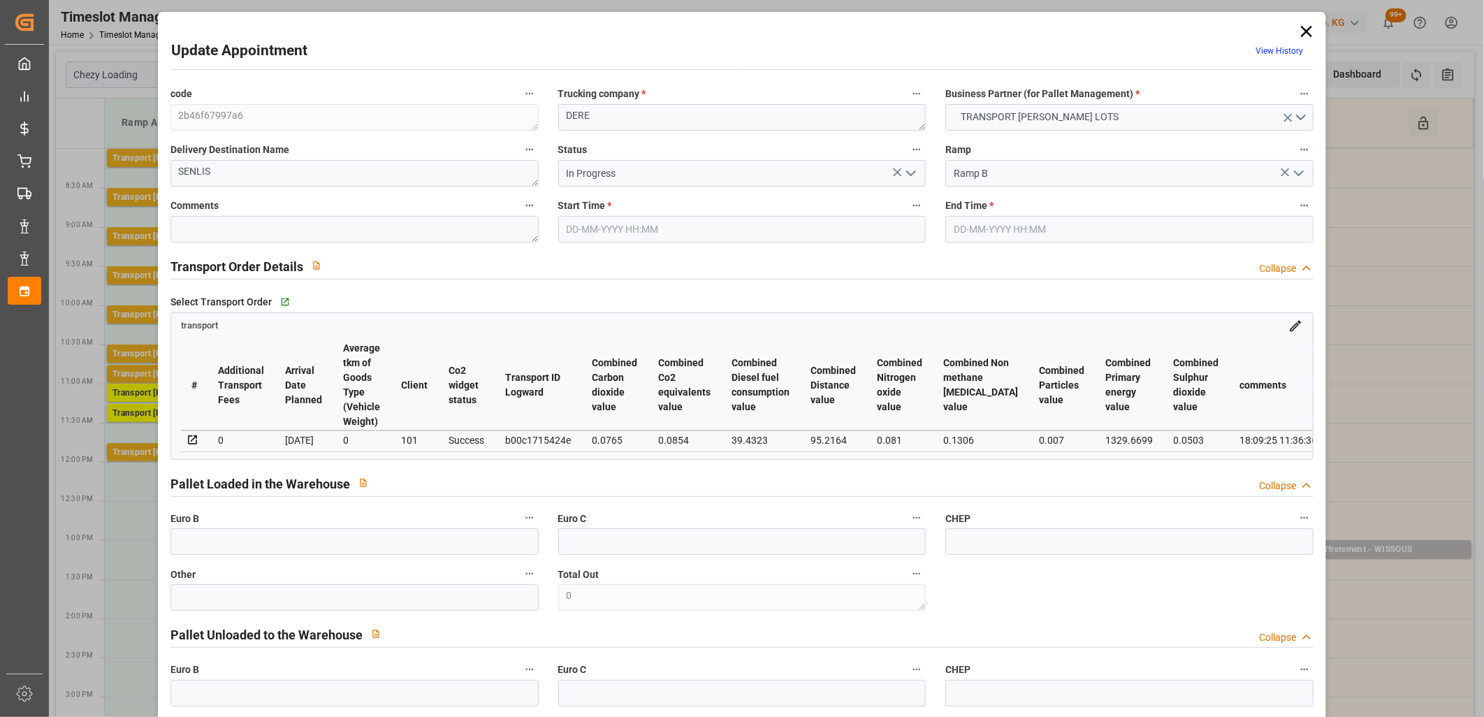
type input "4"
type input "159.54"
type input "0"
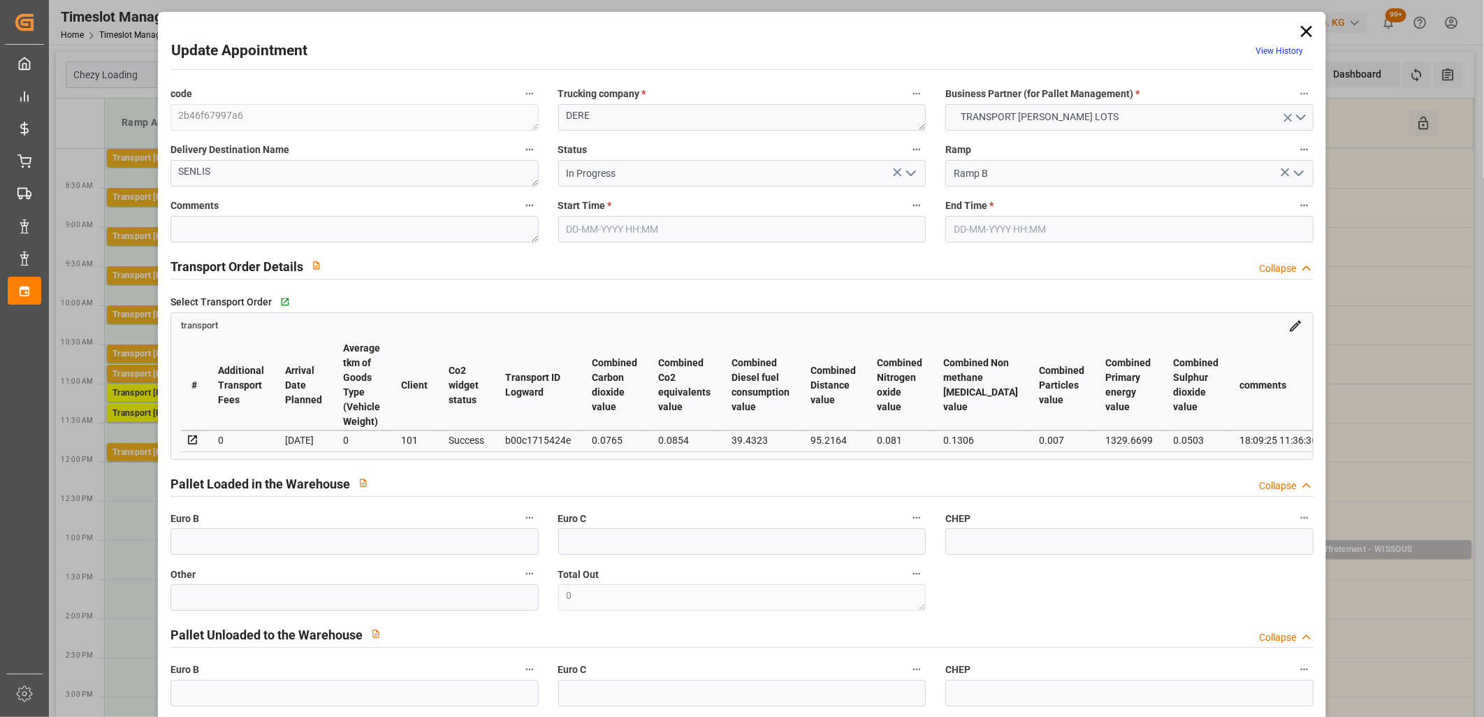
type input "159.54"
type input "0"
type input "4"
type input "1687.567"
type input "1883.743"
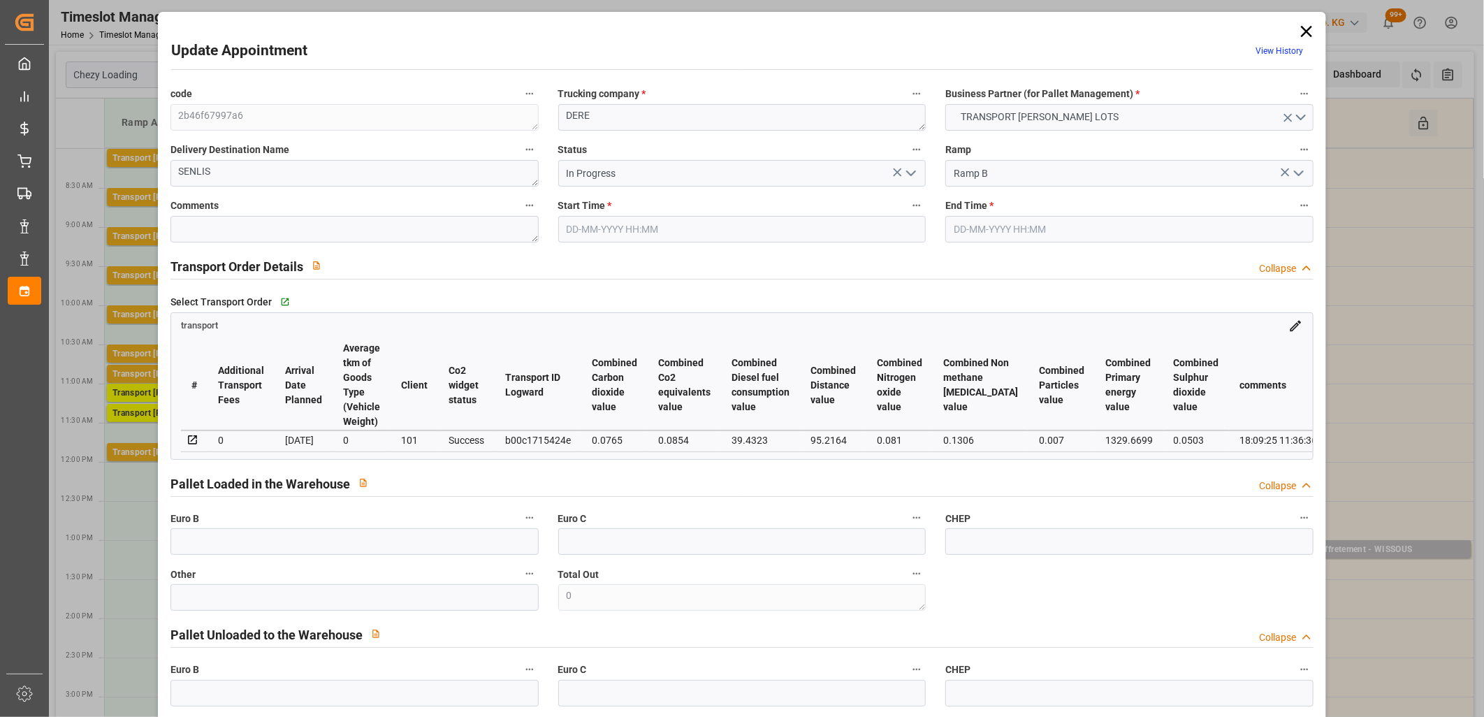
type input "4010.668"
type input "60"
type input "3"
type input "100"
type input "4"
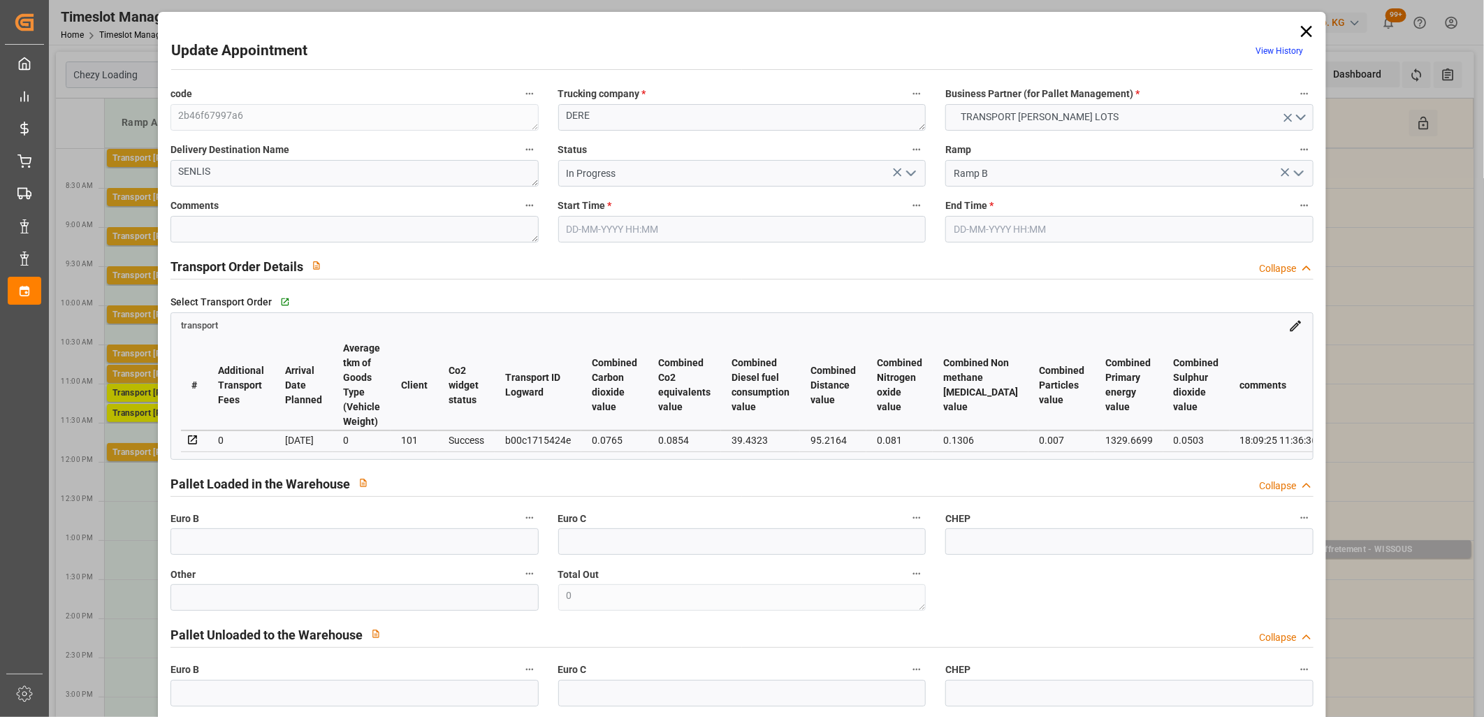
type input "101"
type input "1708.703"
type input "0"
type input "4710.8598"
type input "0"
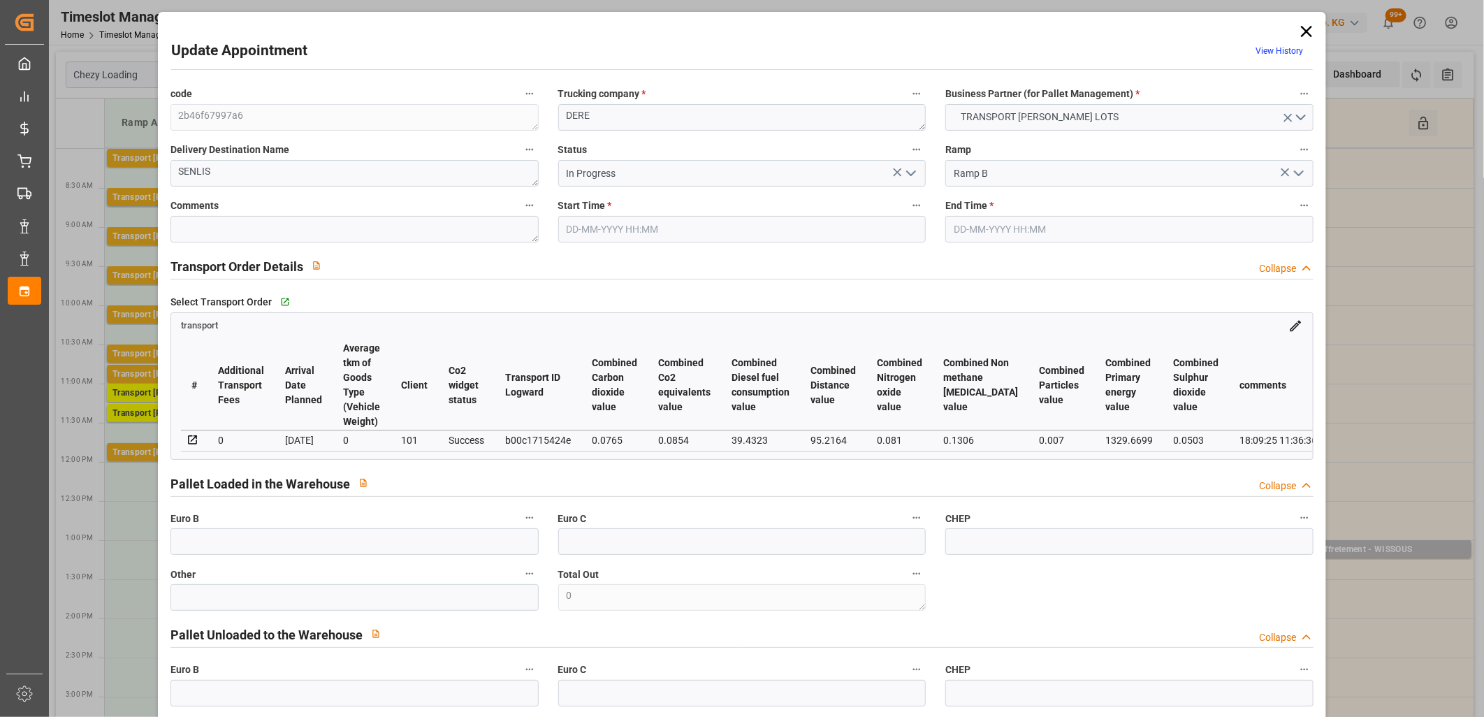
type input "0"
type input "21"
type input "35"
type input "24-09-2025 08:00"
type input "24-09-2025 08:15"
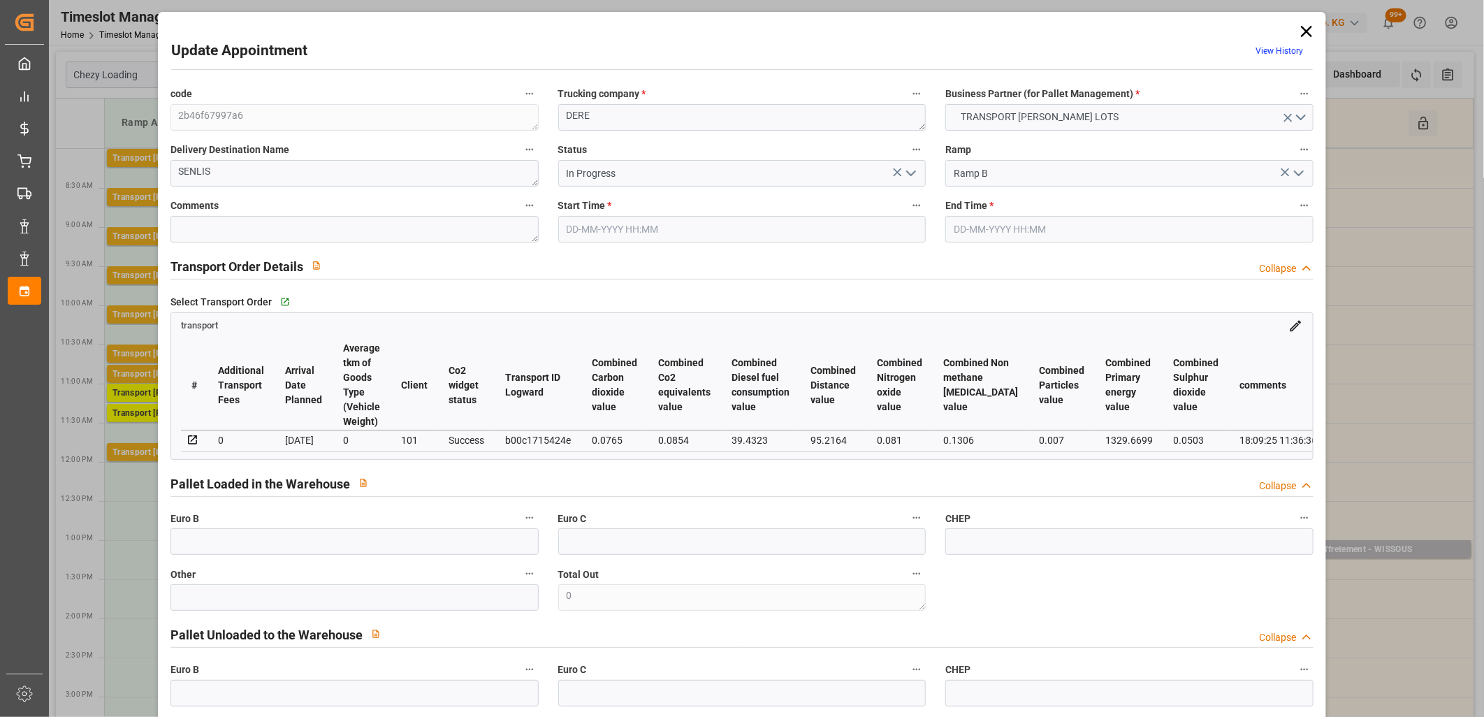
type input "18-09-2025 15:55"
type input "18-09-2025 11:36"
type input "[DATE]"
type input "22-09-2025"
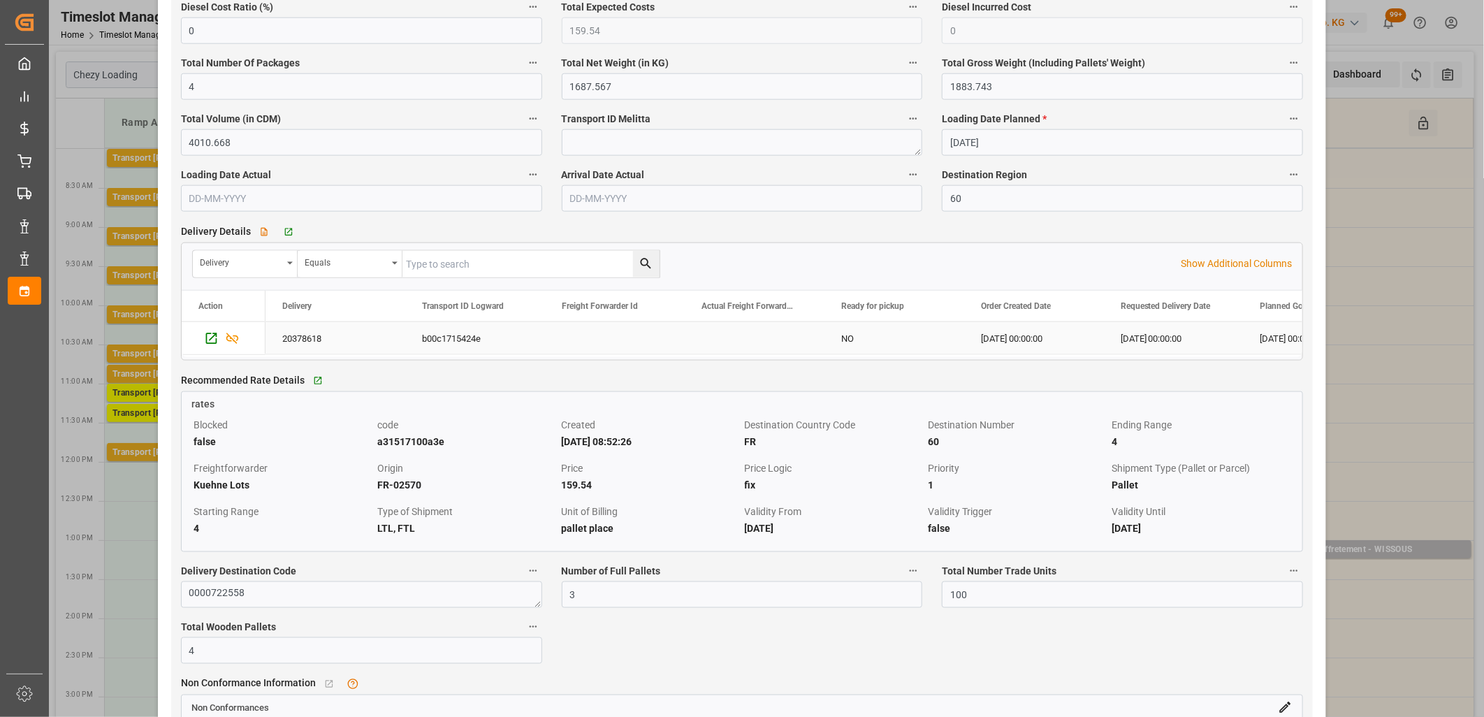
scroll to position [1009, 0]
click at [212, 341] on icon "Press SPACE to select this row." at bounding box center [211, 337] width 15 height 15
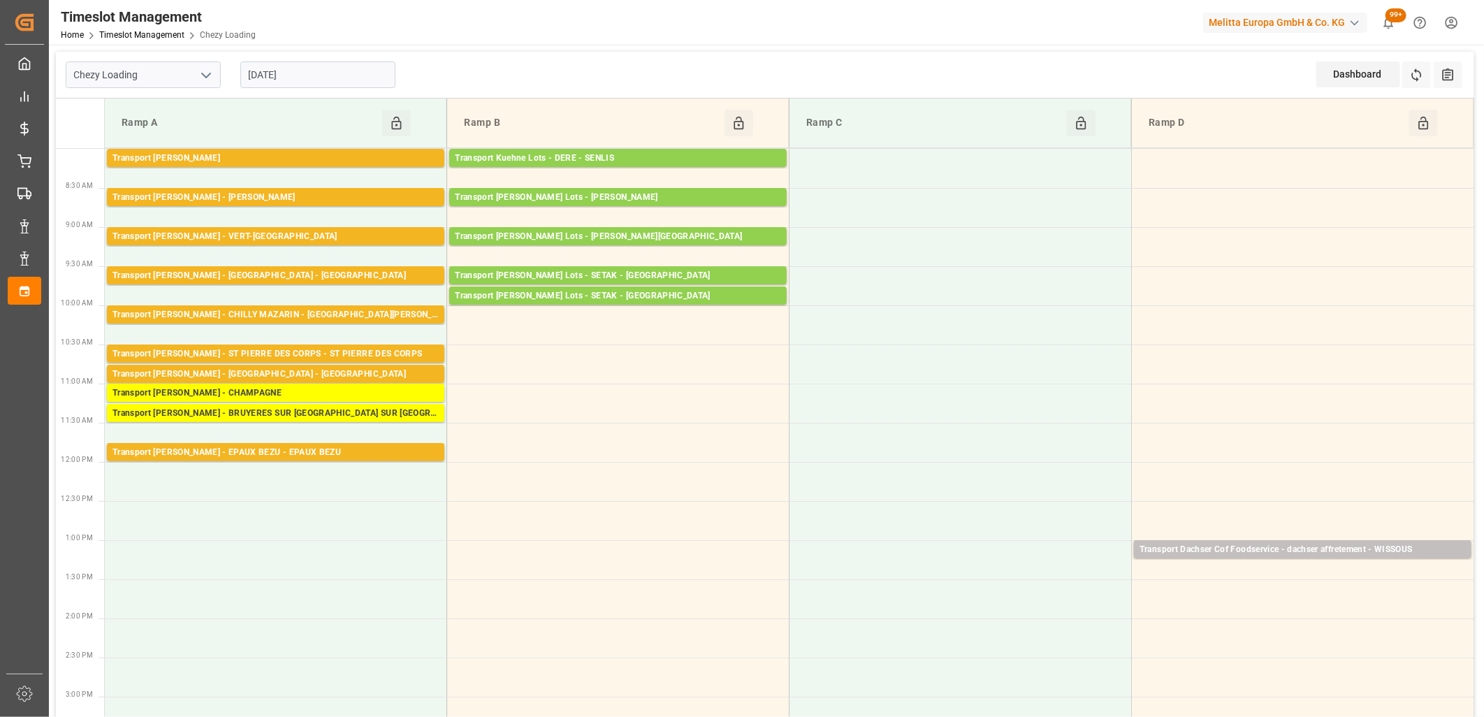
click at [332, 75] on input "[DATE]" at bounding box center [317, 74] width 155 height 27
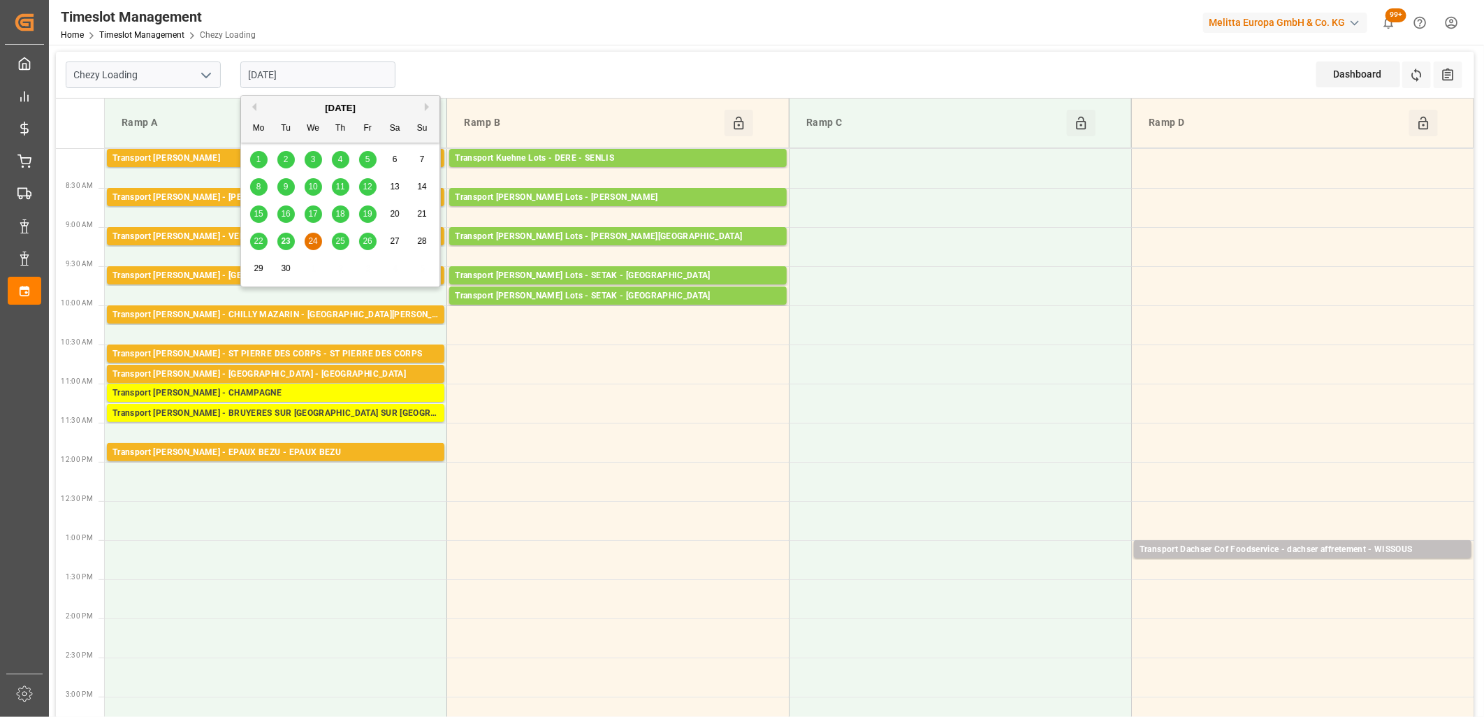
click at [283, 238] on span "23" at bounding box center [285, 241] width 9 height 10
type input "[DATE]"
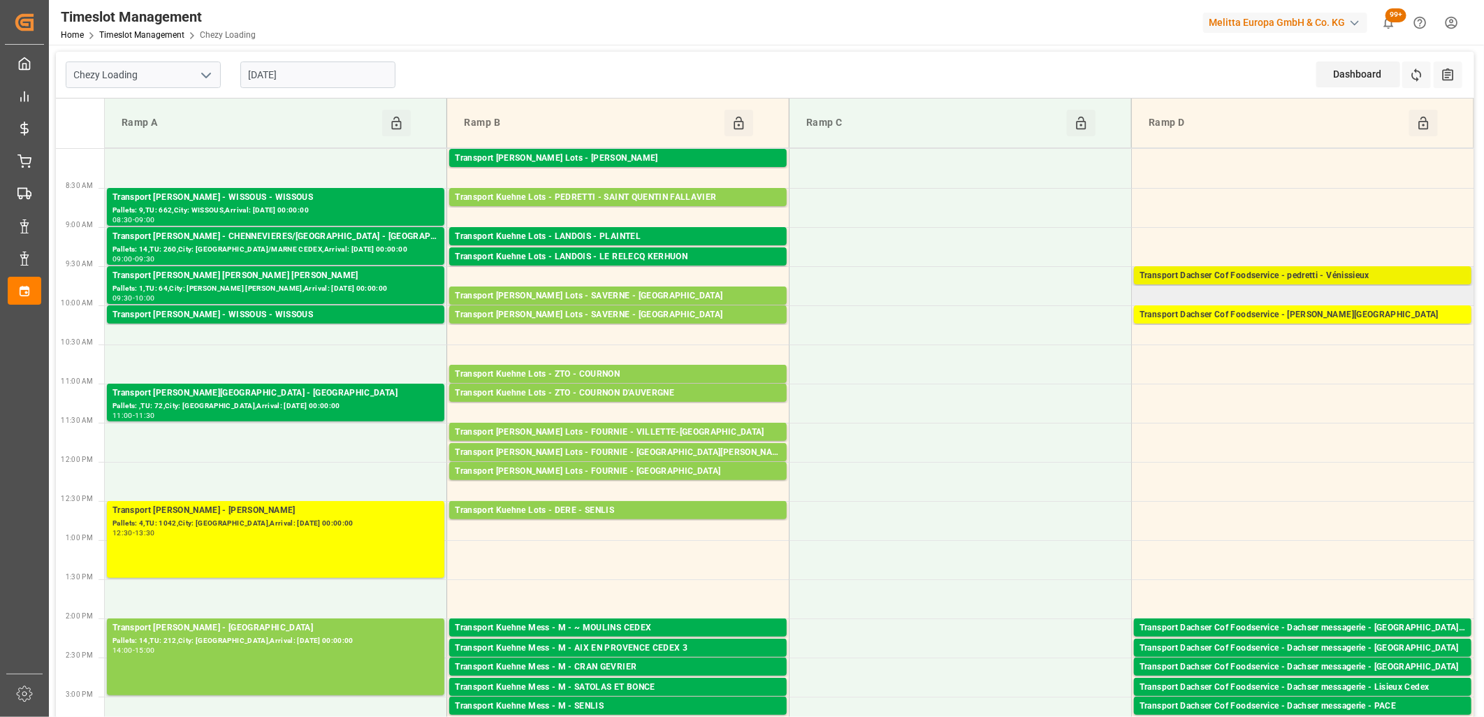
click at [1217, 277] on div "Transport Dachser Cof Foodservice - pedretti - Vénissieux" at bounding box center [1303, 276] width 326 height 14
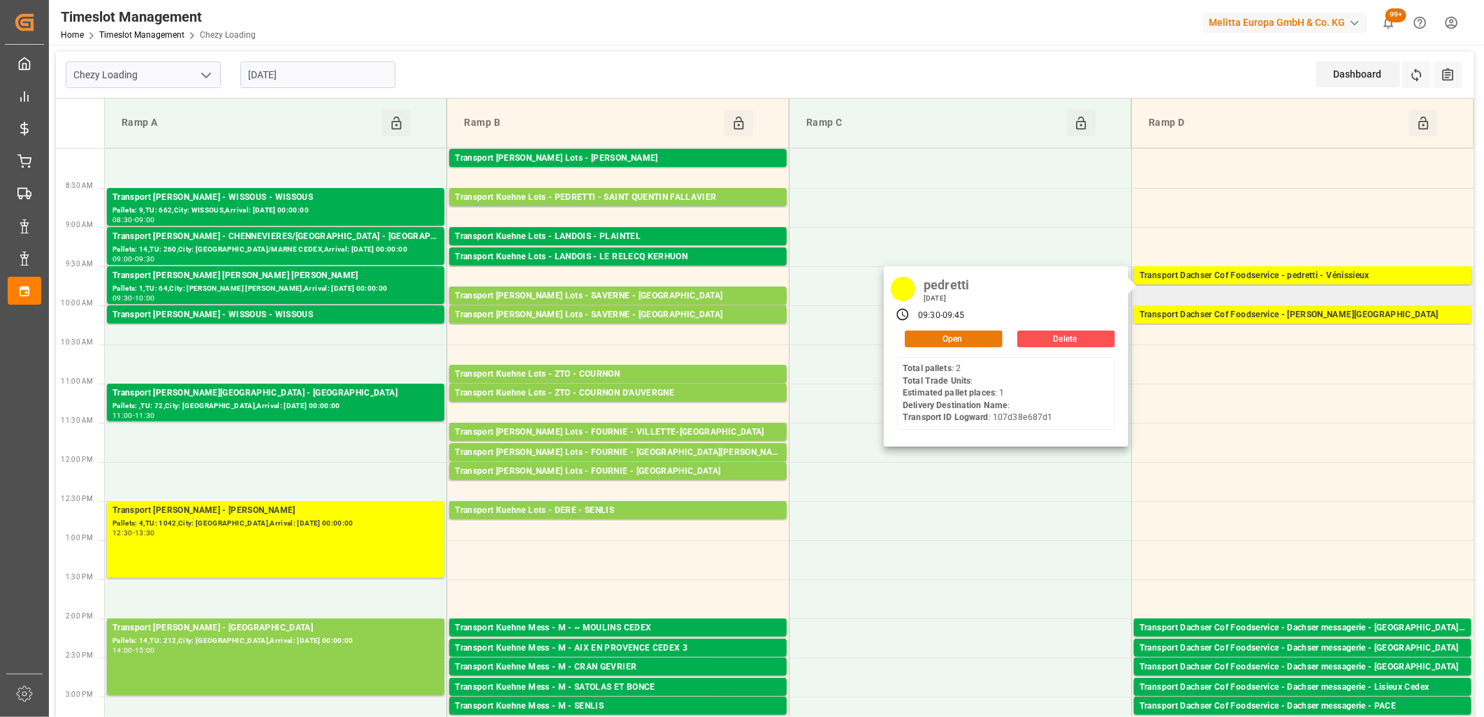
click at [960, 332] on button "Open" at bounding box center [954, 338] width 98 height 17
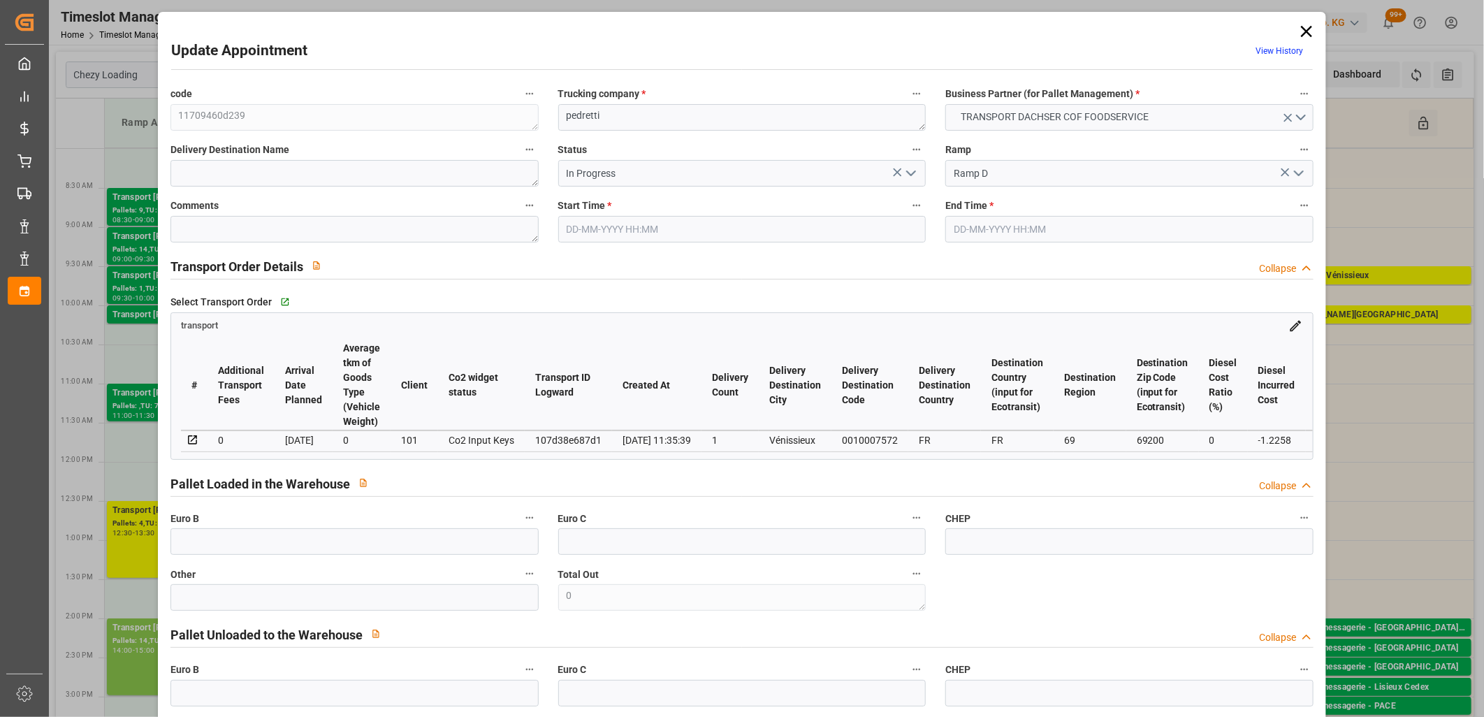
type input "23-09-2025 09:30"
type input "23-09-2025 09:45"
type input "22-09-2025 12:13"
type input "22-09-2025 11:35"
type input "29-09-2025"
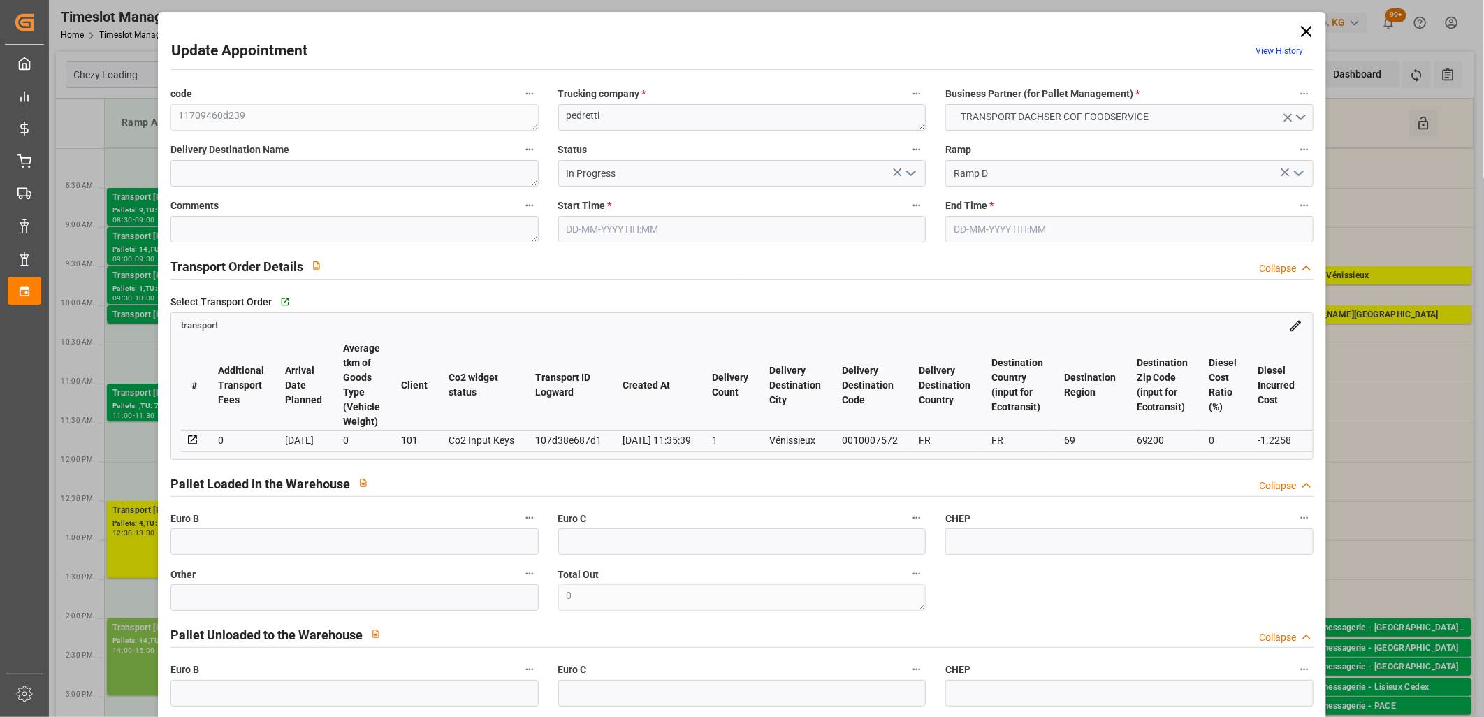
type input "[DATE]"
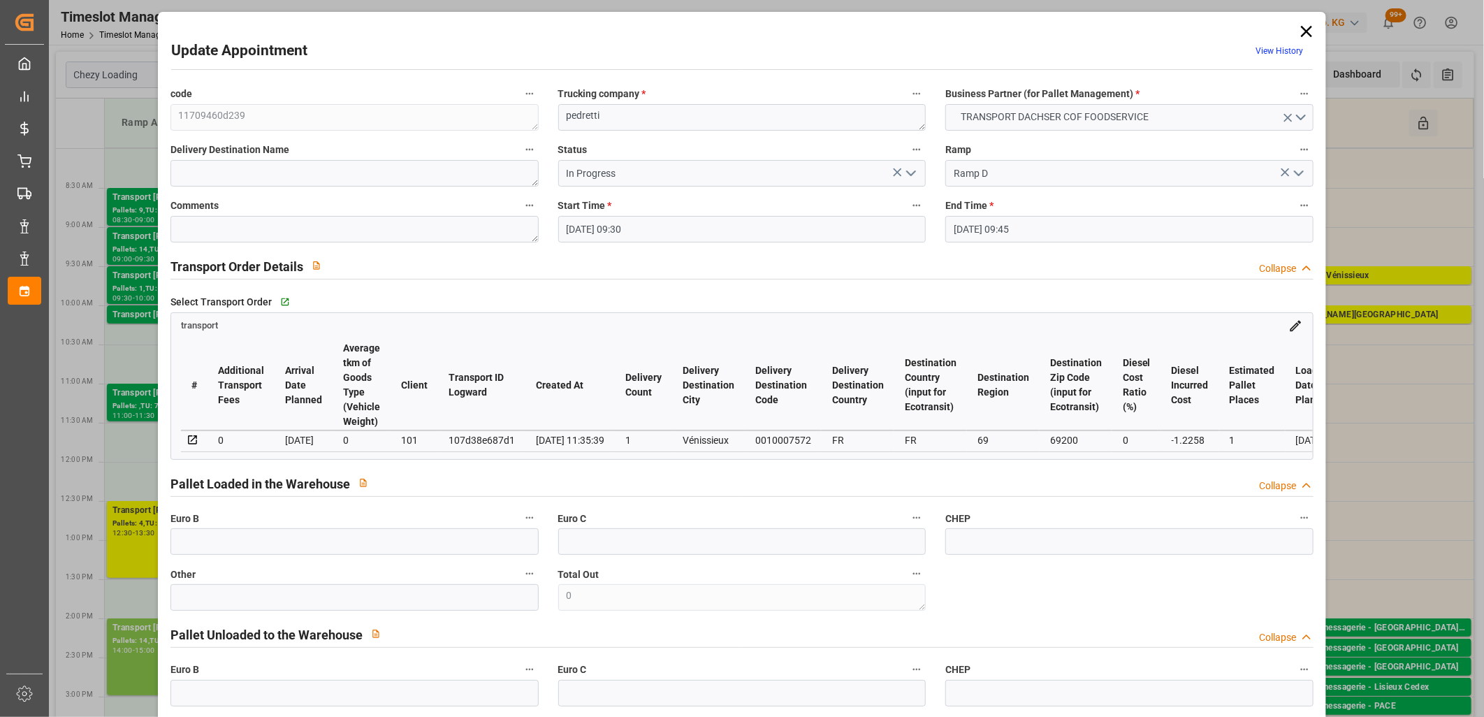
click at [908, 177] on icon "open menu" at bounding box center [911, 173] width 17 height 17
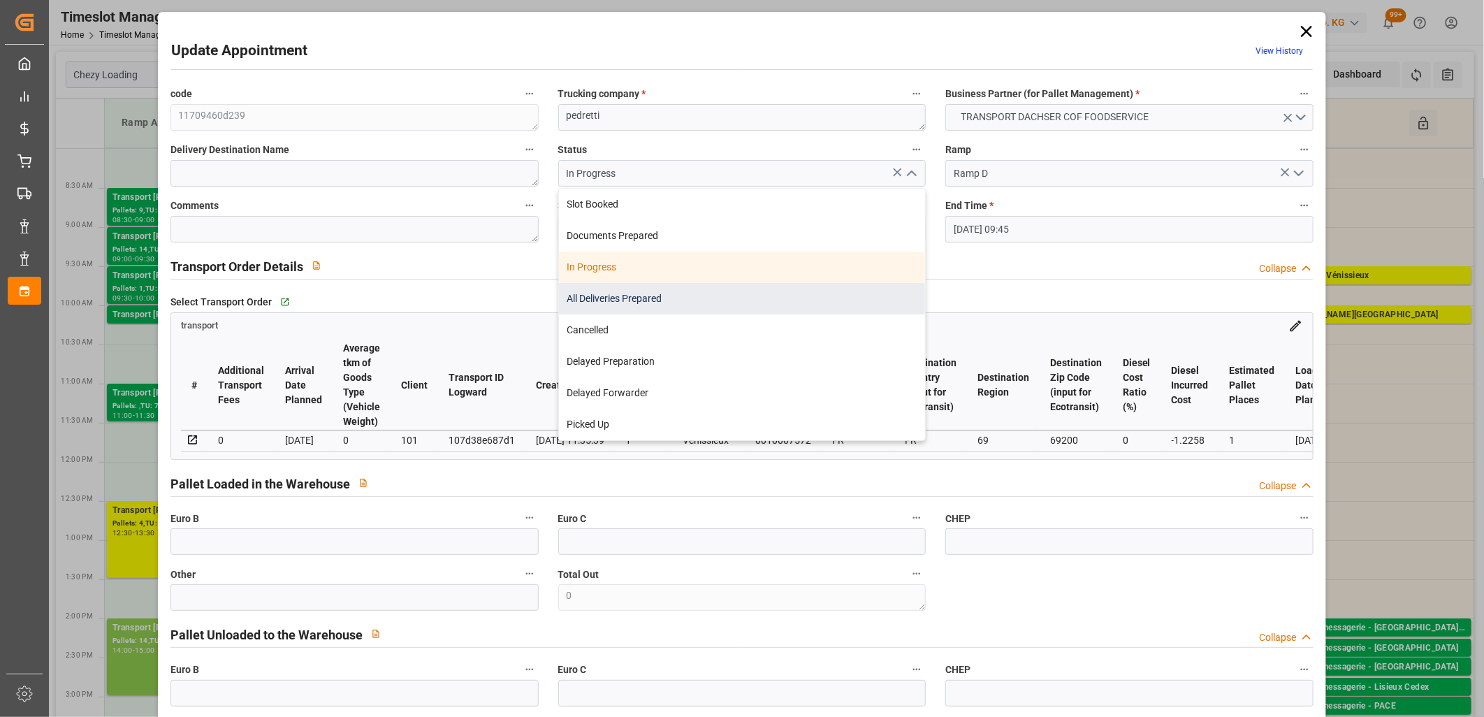
click at [847, 288] on div "All Deliveries Prepared" at bounding box center [742, 298] width 367 height 31
type input "All Deliveries Prepared"
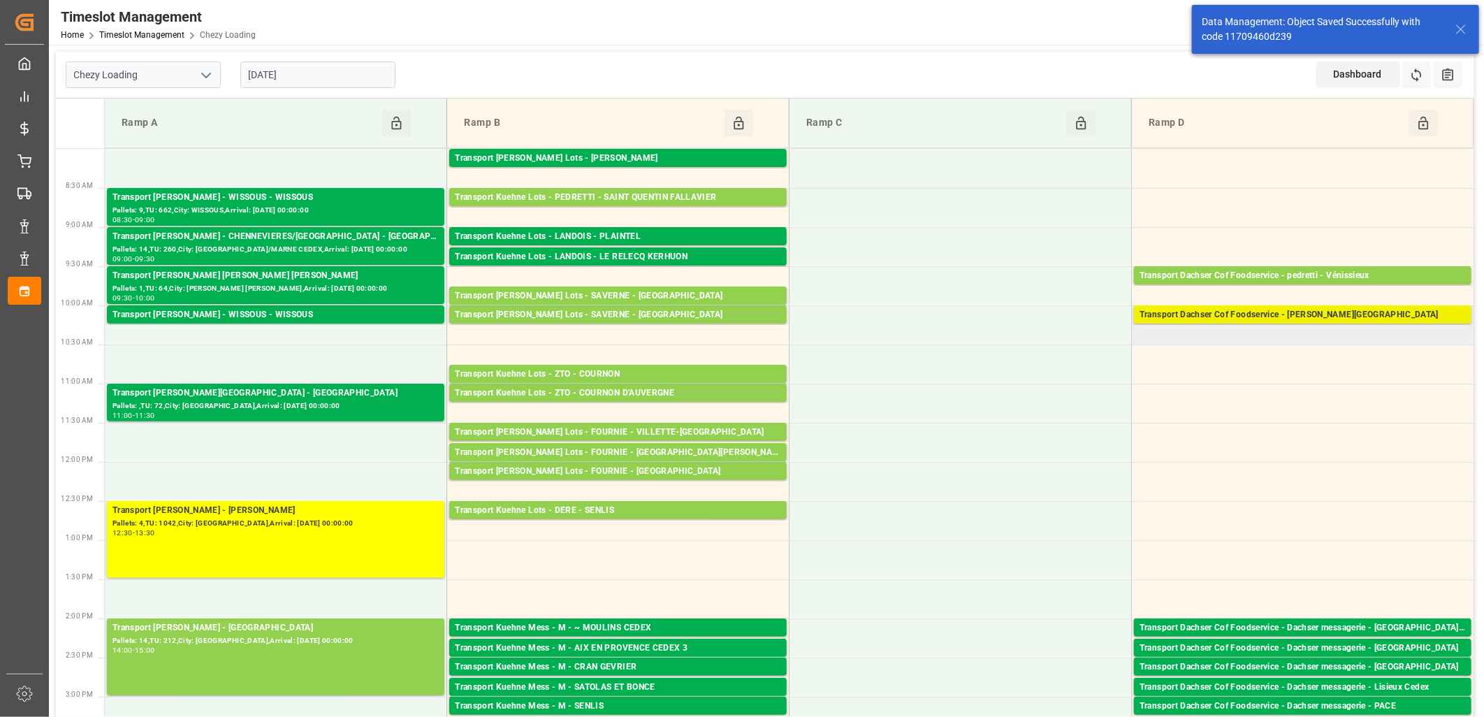
click at [1230, 312] on div "Transport Dachser Cof Foodservice - [PERSON_NAME][GEOGRAPHIC_DATA]" at bounding box center [1303, 315] width 326 height 14
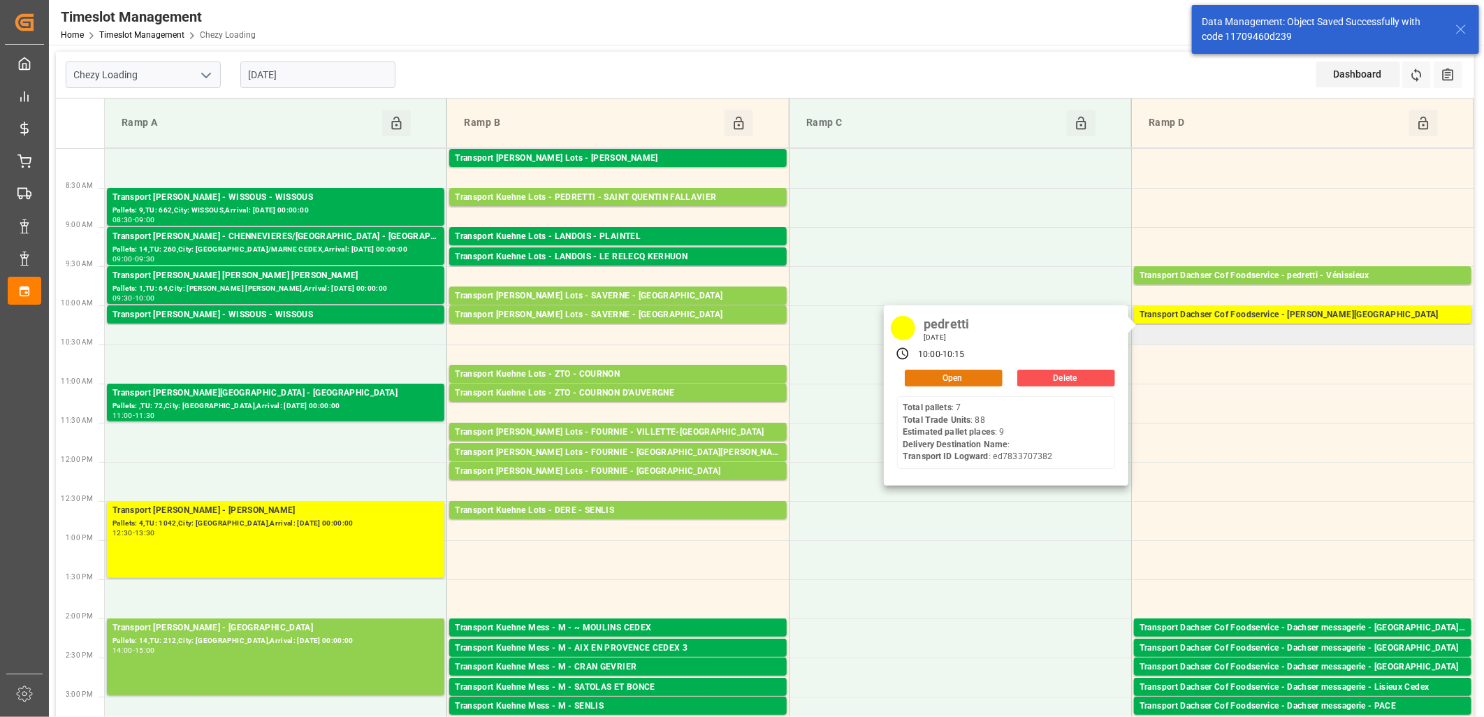
click at [976, 375] on button "Open" at bounding box center [954, 378] width 98 height 17
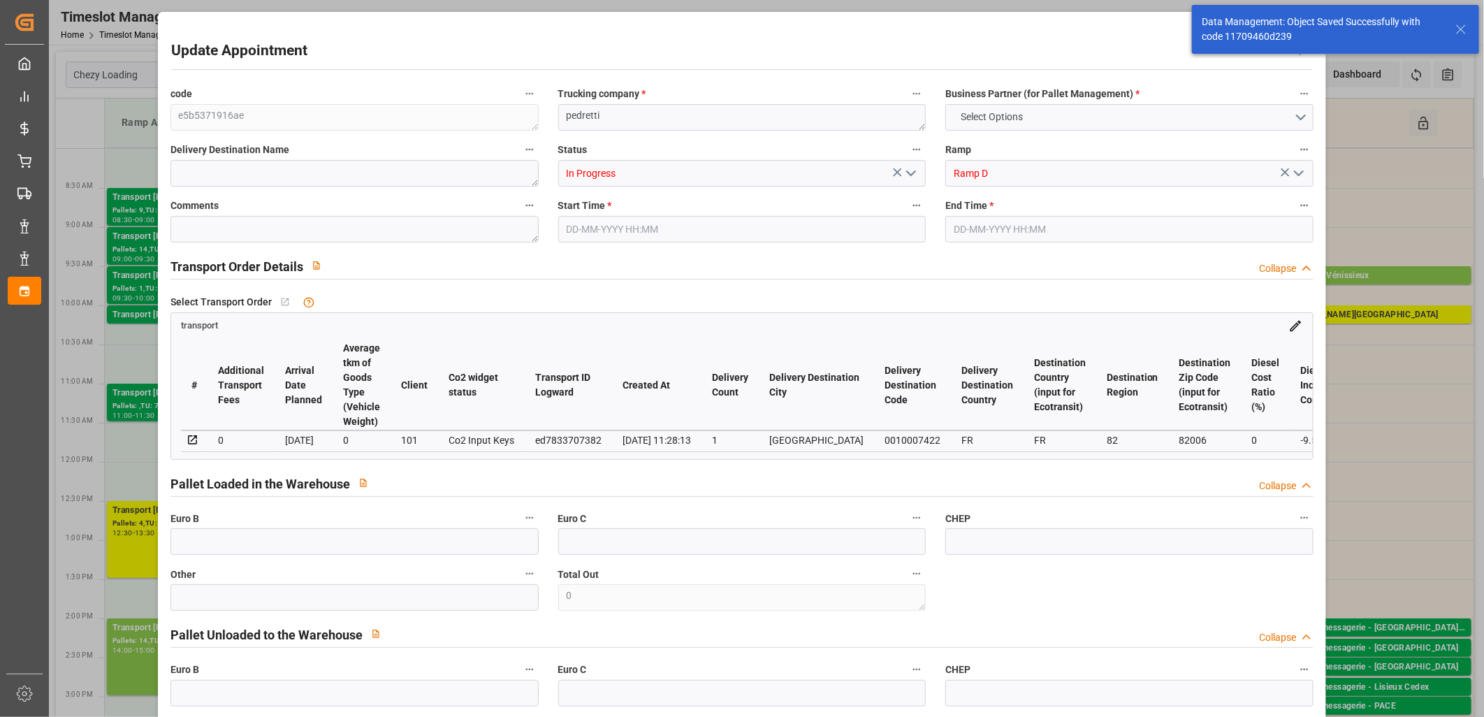
type input "9"
type input "542.5"
type input "0"
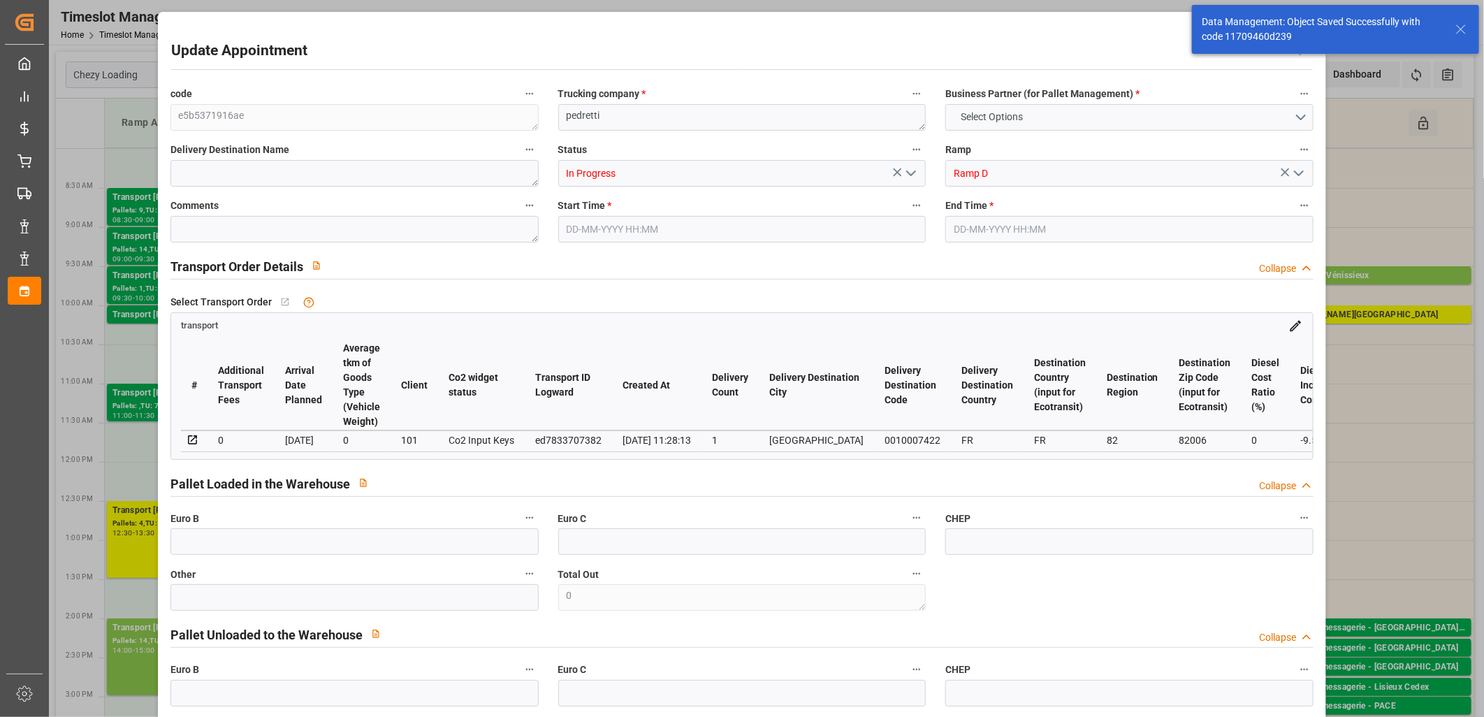
type input "532.952"
type input "-9.548"
type input "0"
type input "1764.512"
type input "2329.102"
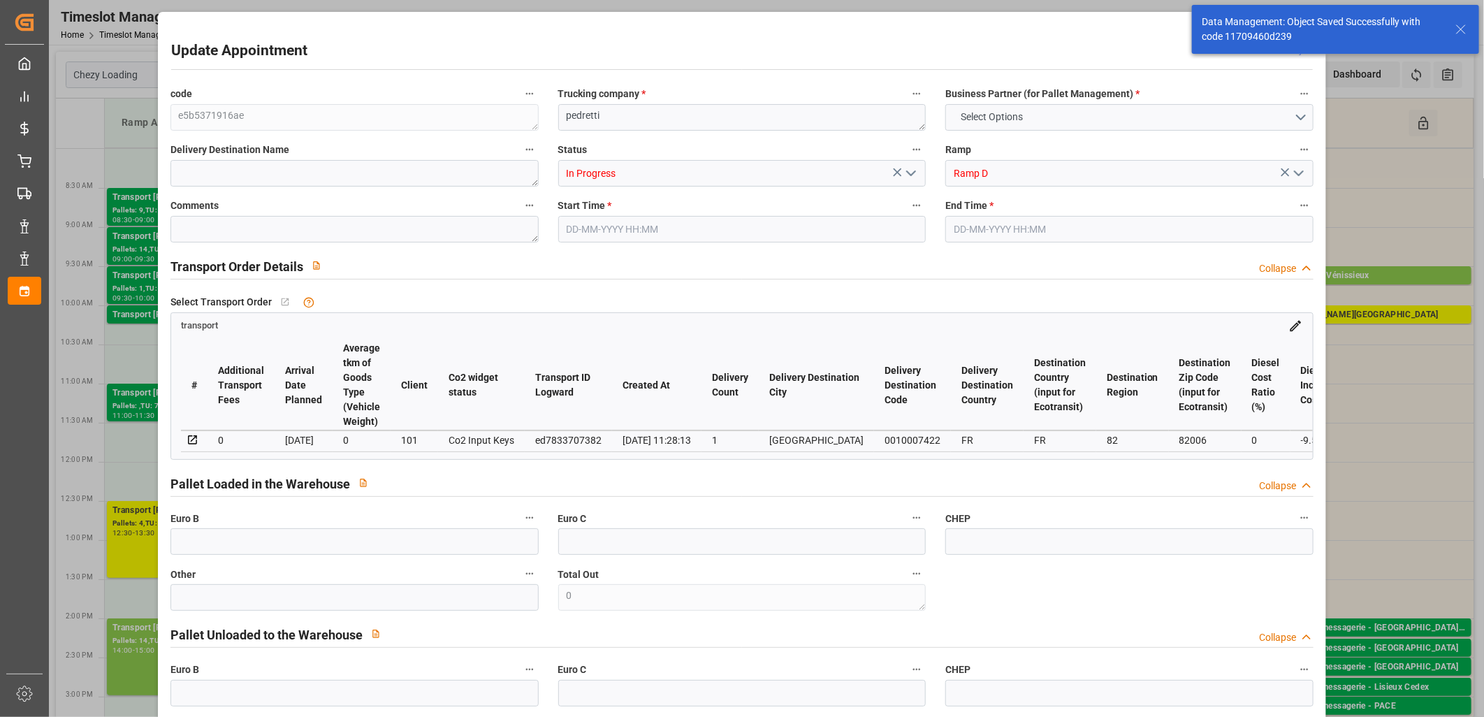
type input "7133.112"
type input "82"
type input "7"
type input "88"
type input "9"
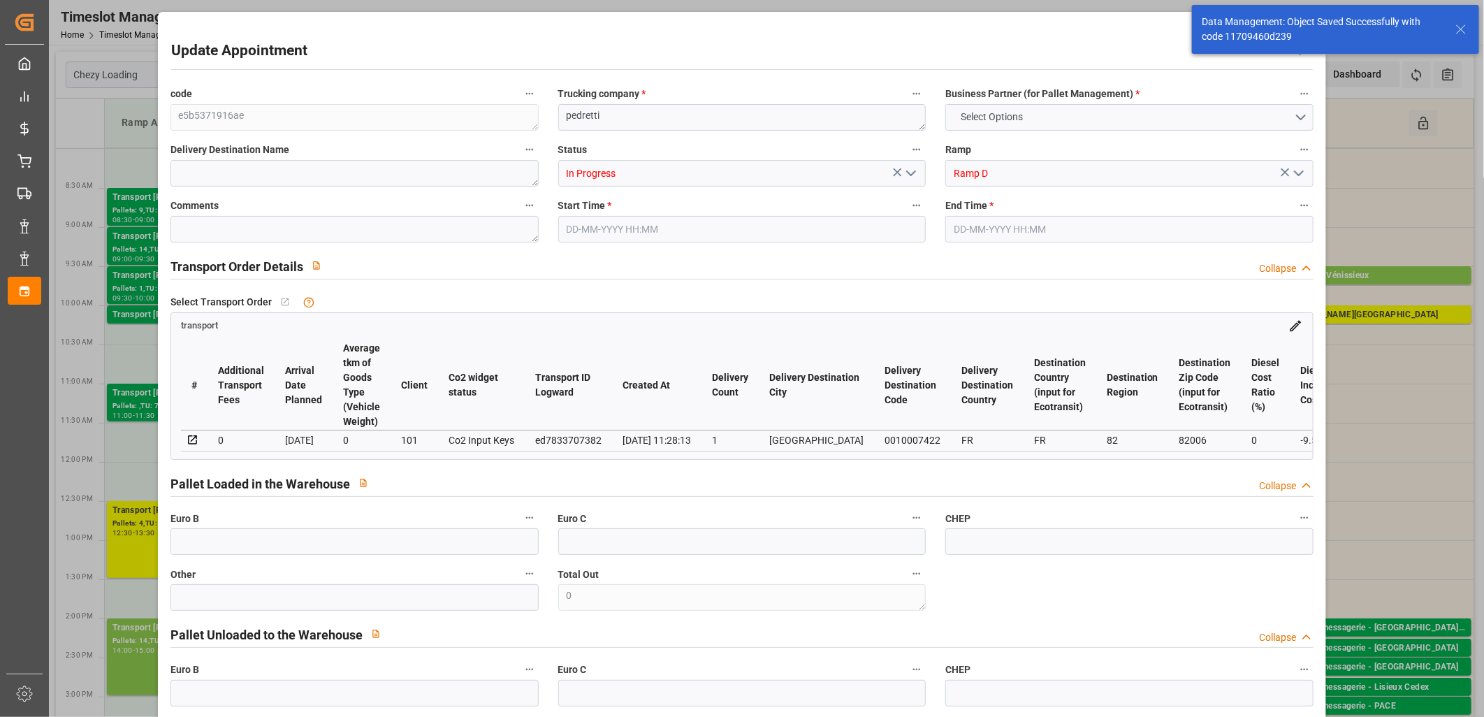
type input "101"
type input "2106.872"
type input "0"
type input "4710.8598"
type input "0"
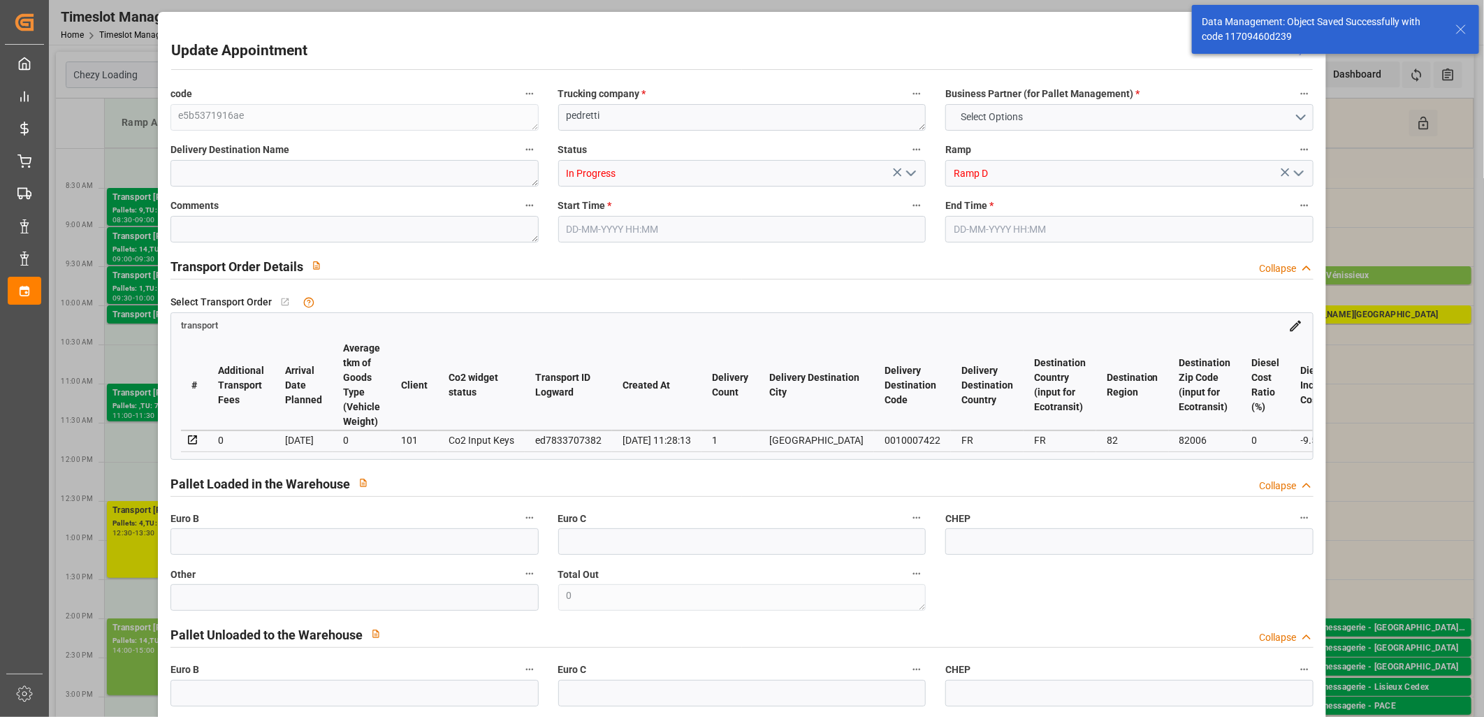
type input "0"
type input "21"
type input "35"
type input "23-09-2025 10:00"
type input "23-09-2025 10:15"
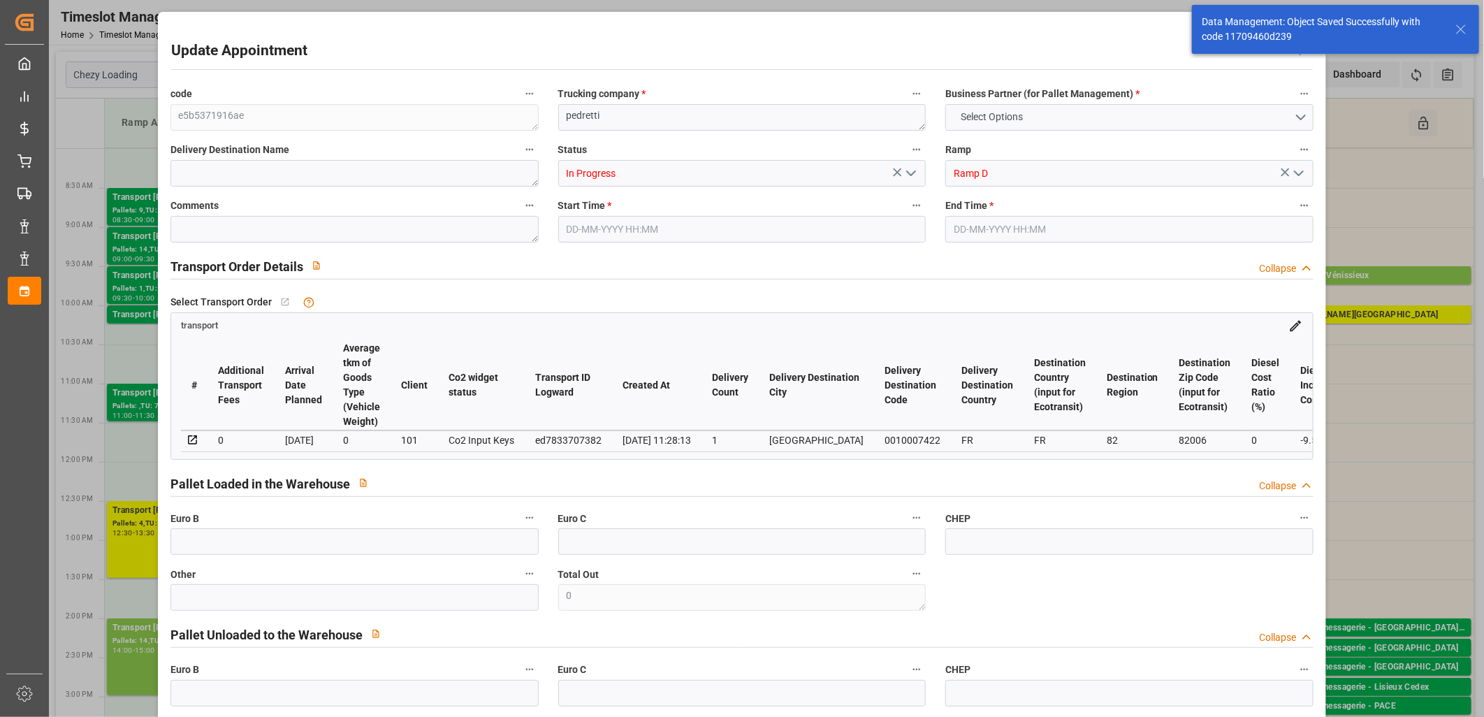
type input "22-09-2025 13:46"
type input "19-09-2025 11:28"
type input "26-09-2025"
type input "[DATE]"
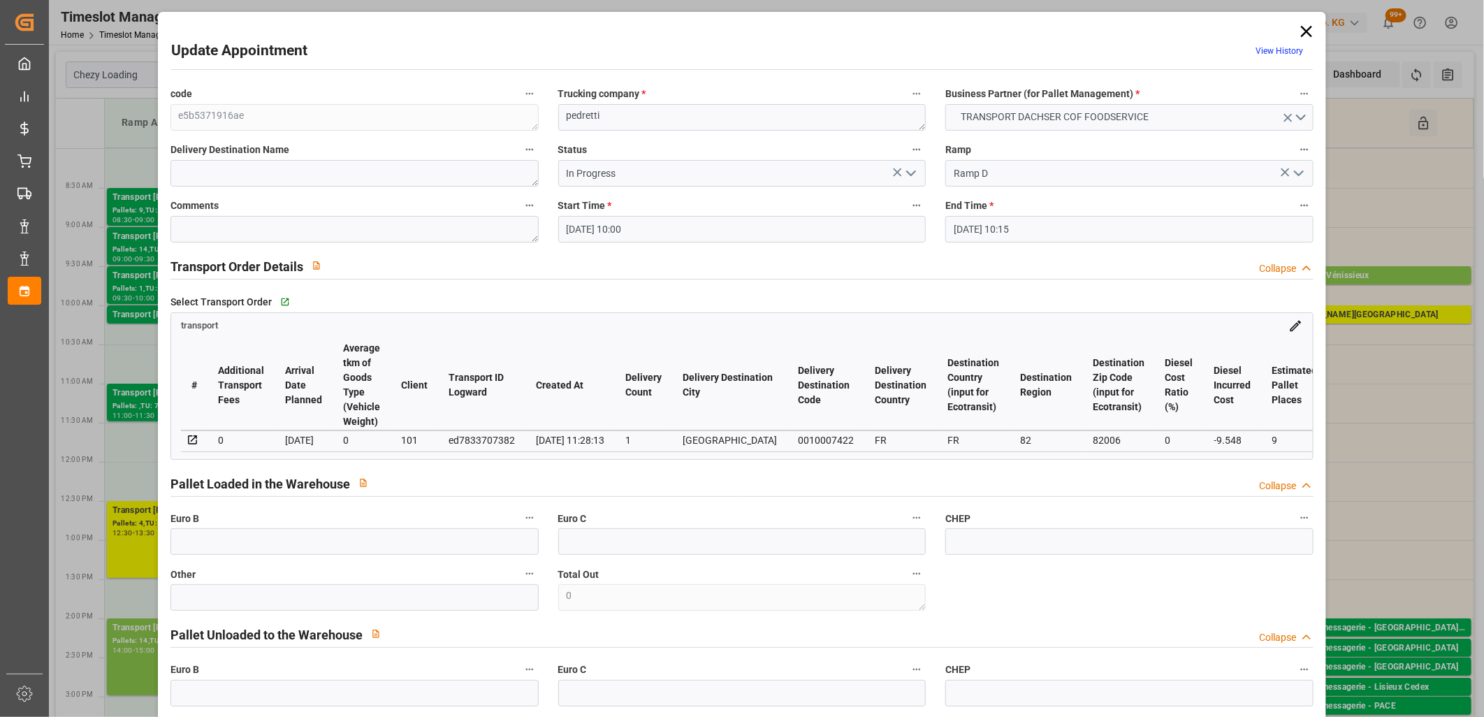
click at [907, 173] on polyline "open menu" at bounding box center [911, 173] width 8 height 4
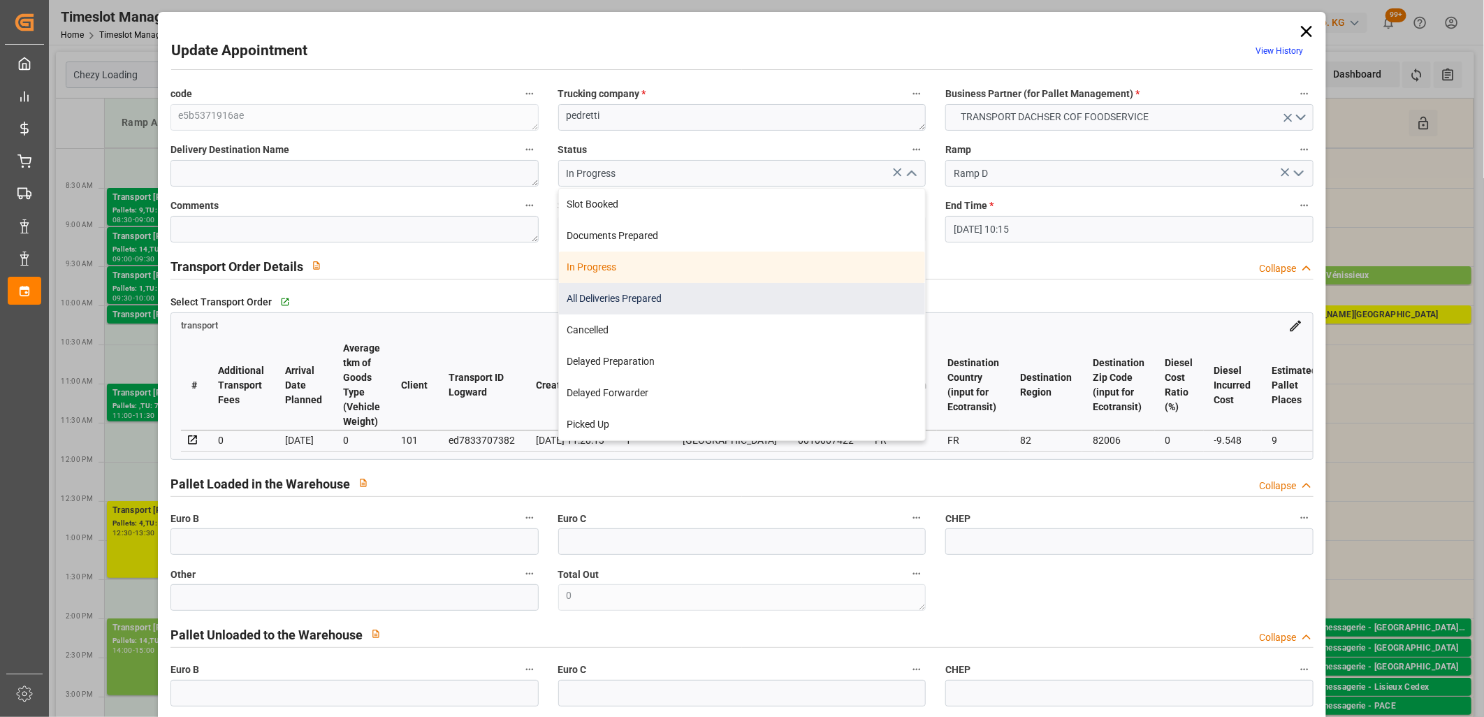
click at [836, 307] on div "All Deliveries Prepared" at bounding box center [742, 298] width 367 height 31
type input "All Deliveries Prepared"
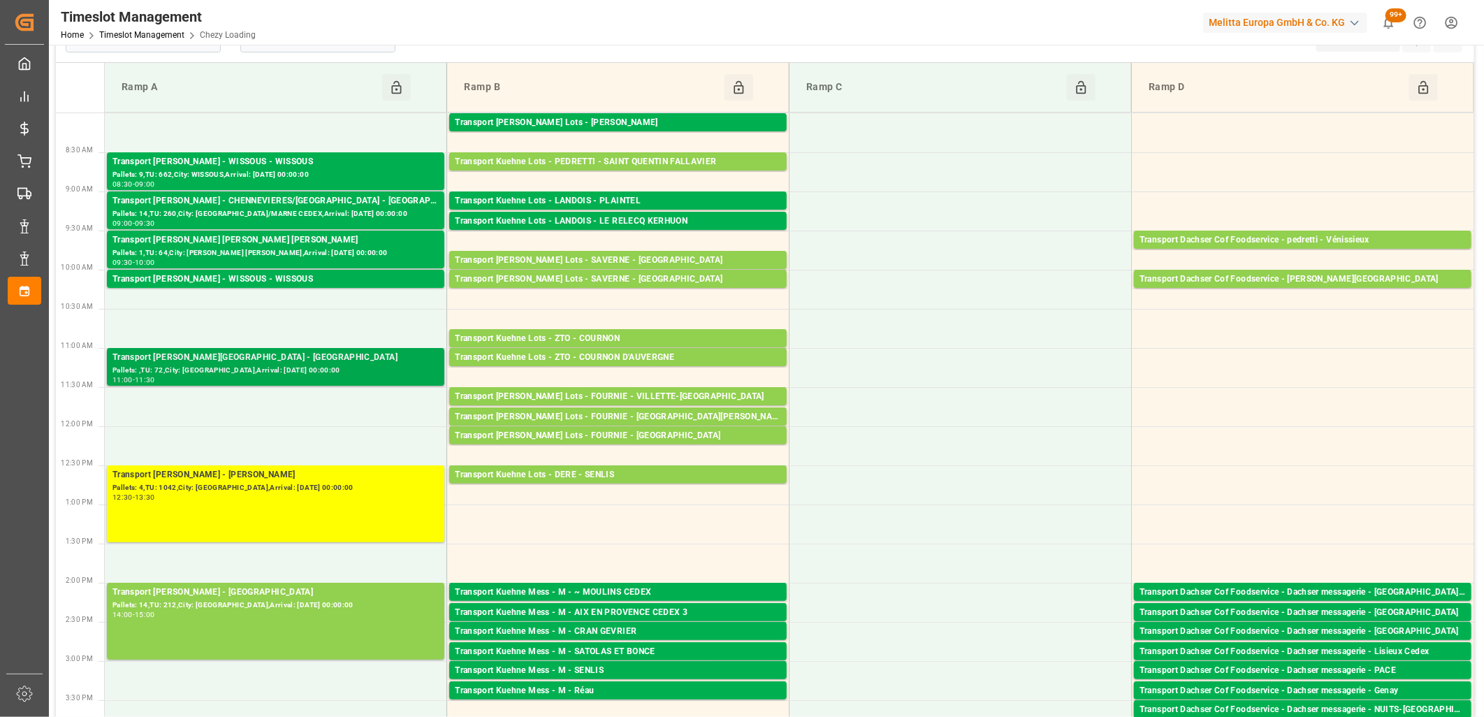
scroll to position [0, 0]
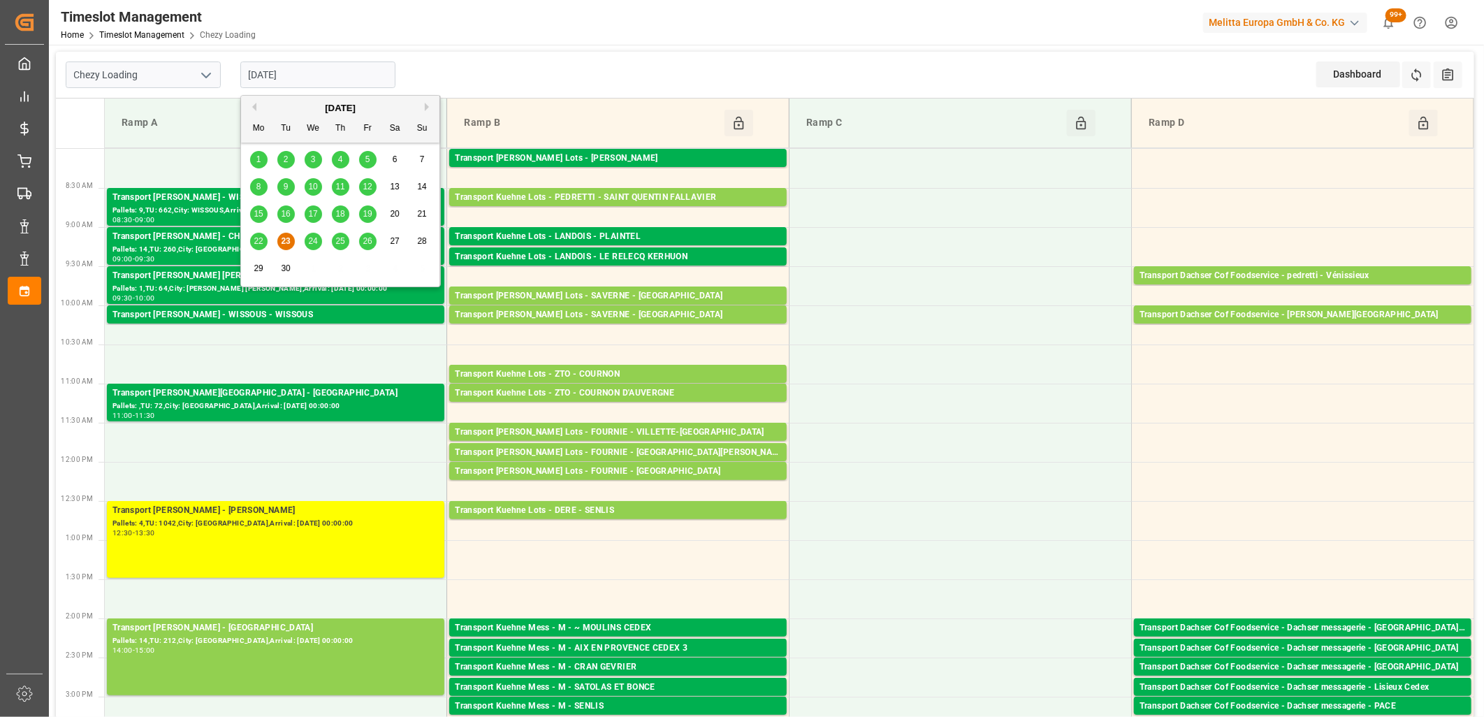
click at [352, 80] on input "[DATE]" at bounding box center [317, 74] width 155 height 27
click at [315, 241] on span "24" at bounding box center [312, 241] width 9 height 10
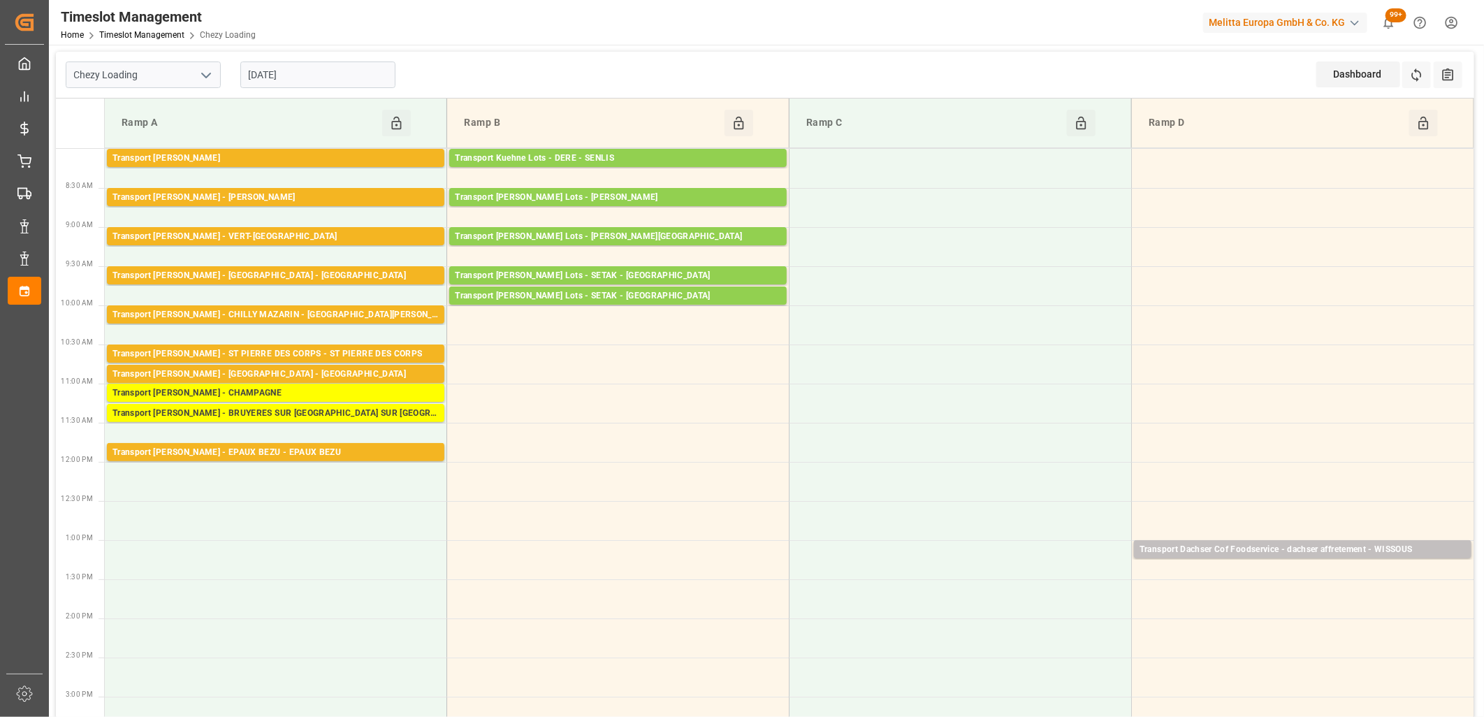
click at [345, 78] on input "[DATE]" at bounding box center [317, 74] width 155 height 27
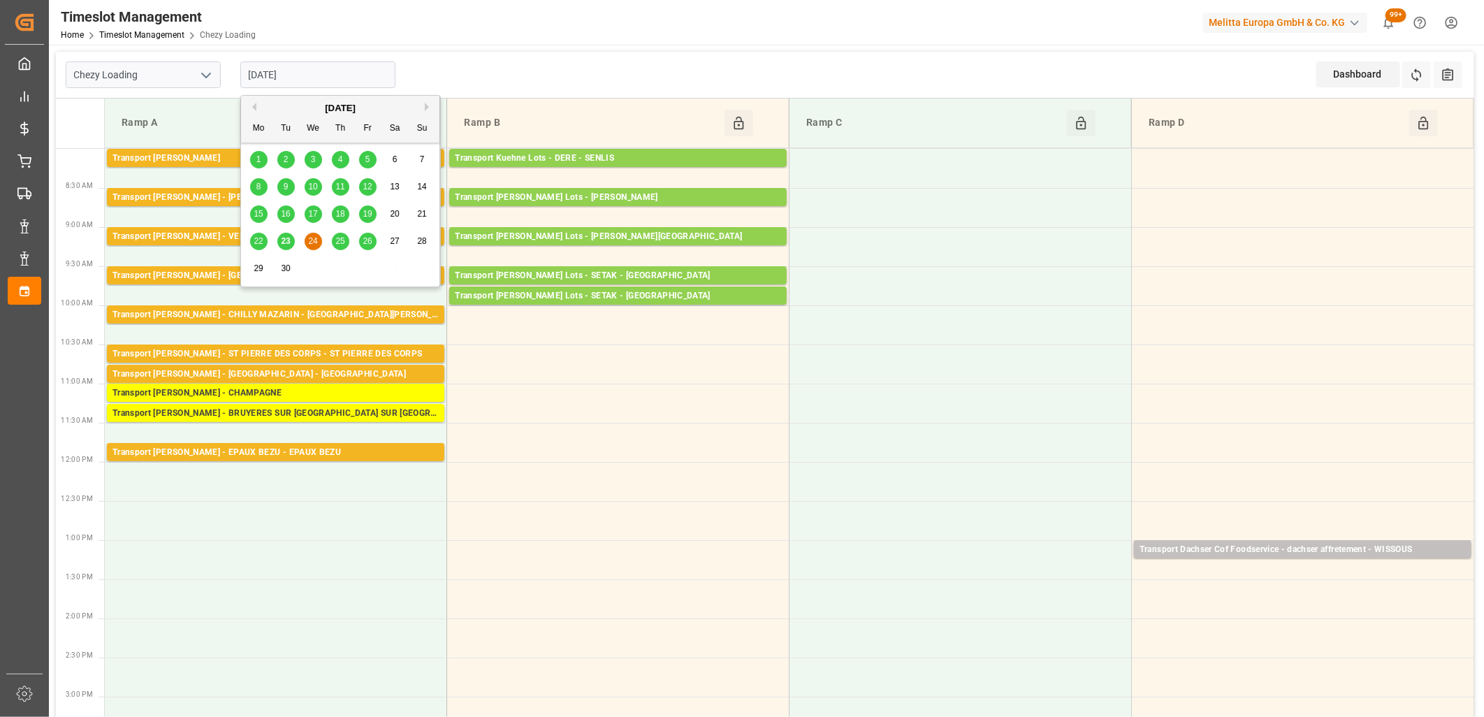
click at [337, 238] on span "25" at bounding box center [339, 241] width 9 height 10
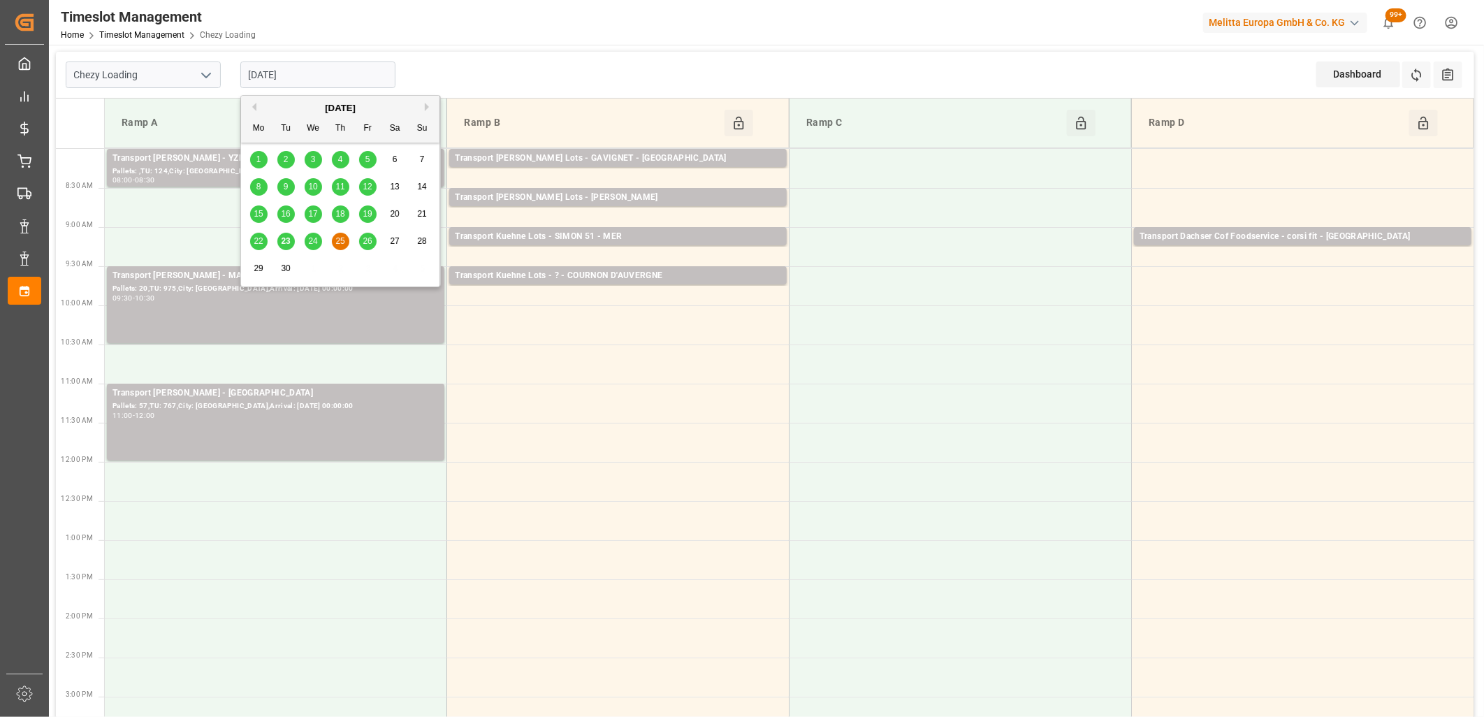
click at [338, 68] on input "[DATE]" at bounding box center [317, 74] width 155 height 27
click at [361, 240] on div "26" at bounding box center [367, 241] width 17 height 17
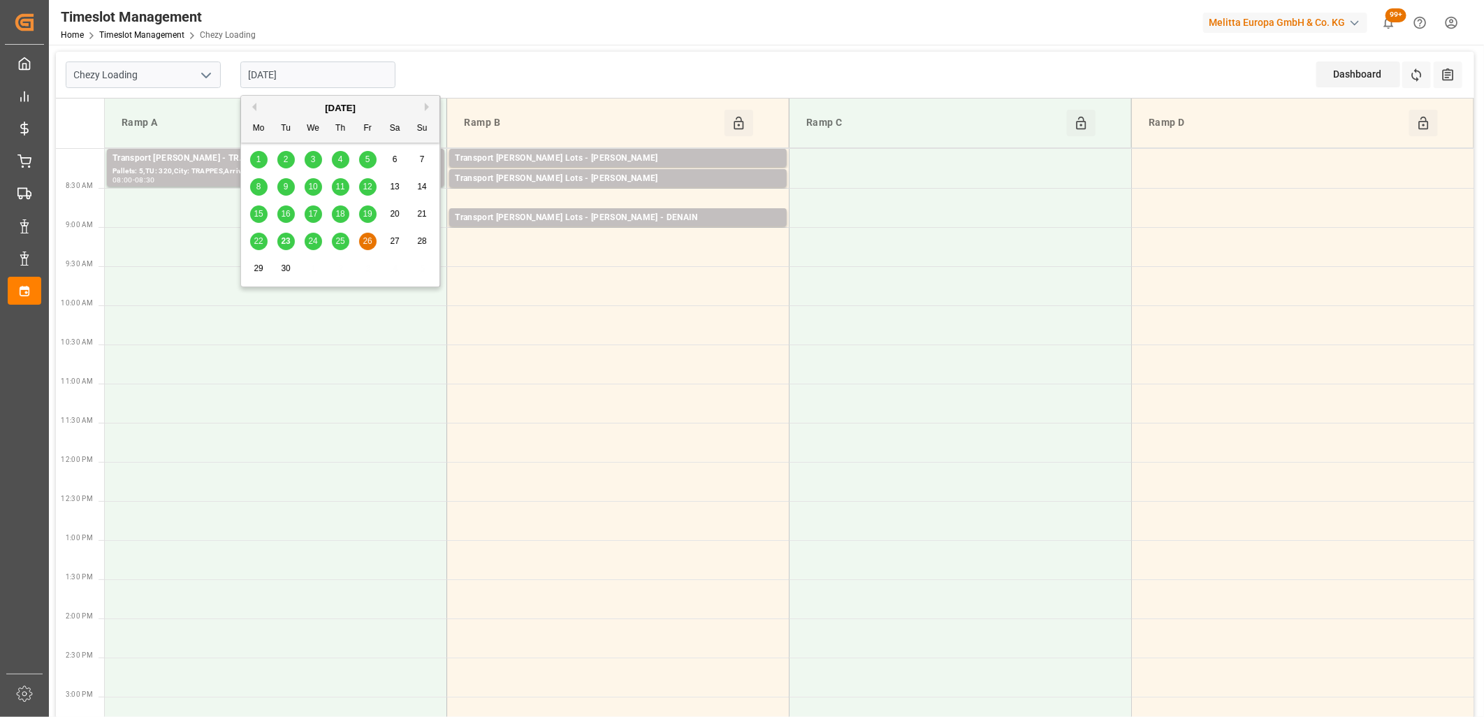
click at [358, 82] on input "26-09-2025" at bounding box center [317, 74] width 155 height 27
click at [284, 239] on span "23" at bounding box center [285, 241] width 9 height 10
type input "[DATE]"
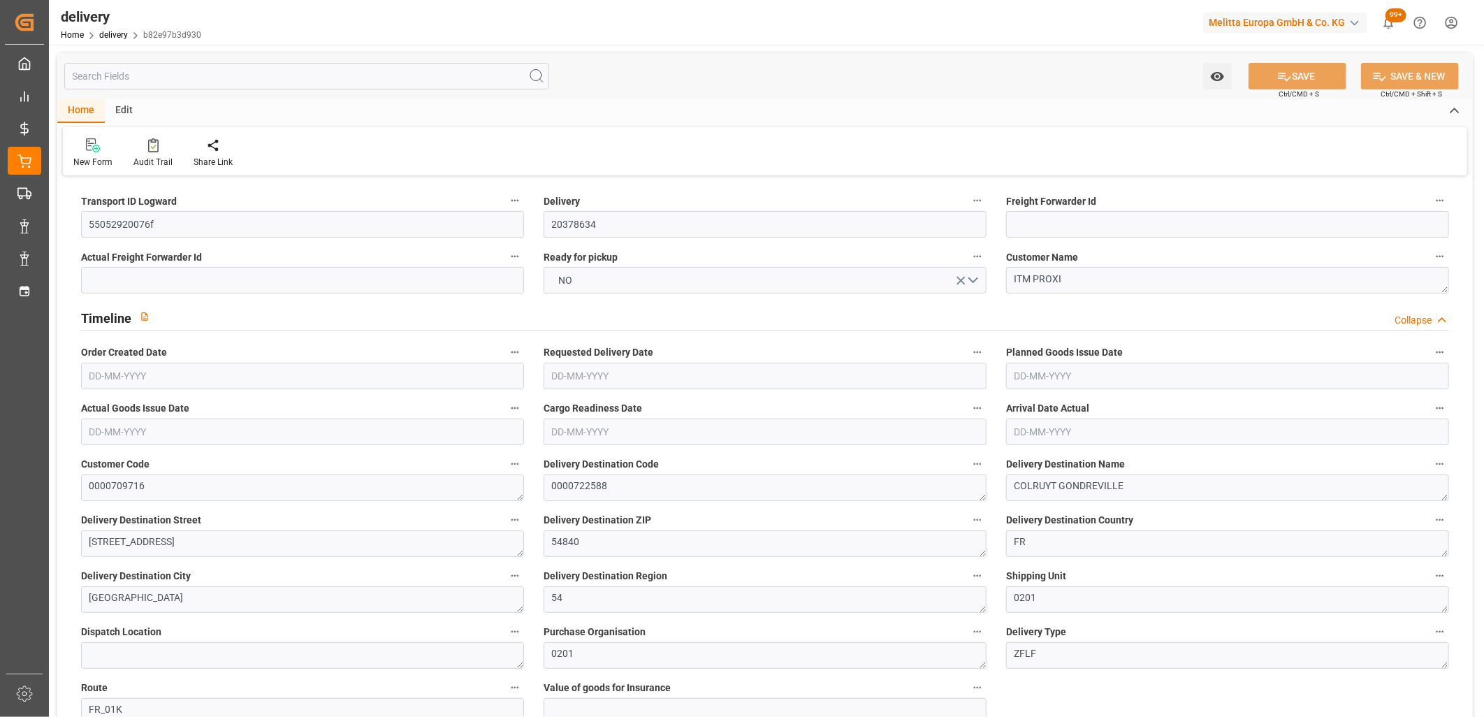
type input "[DATE]"
type input "18-09-2025 11:00"
click at [626, 272] on button "NO" at bounding box center [765, 280] width 443 height 27
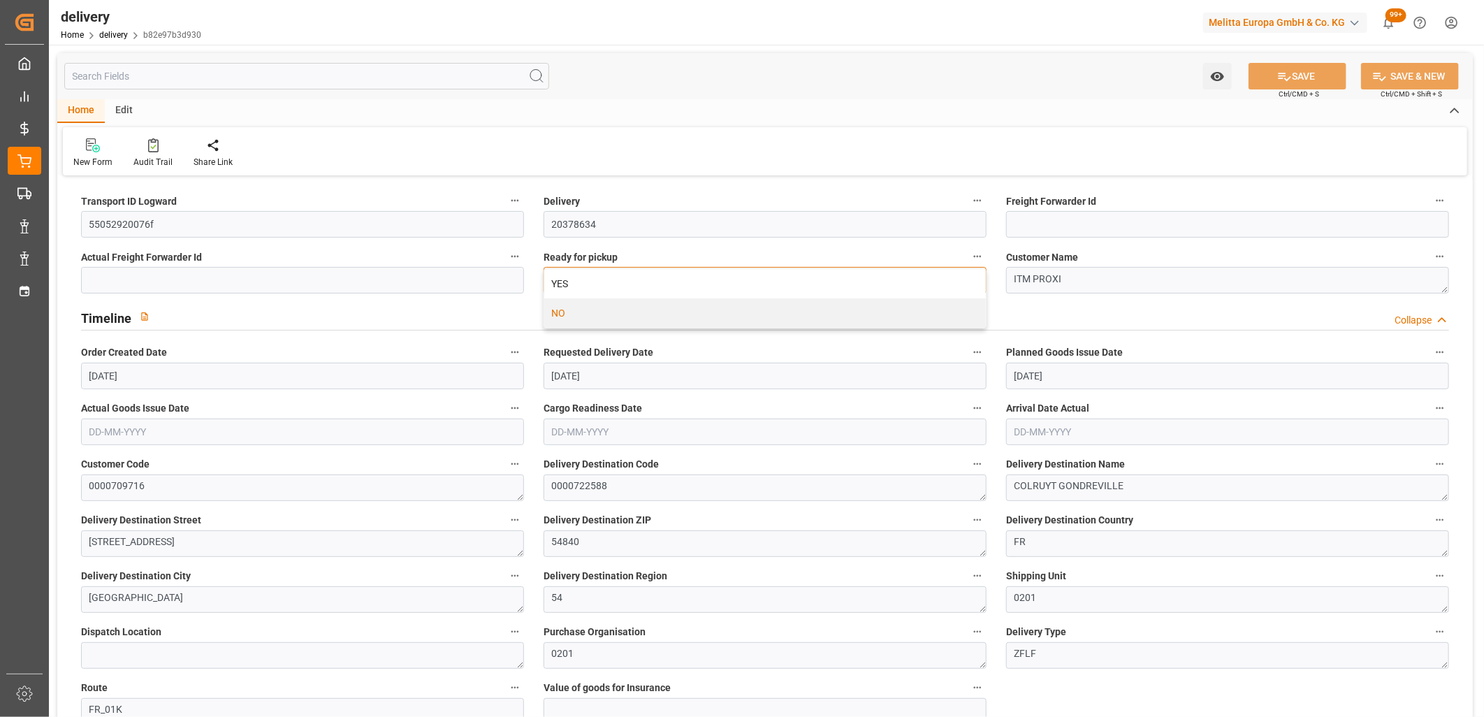
click at [626, 272] on div "YES" at bounding box center [765, 283] width 442 height 29
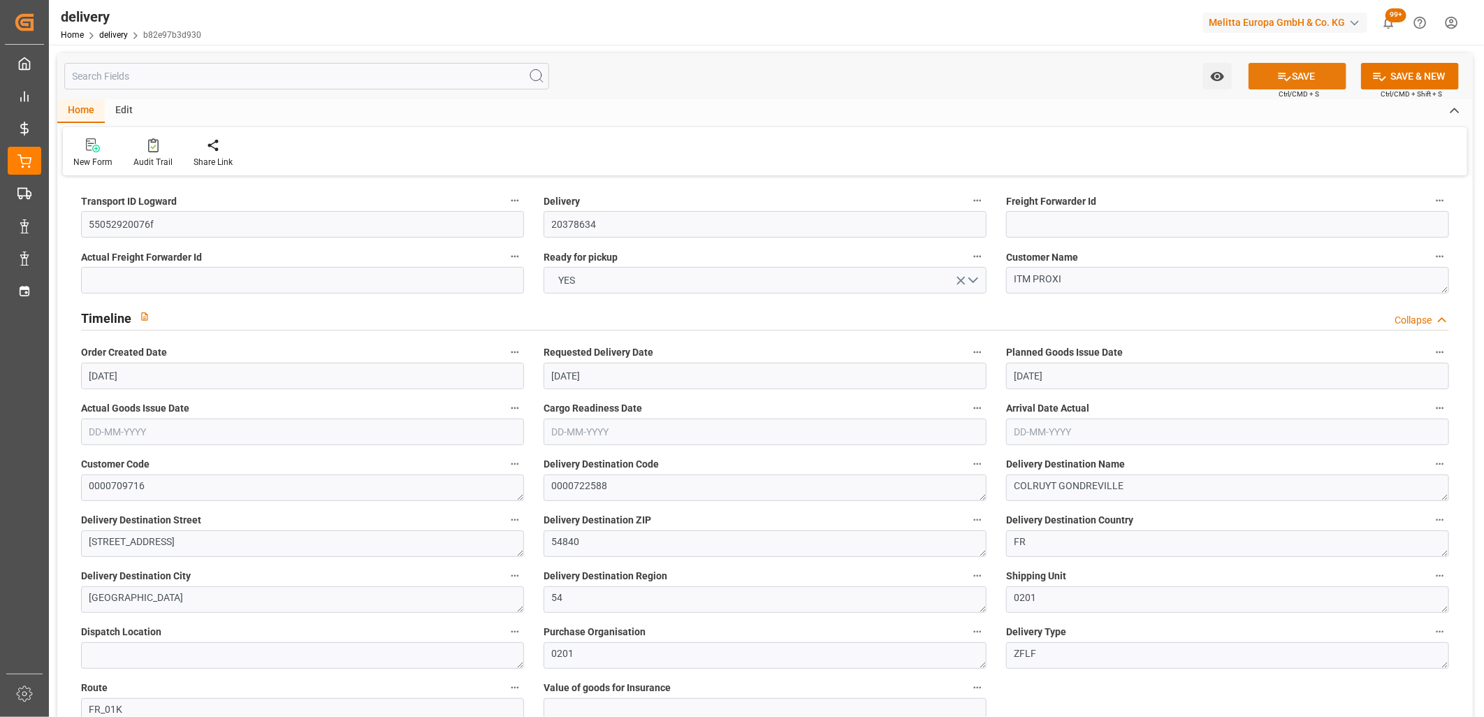
click at [1273, 71] on button "SAVE" at bounding box center [1298, 76] width 98 height 27
type input "4"
type input "1687.567"
type input "1883.743"
type input "4010.668"
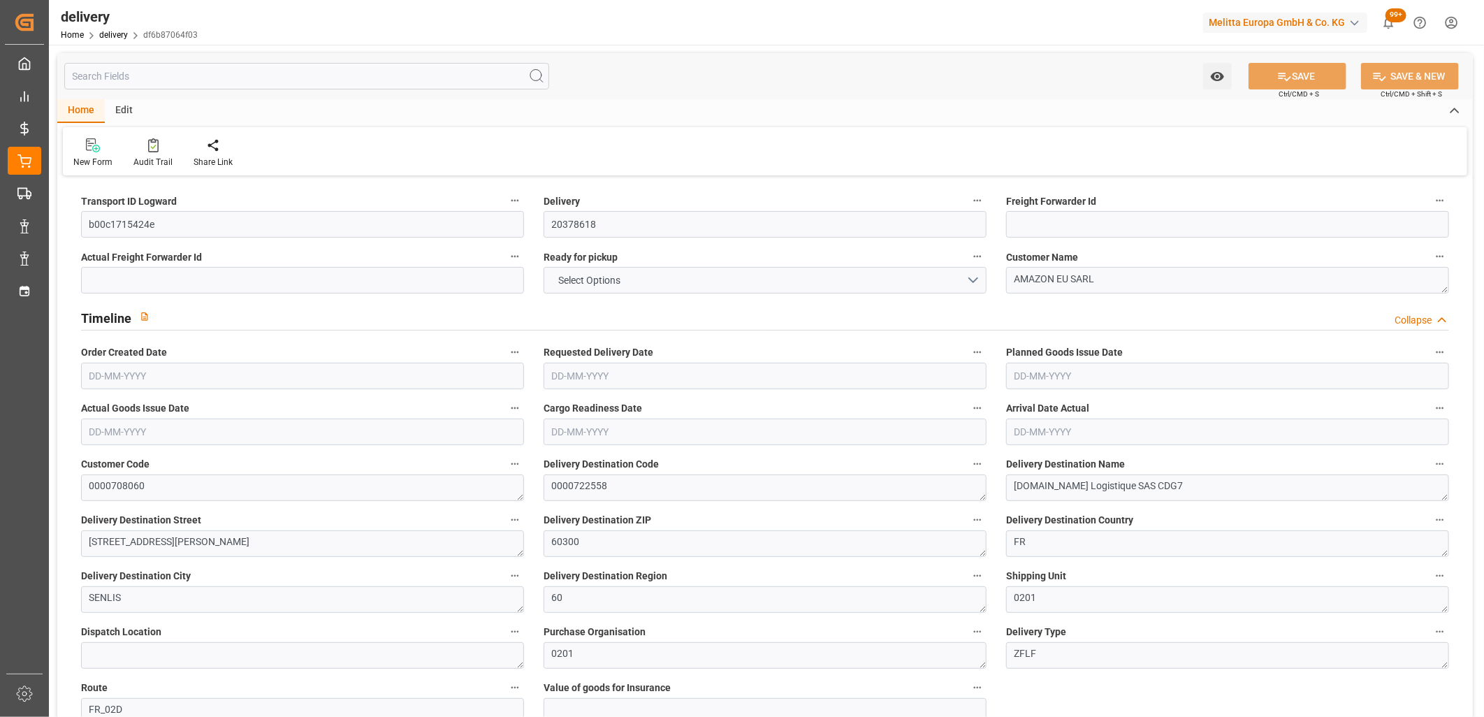
type input "100"
type input "4"
type input "3"
type input "4"
type input "0"
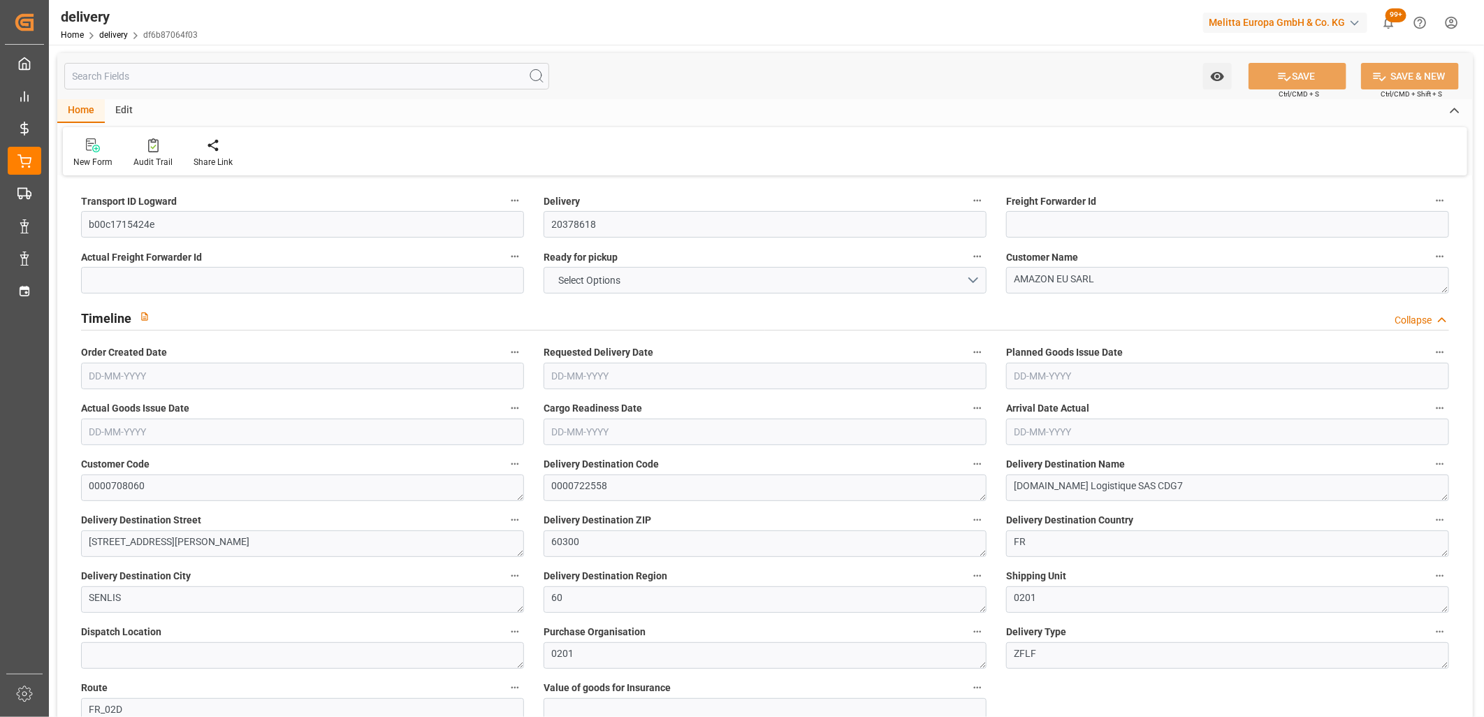
type input "0"
type input "159.54"
type input "7.35"
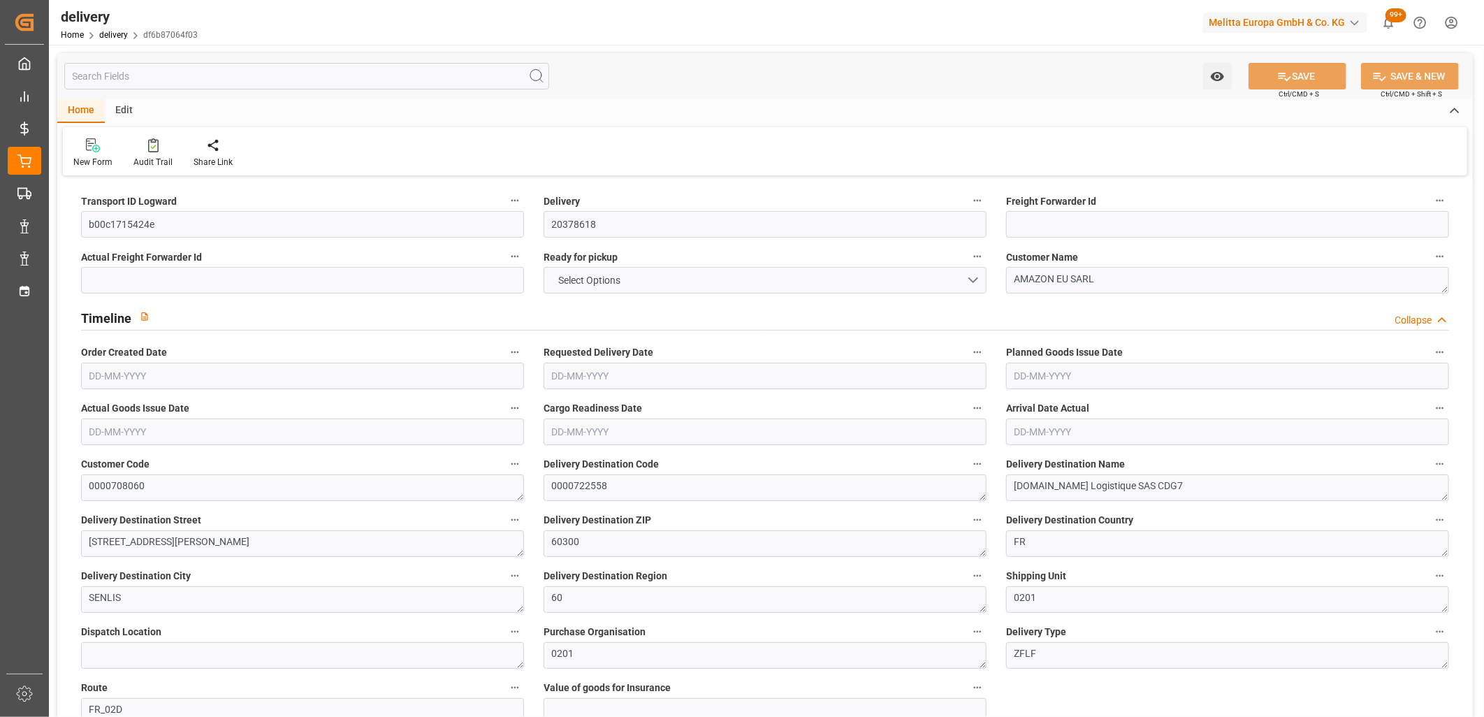
type input "36"
type input "1.5"
type input "1.3"
type input "0"
type input "6"
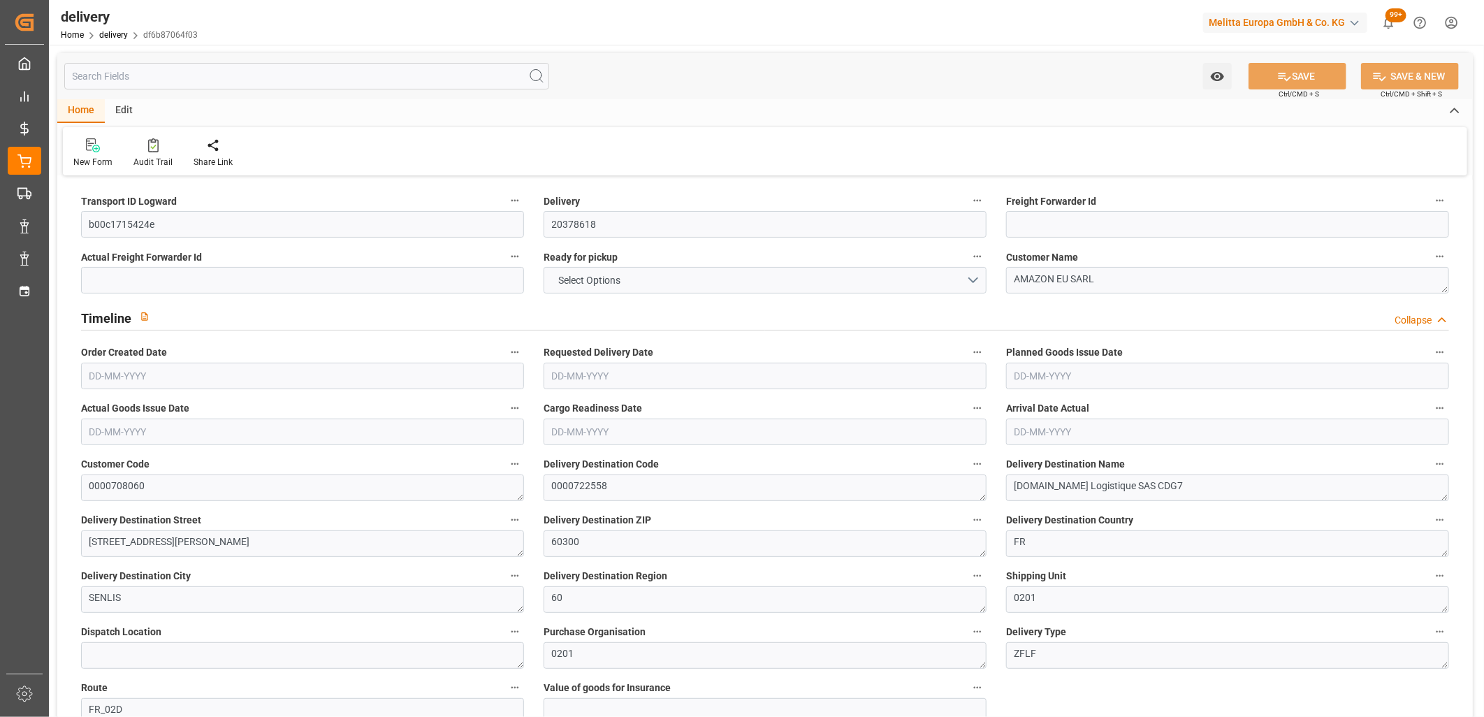
type input "1708.703"
type input "101"
type input "1329.6699"
type input "0.0854"
type input "0"
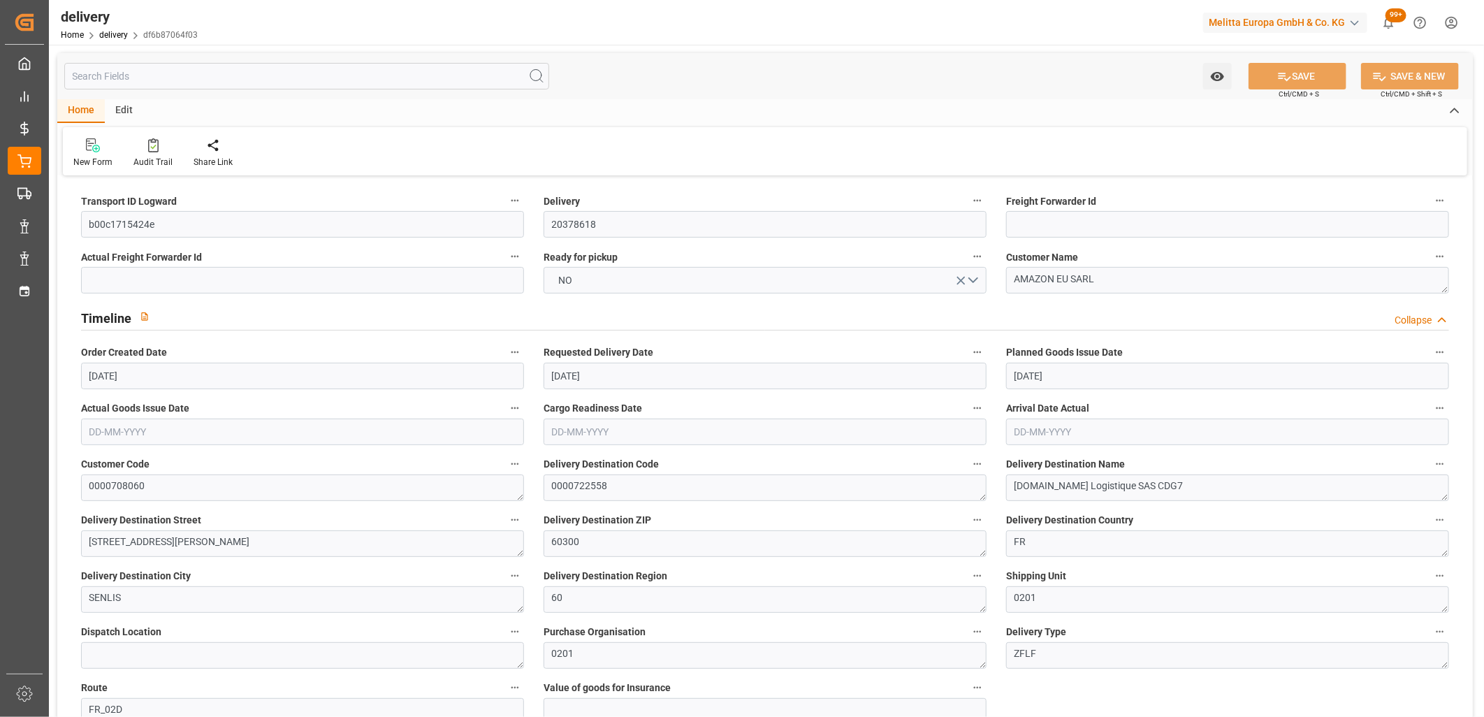
type input "[DATE]"
type input "[DATE] 11:00"
click at [567, 279] on span "NO" at bounding box center [566, 280] width 28 height 15
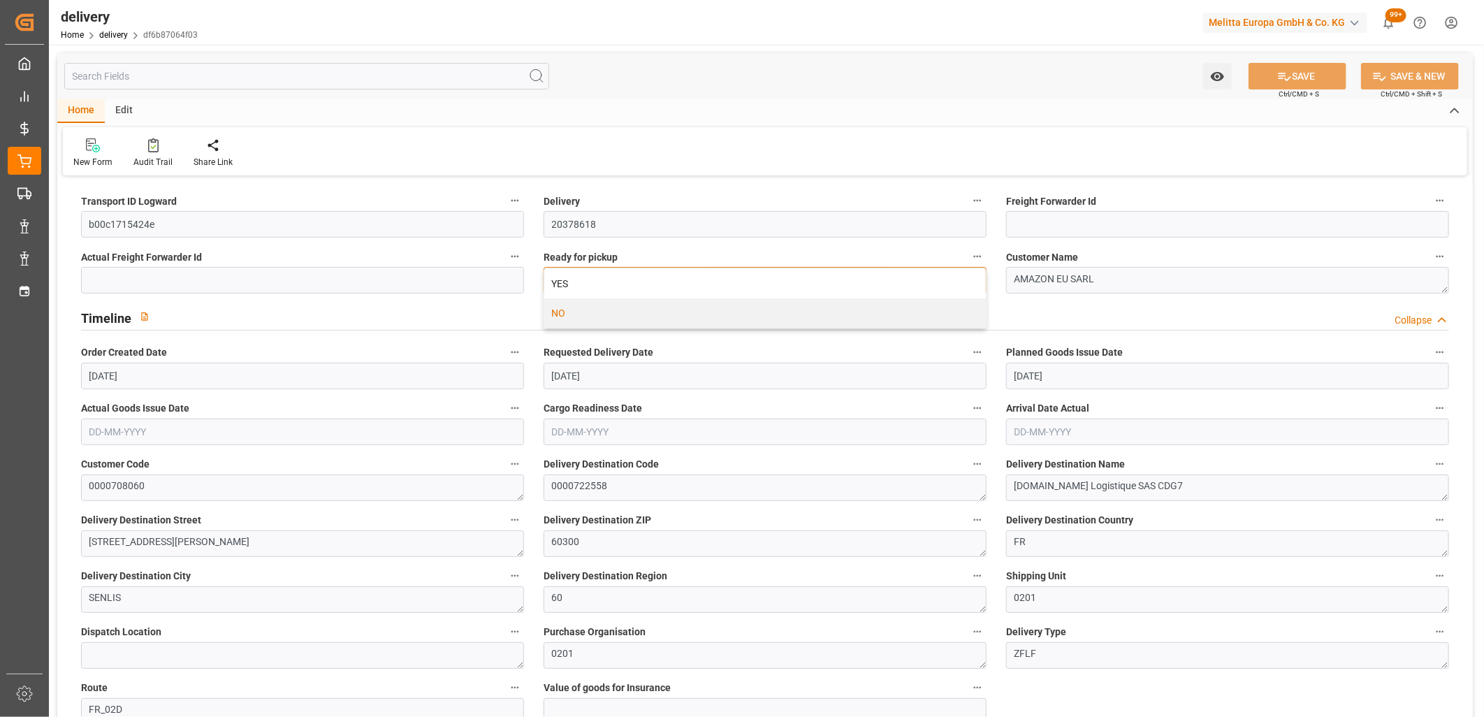
click at [567, 279] on div "YES" at bounding box center [765, 283] width 442 height 29
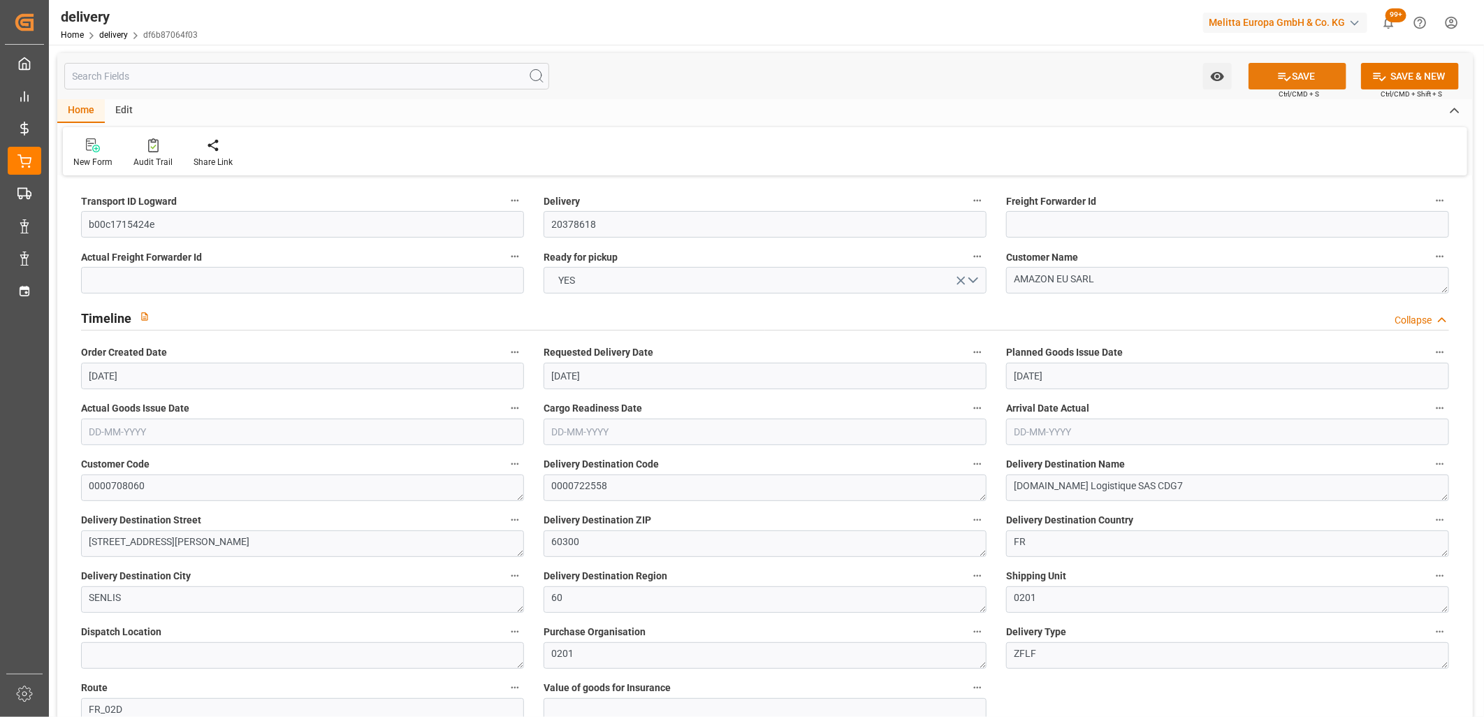
click at [1288, 78] on icon at bounding box center [1285, 77] width 13 height 8
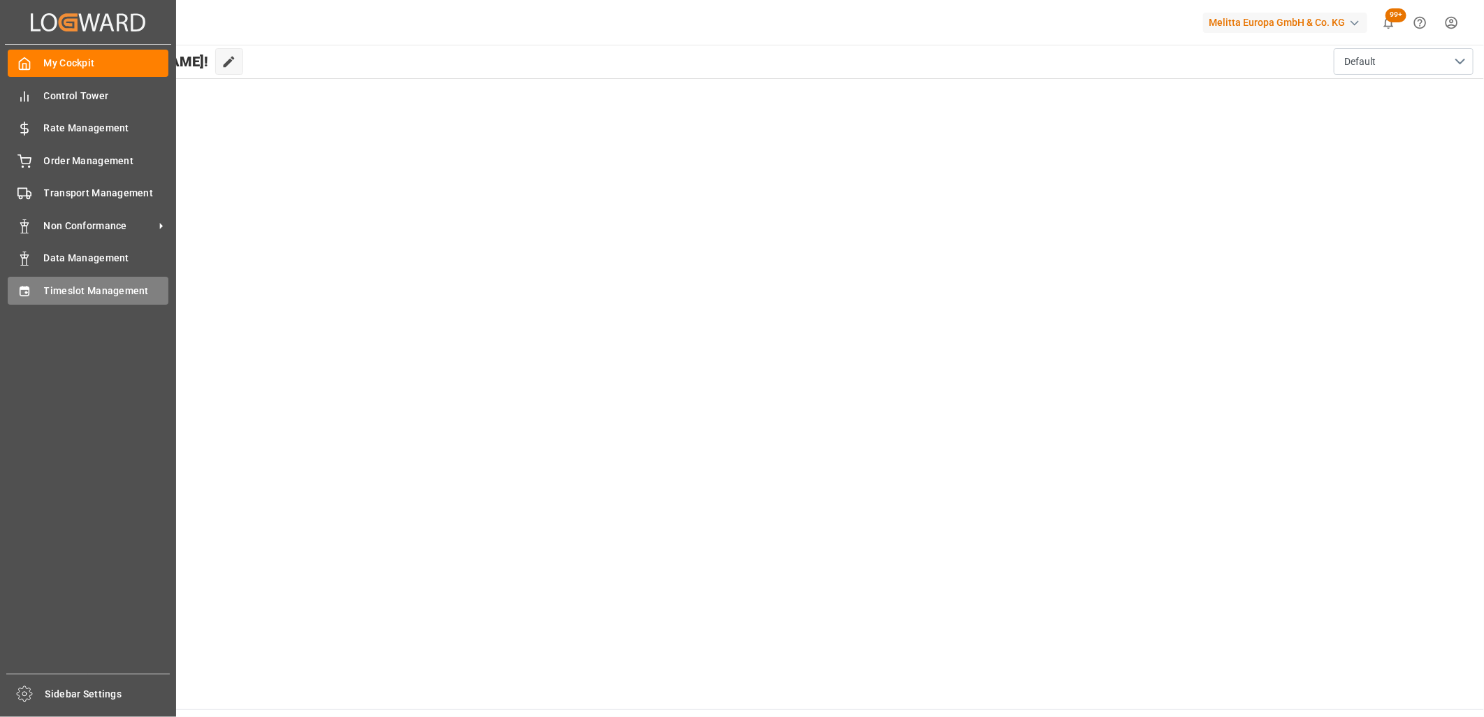
click at [19, 291] on icon at bounding box center [24, 291] width 14 height 14
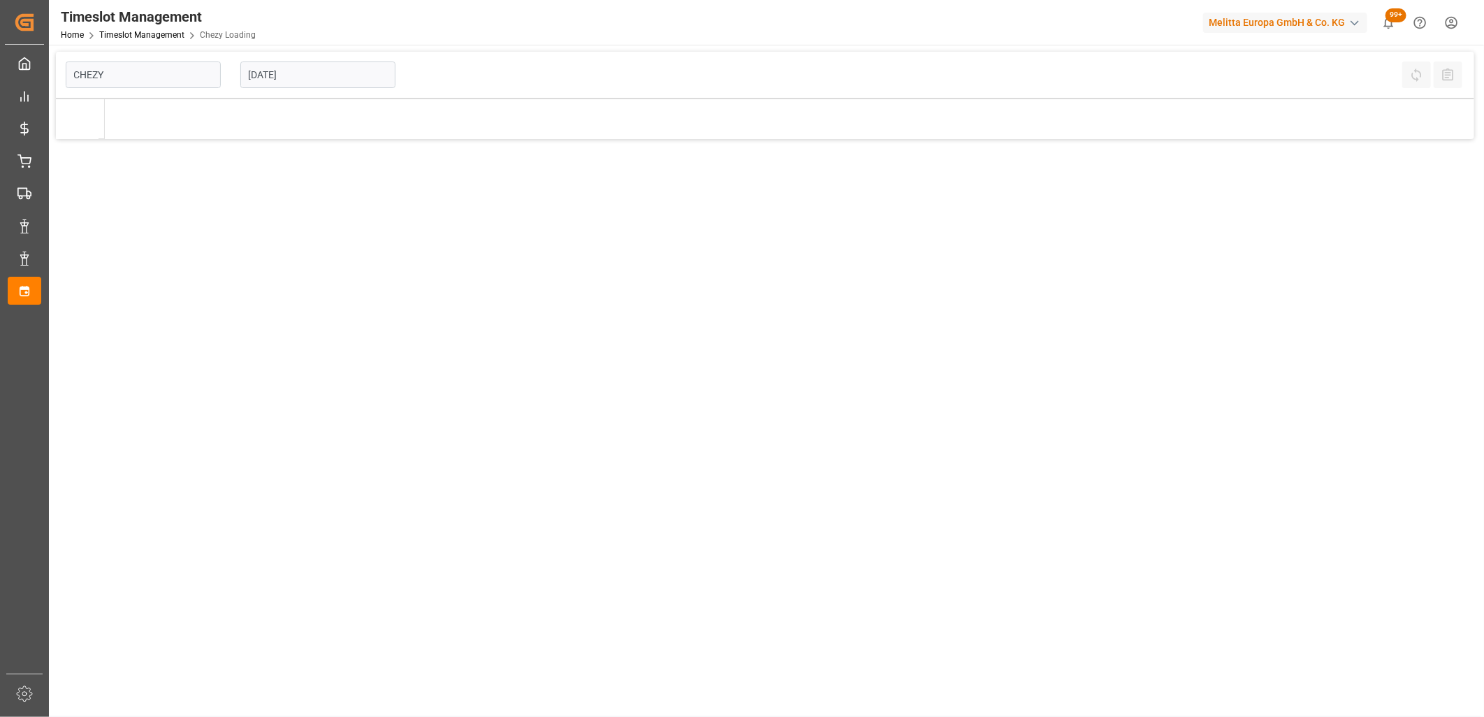
type input "Chezy Loading"
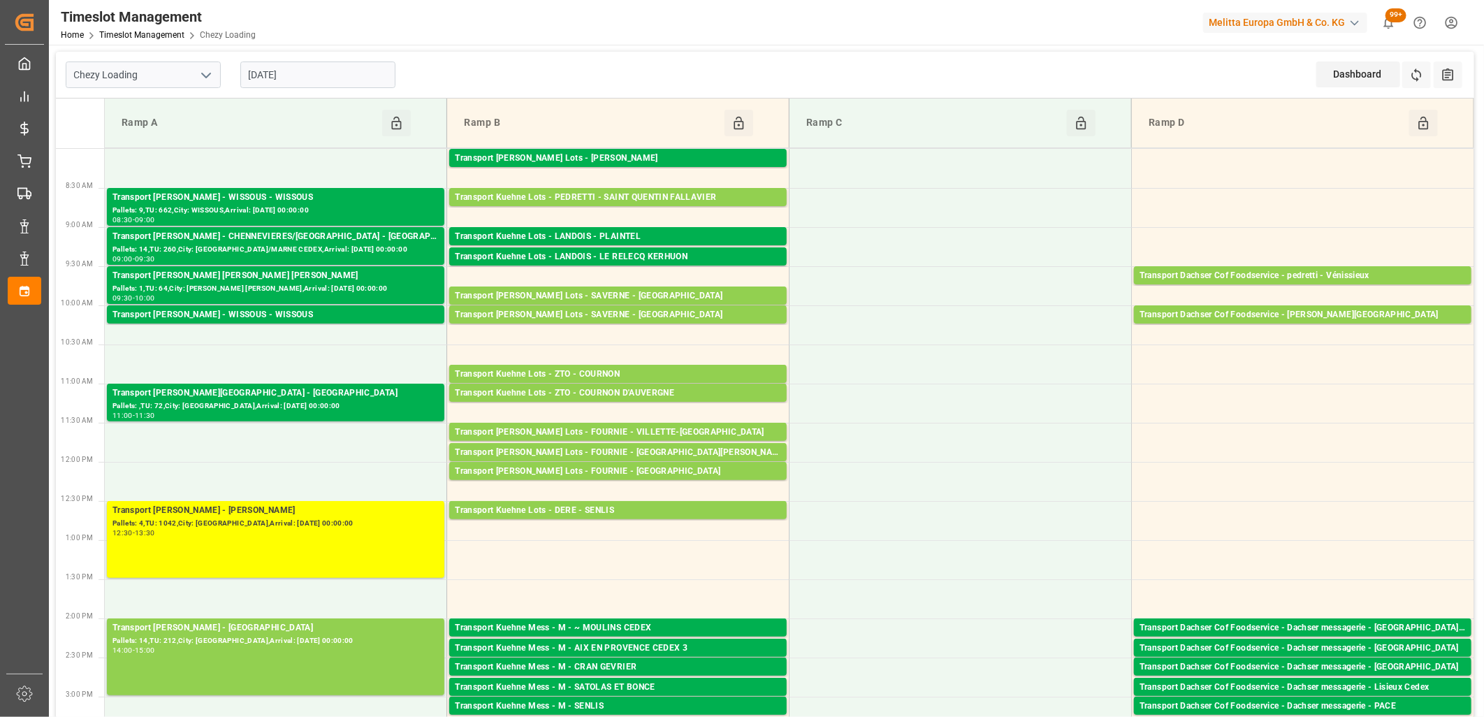
click at [310, 75] on input "[DATE]" at bounding box center [317, 74] width 155 height 27
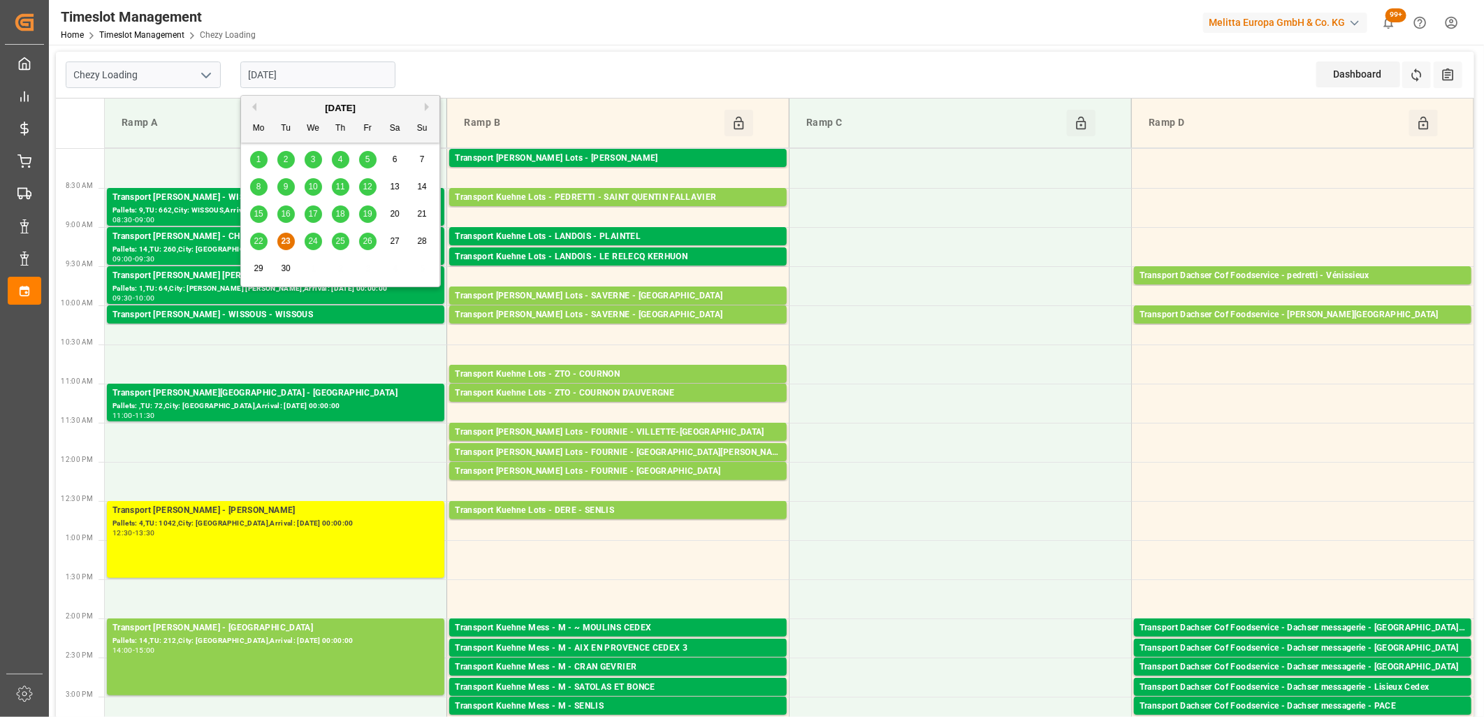
click at [306, 238] on div "24" at bounding box center [313, 241] width 17 height 17
type input "[DATE]"
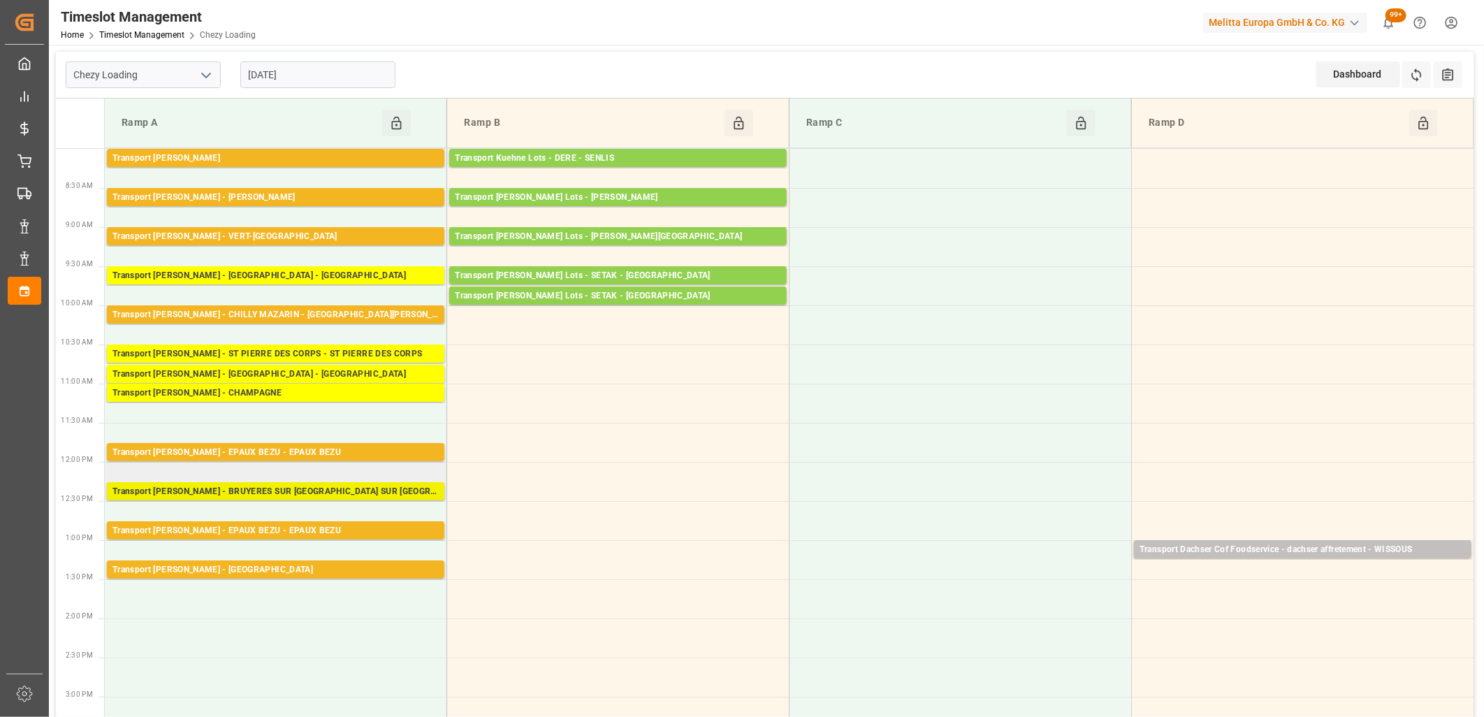
click at [280, 491] on div "Transport [PERSON_NAME] - BRUYERES SUR [GEOGRAPHIC_DATA] SUR [GEOGRAPHIC_DATA]" at bounding box center [275, 492] width 326 height 14
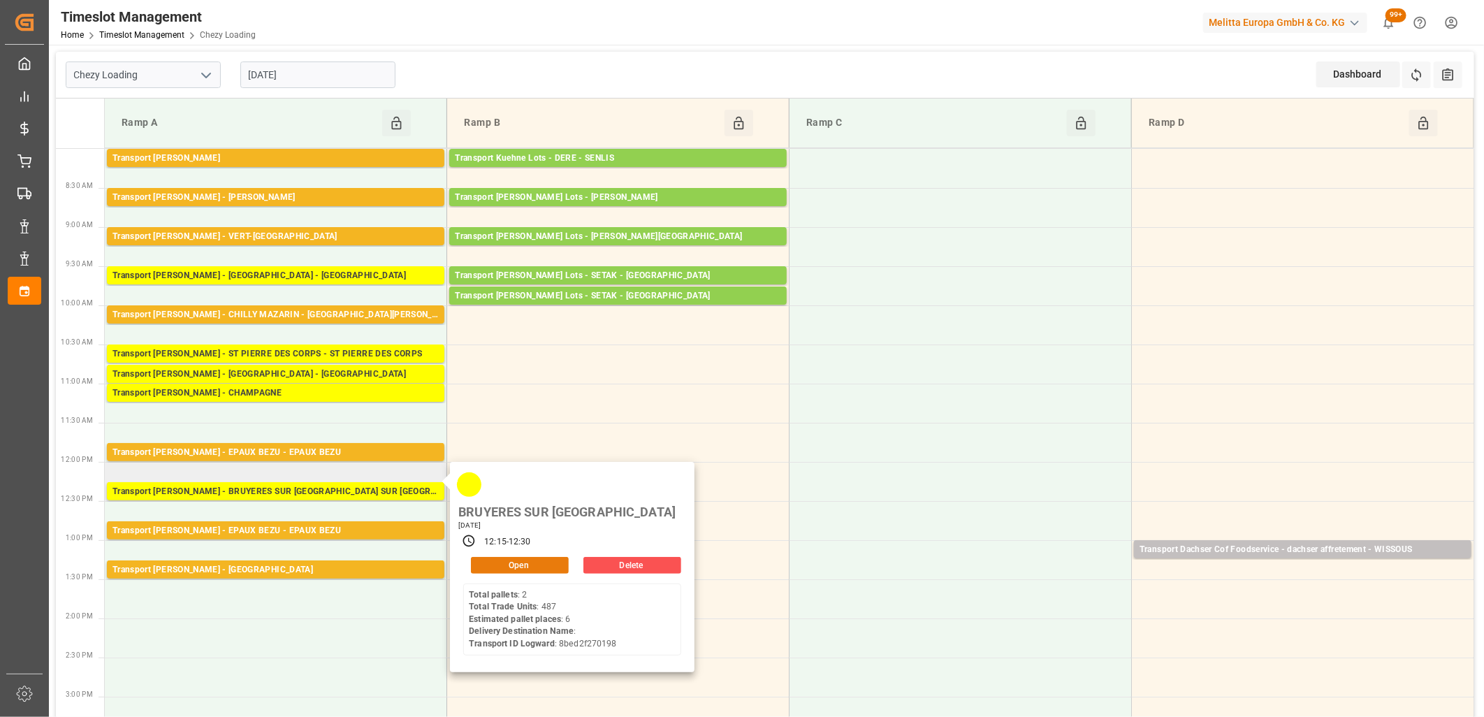
click at [483, 557] on div "Open" at bounding box center [516, 565] width 106 height 17
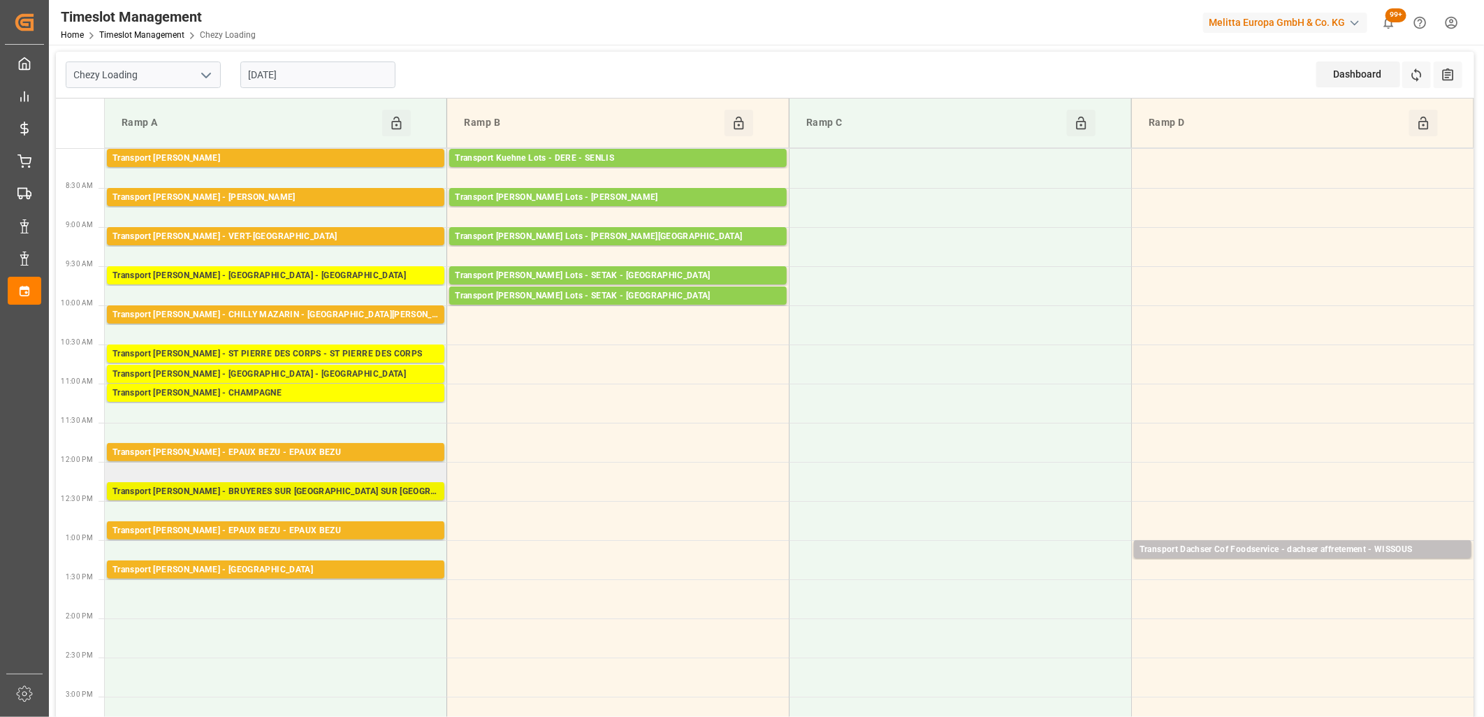
click at [219, 489] on div "Transport [PERSON_NAME] - BRUYERES SUR [GEOGRAPHIC_DATA] SUR [GEOGRAPHIC_DATA]" at bounding box center [275, 492] width 326 height 14
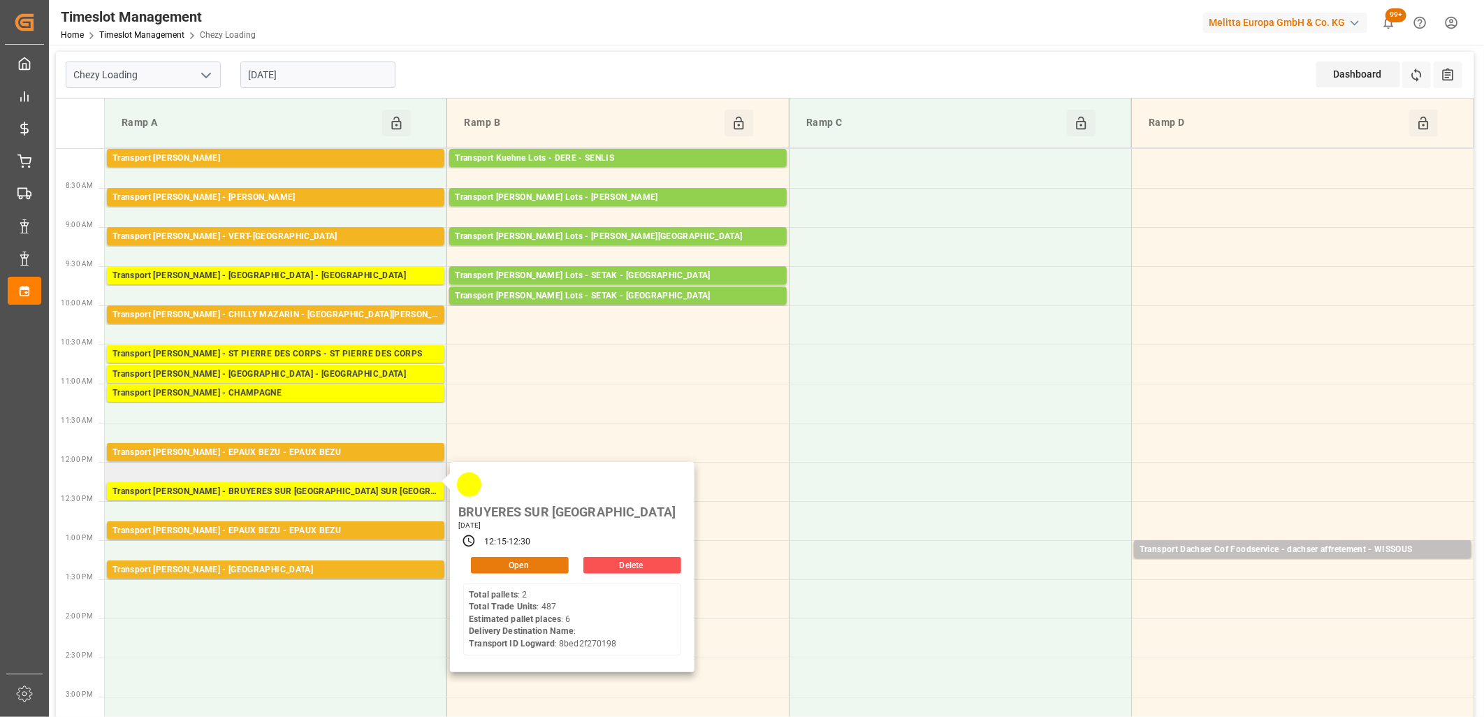
click at [470, 557] on div "Open" at bounding box center [516, 565] width 106 height 17
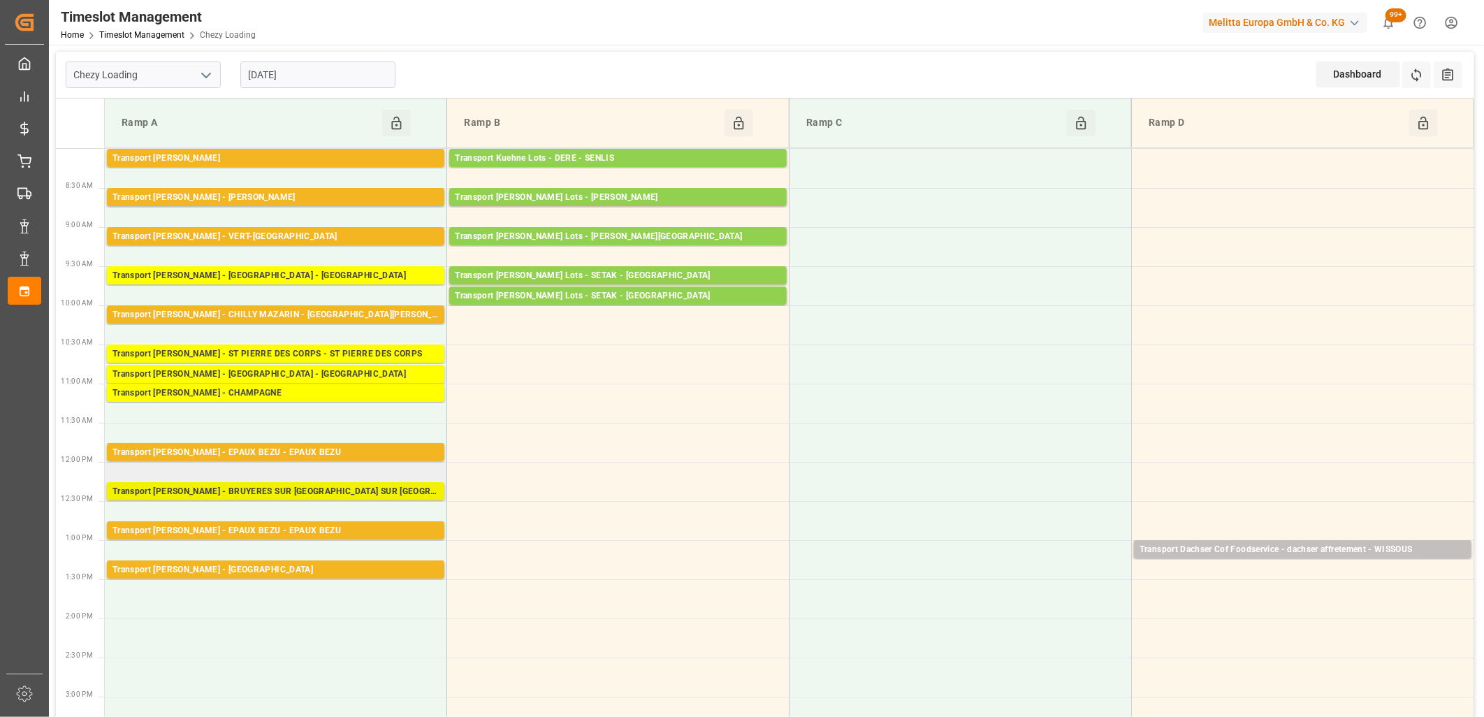
click at [363, 493] on div "Transport [PERSON_NAME] - BRUYERES SUR [GEOGRAPHIC_DATA] SUR [GEOGRAPHIC_DATA]" at bounding box center [275, 492] width 326 height 14
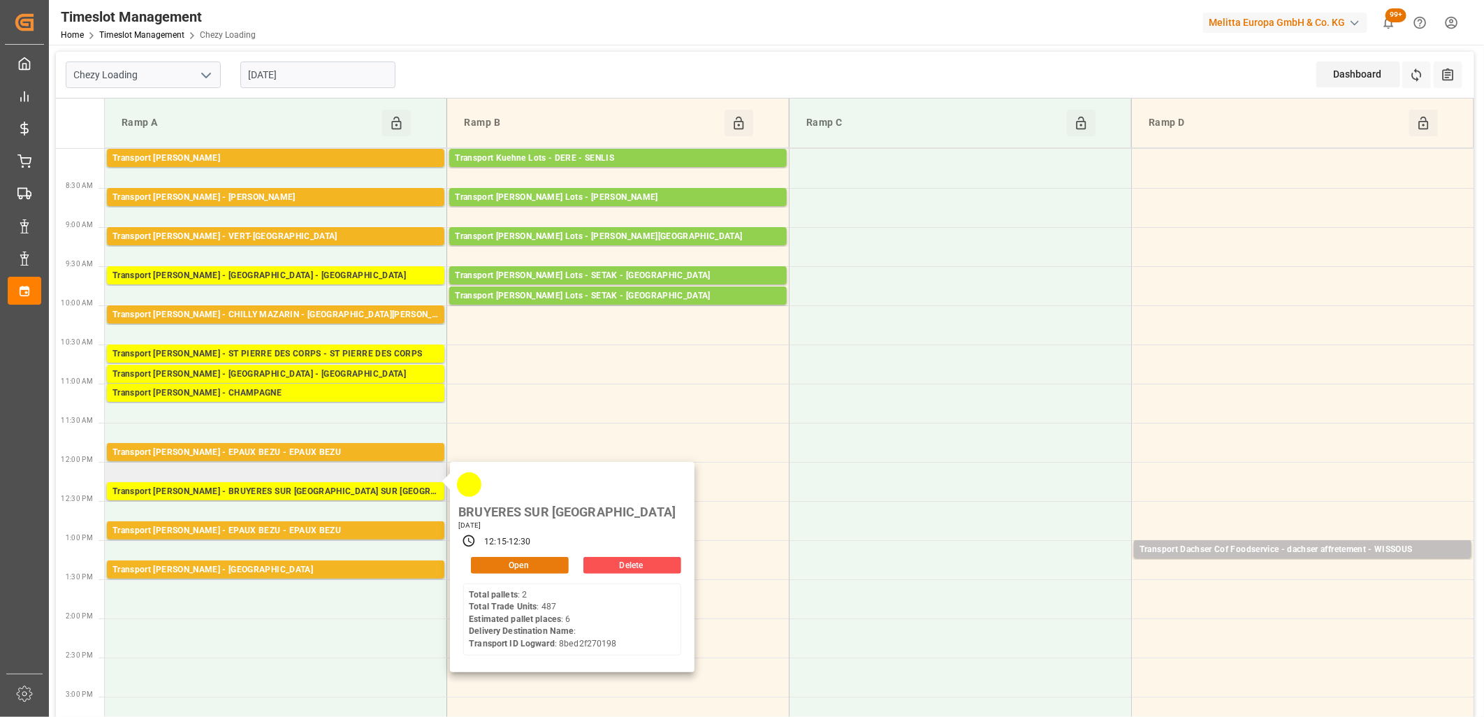
click at [486, 557] on button "Open" at bounding box center [520, 565] width 98 height 17
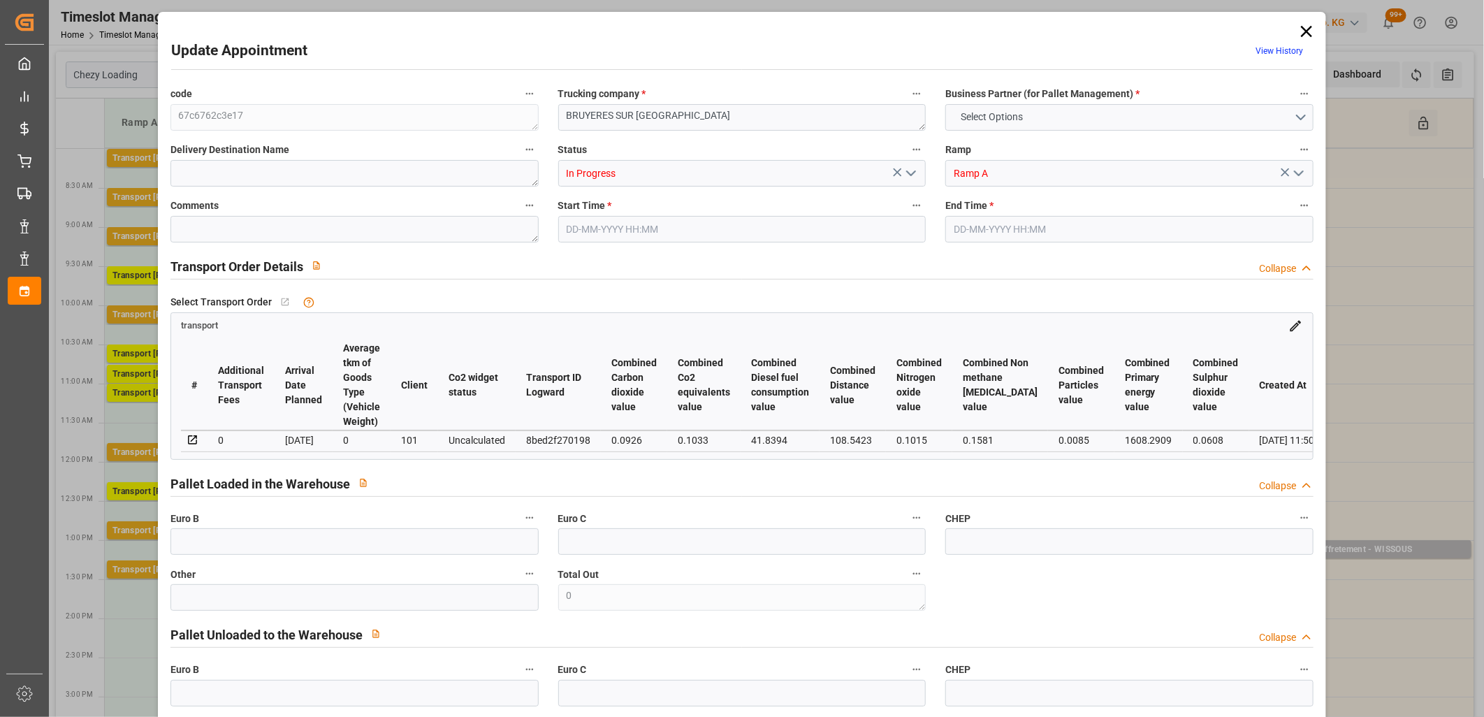
type input "6"
type input "167.8"
type input "0"
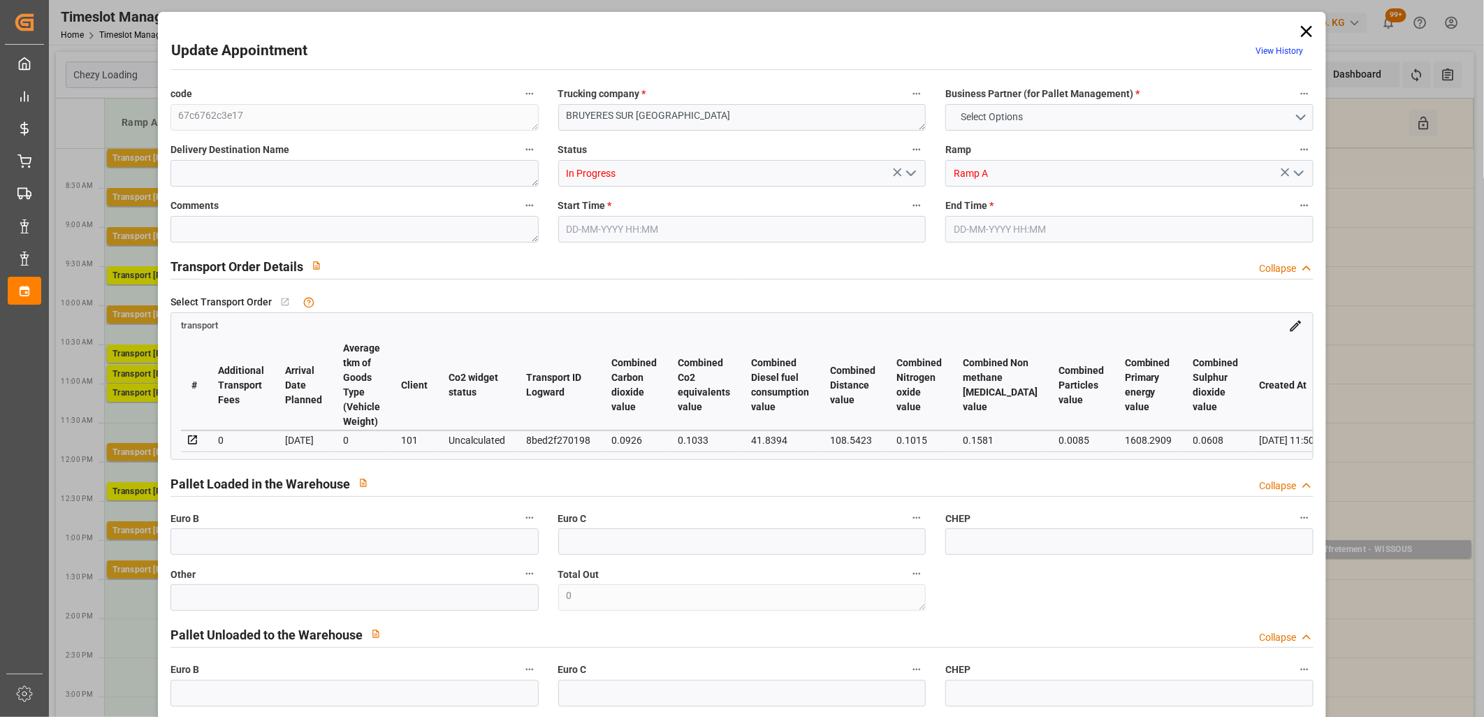
type input "162.1284"
type input "-5.6716"
type input "0"
type input "1605.054"
type input "2159.712"
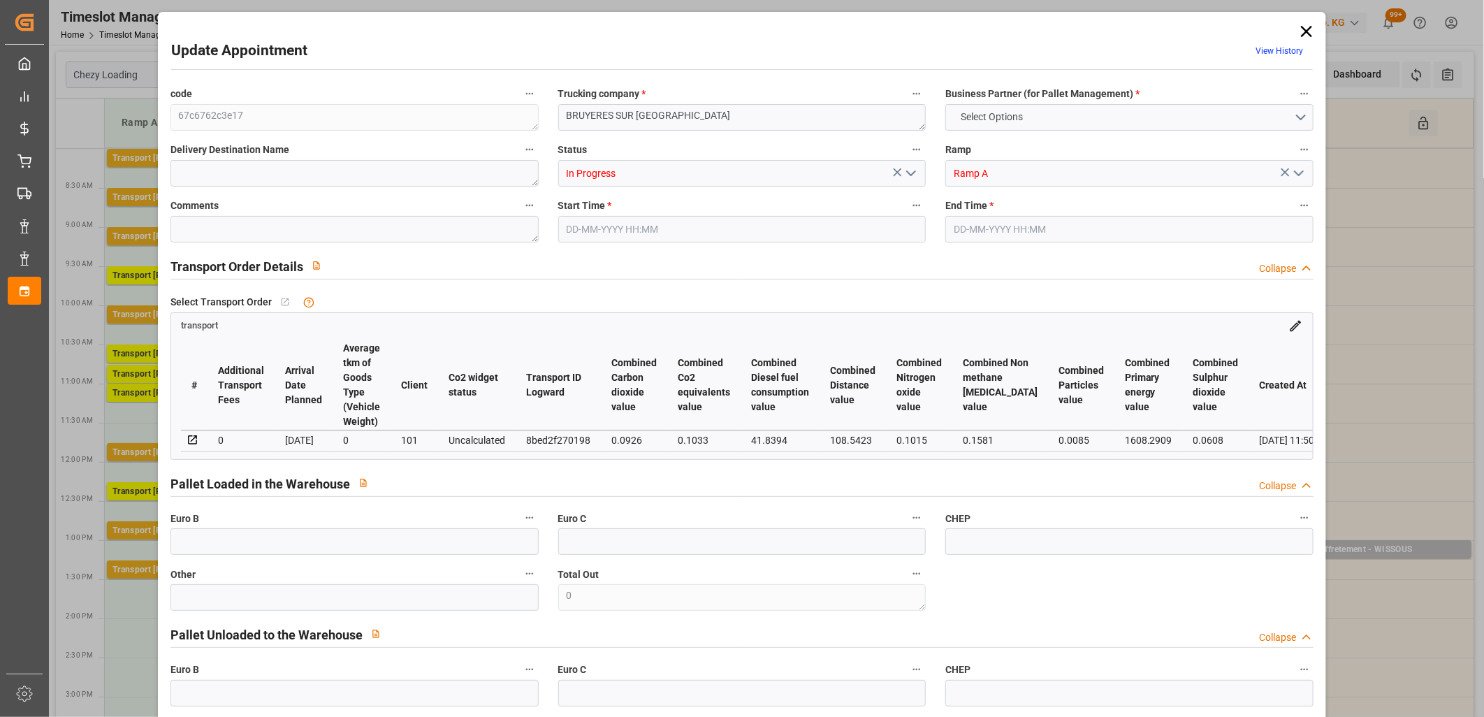
type input "5966.604"
type input "95"
type input "2"
type input "487"
type input "14"
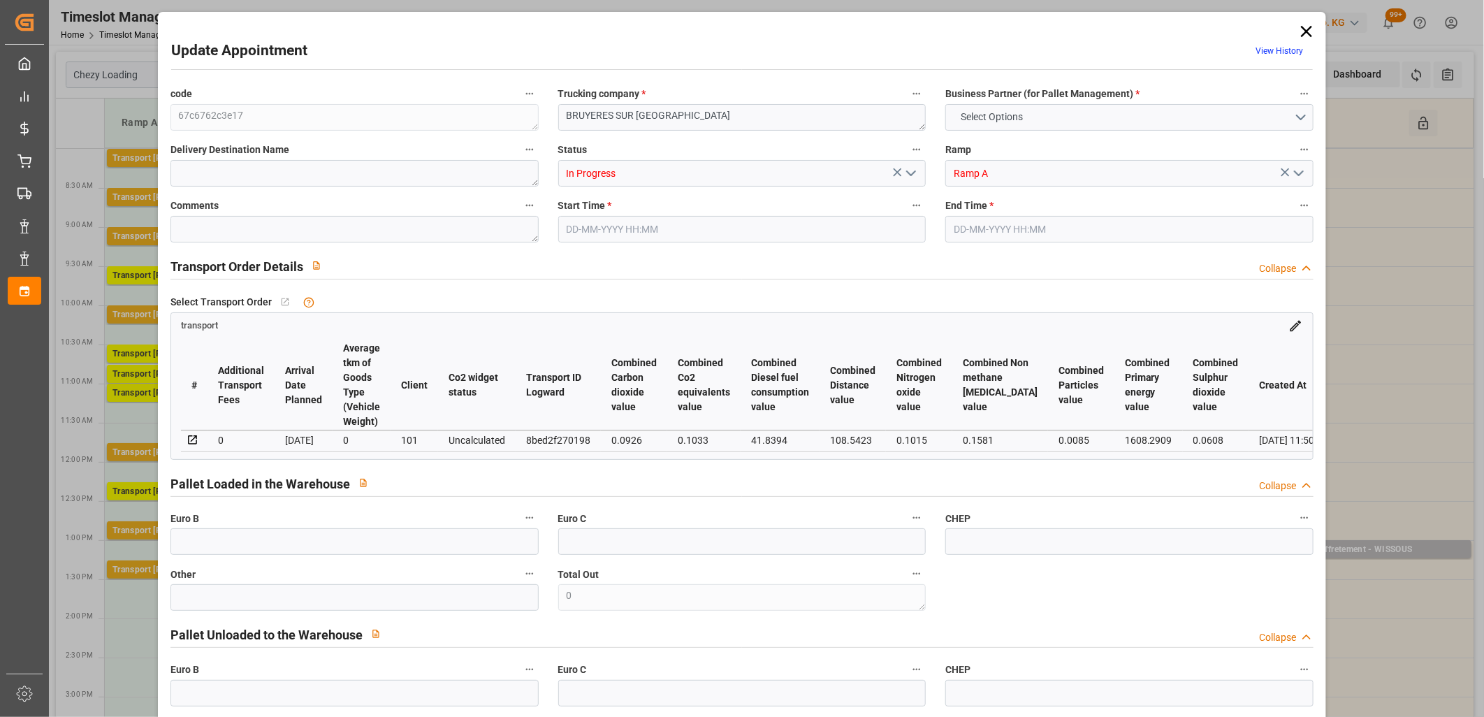
type input "101"
type input "1822.992"
type input "0"
type input "4710.8598"
type input "0"
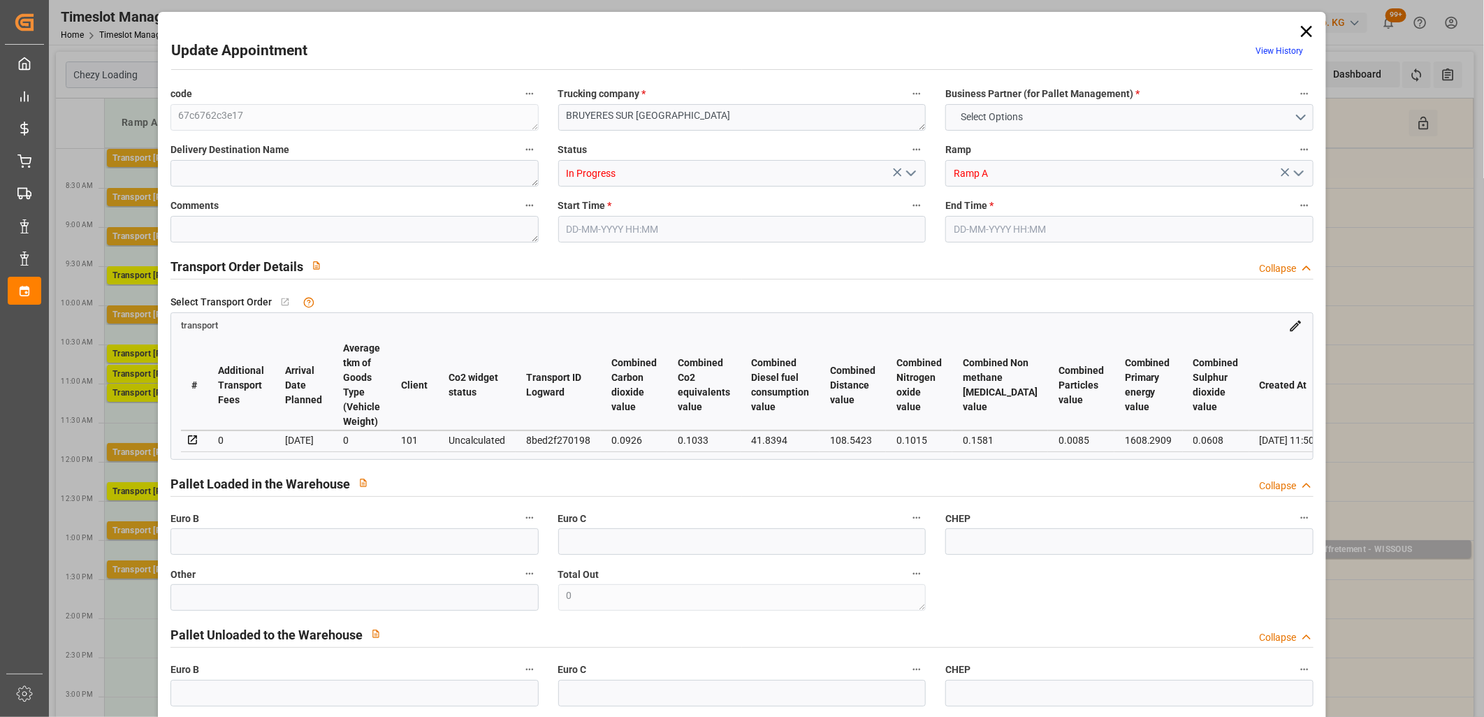
type input "0"
type input "21"
type input "35"
type input "[DATE] 12:15"
type input "[DATE] 12:30"
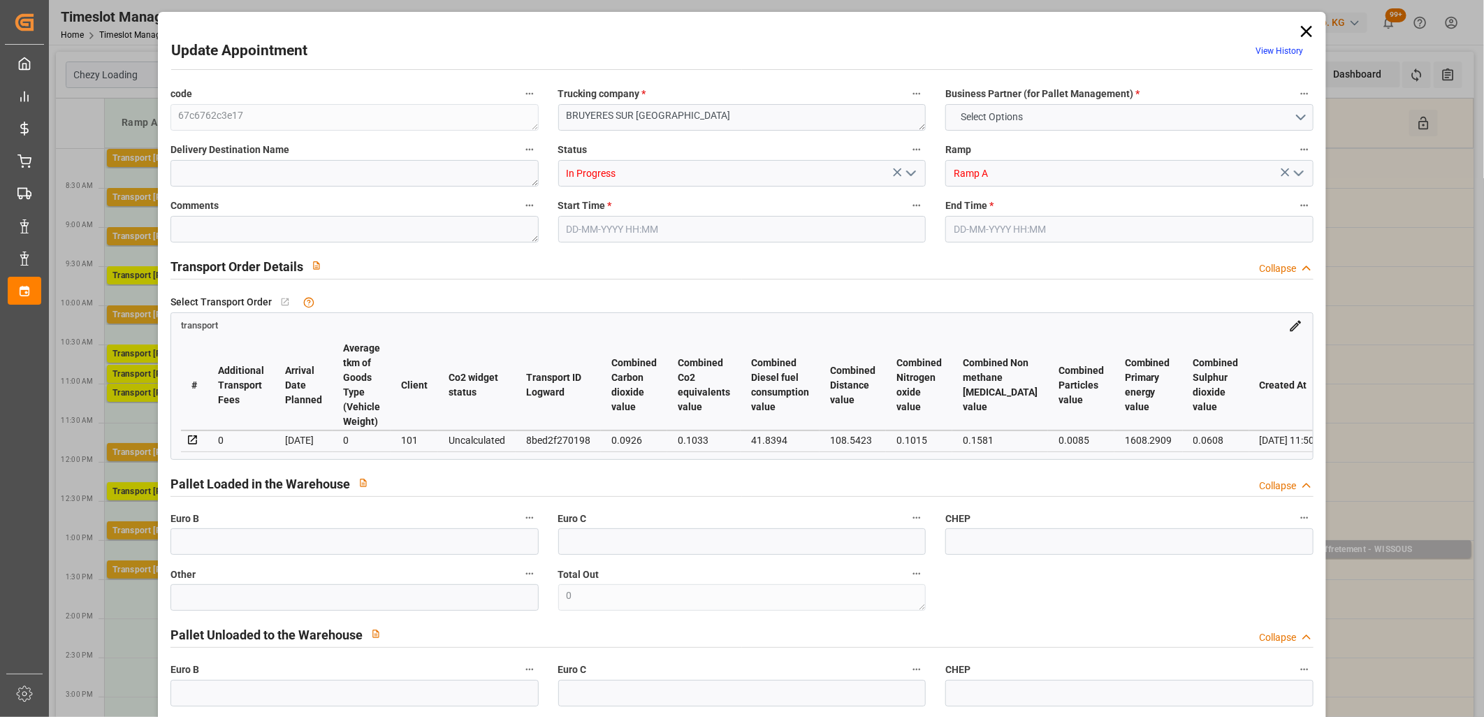
type input "[DATE] 14:05"
type input "[DATE] 11:50"
type input "[DATE]"
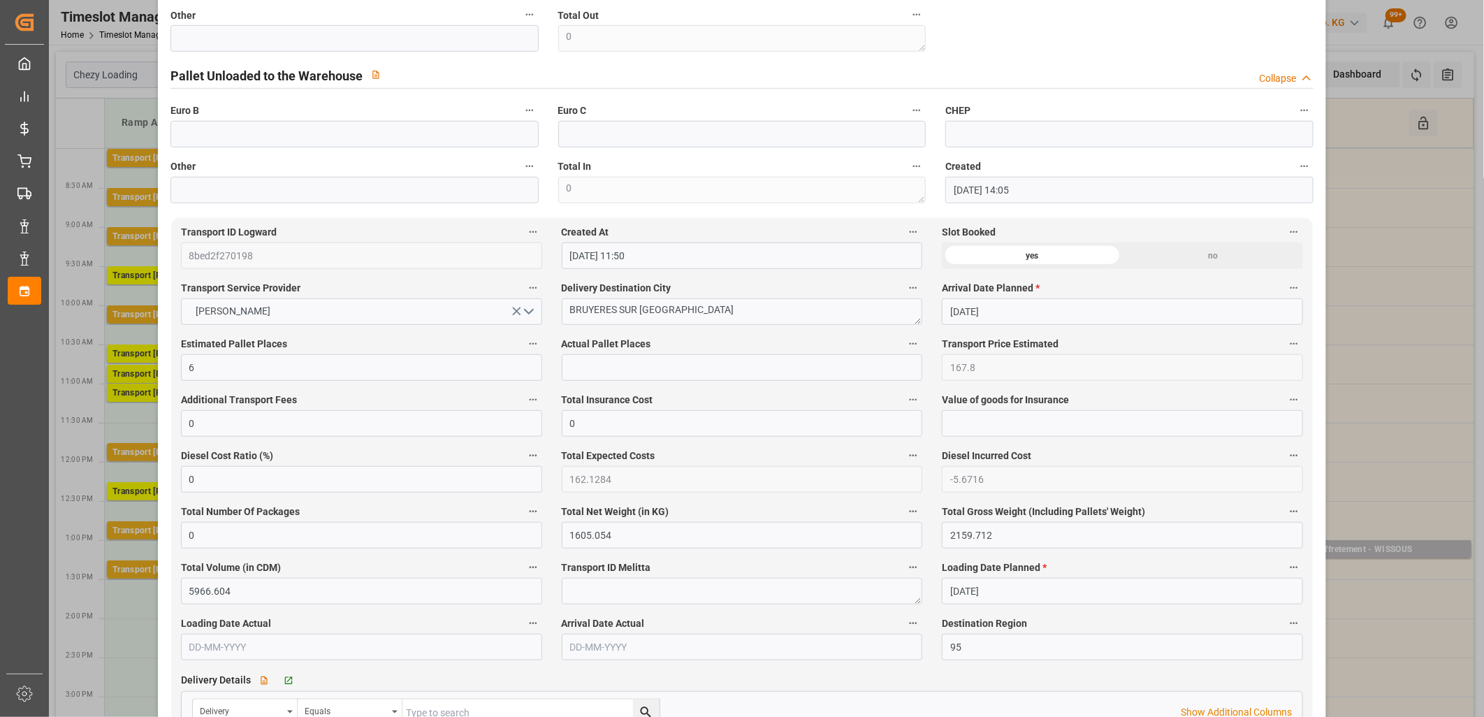
scroll to position [699, 0]
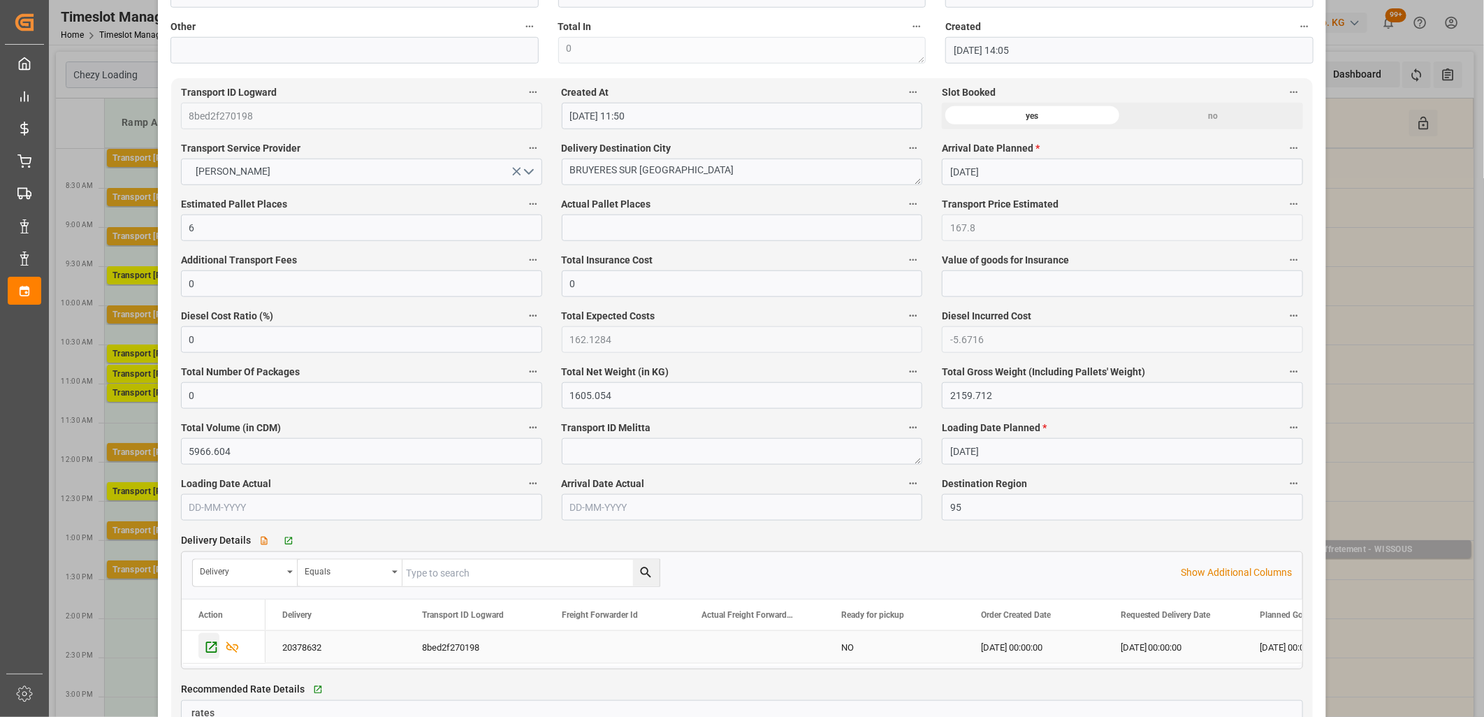
click icon "Press SPACE to select this row."
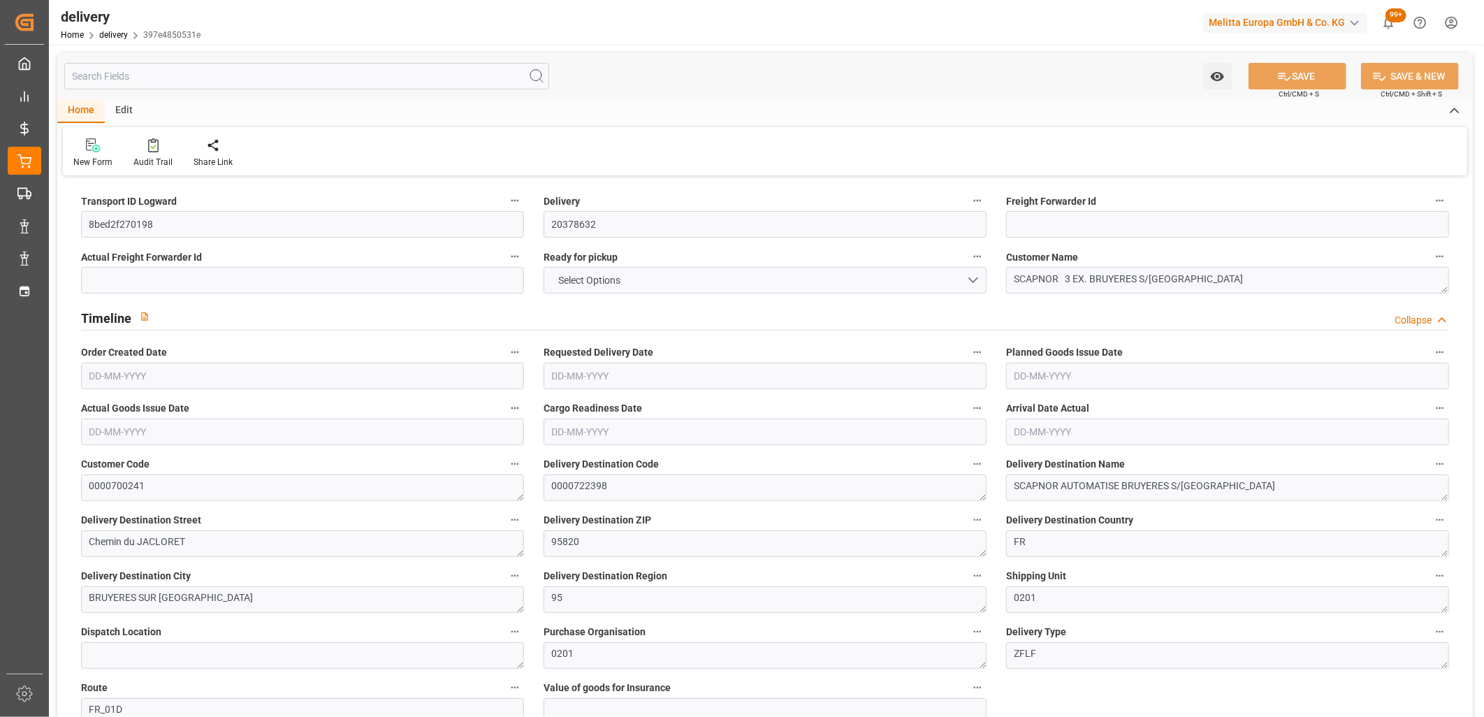
type input "1605.054"
type input "2159.712"
type input "5966.604"
type input "487"
type input "14"
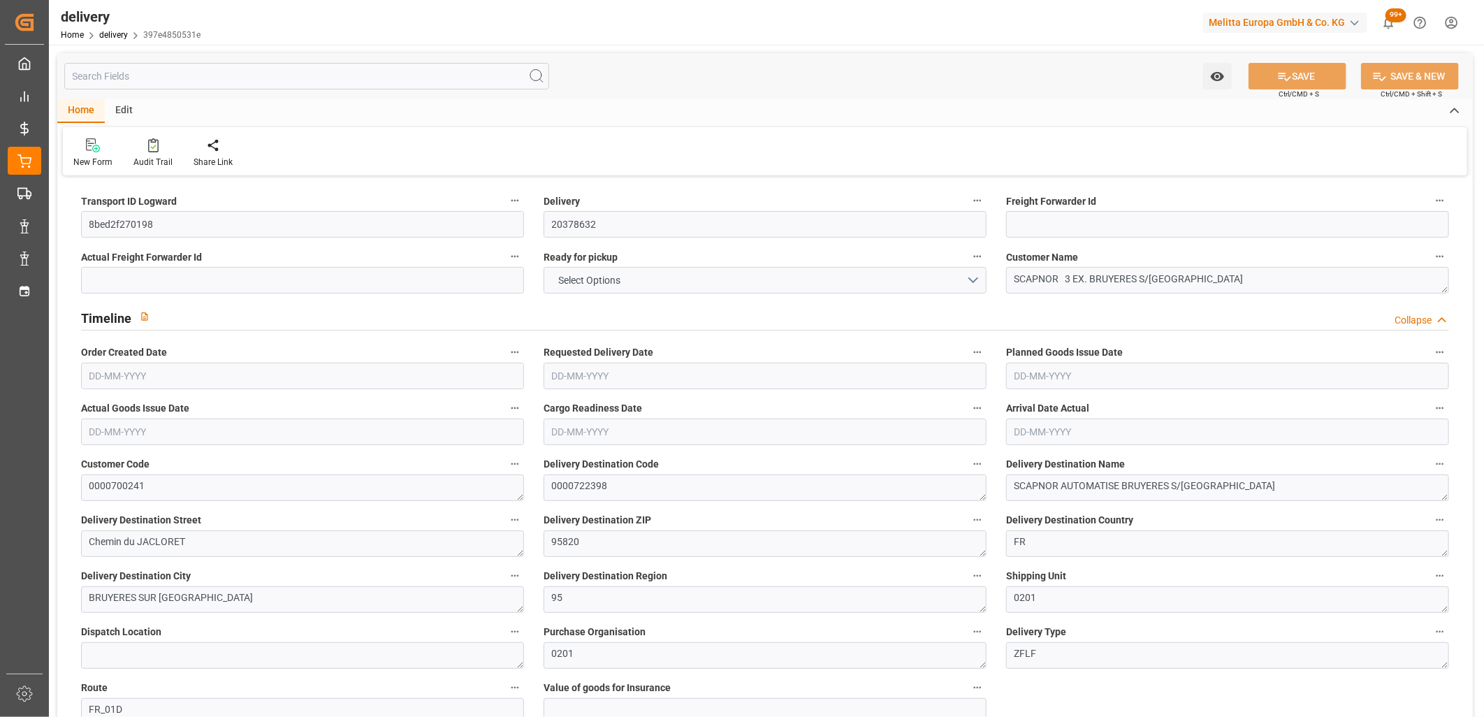
type input "2"
type input "6"
type input "0"
type input "-5.6716"
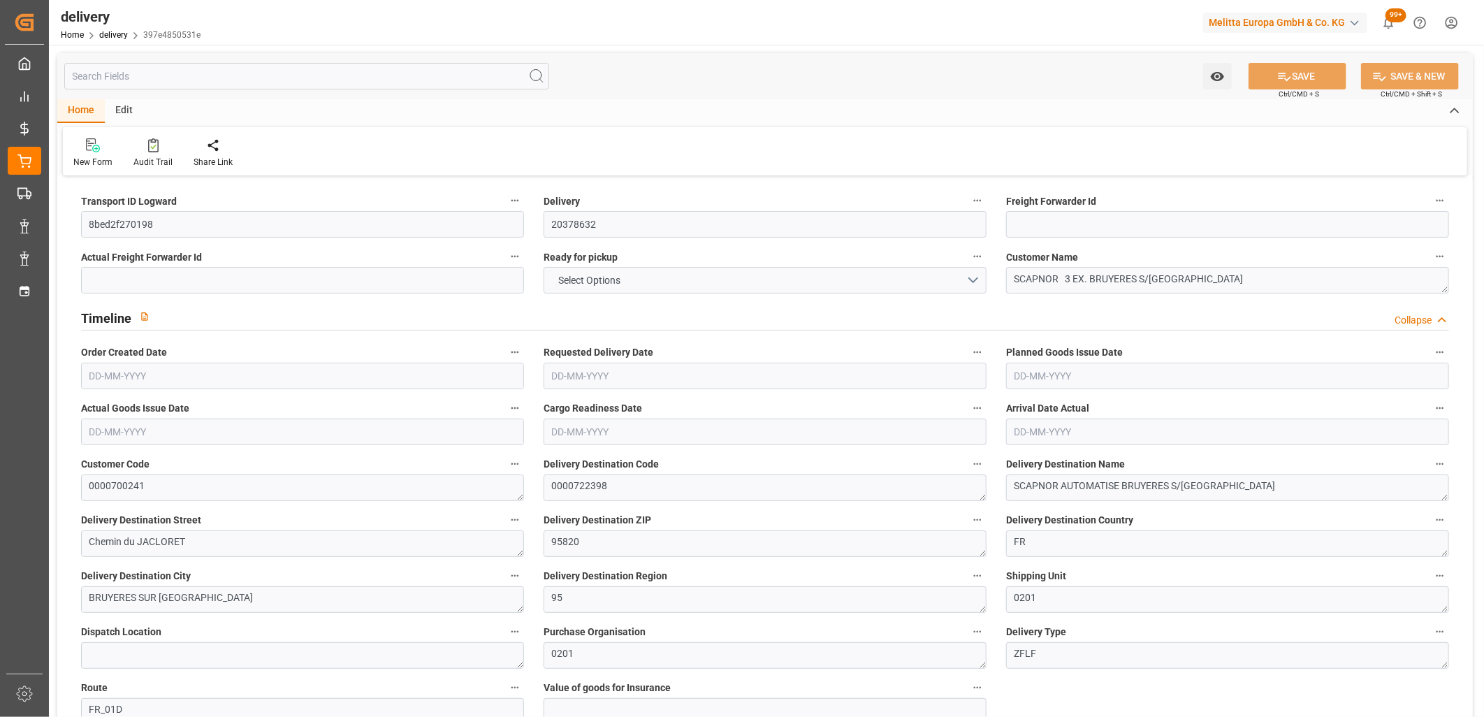
type input "167.8"
type input "162.1284"
type input "4.9"
type input "175.32"
type input "1.5"
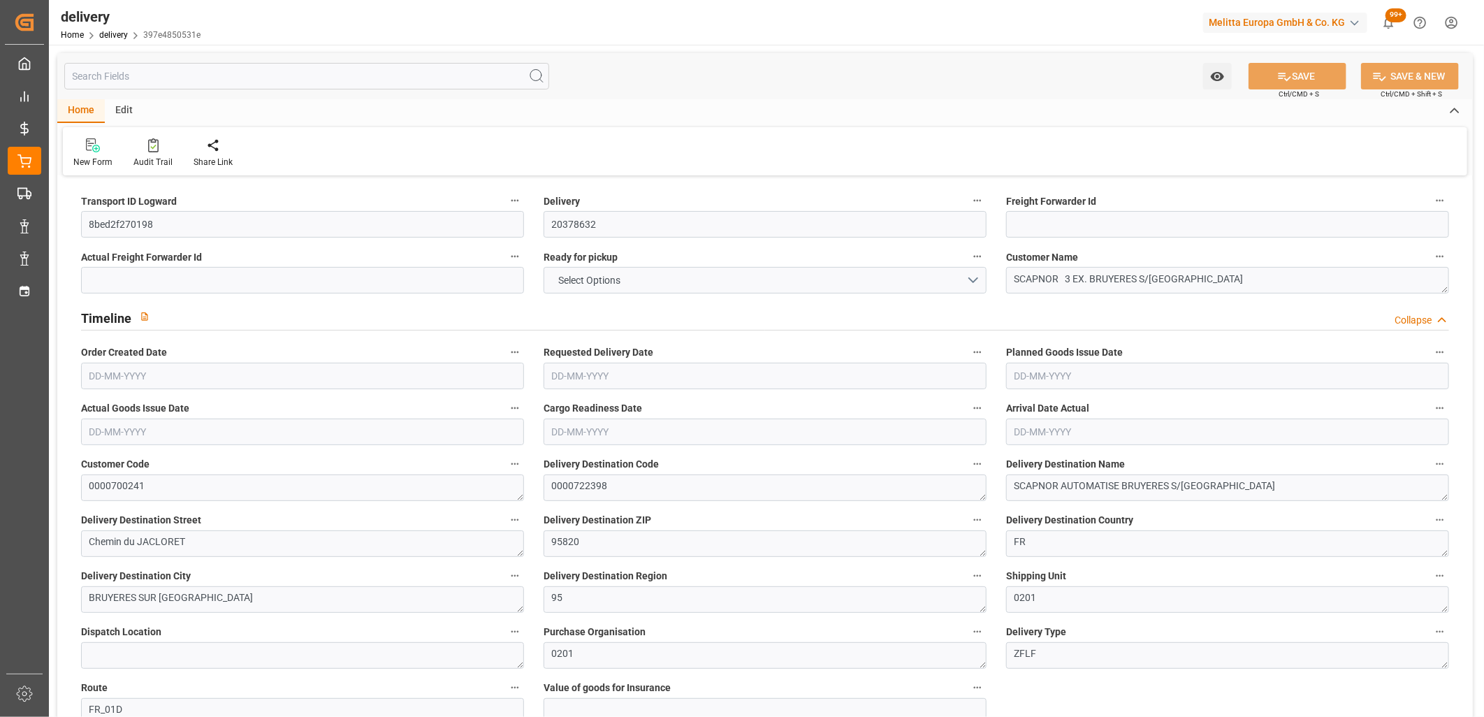
type input "1.3"
type input "0"
type input "21"
type input "1822.992"
type input "101"
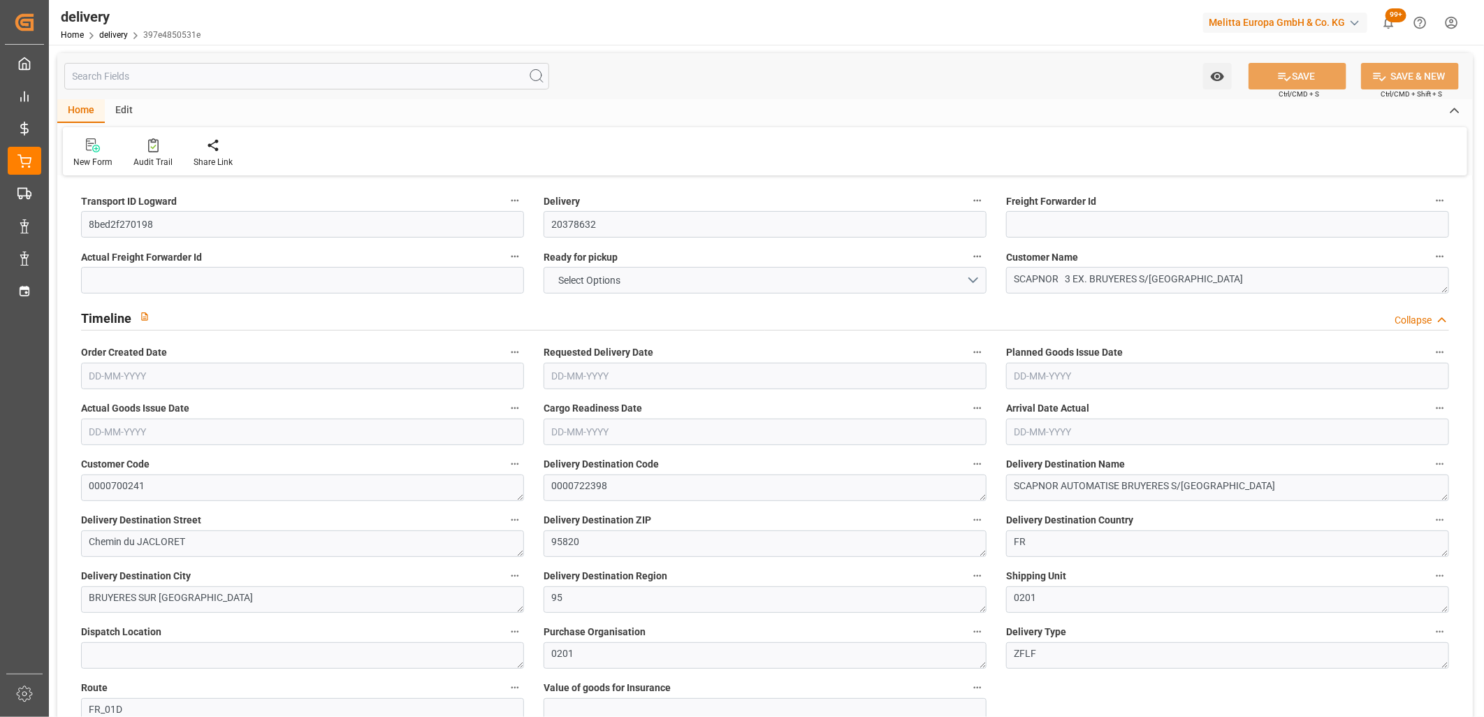
type input "1608.2909"
type input "0.1033"
type input "0"
type input "18-09-2025"
type input "[DATE]"
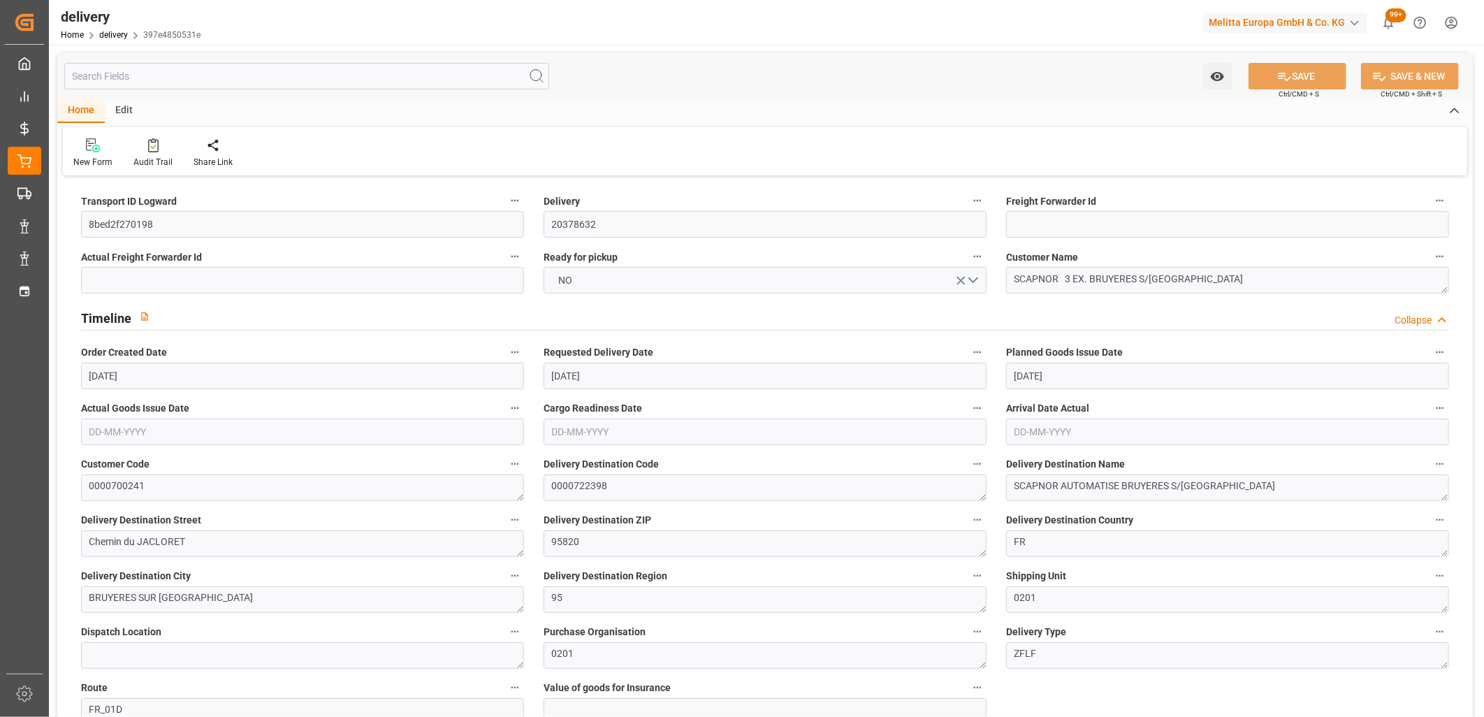
type input "[DATE]"
type input "18-09-2025 11:01"
click at [579, 277] on span "NO" at bounding box center [566, 280] width 28 height 15
click at [579, 277] on div "YES" at bounding box center [765, 283] width 442 height 29
click at [1272, 68] on button "SAVE" at bounding box center [1298, 76] width 98 height 27
